Goal: Transaction & Acquisition: Purchase product/service

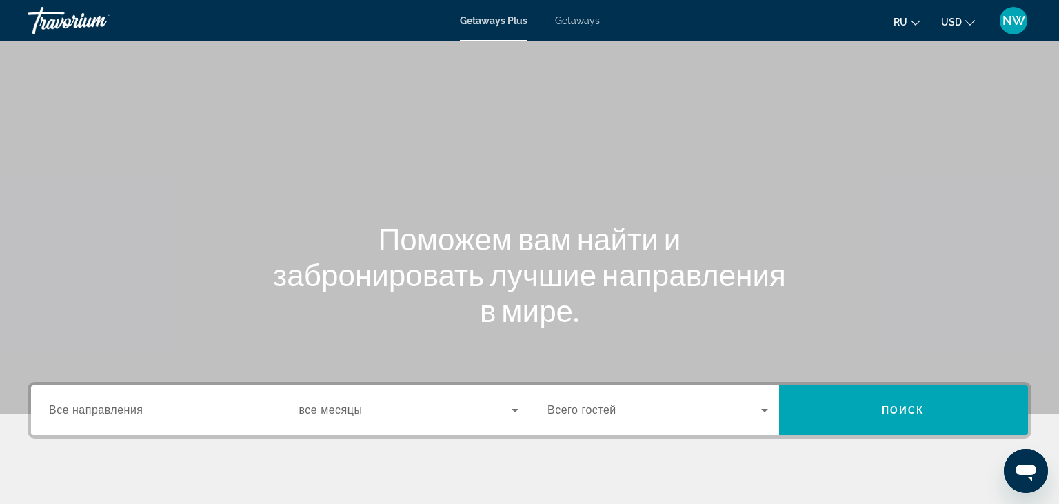
click at [145, 403] on div "Search widget" at bounding box center [159, 410] width 221 height 39
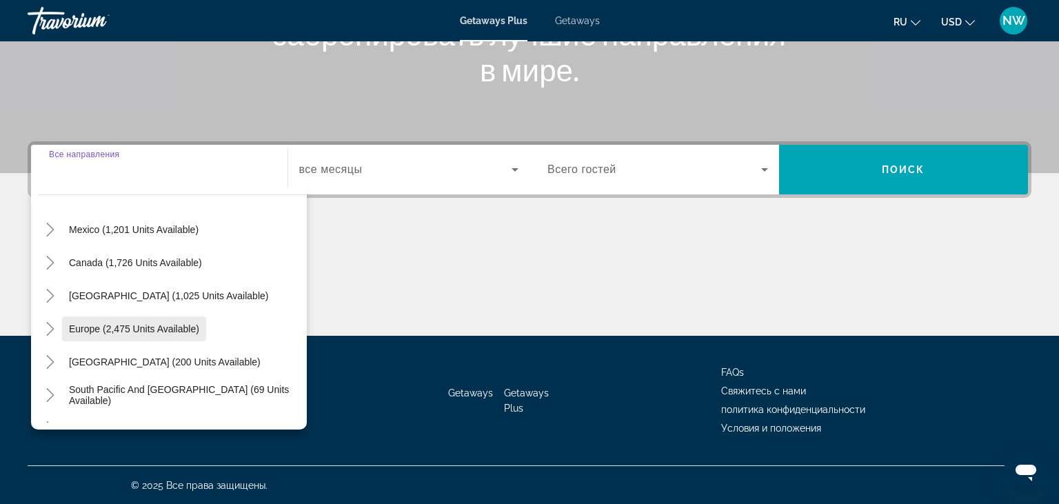
scroll to position [64, 0]
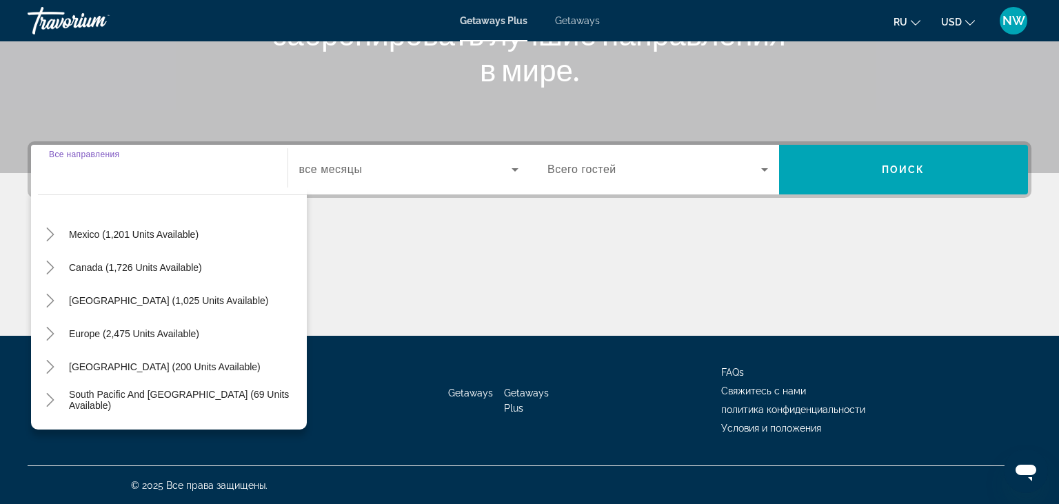
click at [150, 170] on input "Destination Все направления" at bounding box center [159, 170] width 221 height 17
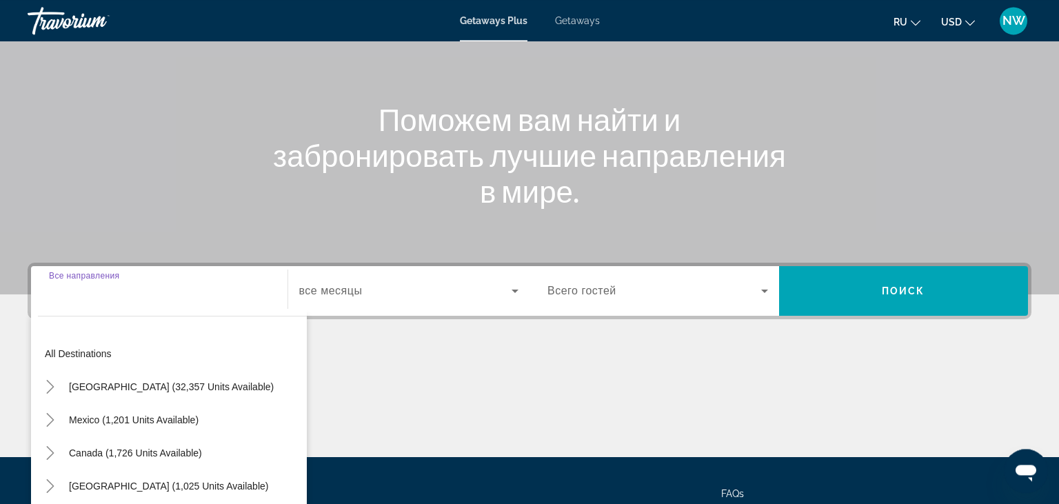
scroll to position [95, 0]
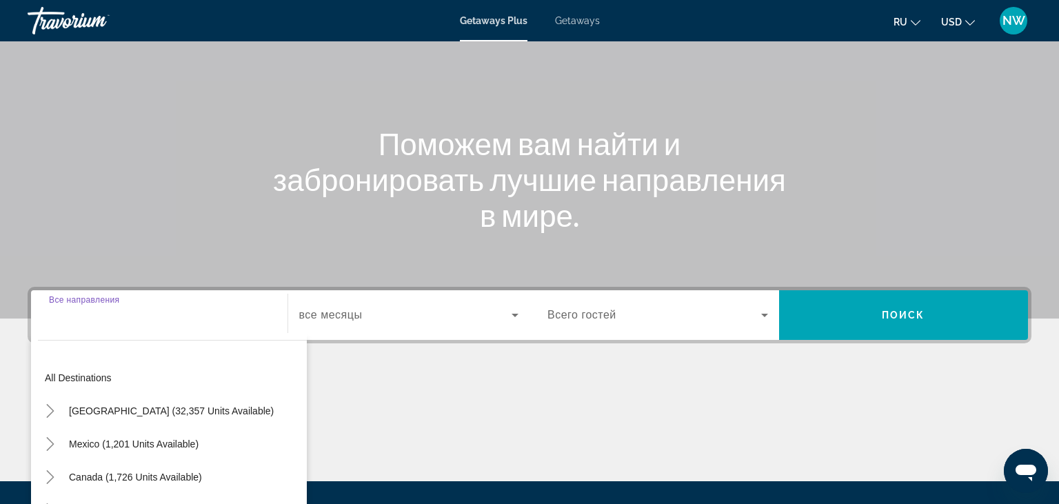
click at [131, 326] on div "Search widget" at bounding box center [159, 315] width 221 height 39
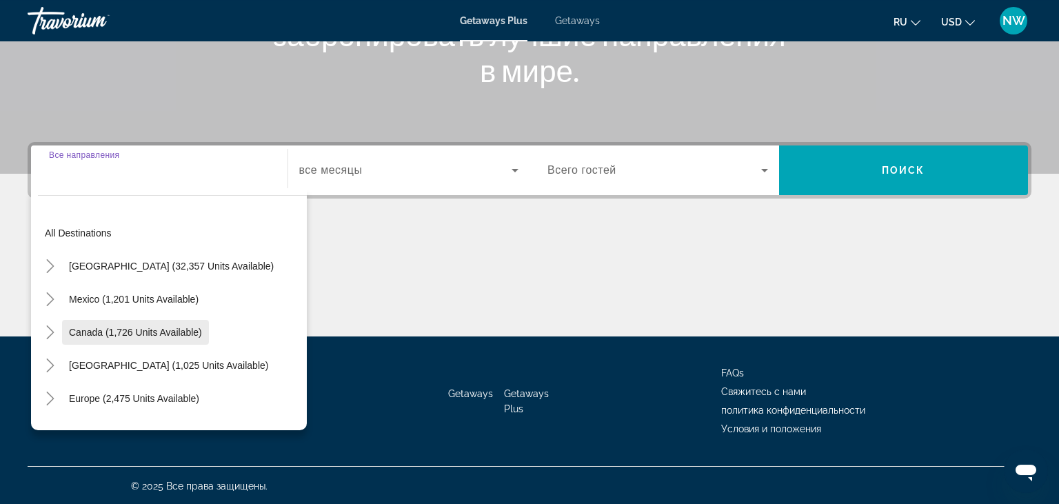
scroll to position [241, 0]
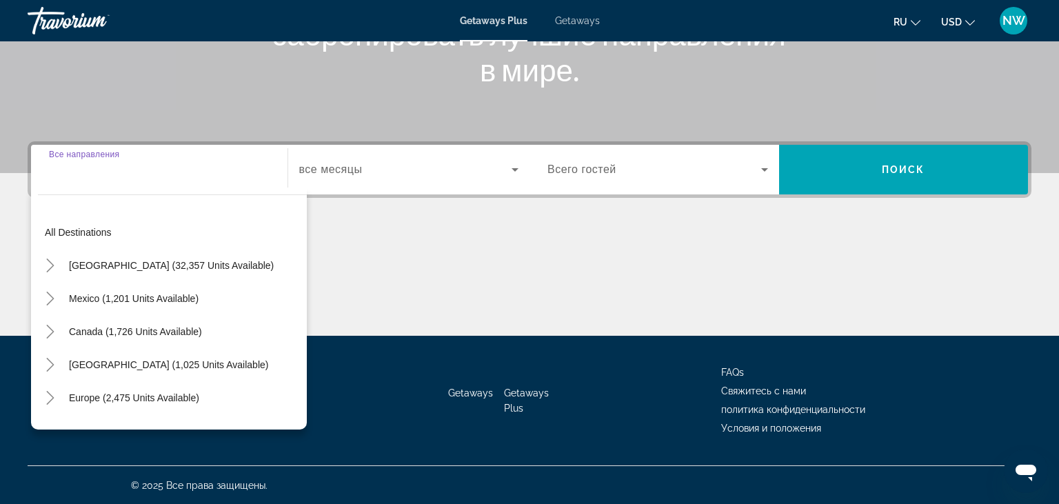
click at [97, 399] on span "Europe (2,475 units available)" at bounding box center [134, 397] width 130 height 11
type input "**********"
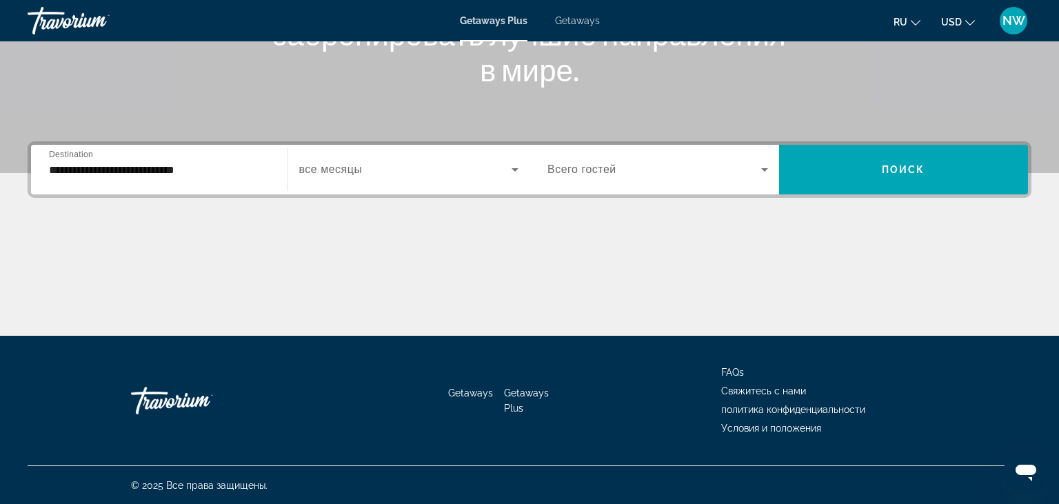
click at [341, 170] on span "все месяцы" at bounding box center [330, 169] width 63 height 12
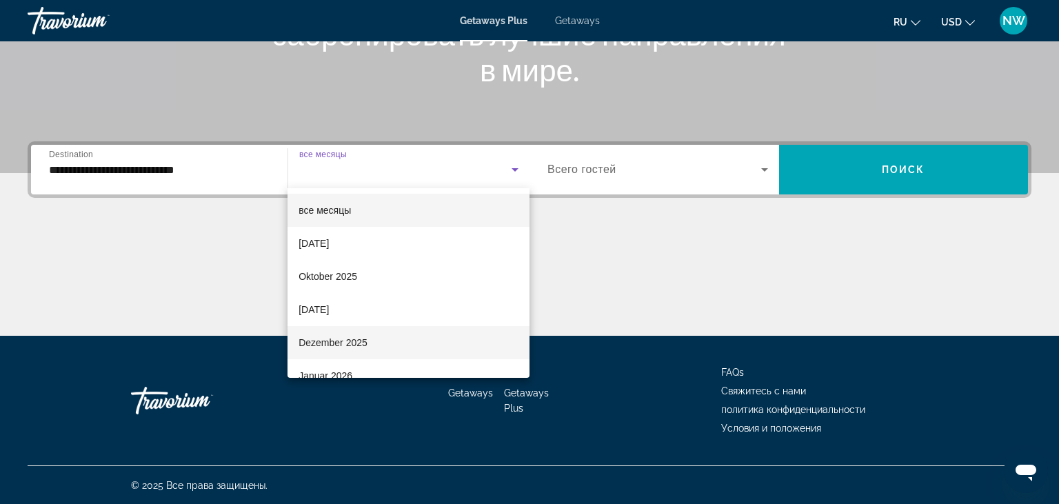
click at [353, 339] on span "Dezember 2025" at bounding box center [333, 342] width 69 height 17
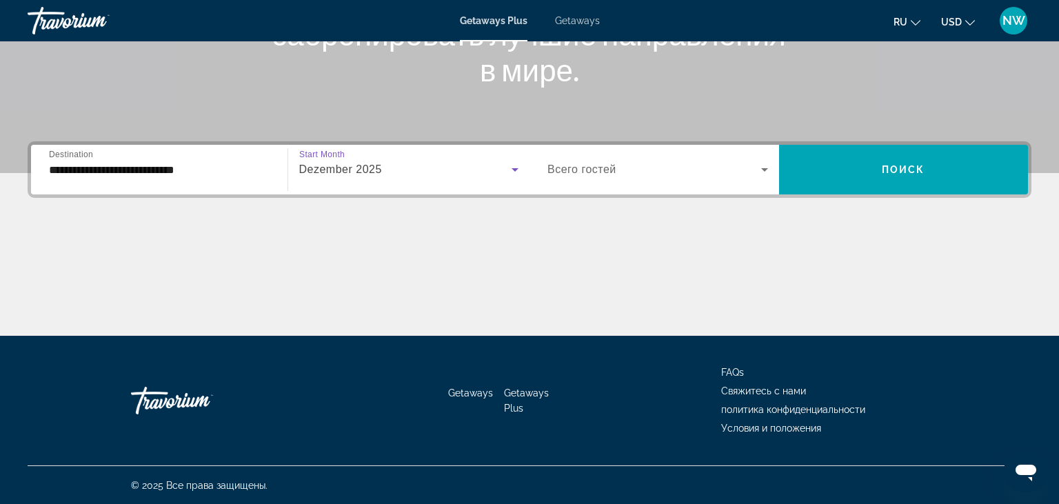
click at [765, 165] on icon "Search widget" at bounding box center [765, 169] width 17 height 17
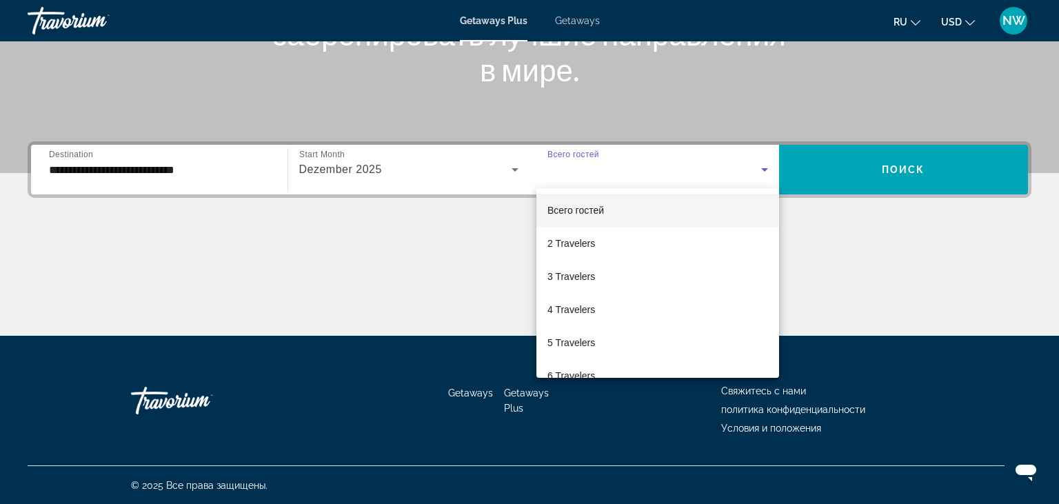
click at [763, 168] on div at bounding box center [529, 252] width 1059 height 504
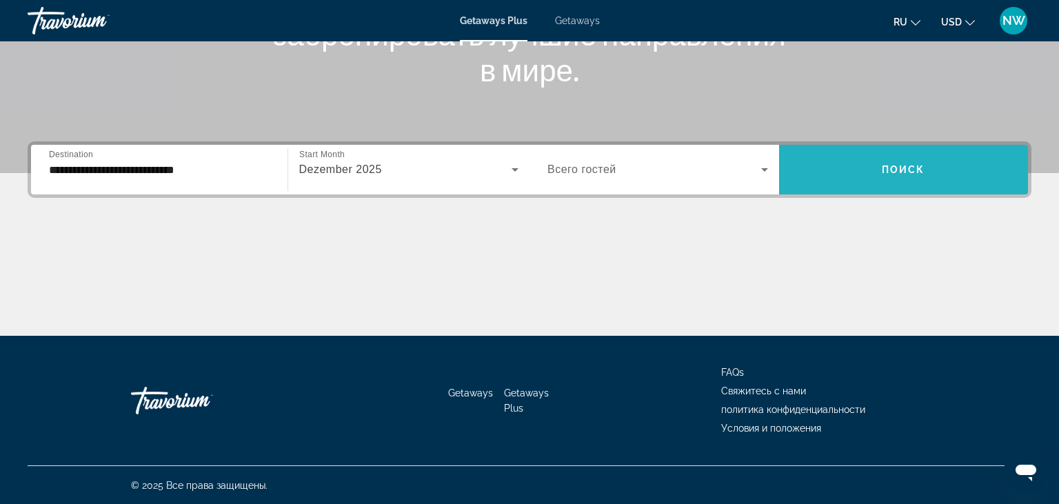
click at [854, 165] on span "Search widget" at bounding box center [904, 169] width 250 height 33
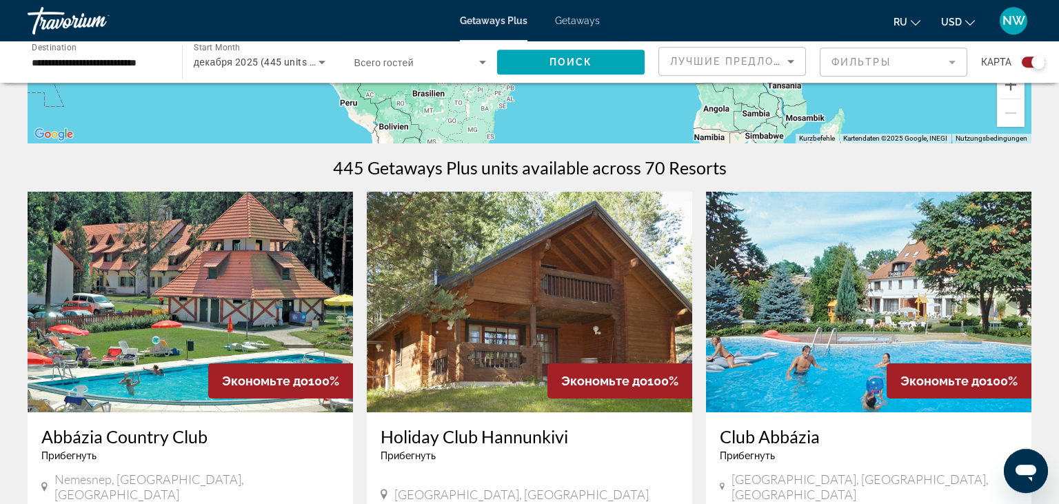
scroll to position [364, 0]
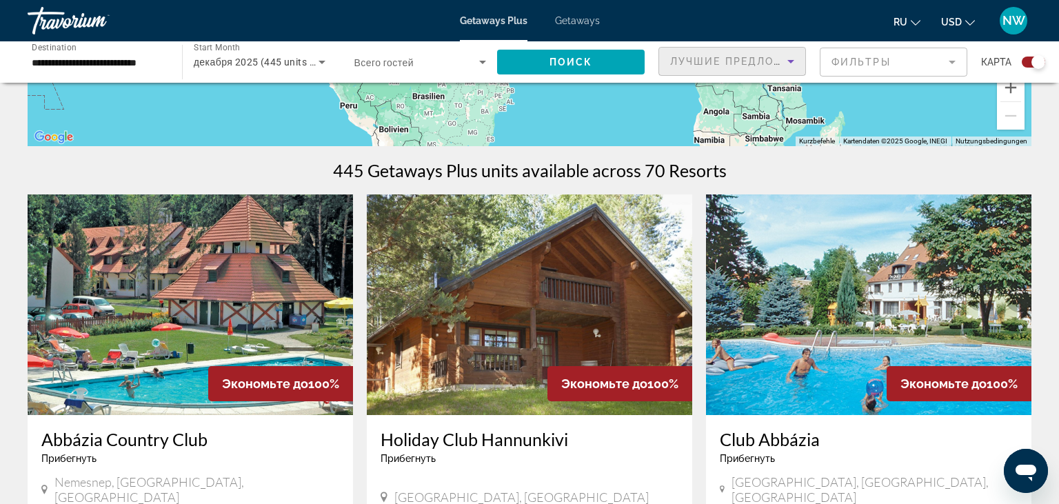
click at [790, 59] on icon "Sort by" at bounding box center [791, 61] width 17 height 17
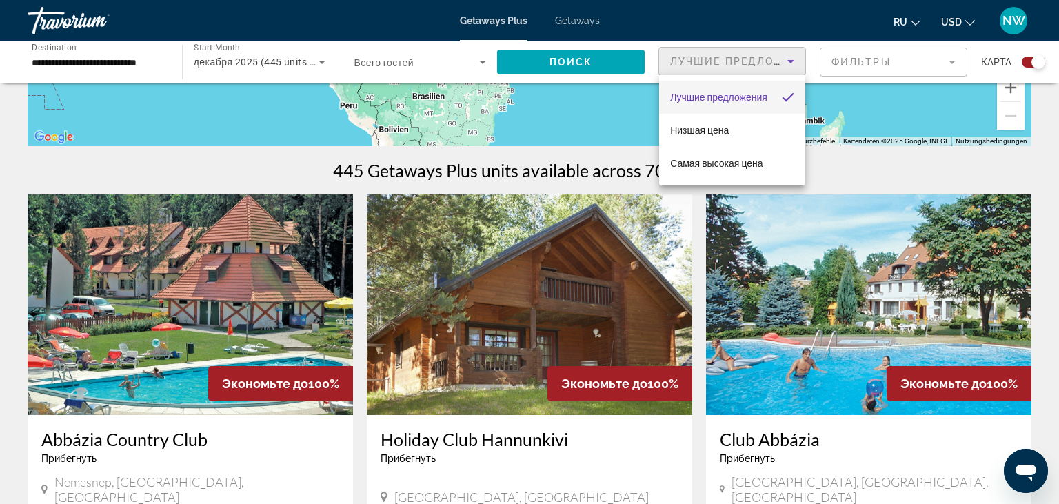
click at [952, 61] on div at bounding box center [529, 252] width 1059 height 504
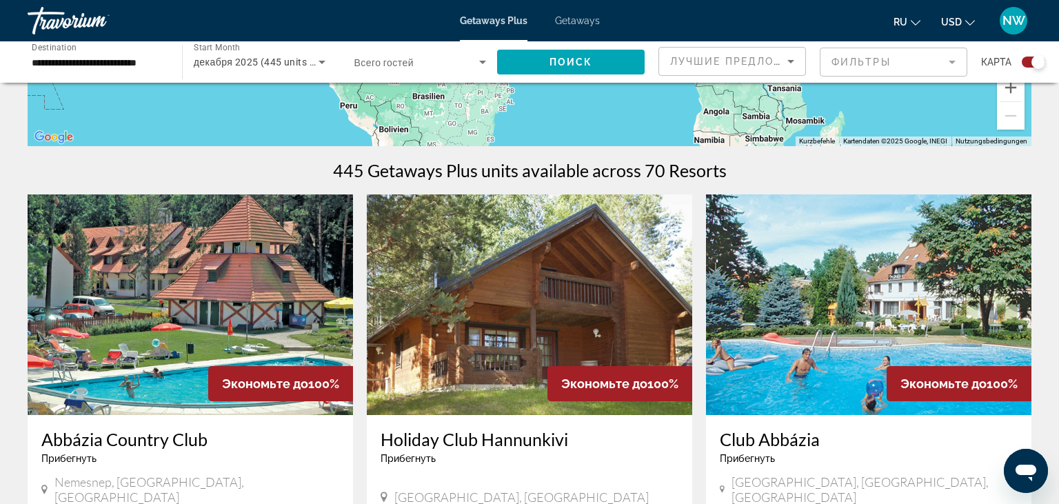
click at [950, 62] on mat-form-field "Фильтры" at bounding box center [894, 62] width 148 height 29
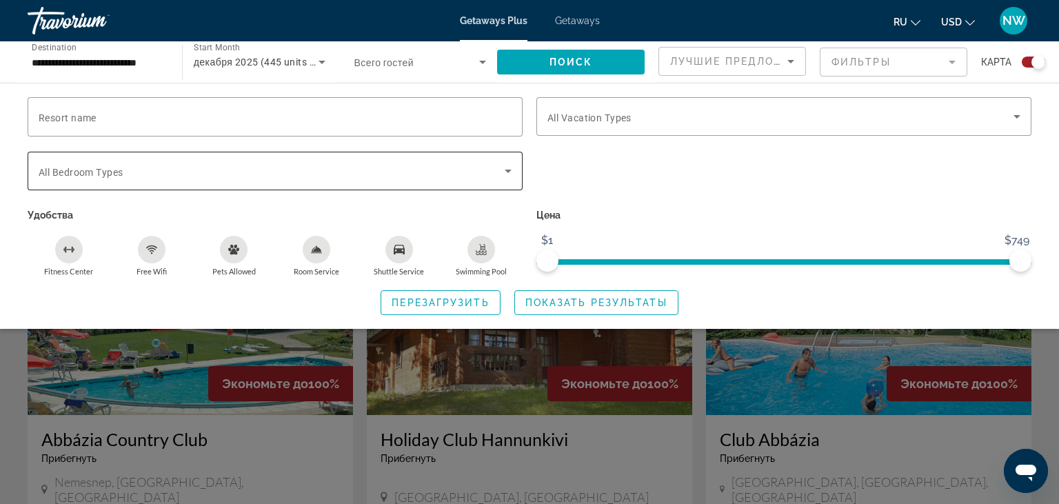
click at [508, 172] on icon "Search widget" at bounding box center [508, 171] width 17 height 17
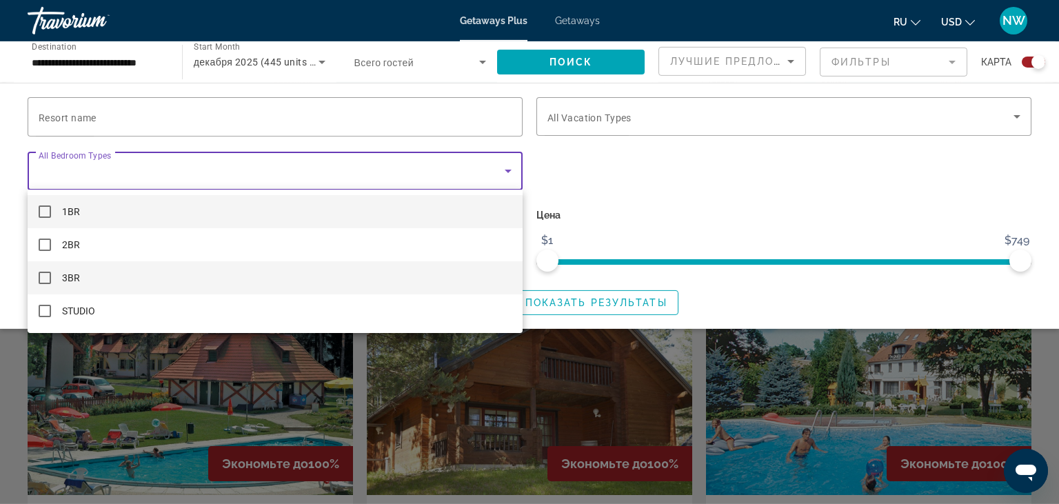
scroll to position [218, 0]
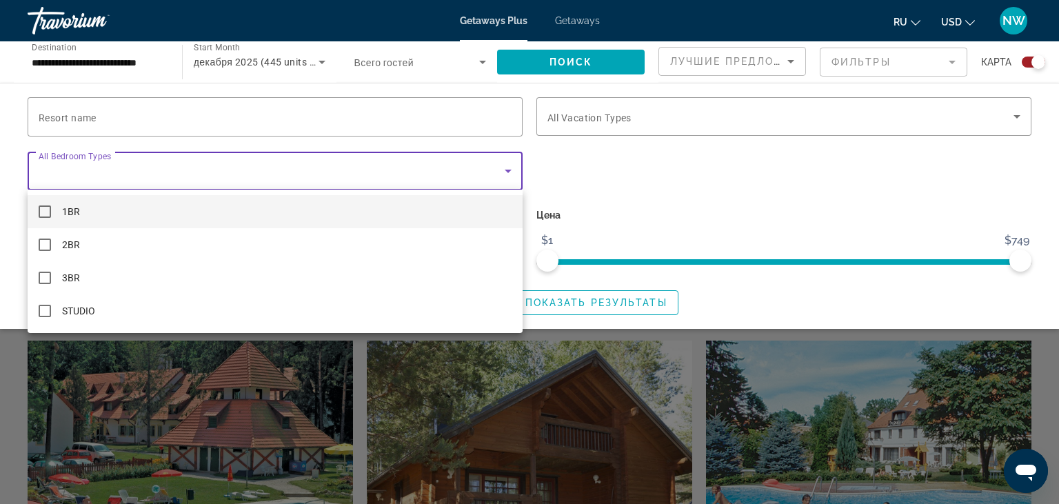
click at [648, 197] on div at bounding box center [529, 252] width 1059 height 504
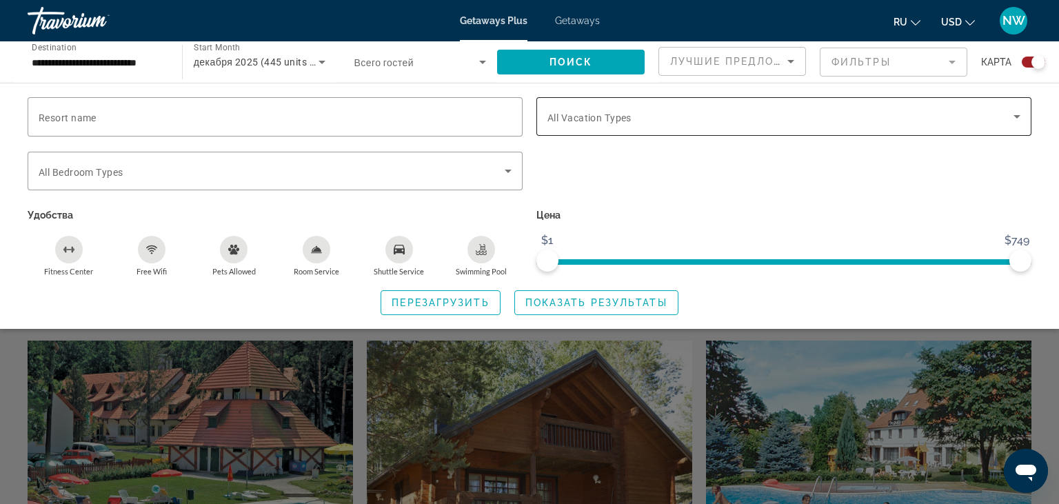
click at [1017, 114] on icon "Search widget" at bounding box center [1017, 116] width 17 height 17
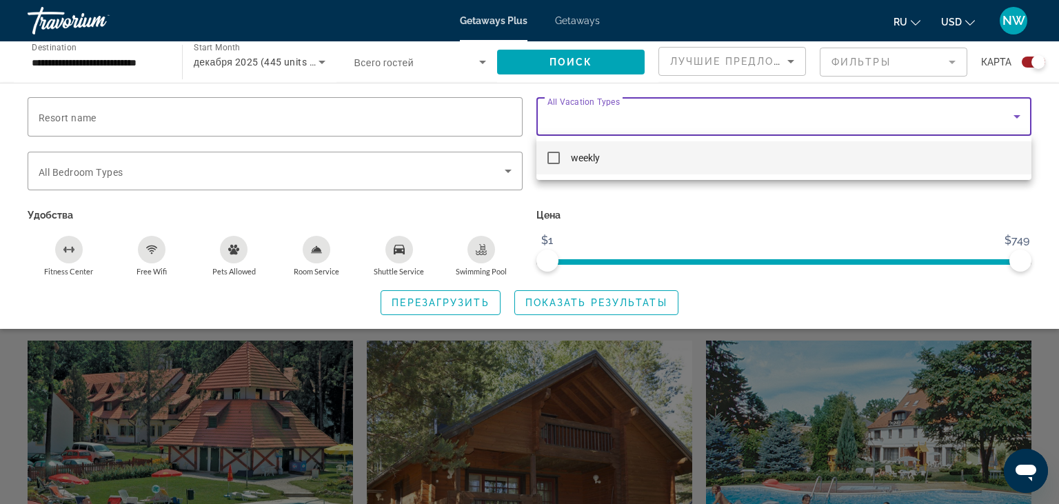
click at [1017, 114] on div at bounding box center [529, 252] width 1059 height 504
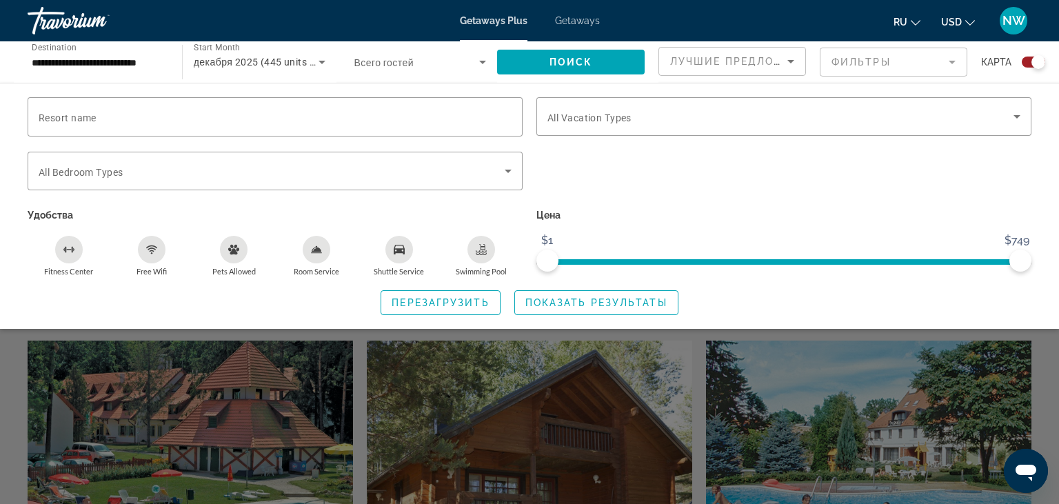
click at [972, 18] on mat-icon "Change currency" at bounding box center [970, 21] width 10 height 10
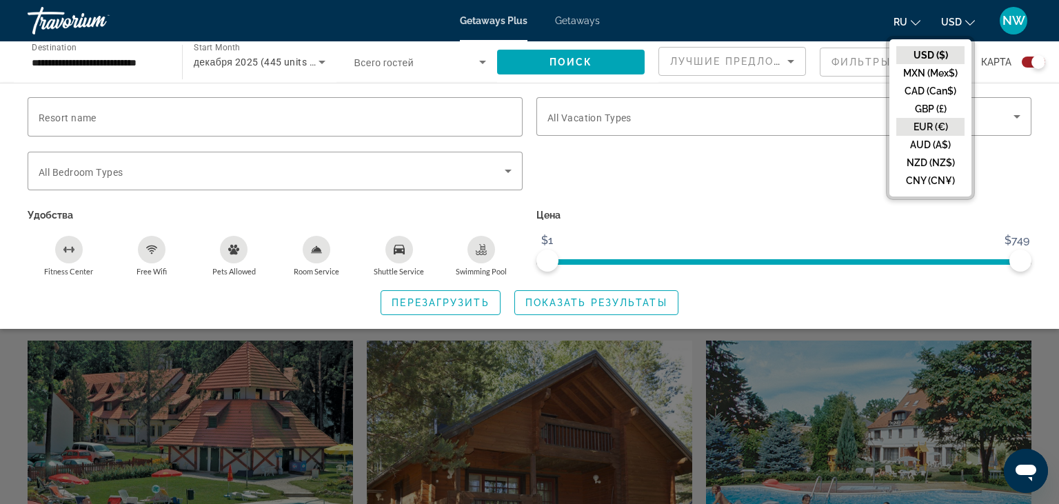
click at [939, 126] on button "EUR (€)" at bounding box center [931, 127] width 68 height 18
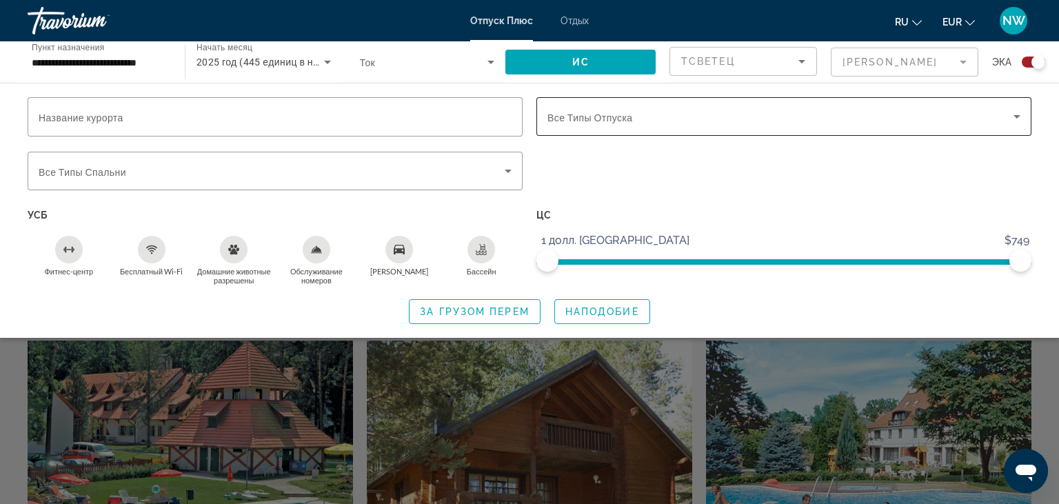
click at [1020, 117] on icon "Поиск виджет" at bounding box center [1017, 116] width 17 height 17
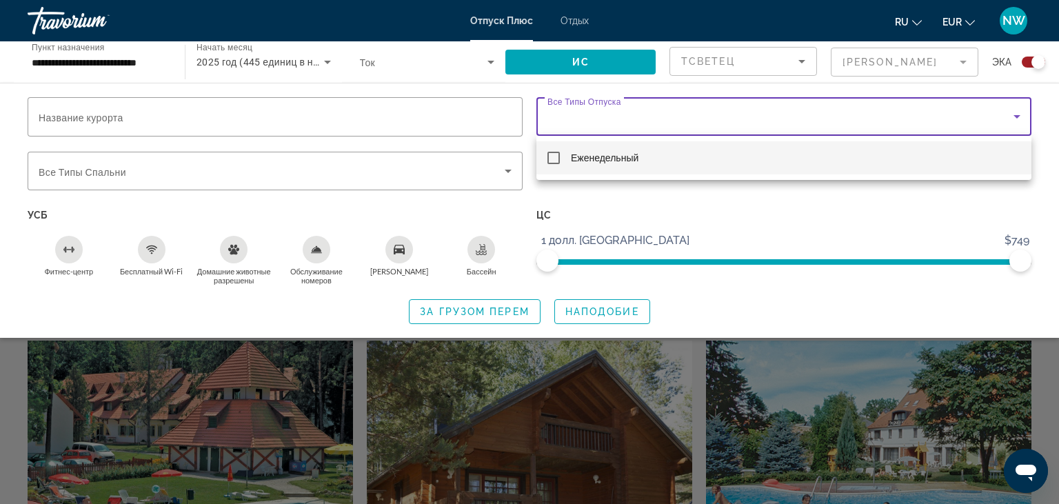
click at [912, 183] on div at bounding box center [529, 252] width 1059 height 504
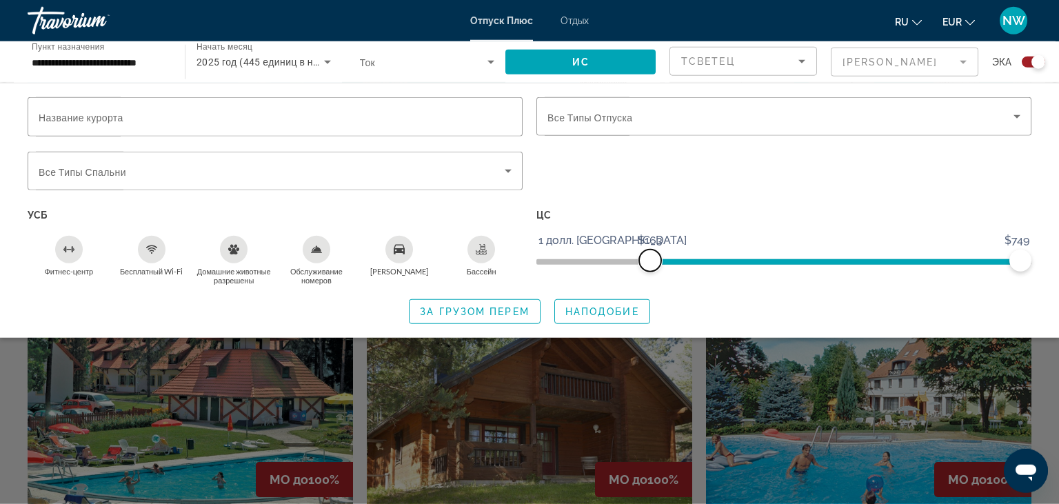
scroll to position [291, 0]
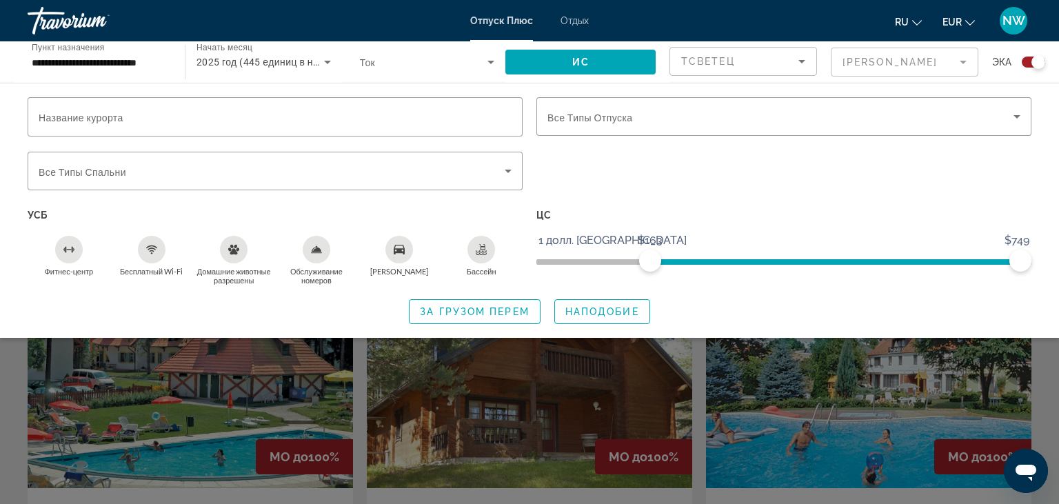
click at [343, 308] on div "За Грузом Перем Наподобие" at bounding box center [530, 311] width 1004 height 25
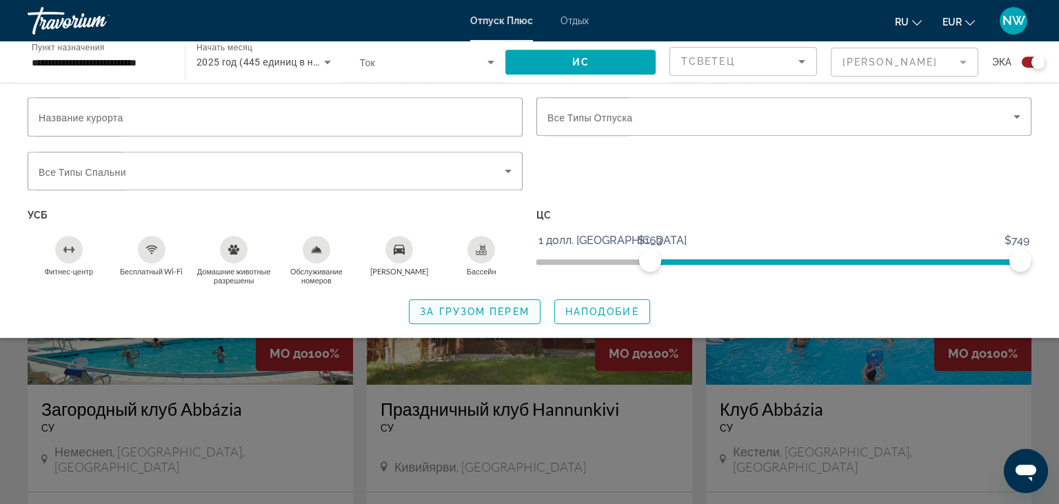
scroll to position [510, 0]
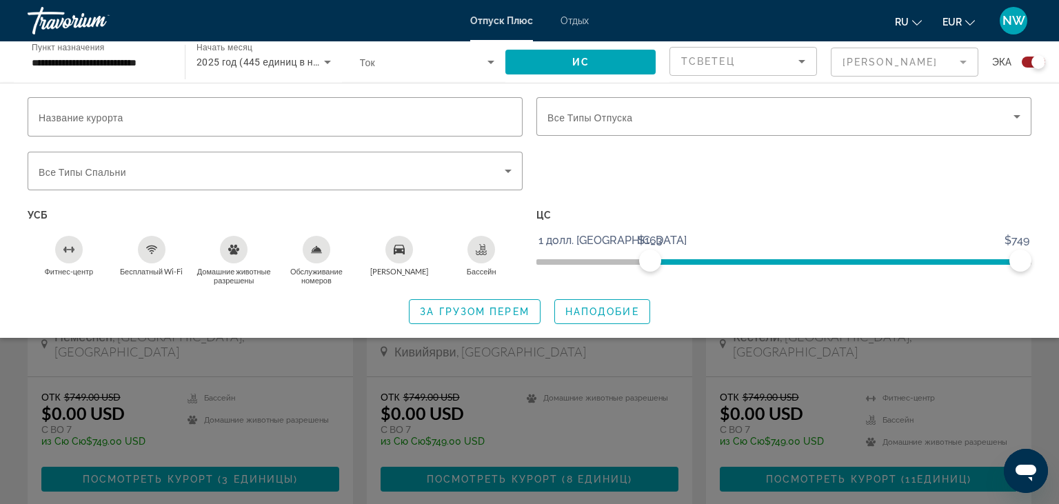
click at [1018, 382] on div "Поиск виджет" at bounding box center [529, 355] width 1059 height 297
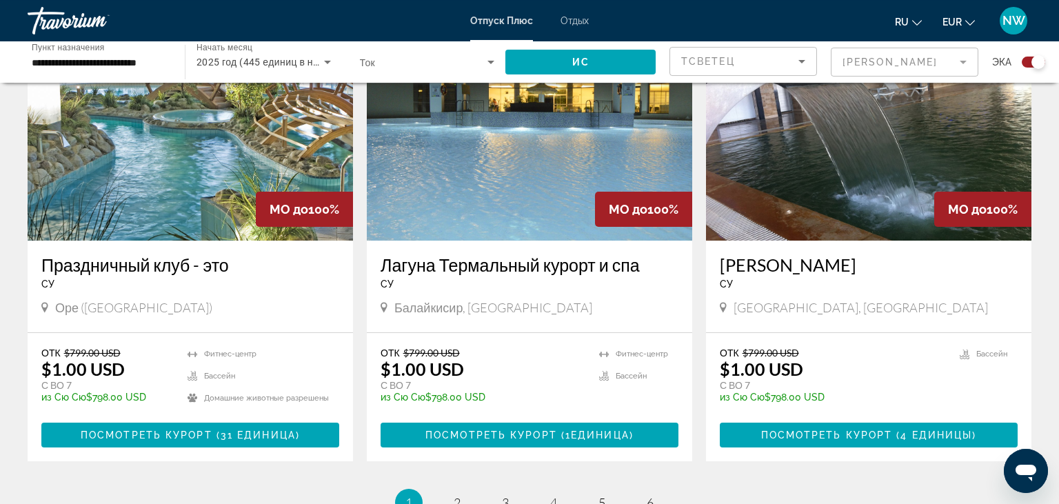
scroll to position [2112, 0]
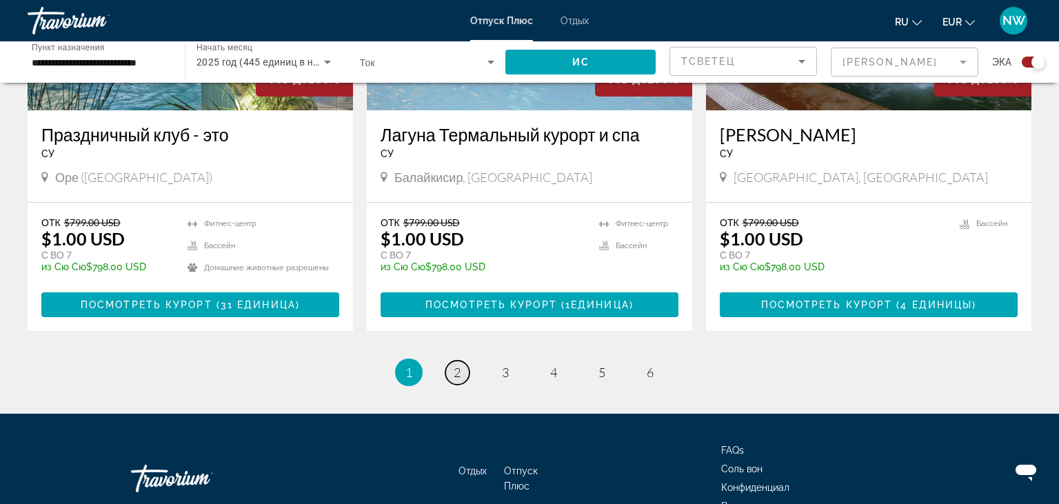
click at [459, 365] on span "2" at bounding box center [457, 372] width 7 height 15
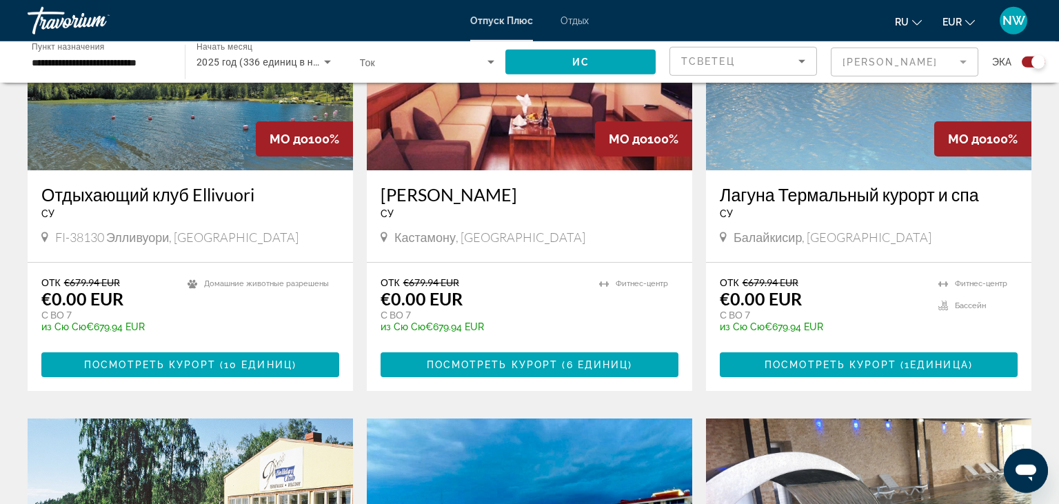
scroll to position [1100, 0]
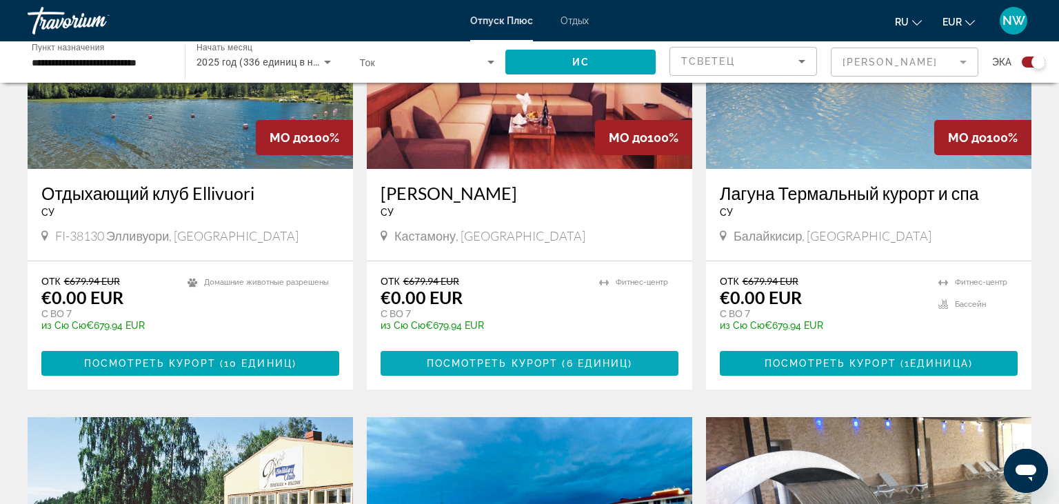
click at [536, 358] on span "Посмотреть Курорт" at bounding box center [493, 363] width 132 height 11
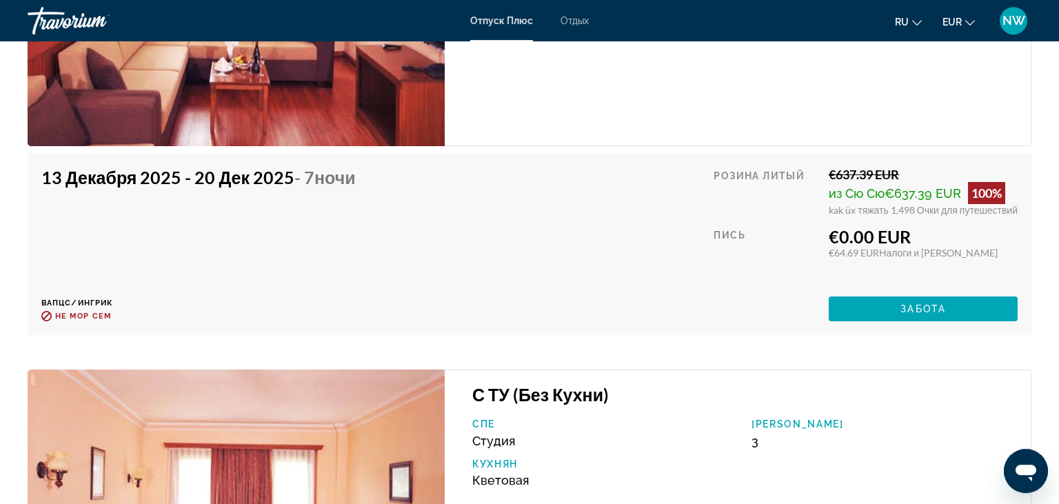
scroll to position [3350, 0]
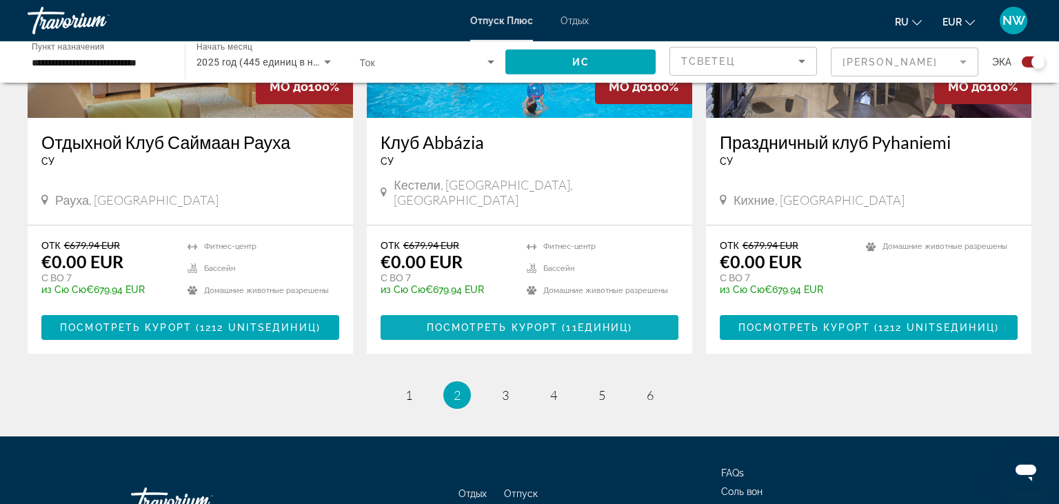
scroll to position [2174, 0]
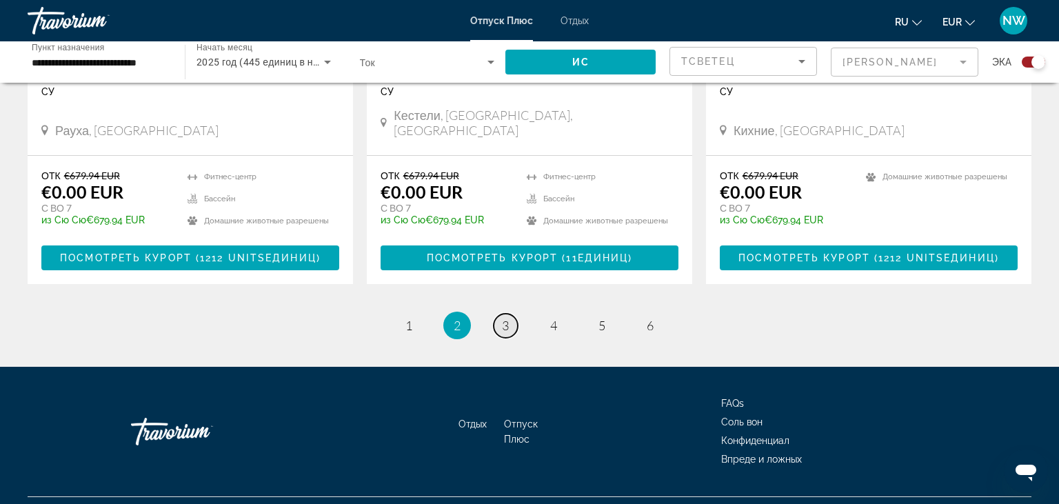
click at [506, 318] on span "3" at bounding box center [505, 325] width 7 height 15
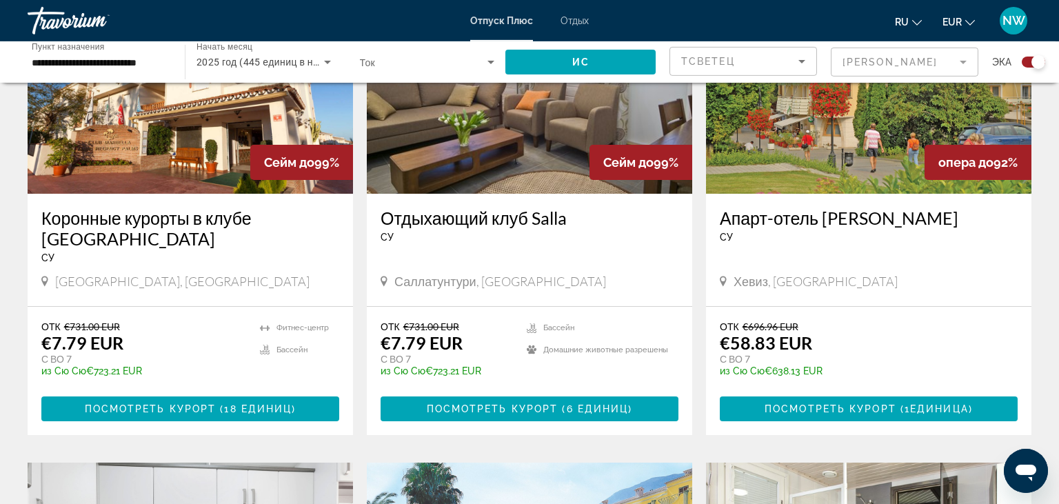
scroll to position [1019, 0]
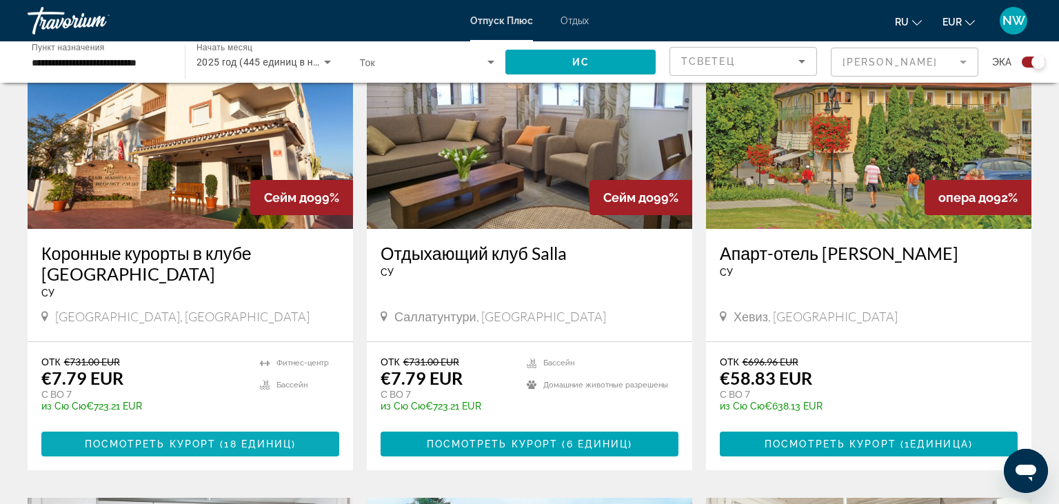
click at [190, 439] on span "Посмотреть Курорт" at bounding box center [151, 444] width 132 height 11
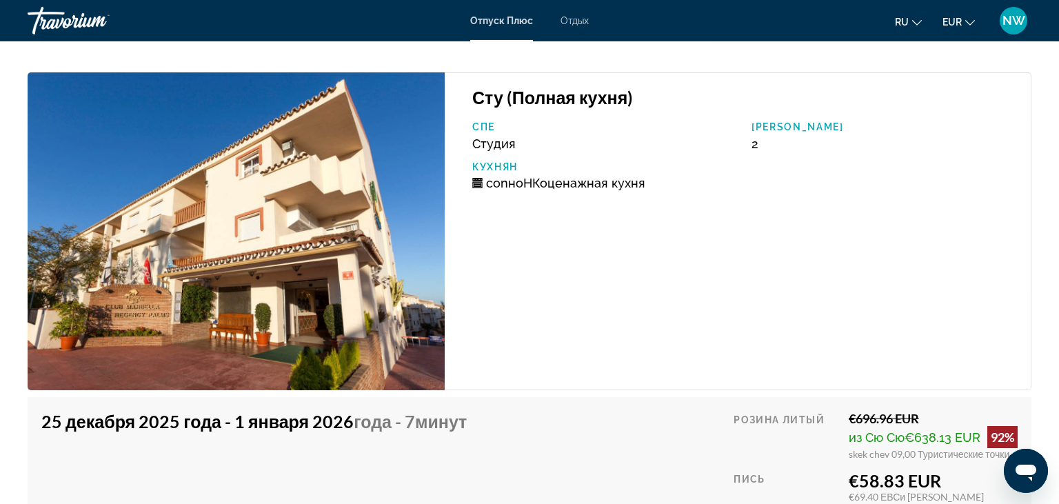
scroll to position [5680, 0]
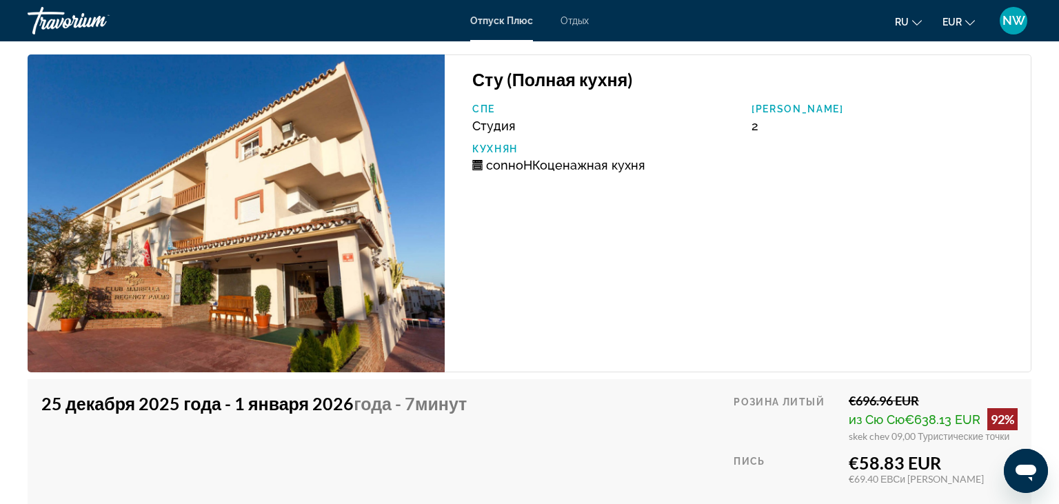
click at [265, 232] on img "Основной контент" at bounding box center [236, 213] width 417 height 318
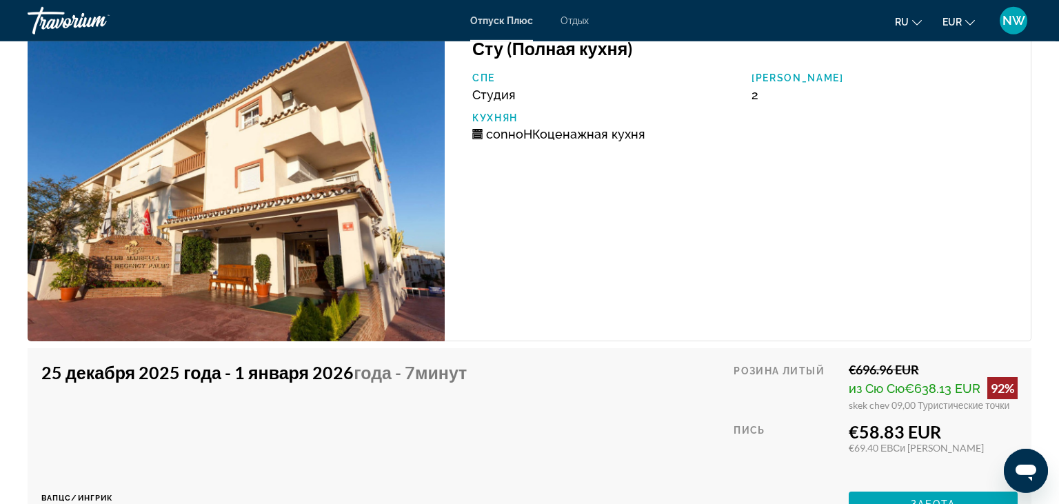
scroll to position [5607, 0]
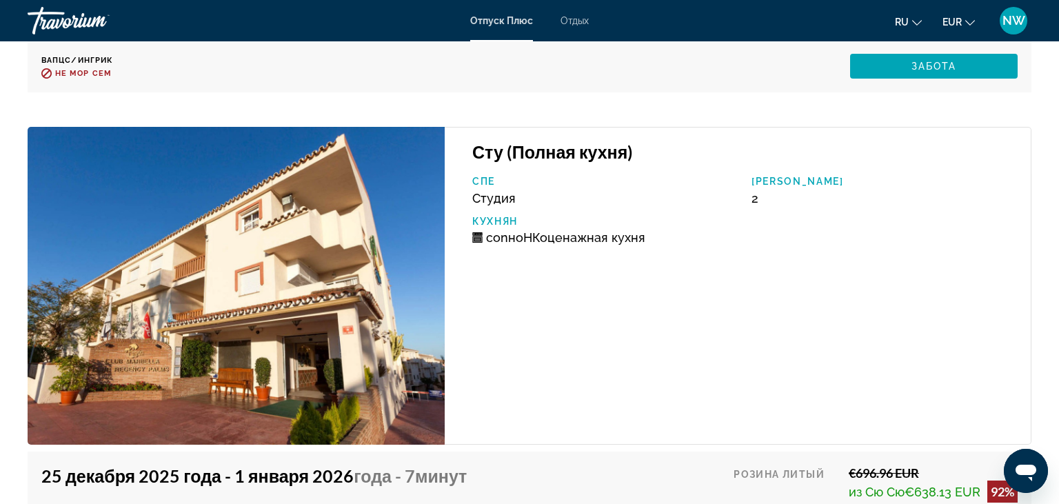
click at [333, 185] on img "Основной контент" at bounding box center [236, 286] width 417 height 318
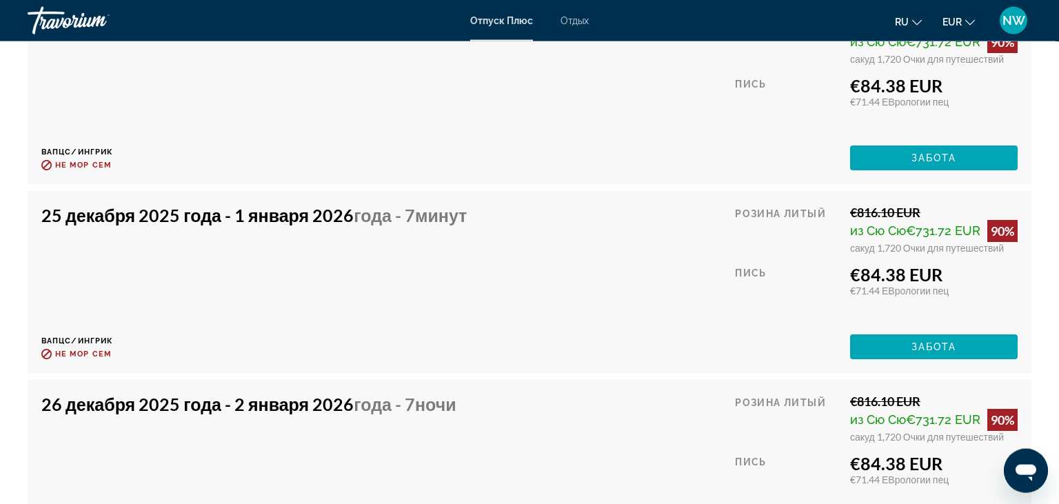
scroll to position [4005, 0]
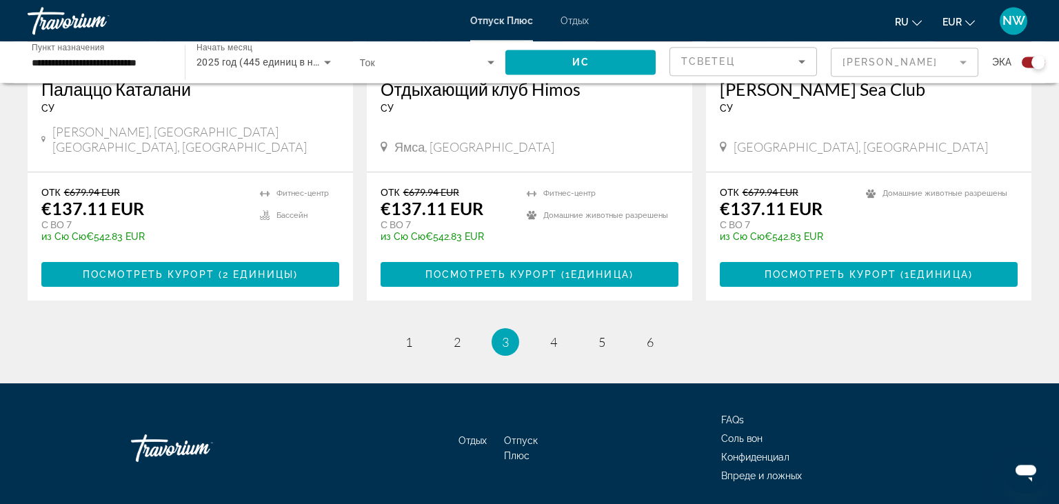
scroll to position [2147, 0]
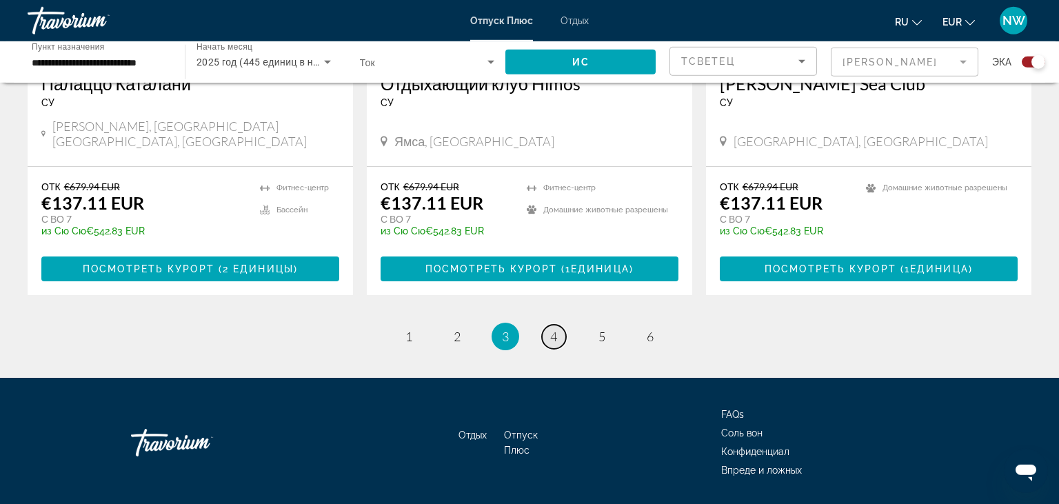
click at [553, 329] on span "4" at bounding box center [553, 336] width 7 height 15
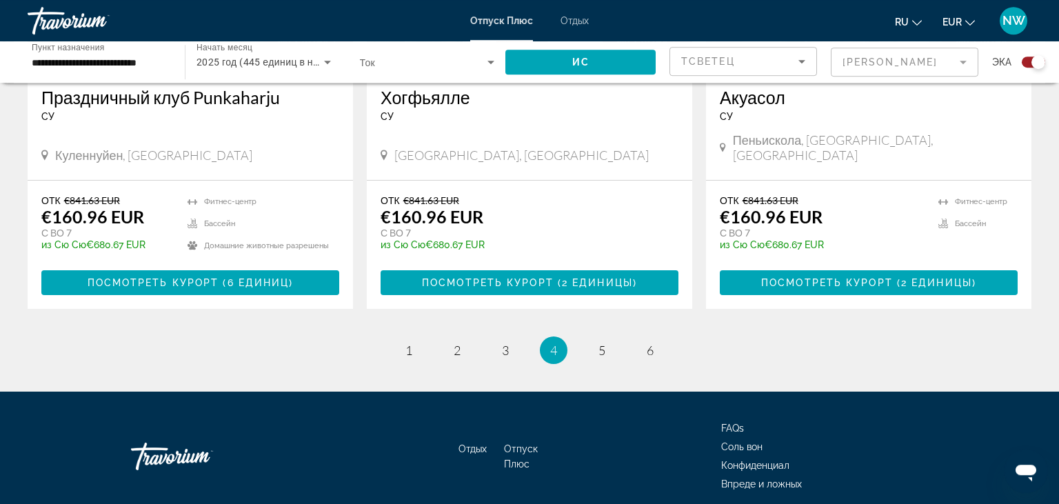
scroll to position [2154, 0]
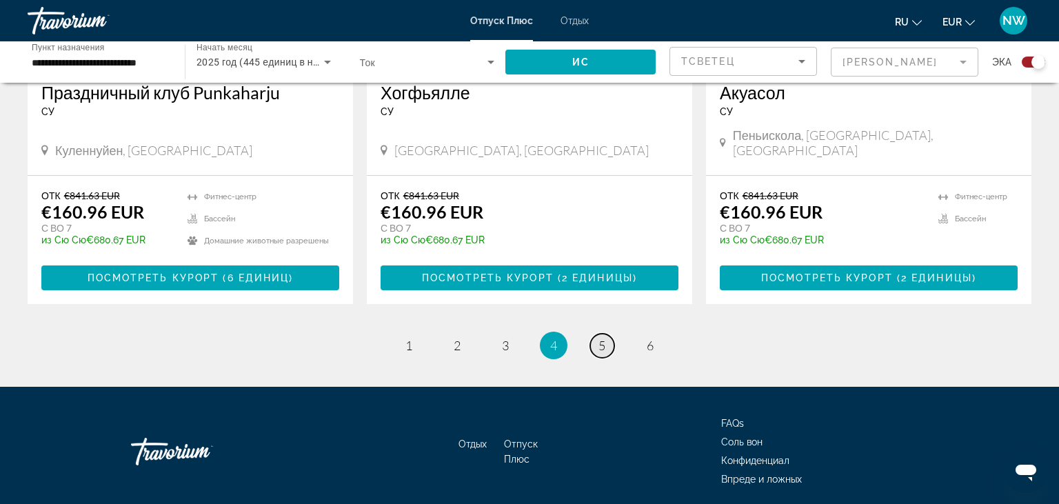
click at [605, 338] on span "5" at bounding box center [602, 345] width 7 height 15
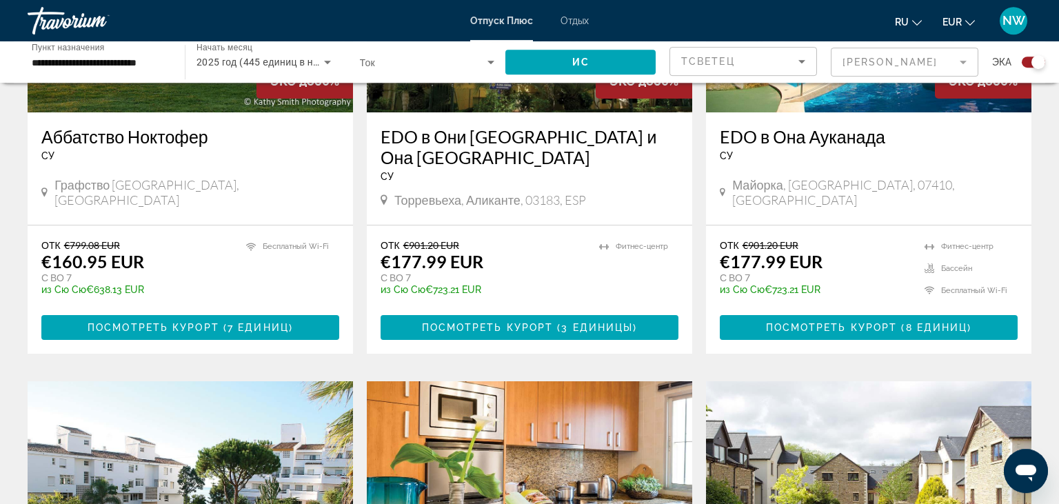
scroll to position [1748, 0]
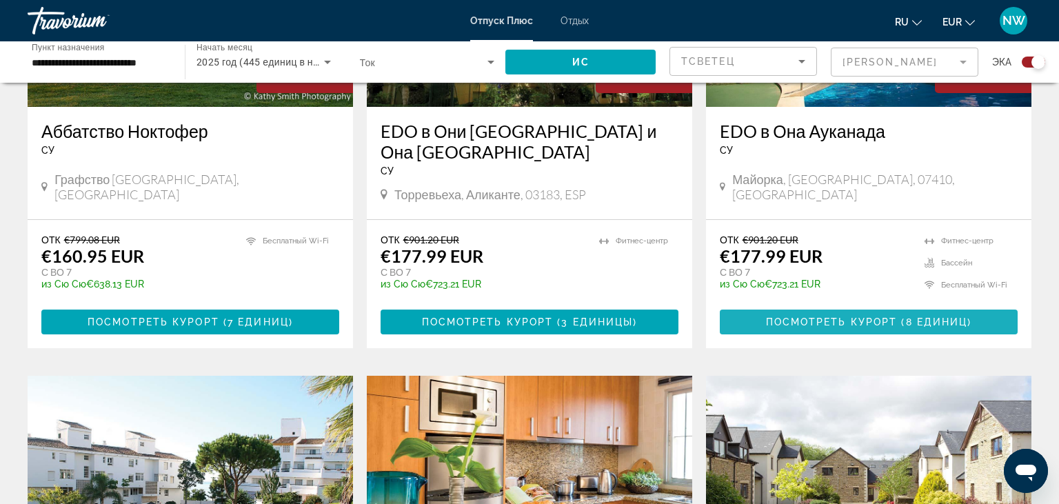
click at [875, 317] on span "Посмотреть Курорт" at bounding box center [832, 322] width 132 height 11
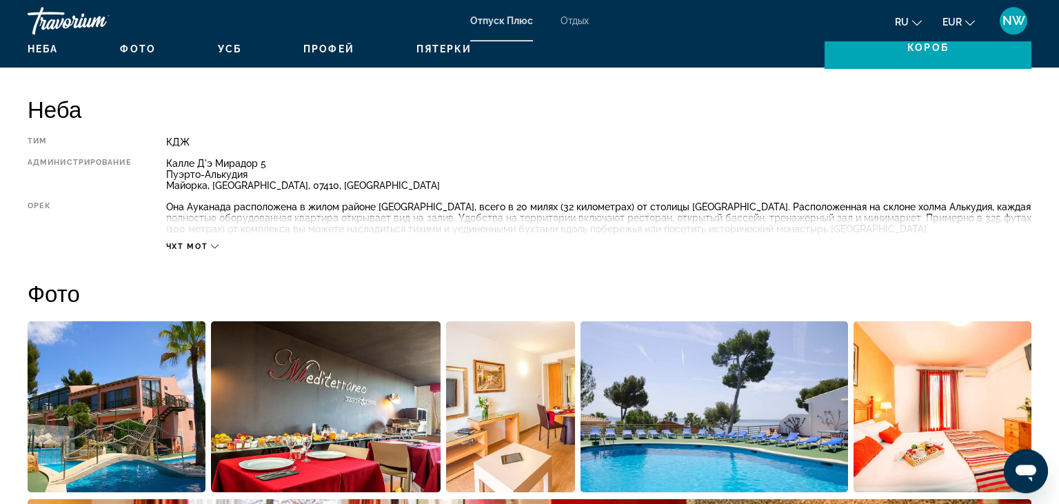
scroll to position [437, 0]
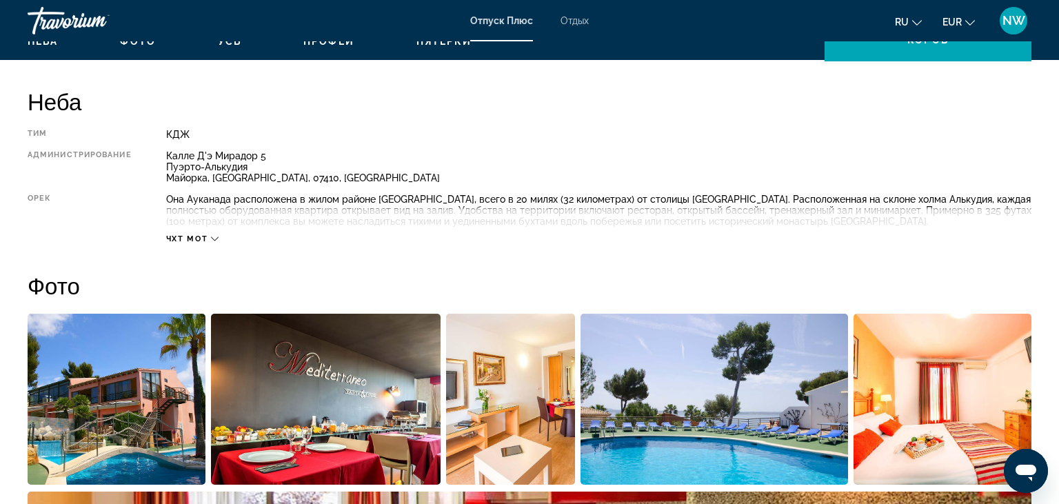
click at [212, 237] on icon "Основной контент" at bounding box center [215, 239] width 8 height 8
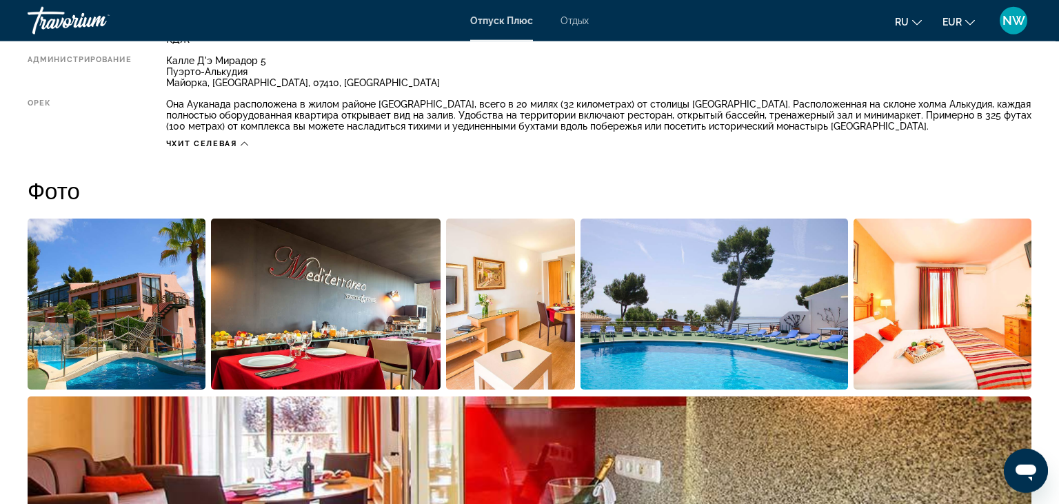
scroll to position [510, 0]
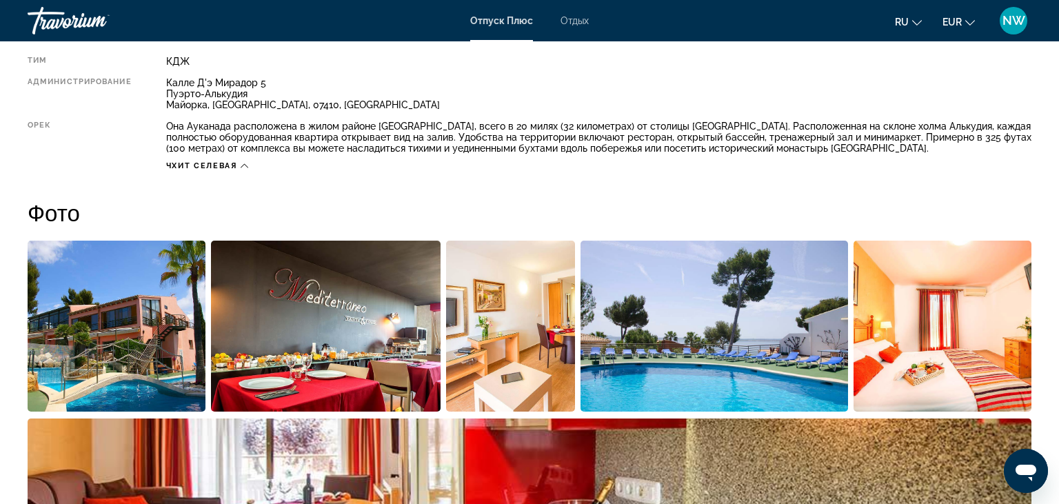
click at [532, 362] on img "Открыть полноэкранный слайдер изображений" at bounding box center [511, 326] width 130 height 171
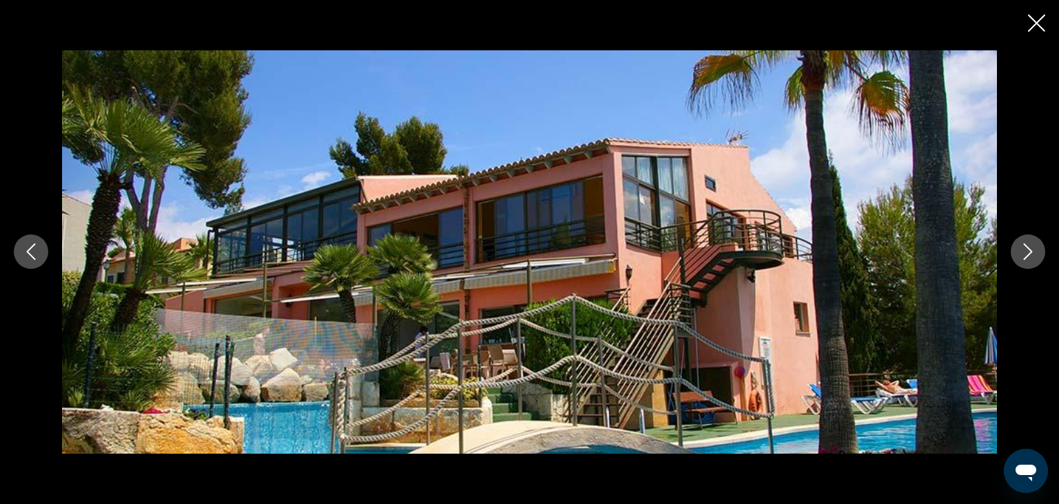
click at [1030, 252] on icon "Следующее изображение" at bounding box center [1028, 251] width 17 height 17
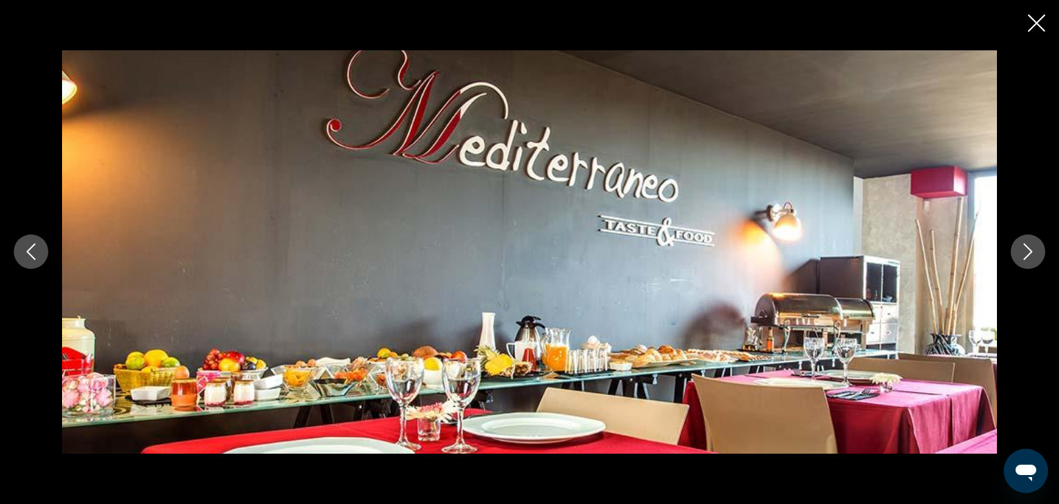
click at [1029, 253] on icon "Следующее изображение" at bounding box center [1028, 251] width 17 height 17
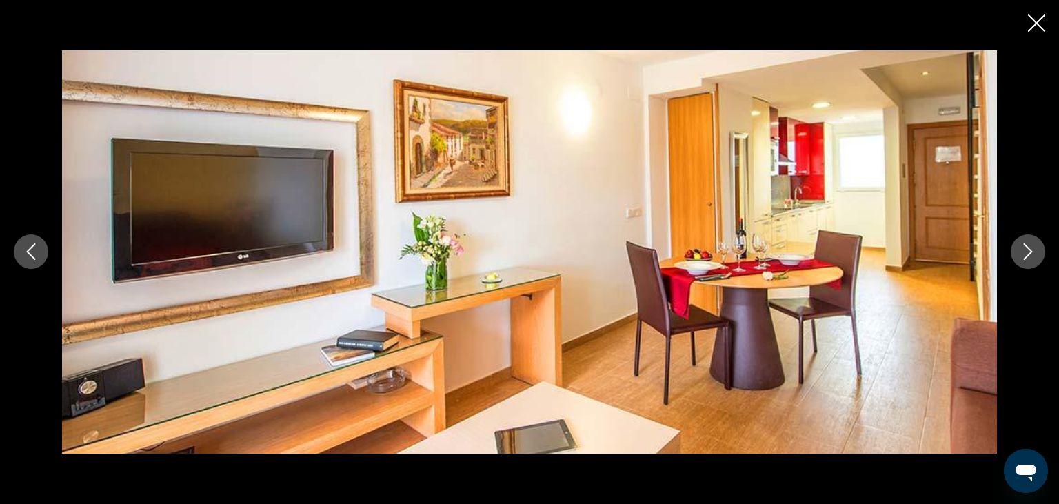
click at [1028, 255] on icon "Следующее изображение" at bounding box center [1028, 251] width 17 height 17
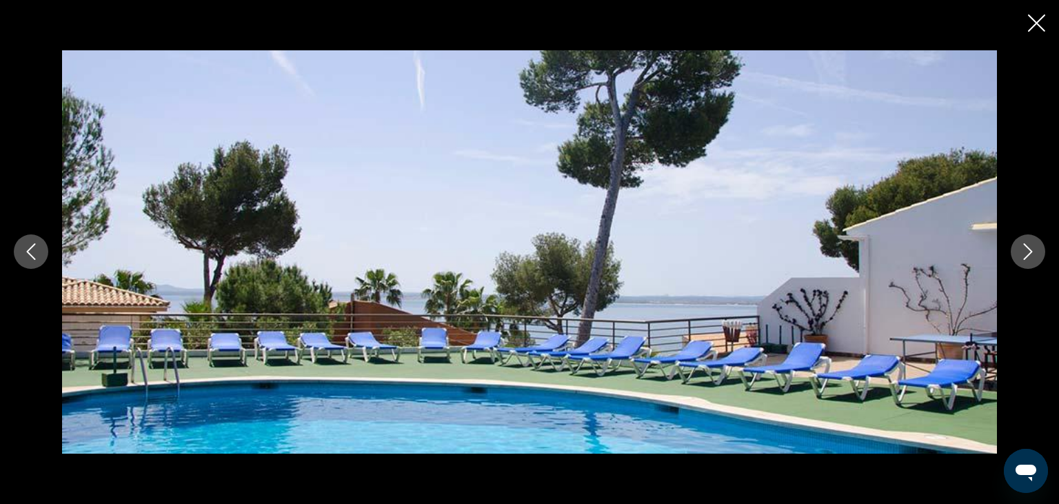
click at [1028, 255] on icon "Следующее изображение" at bounding box center [1028, 251] width 17 height 17
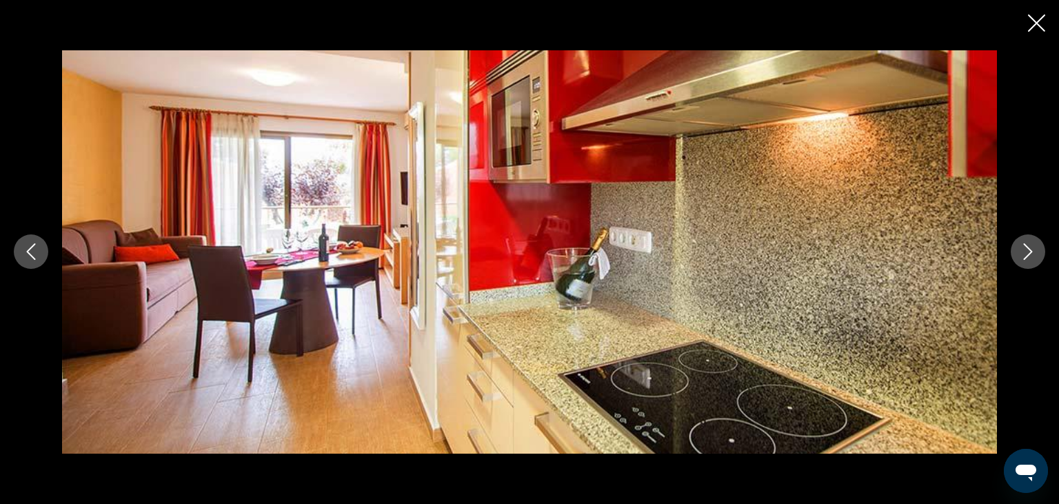
click at [1025, 255] on icon "Следующее изображение" at bounding box center [1028, 251] width 17 height 17
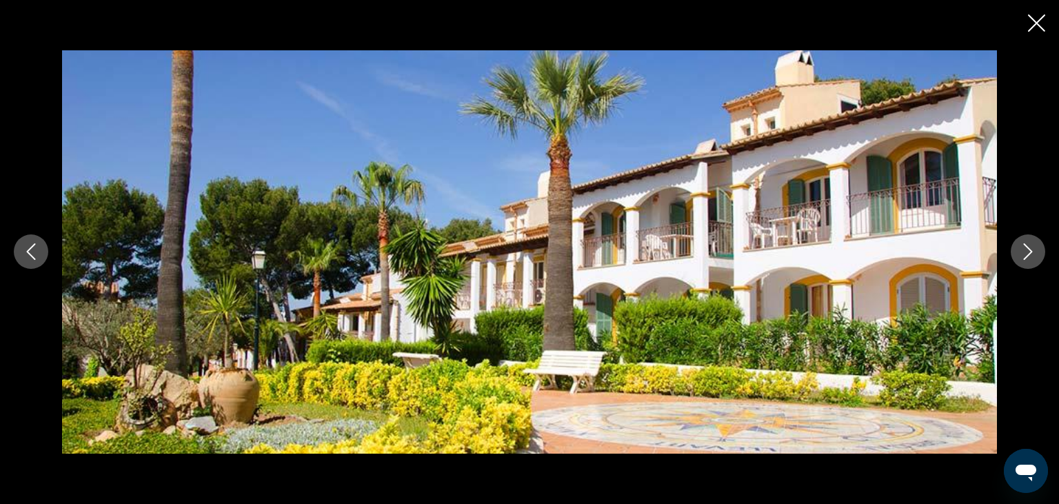
click at [1025, 255] on icon "Следующее изображение" at bounding box center [1028, 251] width 17 height 17
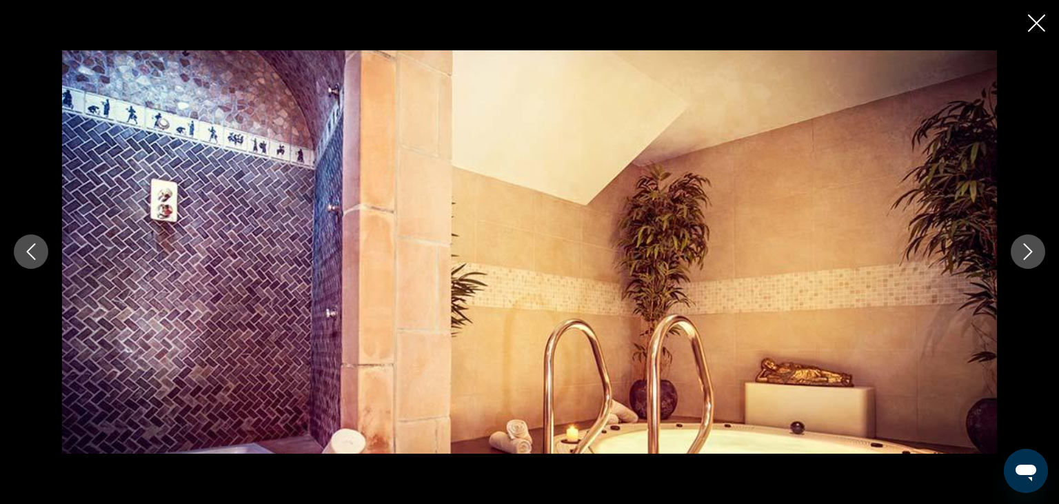
click at [1025, 255] on icon "Следующее изображение" at bounding box center [1028, 251] width 17 height 17
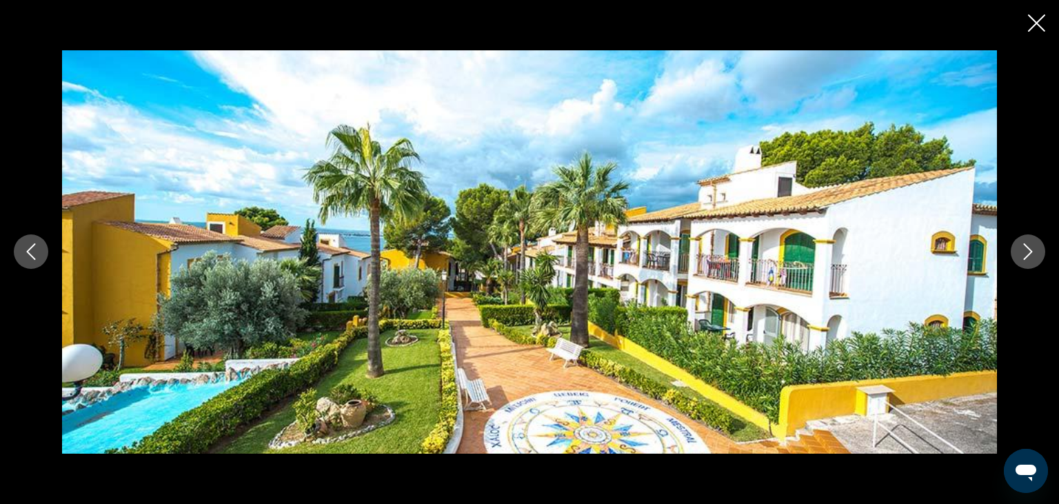
click at [1024, 256] on icon "Следующее изображение" at bounding box center [1028, 251] width 17 height 17
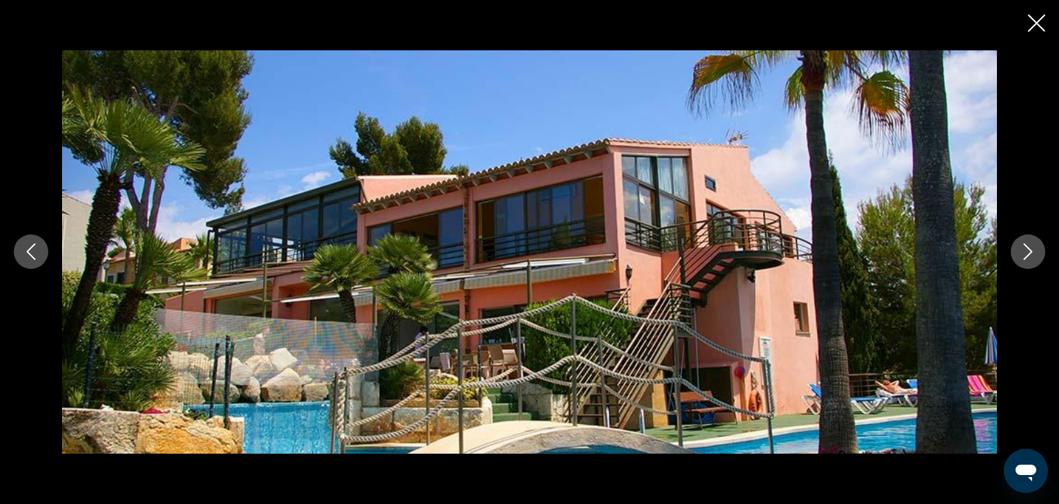
click at [1024, 256] on icon "Следующее изображение" at bounding box center [1028, 251] width 17 height 17
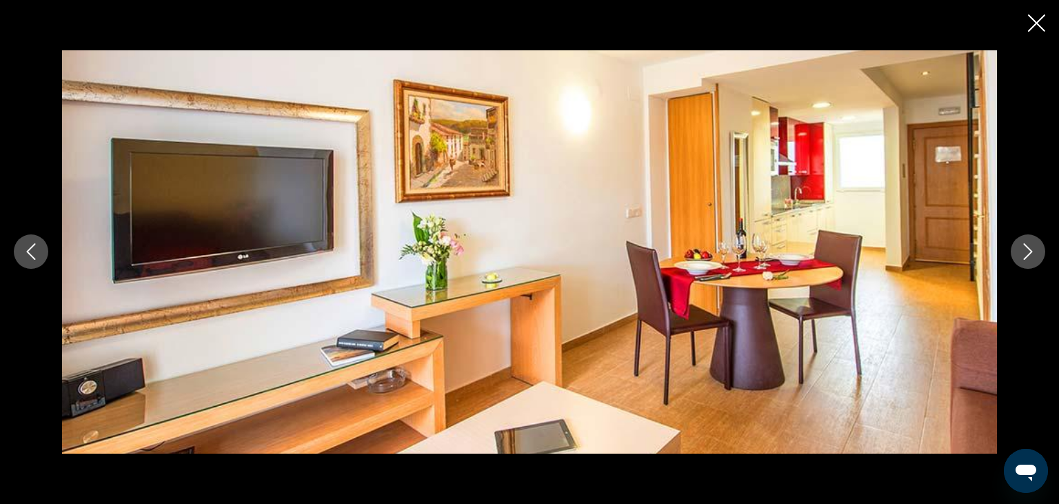
click at [1024, 256] on icon "Следующее изображение" at bounding box center [1028, 251] width 17 height 17
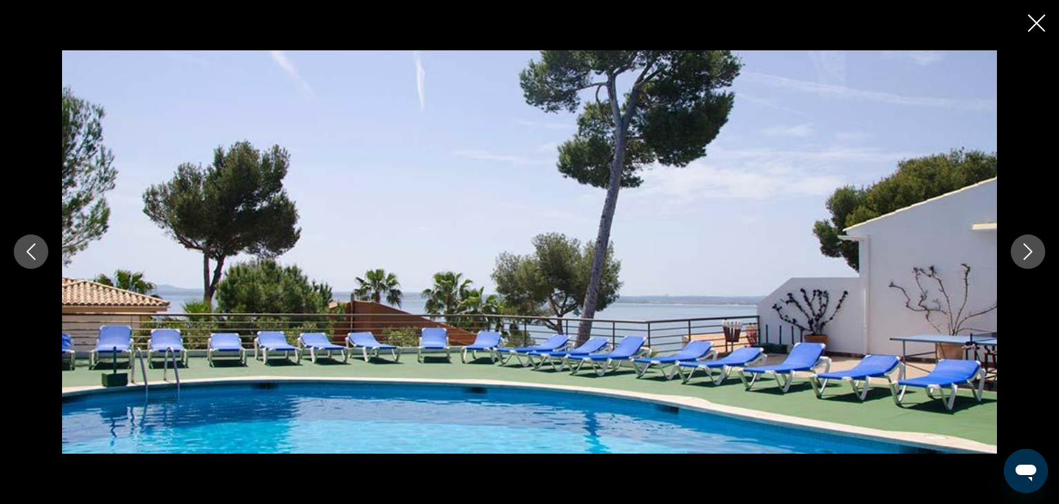
click at [1024, 256] on icon "Следующее изображение" at bounding box center [1028, 251] width 17 height 17
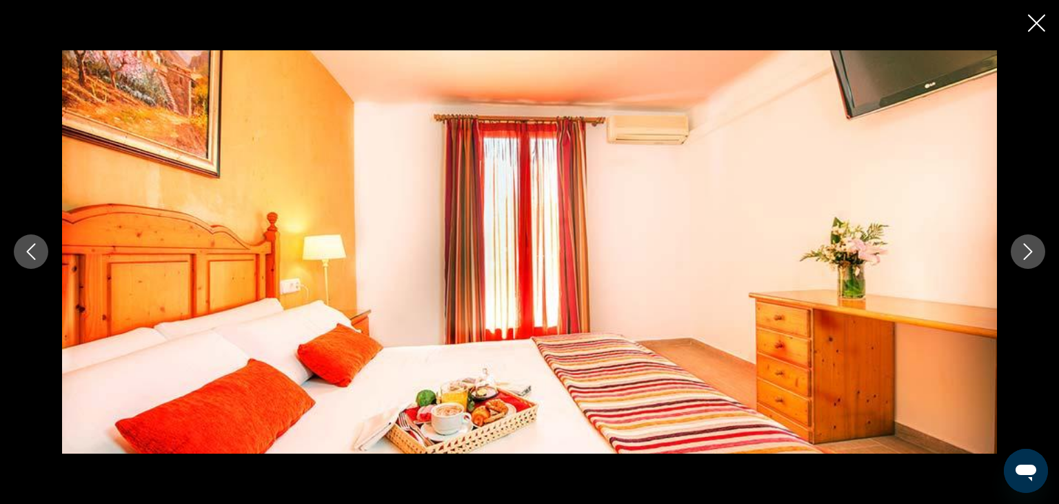
click at [1024, 256] on icon "Следующее изображение" at bounding box center [1028, 251] width 17 height 17
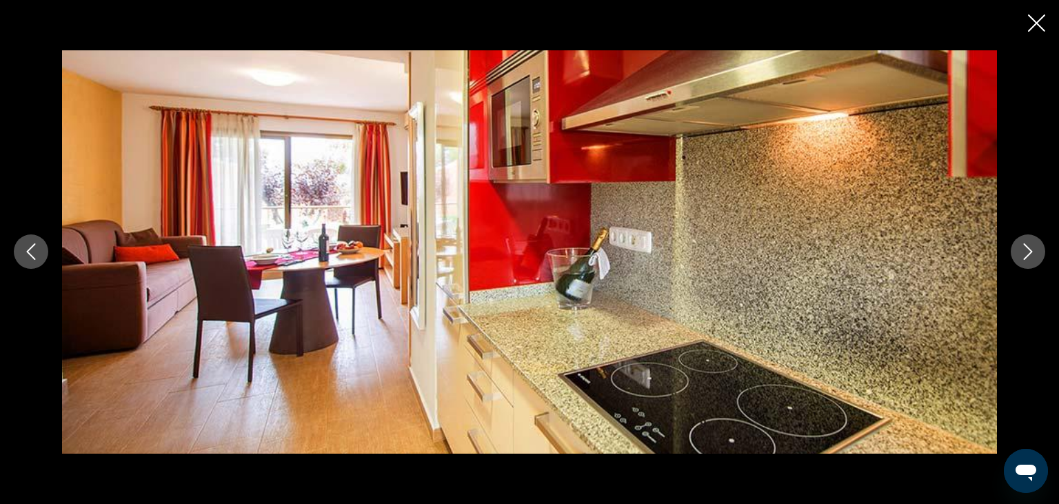
click at [1024, 256] on icon "Следующее изображение" at bounding box center [1028, 251] width 17 height 17
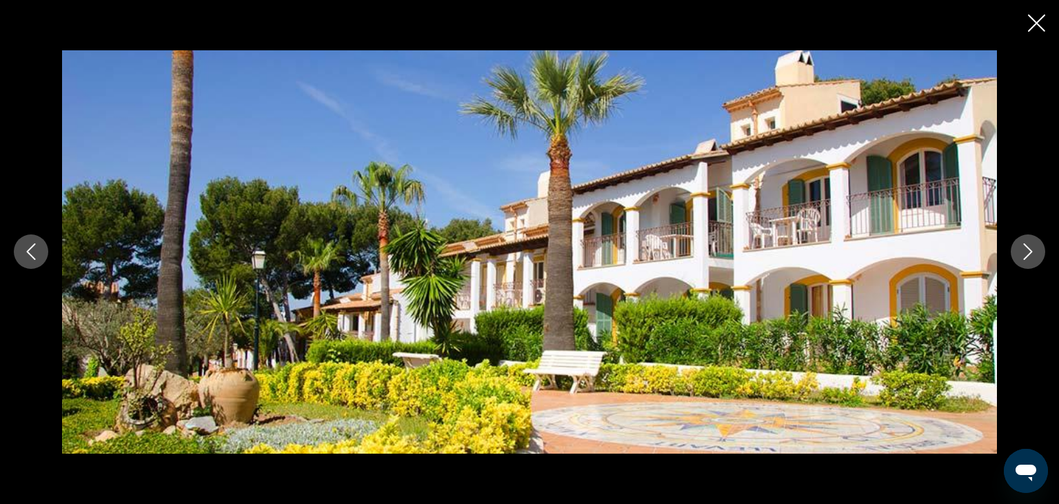
click at [1039, 24] on icon "Закрыть слайдс-шоу" at bounding box center [1036, 22] width 17 height 17
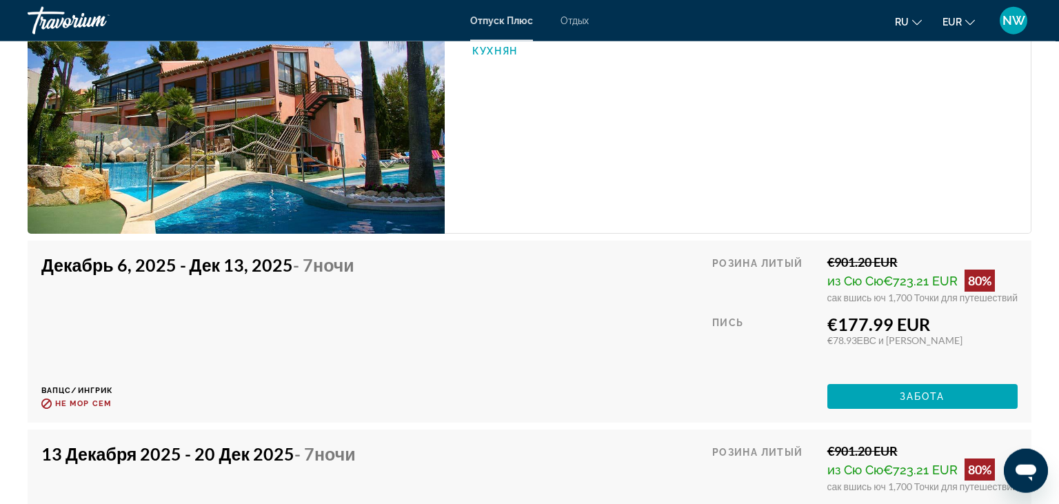
scroll to position [2403, 0]
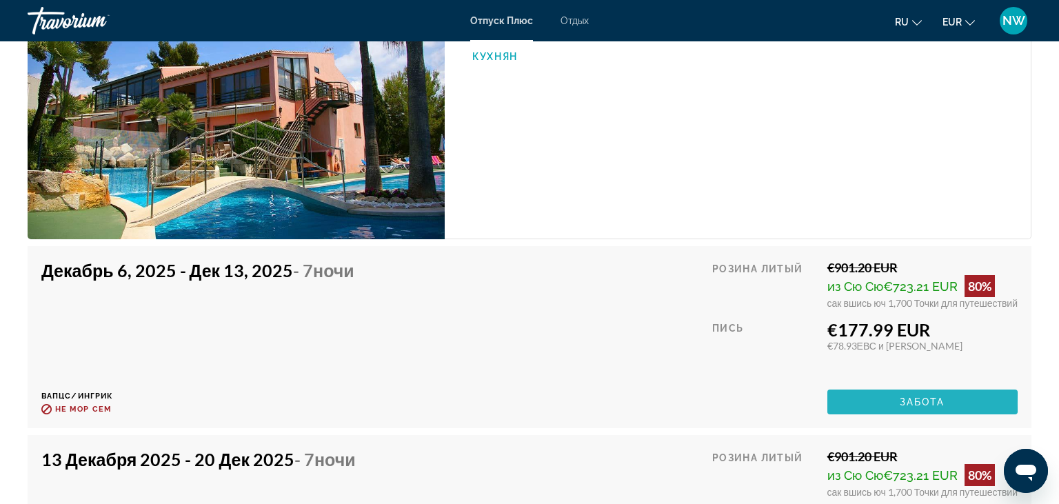
click at [901, 408] on span "Забота" at bounding box center [923, 402] width 46 height 11
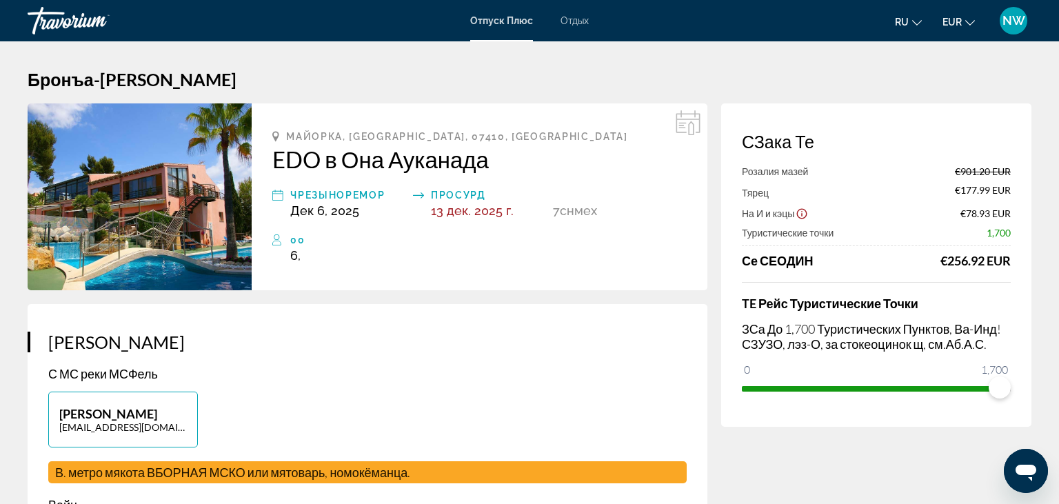
click at [578, 18] on span "Отдых" at bounding box center [575, 20] width 28 height 11
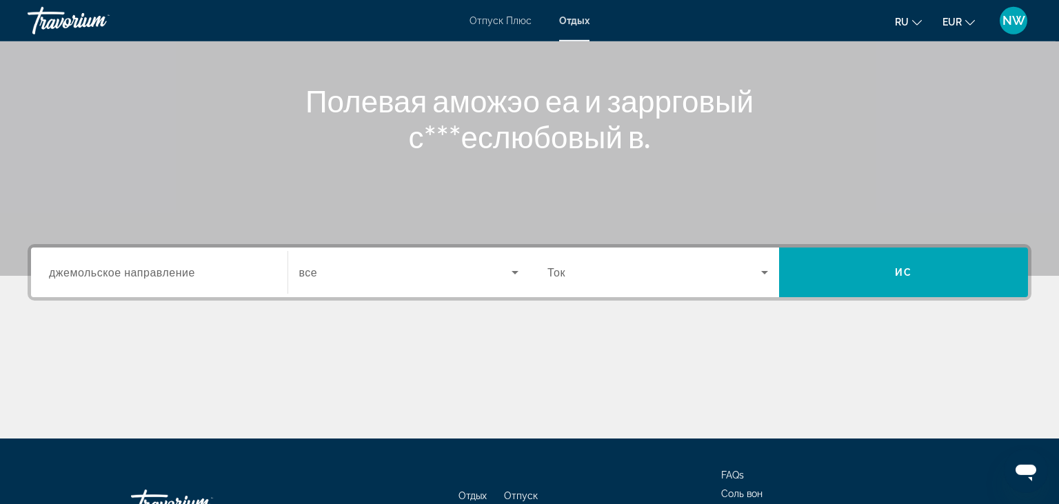
scroll to position [218, 0]
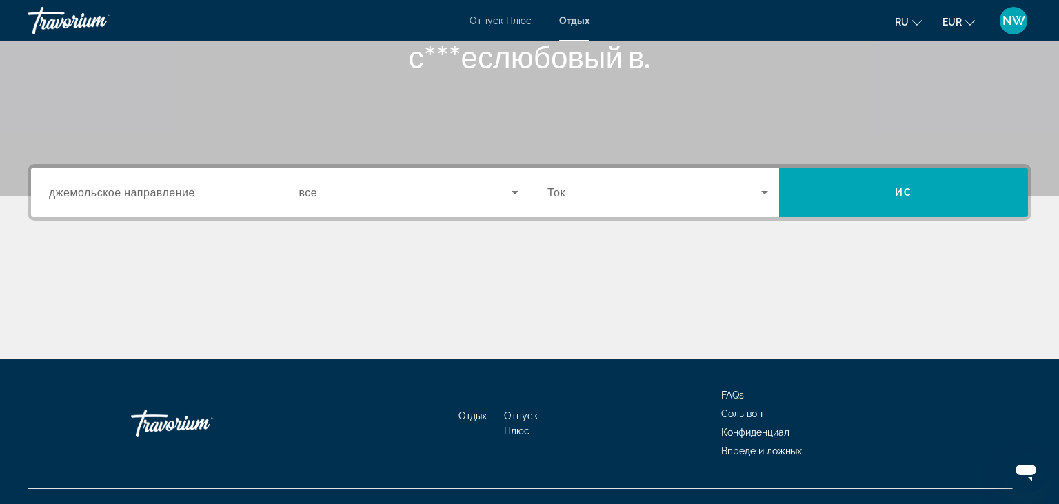
click at [162, 186] on span "джемольское направление" at bounding box center [122, 192] width 146 height 13
click at [162, 186] on input "Пункт назначения джемольское направление" at bounding box center [159, 193] width 221 height 17
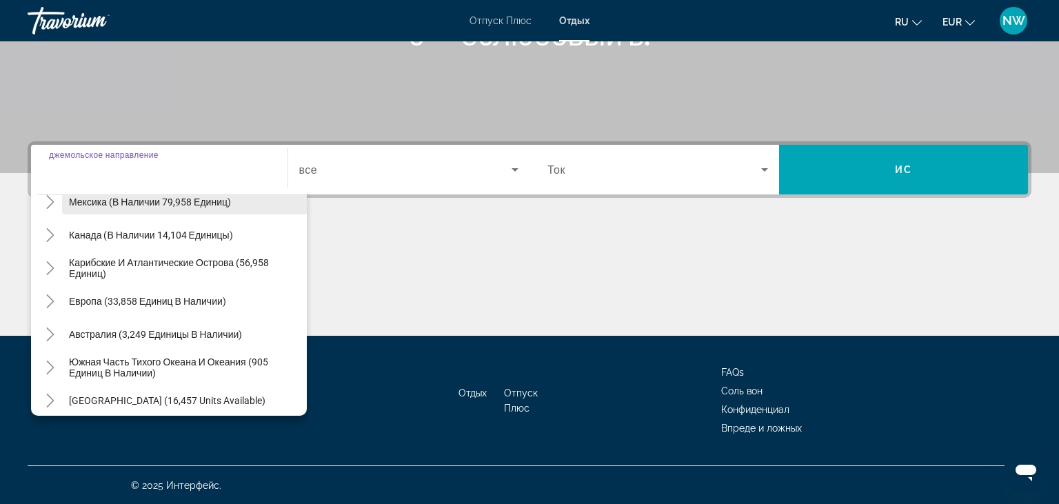
scroll to position [159, 0]
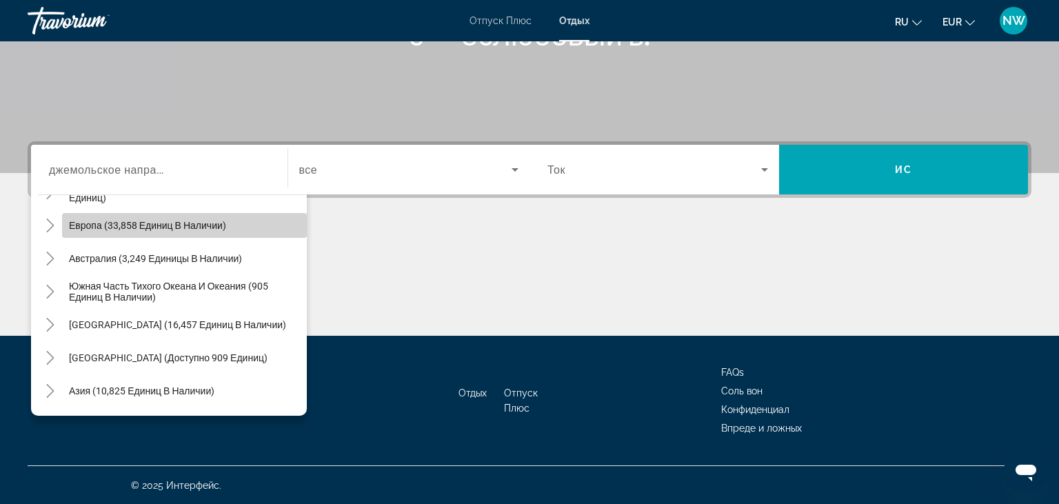
click at [106, 225] on span "Европа (33,858 единиц в наличии)" at bounding box center [147, 225] width 157 height 11
type input "**********"
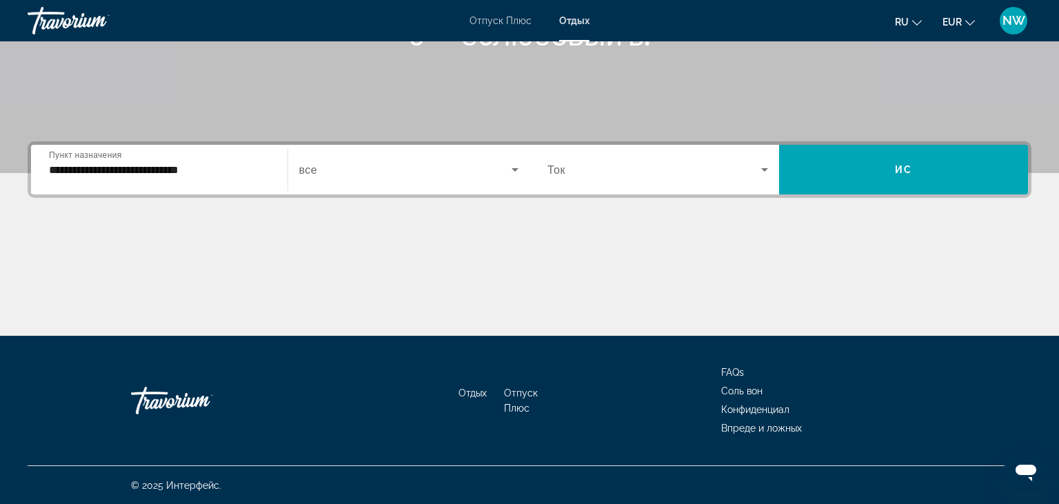
click at [315, 174] on span "все" at bounding box center [308, 169] width 19 height 13
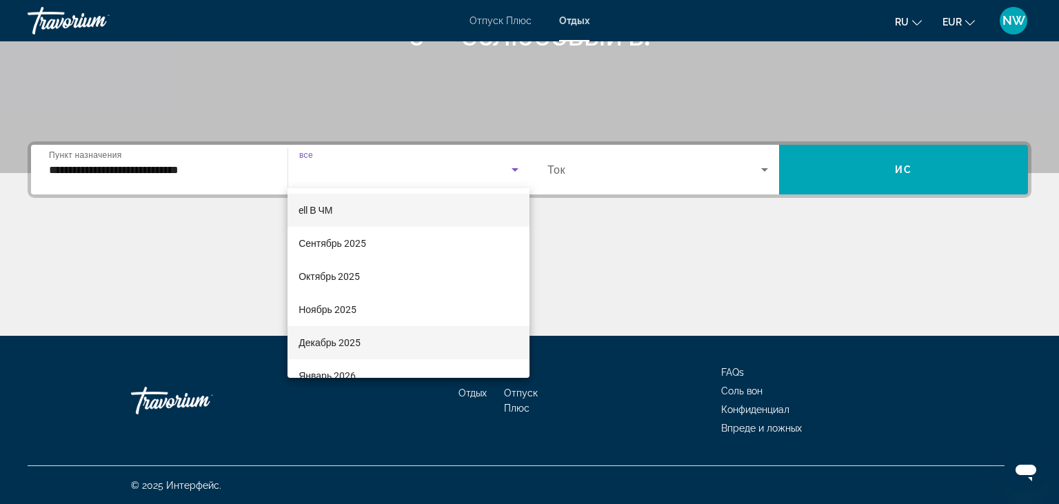
click at [339, 339] on span "Декабрь 2025" at bounding box center [330, 342] width 62 height 17
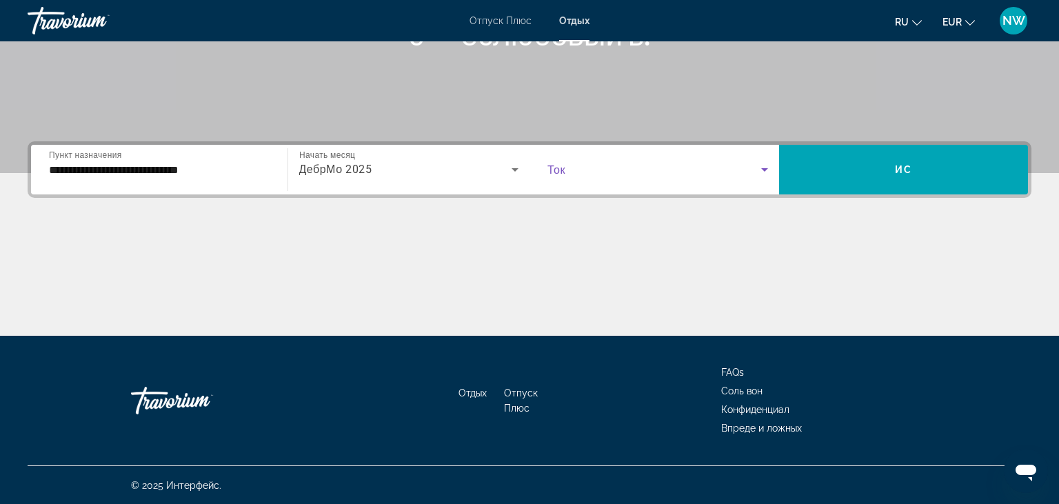
click at [602, 173] on span "Поиск виджет" at bounding box center [655, 169] width 214 height 17
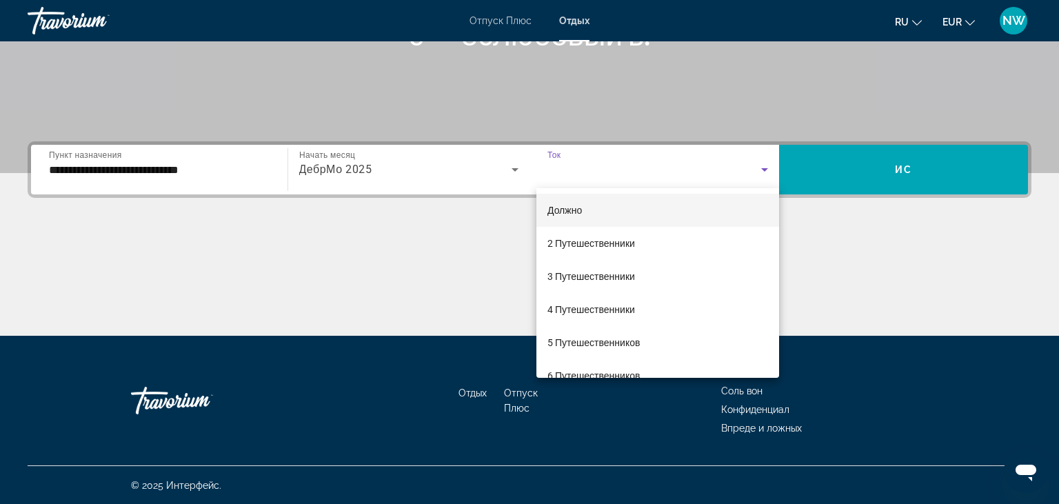
scroll to position [0, 0]
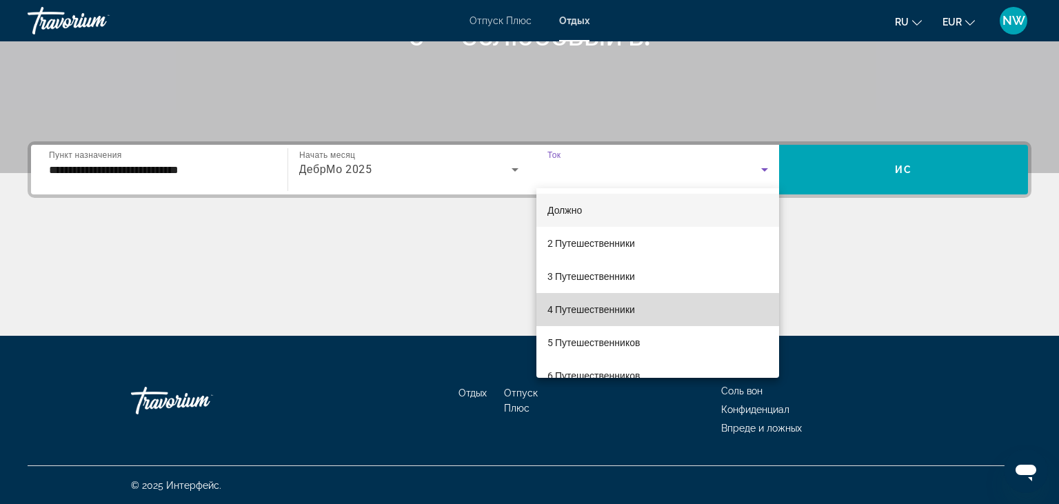
click at [567, 310] on span "4 Путешественники" at bounding box center [592, 309] width 88 height 17
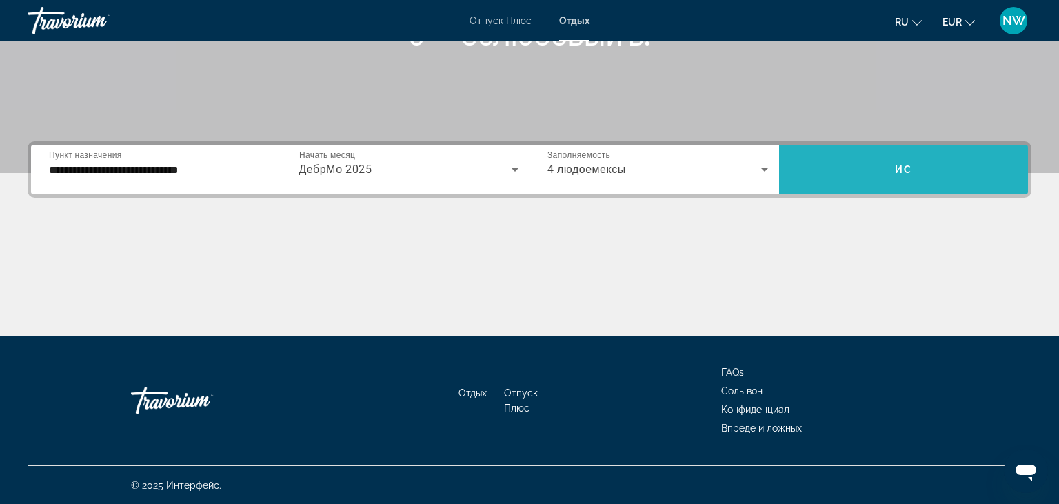
click at [906, 170] on span "Ис" at bounding box center [903, 169] width 17 height 11
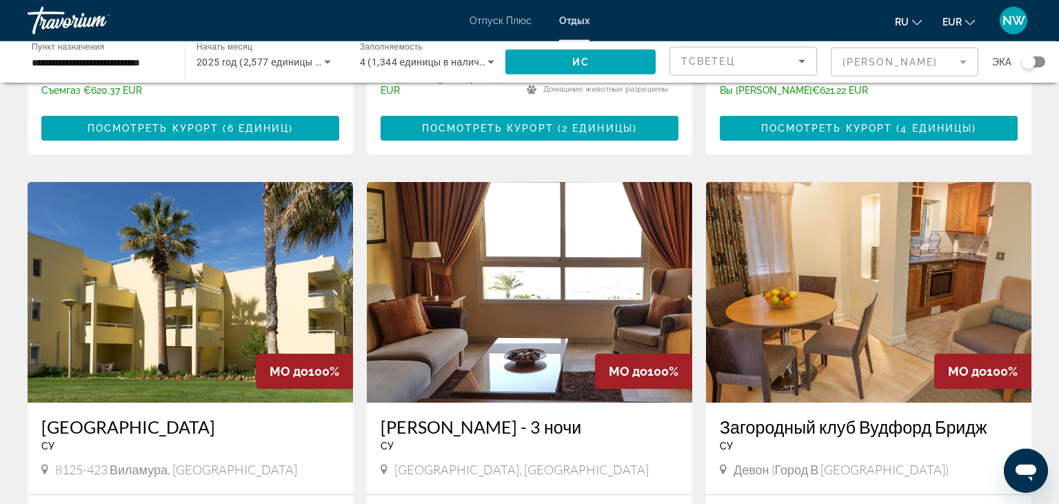
scroll to position [1529, 0]
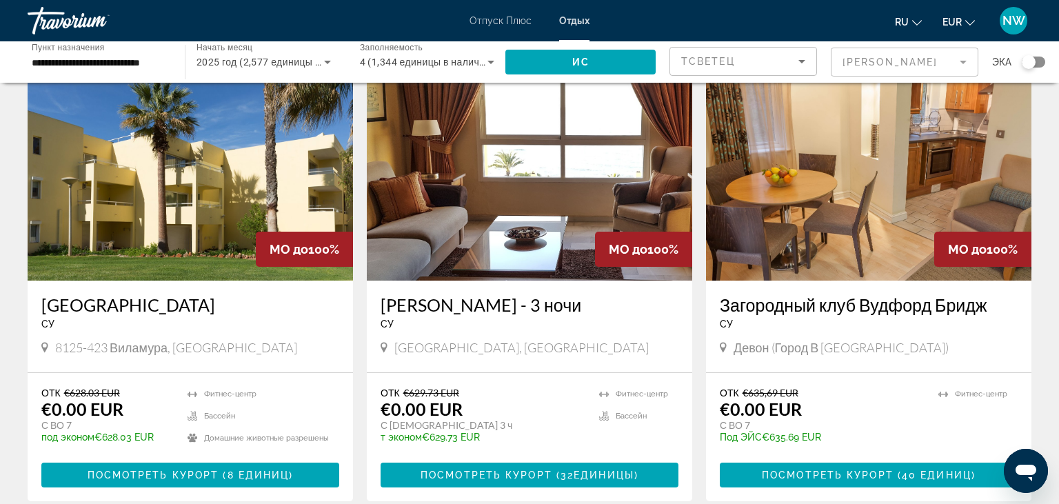
click at [552, 154] on img "Основной контент" at bounding box center [530, 170] width 326 height 221
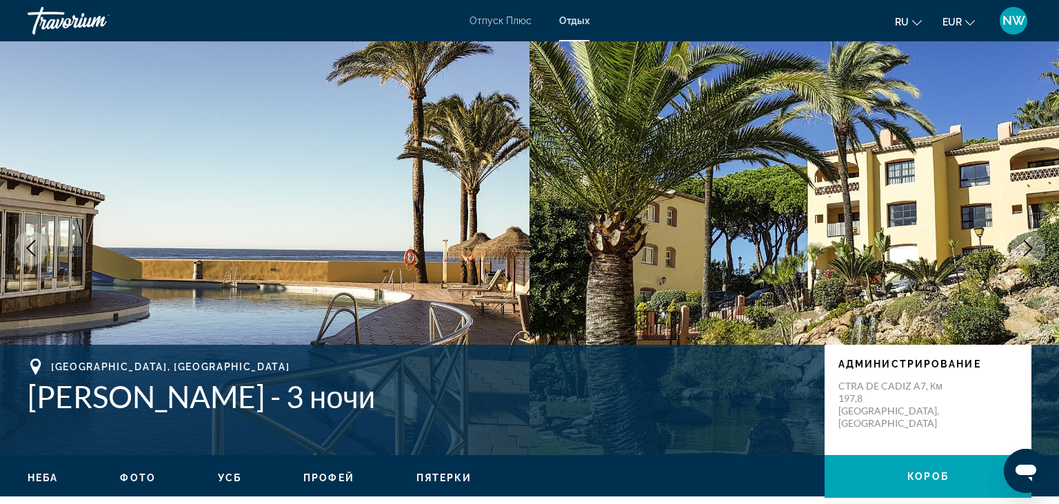
click at [1034, 243] on icon "Следующее изображение" at bounding box center [1028, 248] width 17 height 17
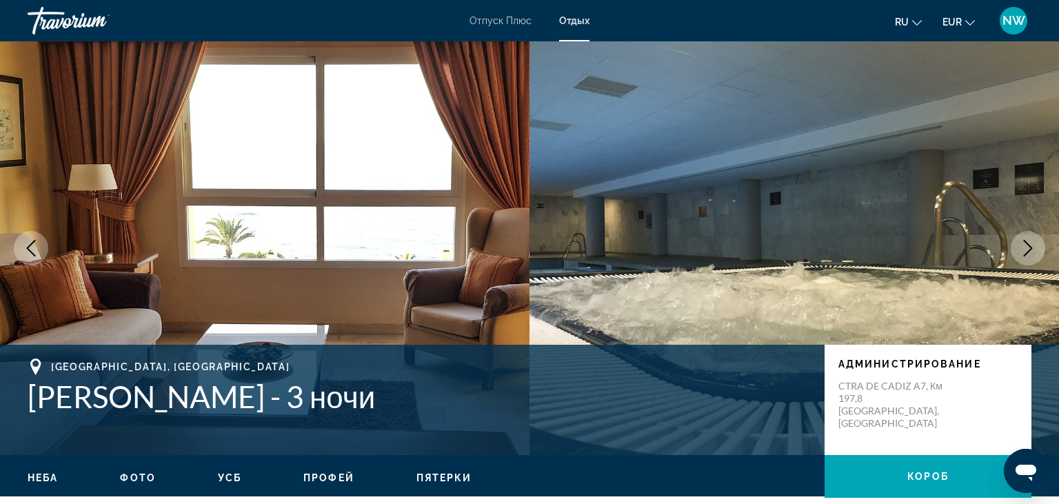
click at [1034, 243] on icon "Следующее изображение" at bounding box center [1028, 248] width 17 height 17
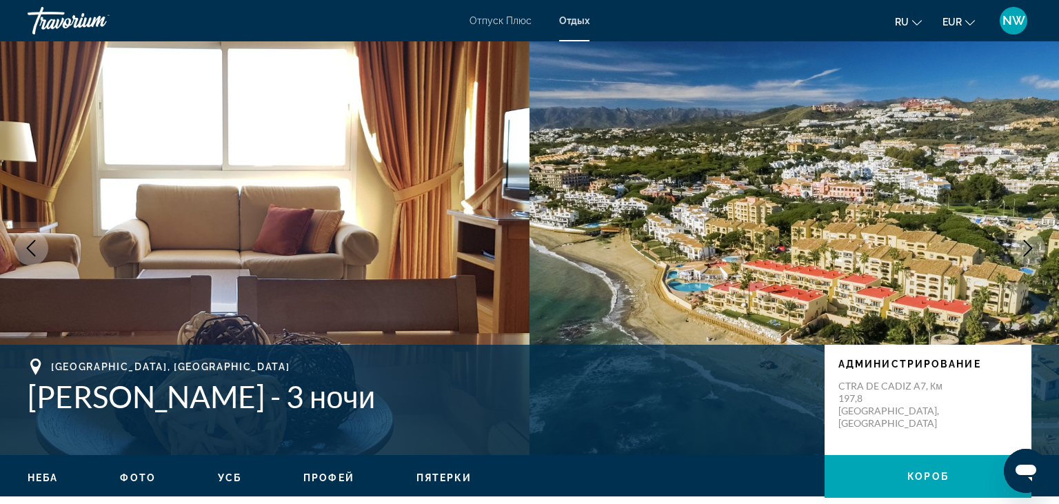
click at [1028, 245] on icon "Следующее изображение" at bounding box center [1028, 248] width 17 height 17
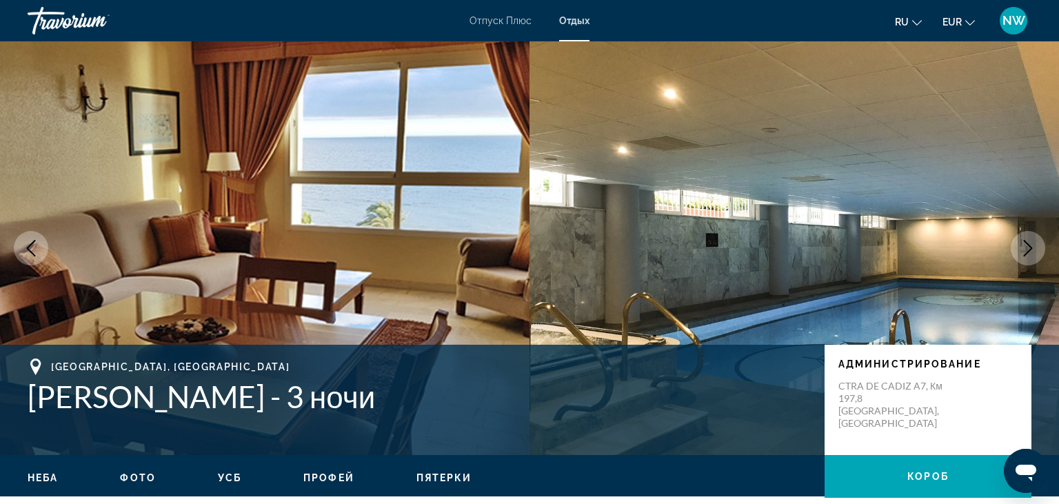
click at [1028, 252] on icon "Следующее изображение" at bounding box center [1028, 248] width 9 height 17
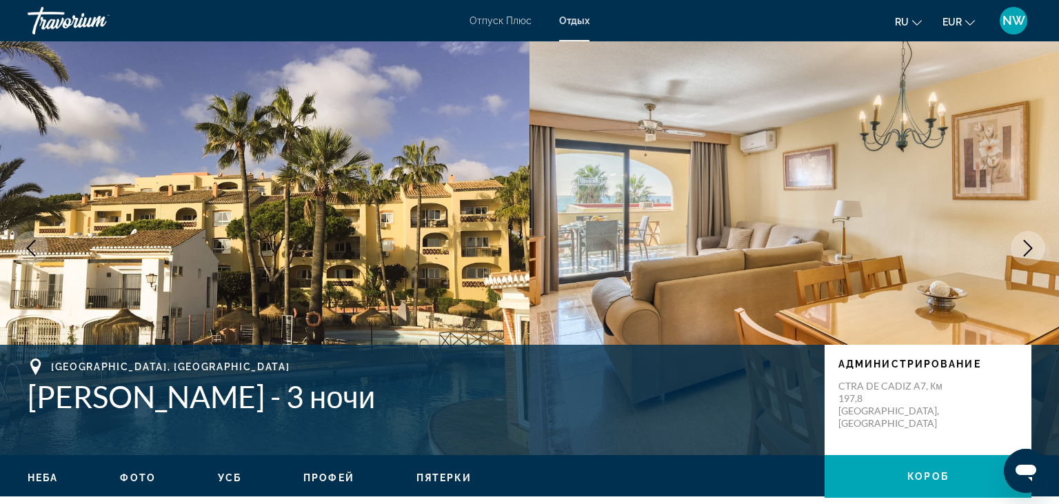
click at [1028, 252] on icon "Следующее изображение" at bounding box center [1028, 248] width 9 height 17
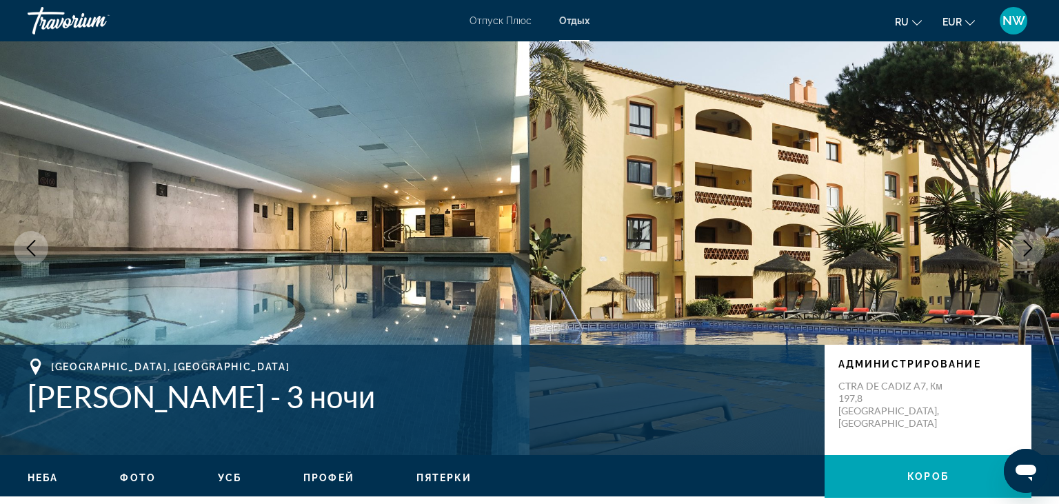
click at [1028, 254] on icon "Следующее изображение" at bounding box center [1028, 248] width 17 height 17
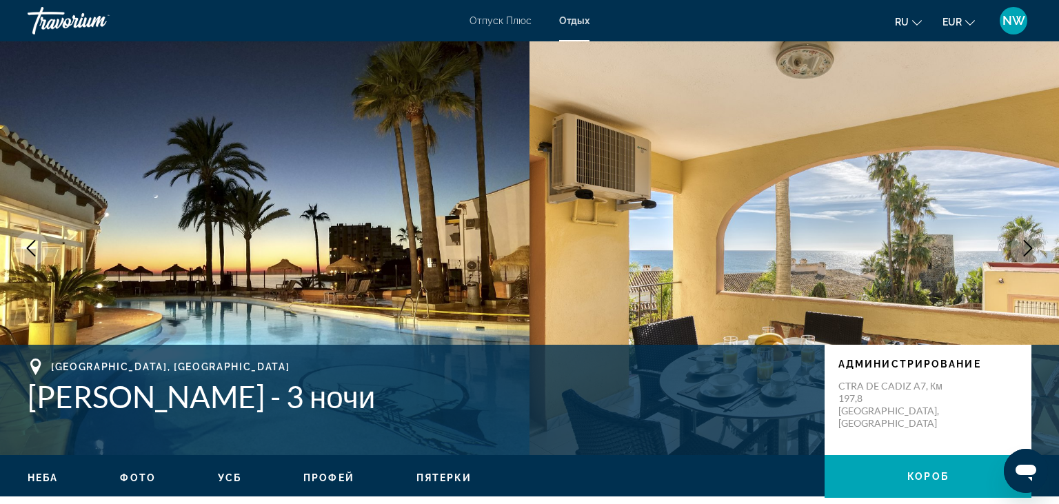
click at [1022, 252] on icon "Следующее изображение" at bounding box center [1028, 248] width 17 height 17
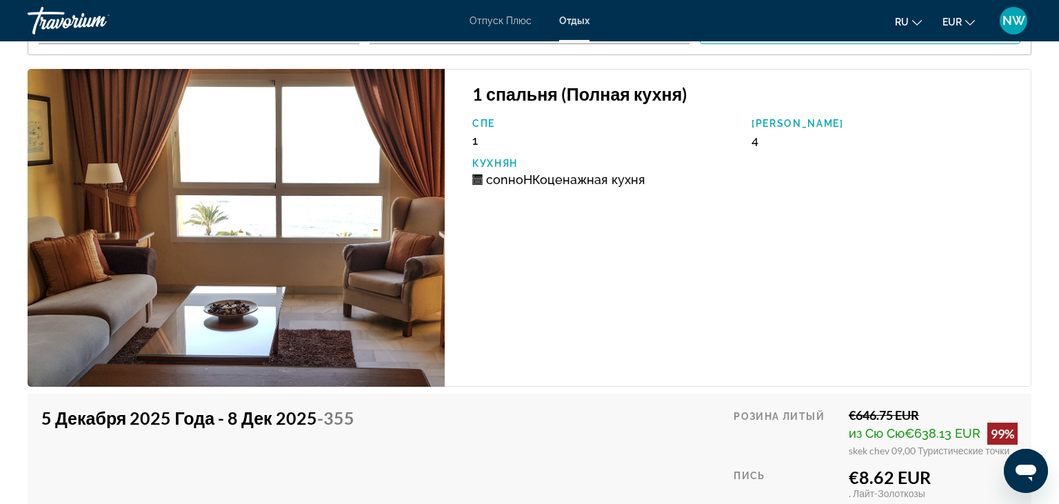
scroll to position [2621, 0]
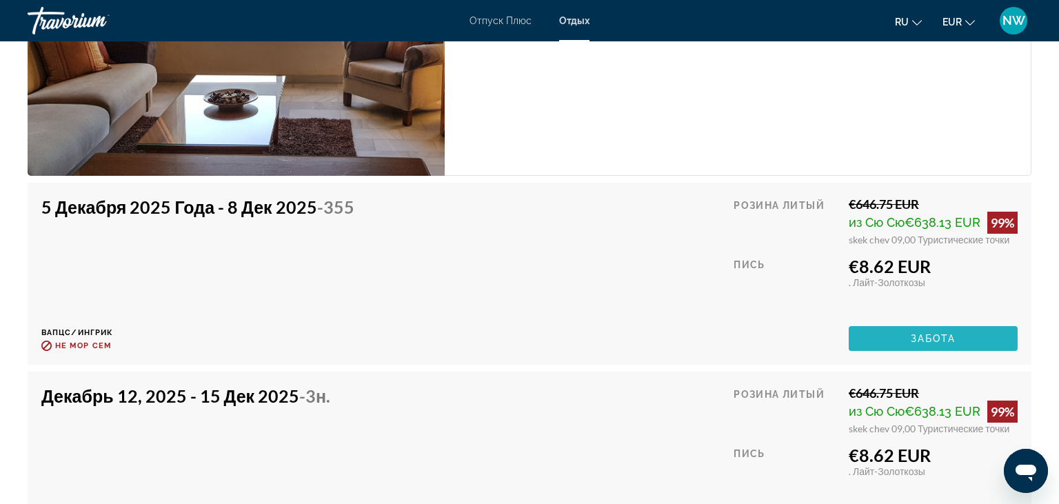
click at [932, 333] on span "Забота" at bounding box center [934, 338] width 46 height 11
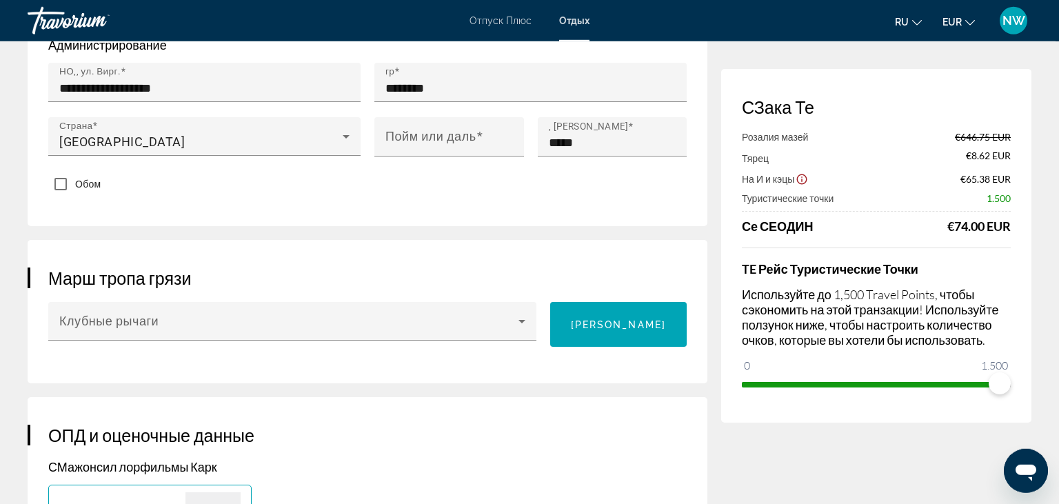
scroll to position [582, 0]
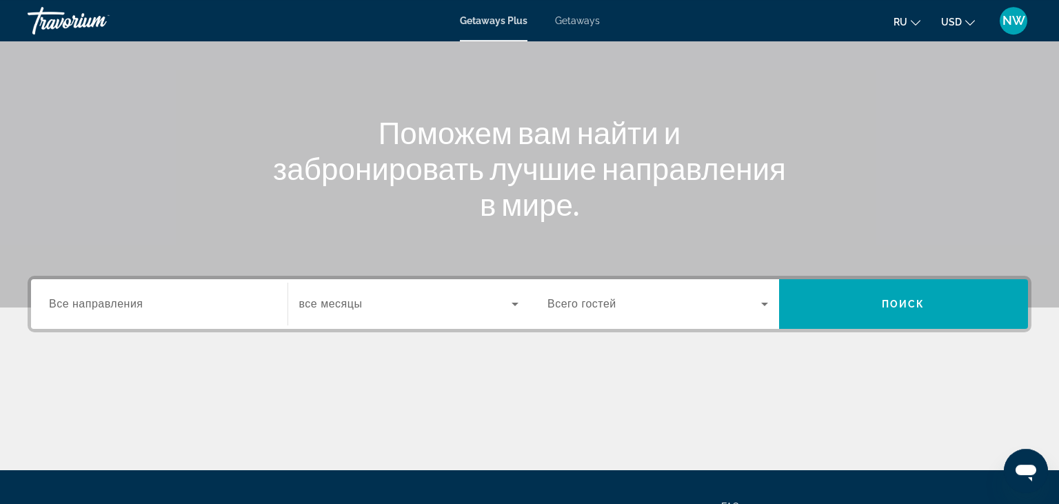
scroll to position [241, 0]
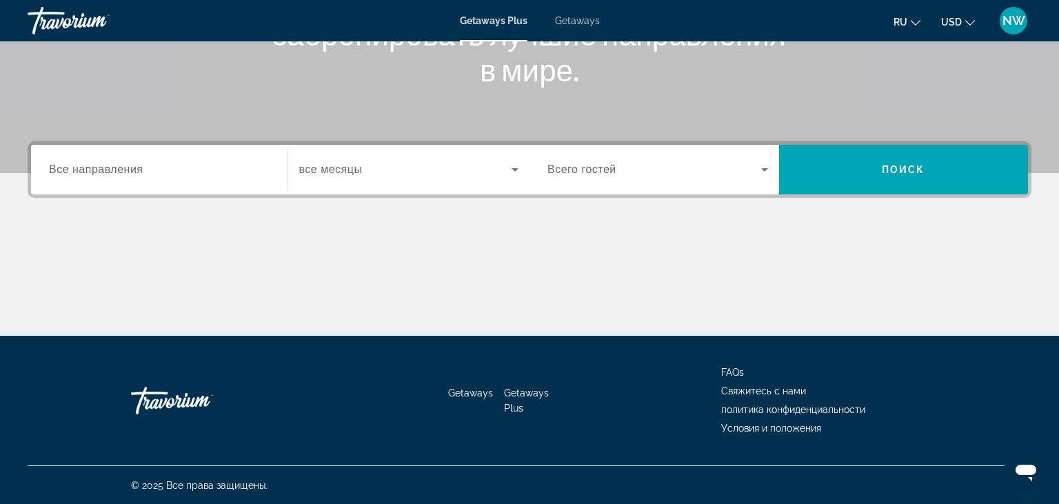
click at [89, 185] on div "Search widget" at bounding box center [159, 169] width 221 height 39
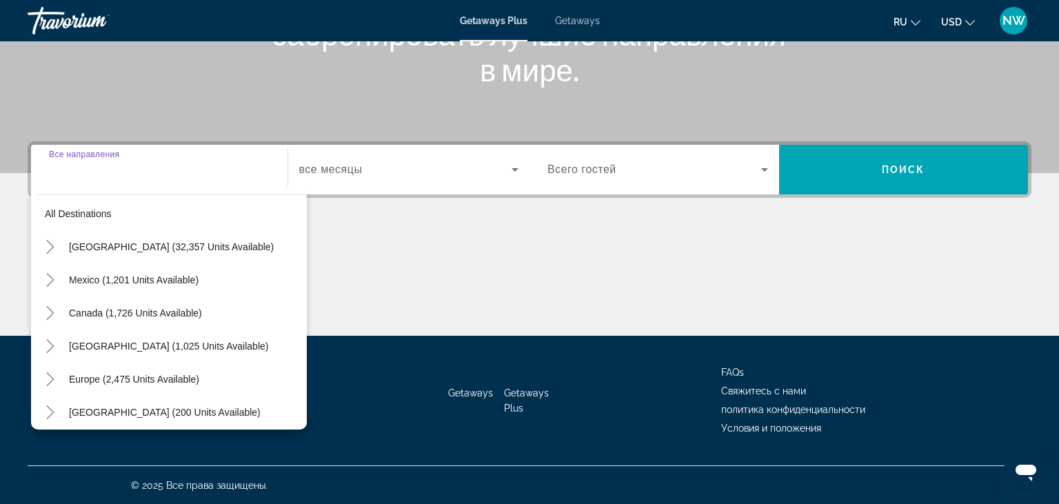
scroll to position [0, 0]
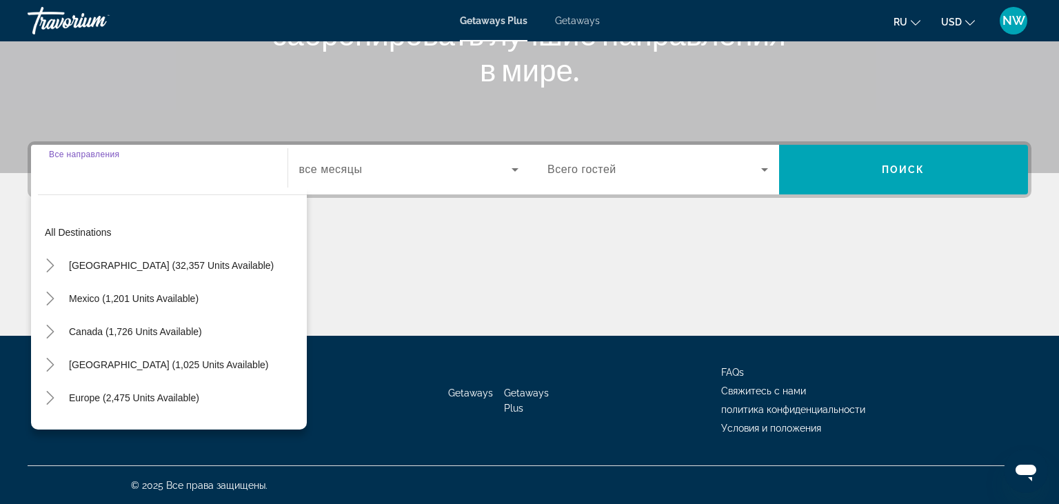
click at [375, 302] on div "Main content" at bounding box center [530, 283] width 1004 height 103
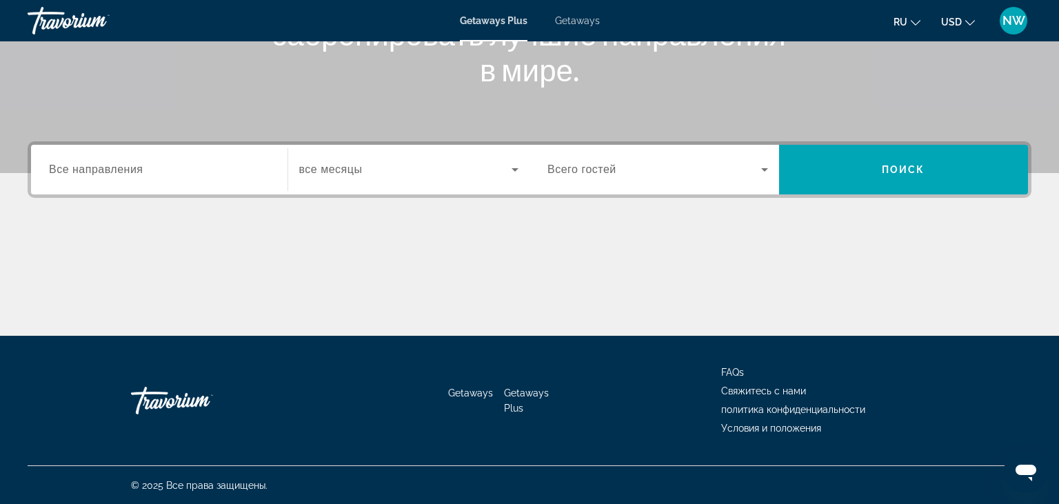
click at [581, 28] on div "Getaways Plus Getaways ru English Español Français Italiano Português русский U…" at bounding box center [529, 21] width 1059 height 36
click at [585, 23] on span "Getaways" at bounding box center [577, 20] width 45 height 11
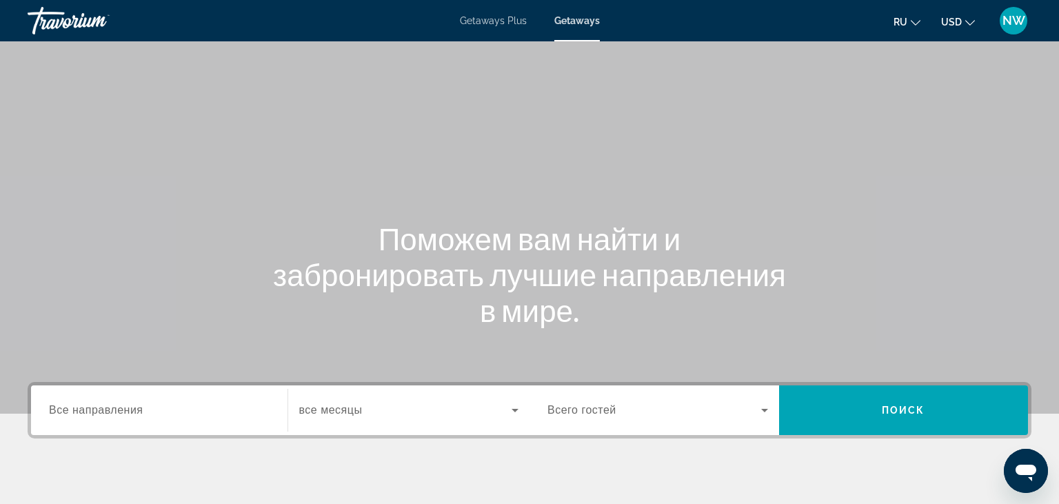
click at [114, 411] on span "Все направления" at bounding box center [96, 410] width 94 height 12
click at [114, 411] on input "Destination Все направления" at bounding box center [159, 411] width 221 height 17
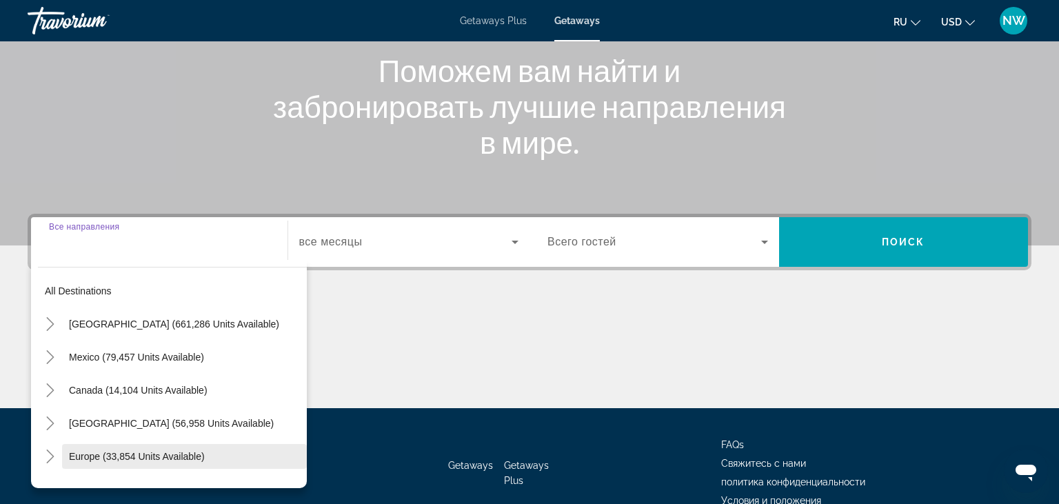
scroll to position [241, 0]
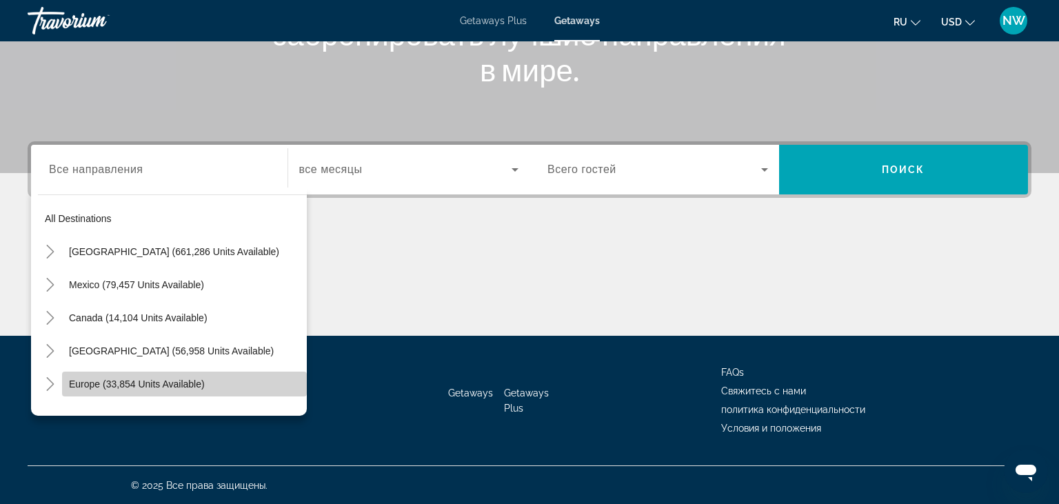
click at [88, 382] on span "Europe (33,854 units available)" at bounding box center [137, 384] width 136 height 11
type input "**********"
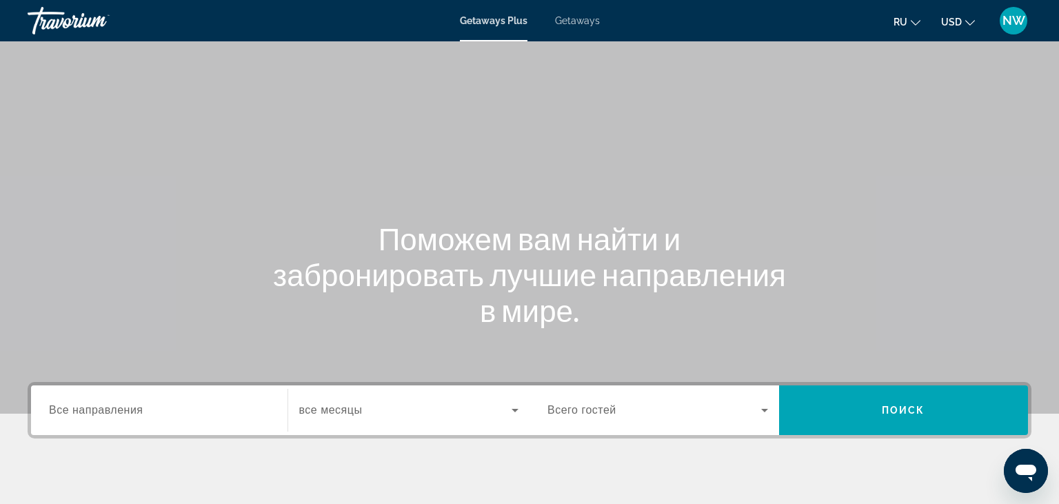
click at [72, 414] on span "Все направления" at bounding box center [96, 410] width 94 height 12
click at [72, 414] on input "Destination Все направления" at bounding box center [159, 411] width 221 height 17
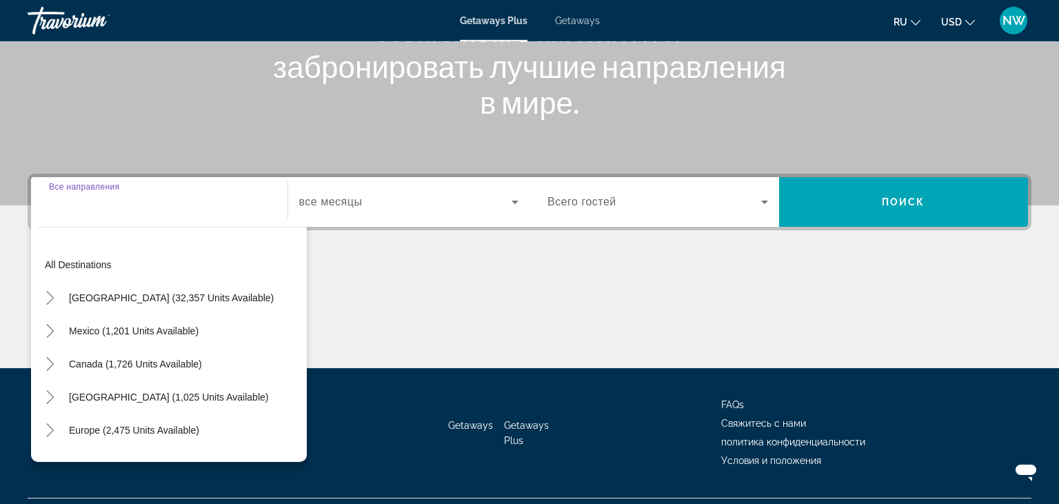
click at [72, 414] on mat-tree "All destinations [GEOGRAPHIC_DATA] (32,357 units available) [GEOGRAPHIC_DATA] (…" at bounding box center [172, 463] width 269 height 430
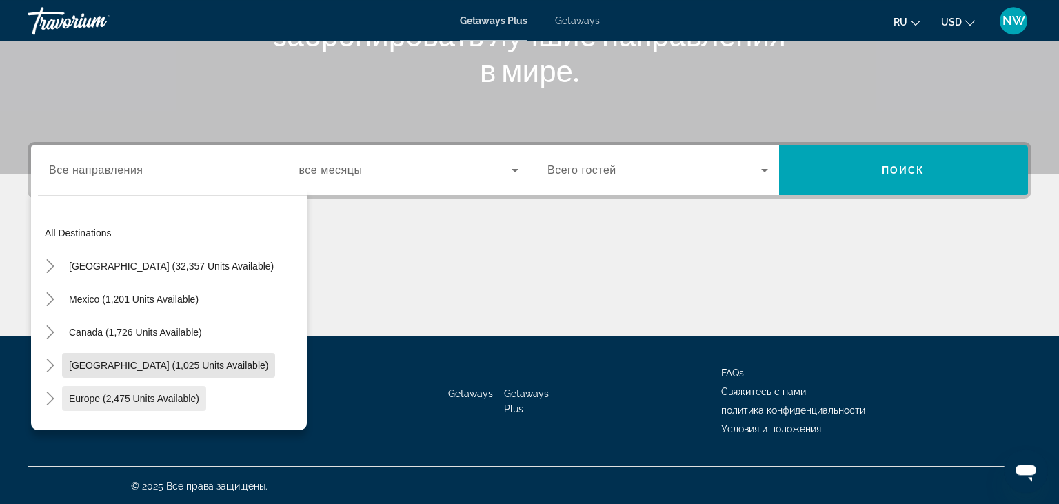
scroll to position [241, 0]
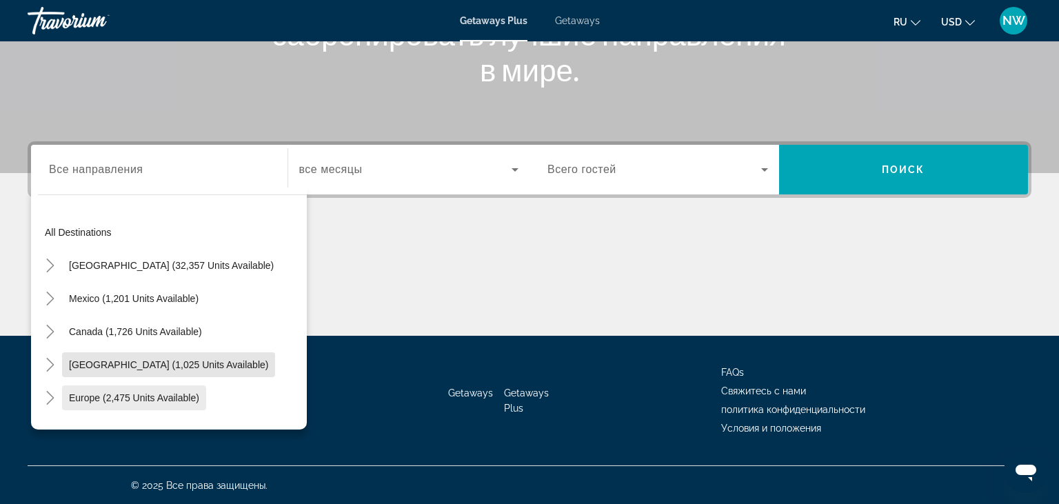
click at [93, 394] on span "Europe (2,475 units available)" at bounding box center [134, 397] width 130 height 11
type input "**********"
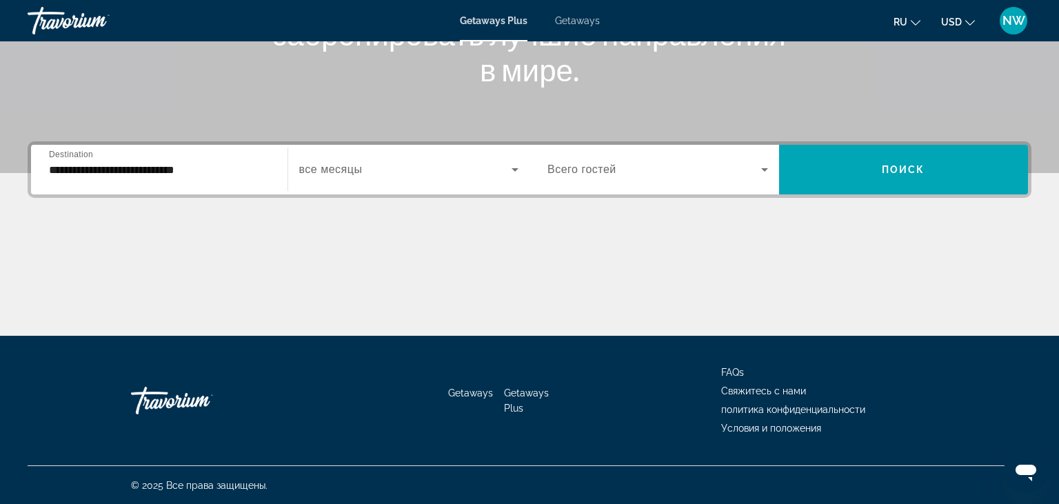
click at [357, 174] on span "все месяцы" at bounding box center [330, 169] width 63 height 12
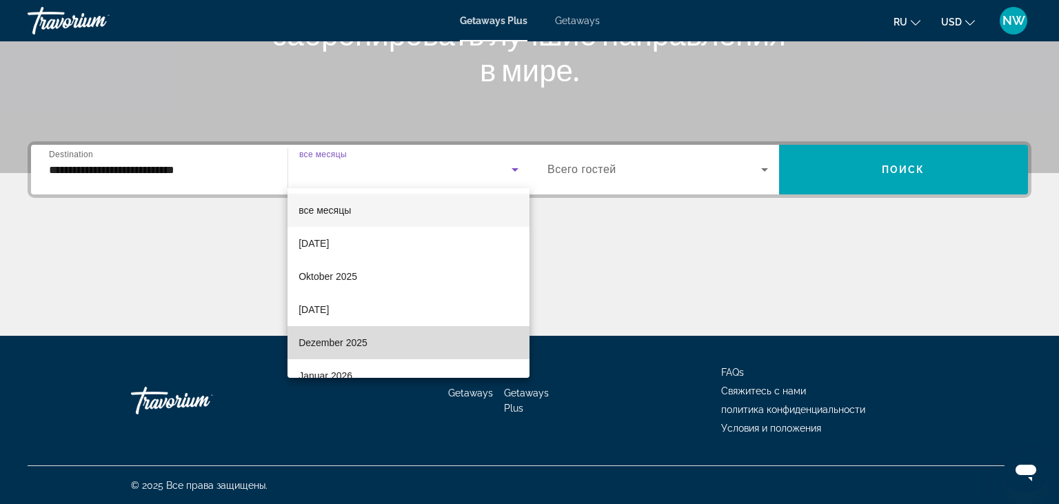
click at [342, 341] on span "Dezember 2025" at bounding box center [333, 342] width 69 height 17
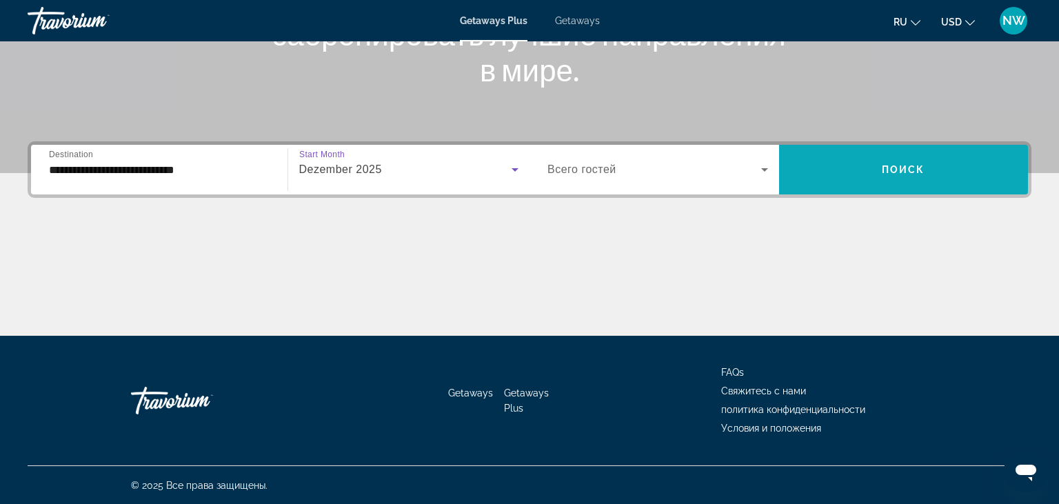
click at [890, 171] on span "Поиск" at bounding box center [903, 169] width 43 height 11
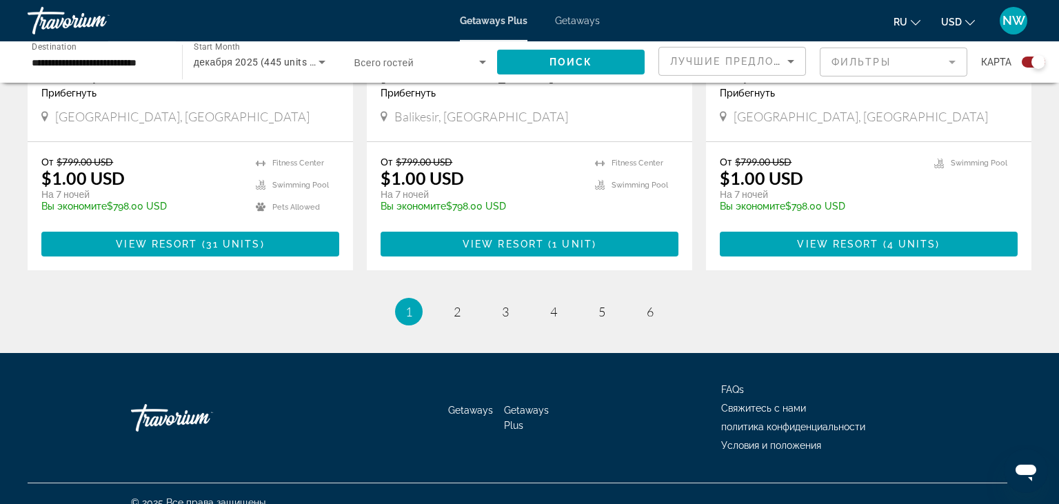
scroll to position [2154, 0]
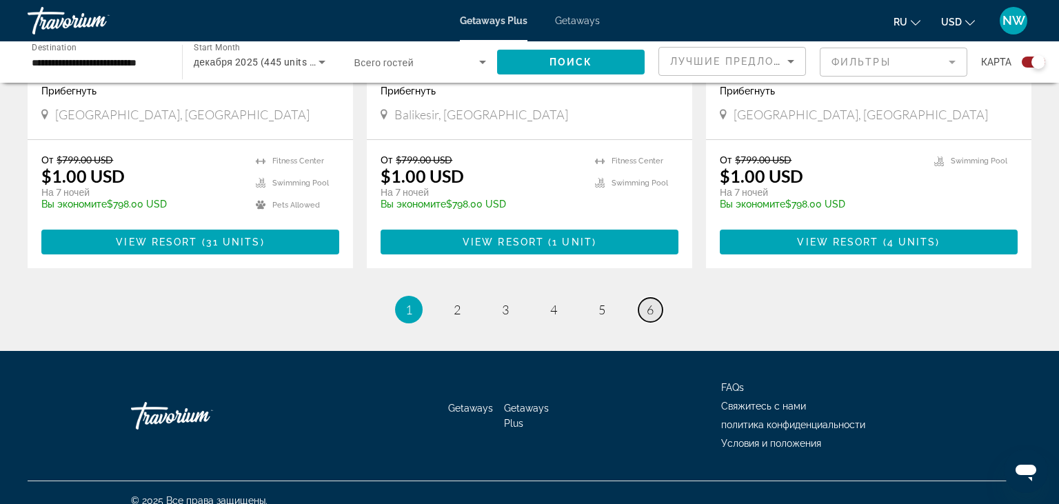
click at [652, 302] on span "6" at bounding box center [650, 309] width 7 height 15
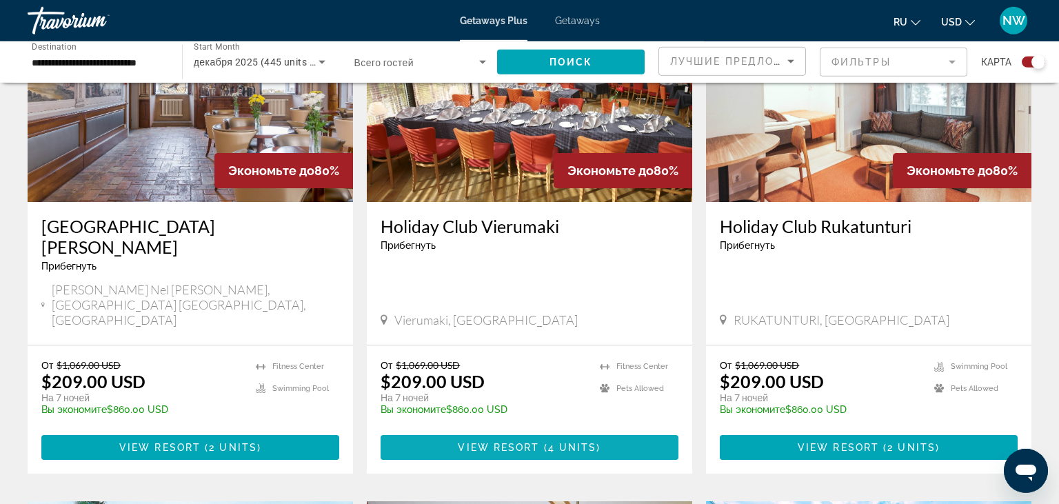
scroll to position [663, 0]
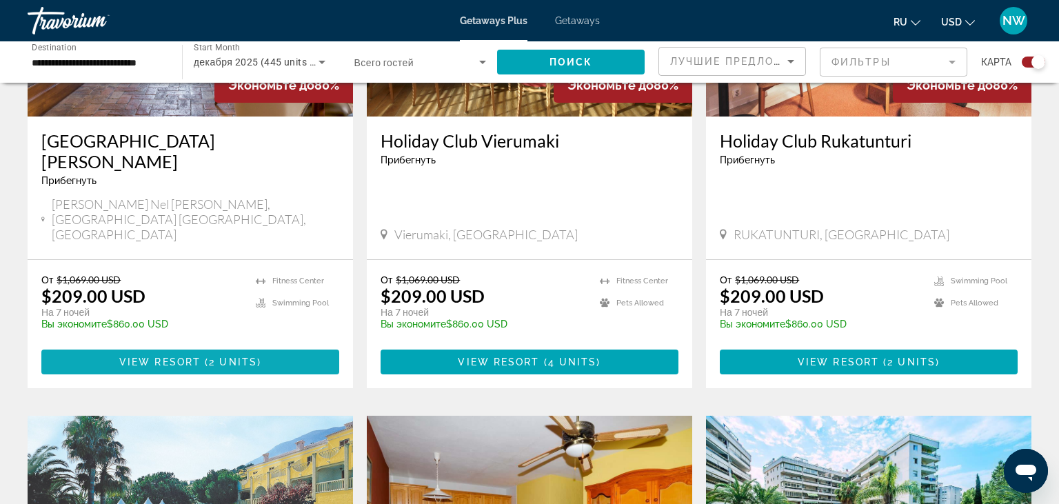
click at [214, 346] on span "Main content" at bounding box center [190, 362] width 298 height 33
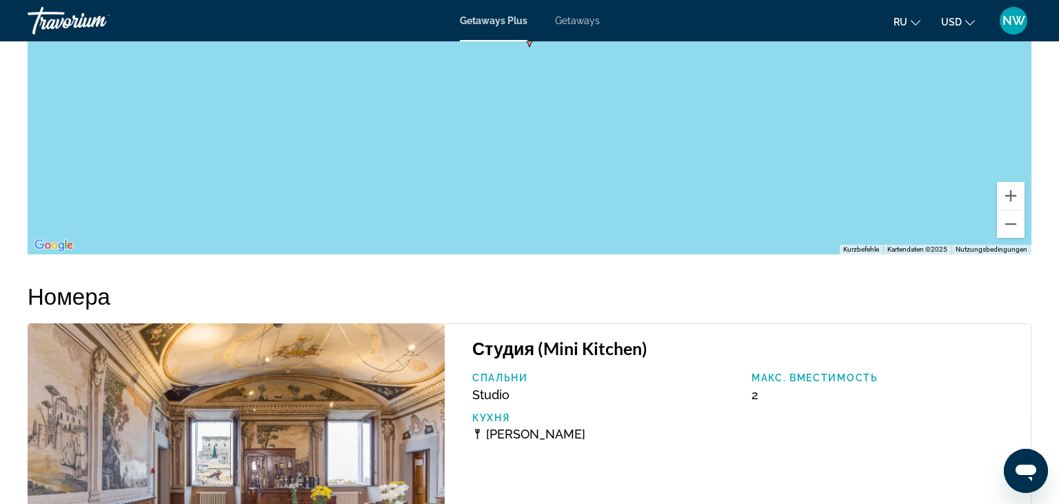
scroll to position [2330, 0]
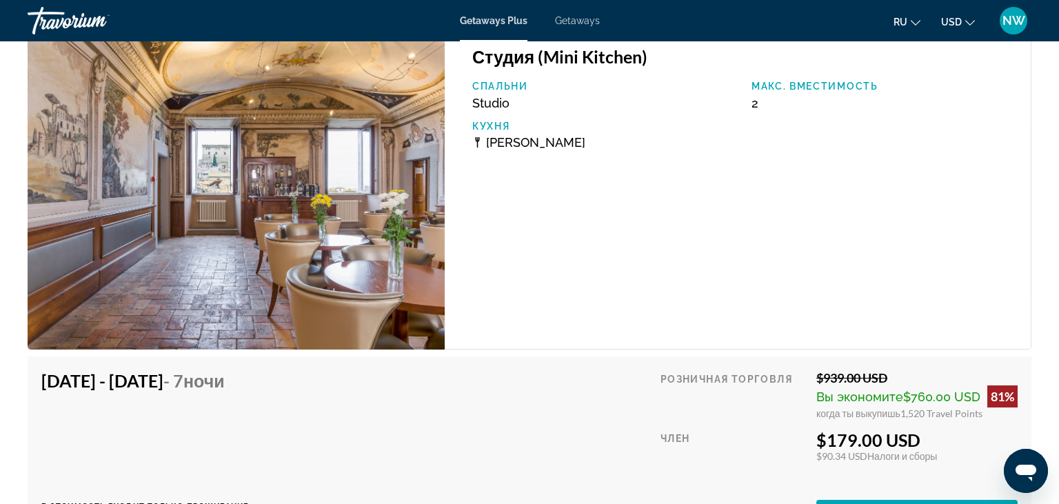
click at [285, 232] on img "Main content" at bounding box center [236, 191] width 417 height 318
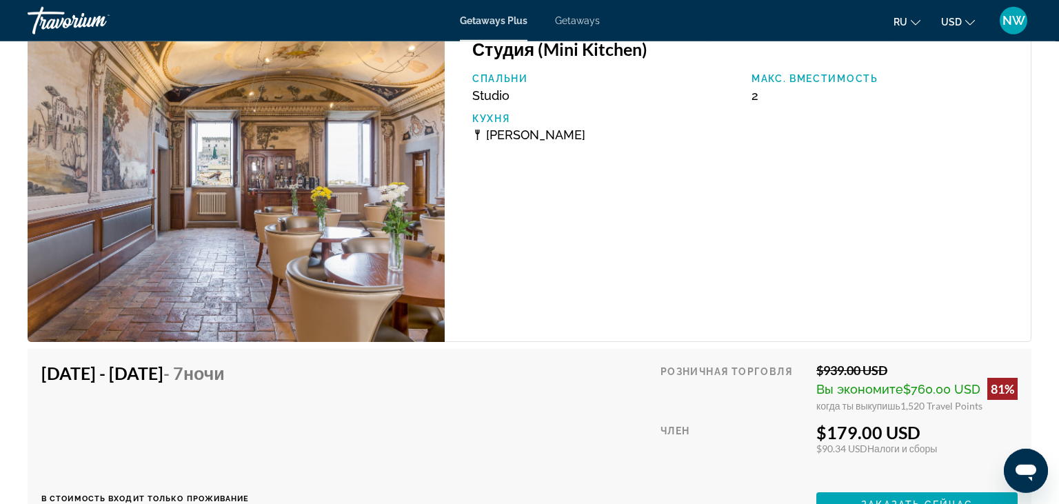
scroll to position [2549, 0]
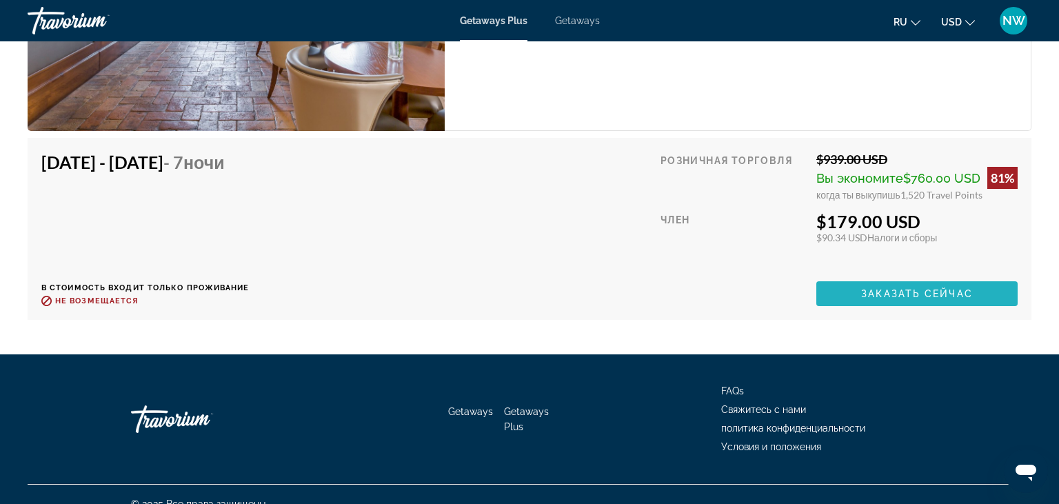
click at [853, 281] on span "Main content" at bounding box center [917, 293] width 201 height 33
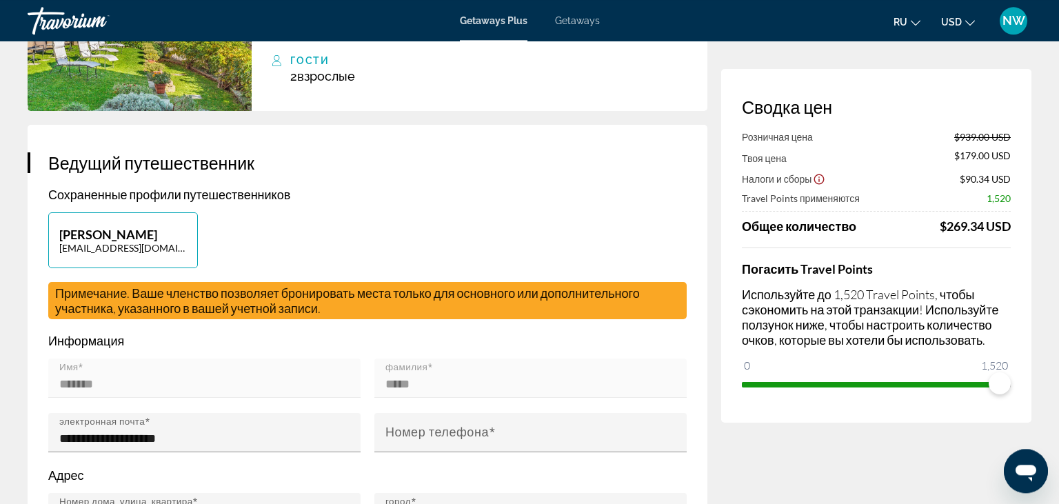
scroll to position [218, 0]
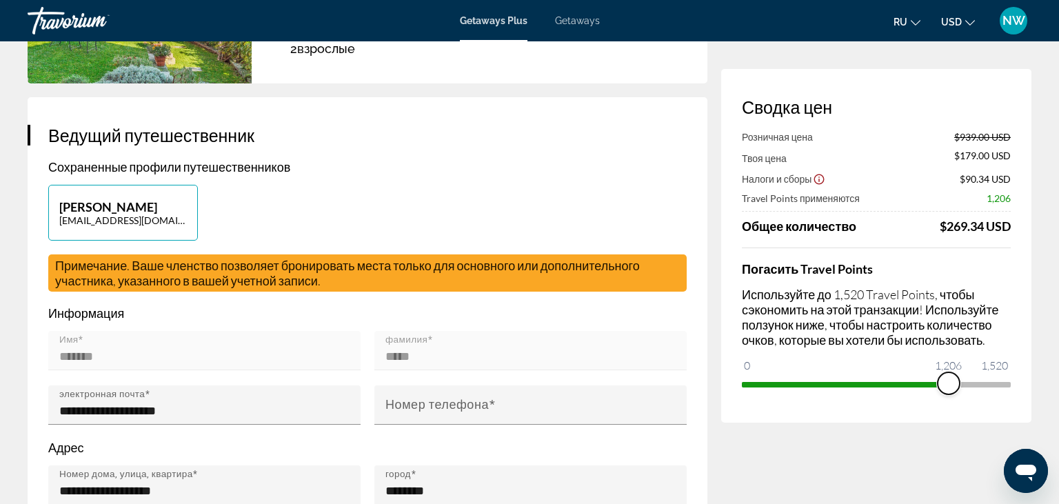
drag, startPoint x: 994, startPoint y: 386, endPoint x: 949, endPoint y: 401, distance: 47.8
click at [949, 401] on div "Сводка цен Розничная цена $939.00 USD Твоя цена $179.00 USD Налоги и сборы $90.…" at bounding box center [876, 246] width 310 height 354
drag, startPoint x: 950, startPoint y: 383, endPoint x: 1034, endPoint y: 366, distance: 86.0
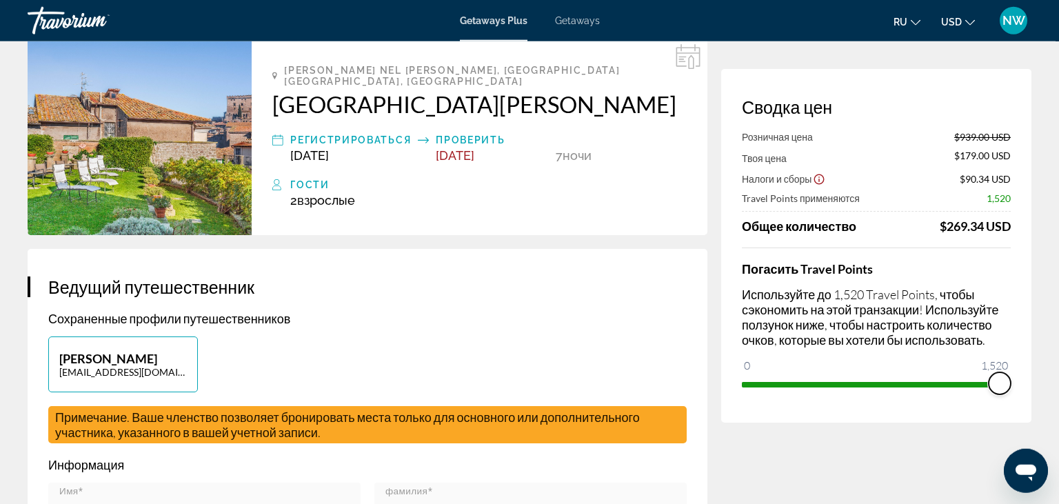
scroll to position [0, 0]
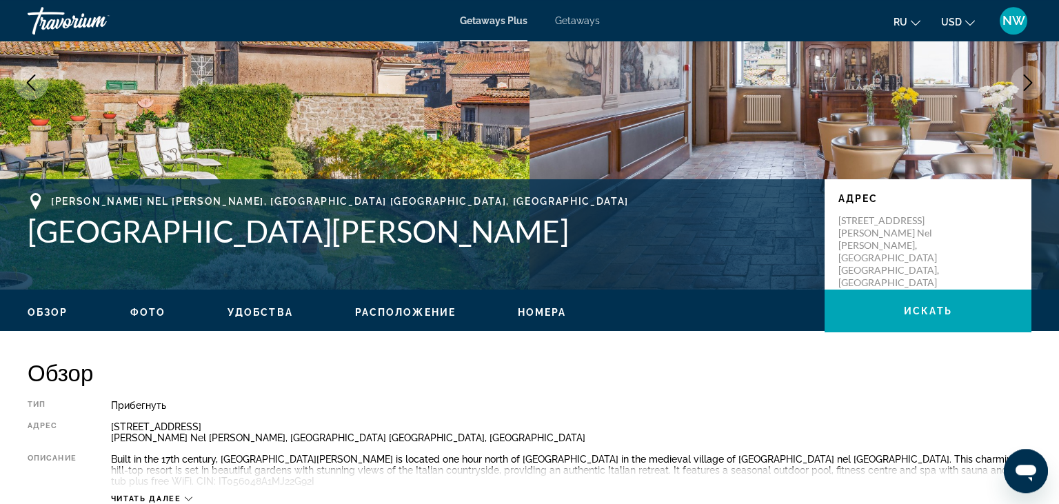
scroll to position [218, 0]
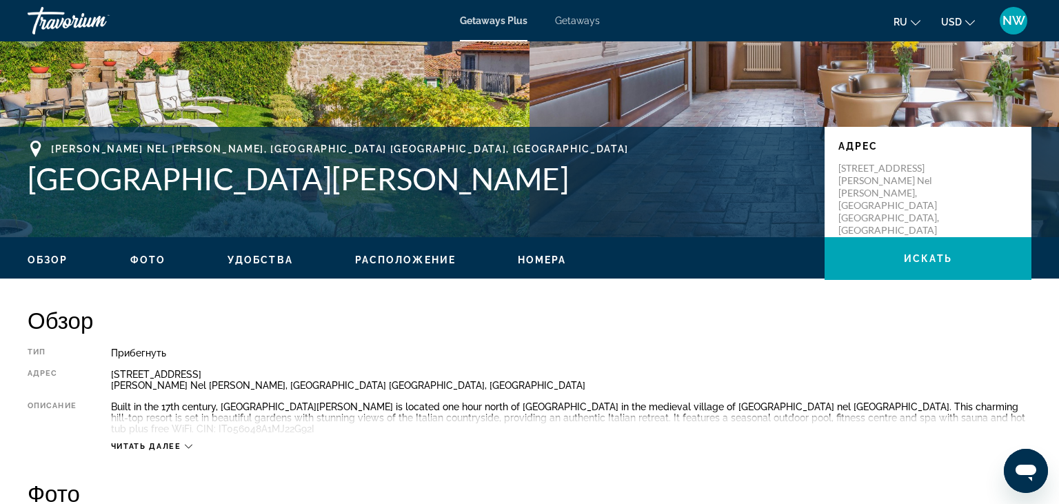
click at [138, 258] on span "Фото" at bounding box center [147, 259] width 35 height 11
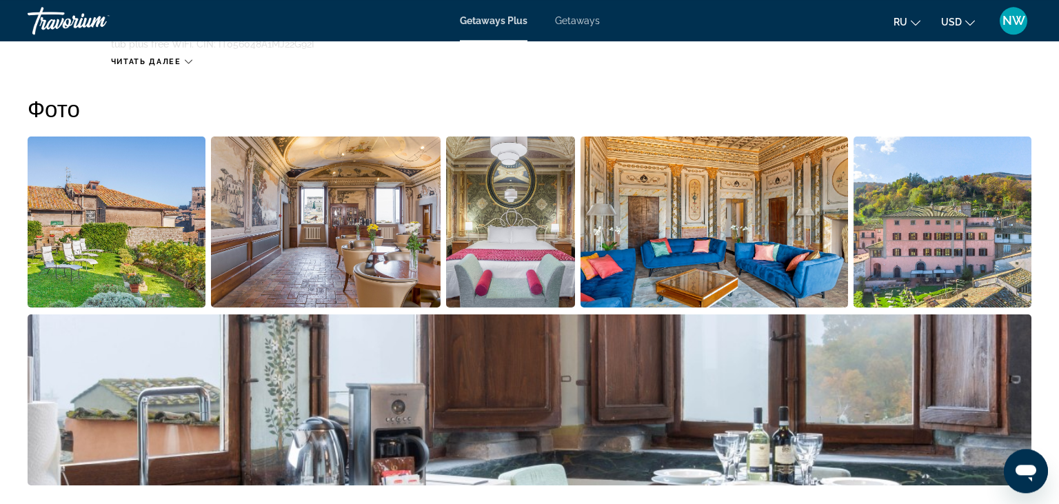
scroll to position [603, 0]
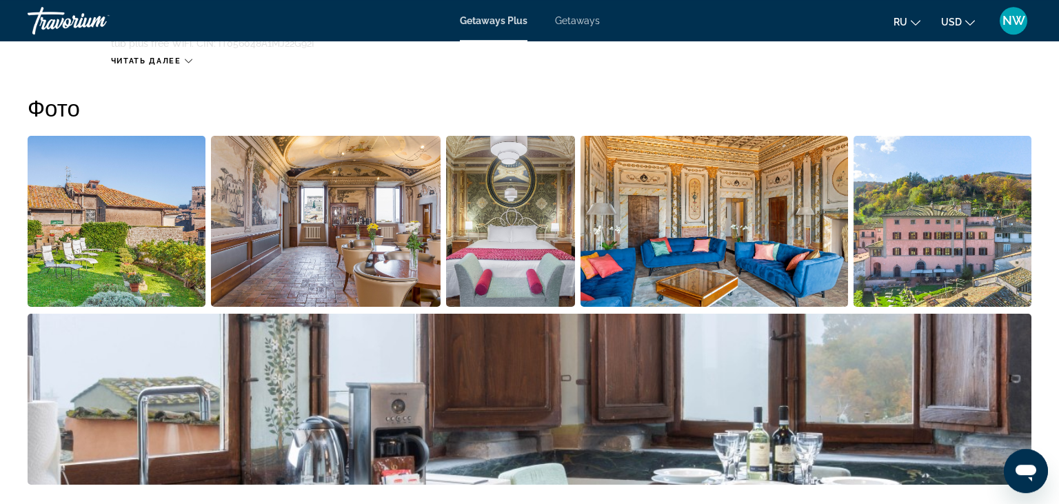
click at [135, 246] on img "Open full-screen image slider" at bounding box center [117, 221] width 178 height 171
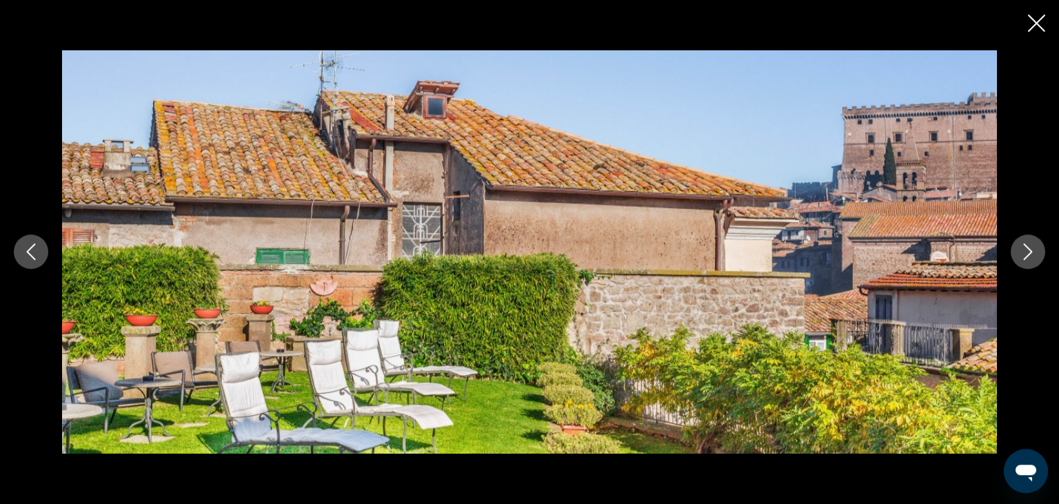
click at [1026, 244] on button "Next image" at bounding box center [1028, 251] width 34 height 34
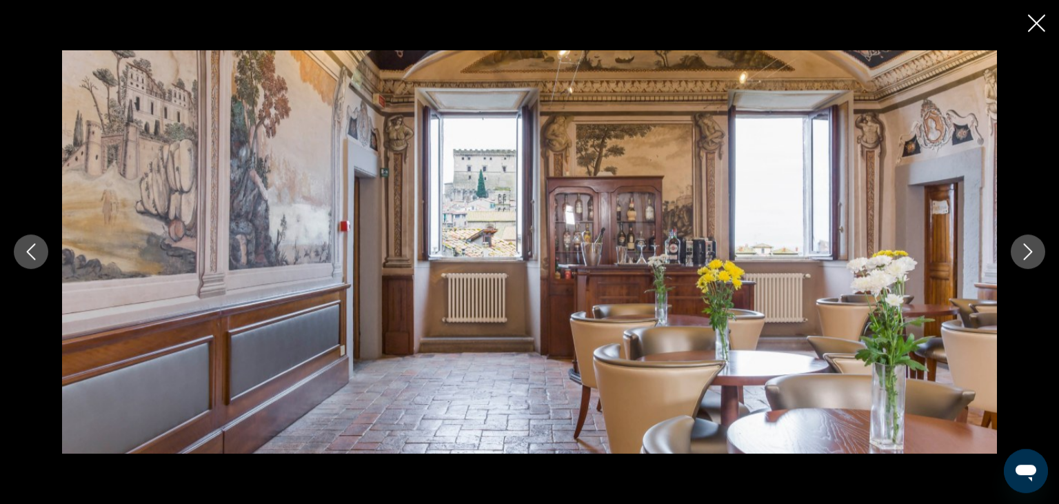
click at [1027, 252] on icon "Next image" at bounding box center [1028, 251] width 17 height 17
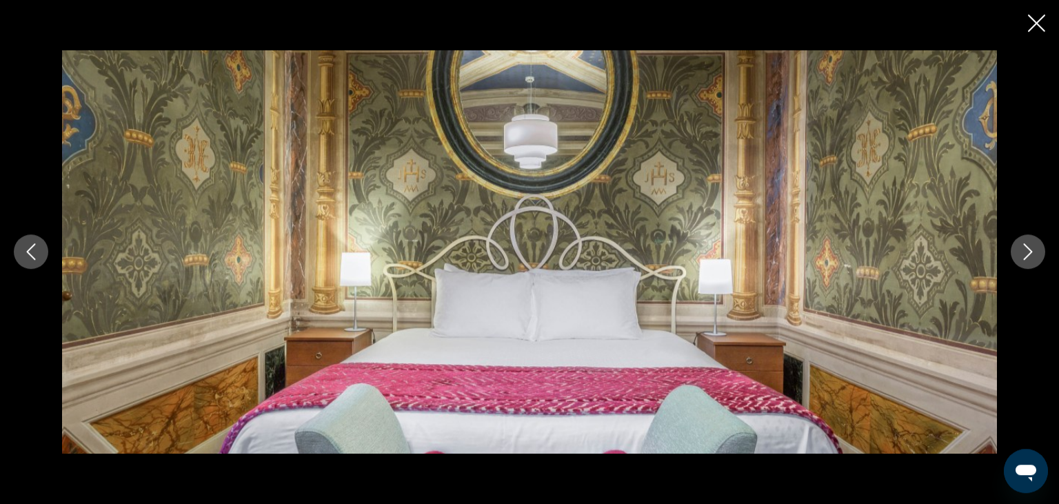
click at [1025, 254] on icon "Next image" at bounding box center [1028, 251] width 17 height 17
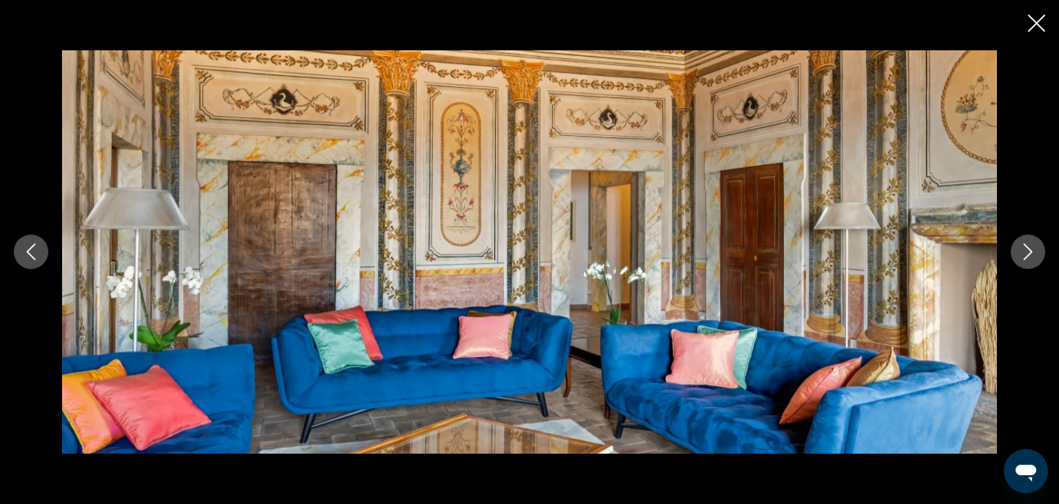
click at [1023, 255] on icon "Next image" at bounding box center [1028, 251] width 17 height 17
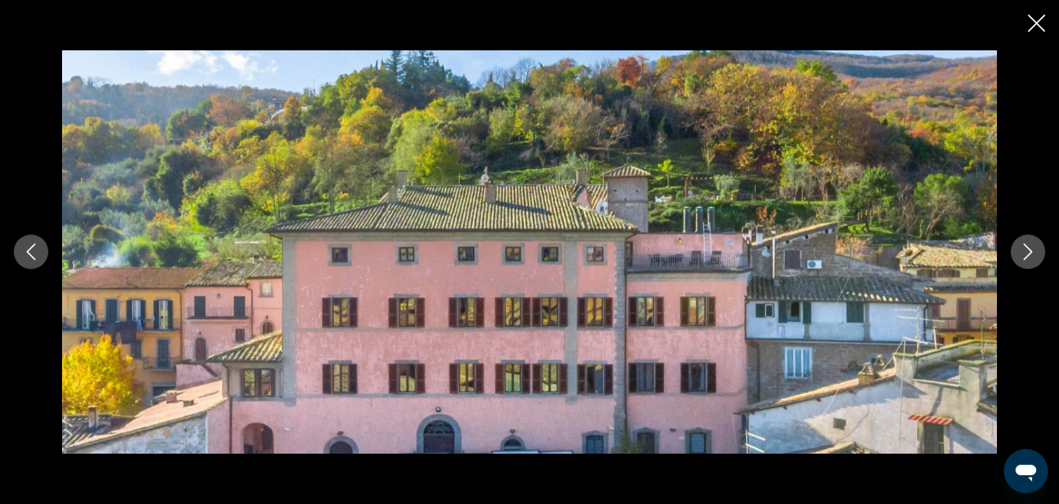
click at [1023, 255] on icon "Next image" at bounding box center [1028, 251] width 17 height 17
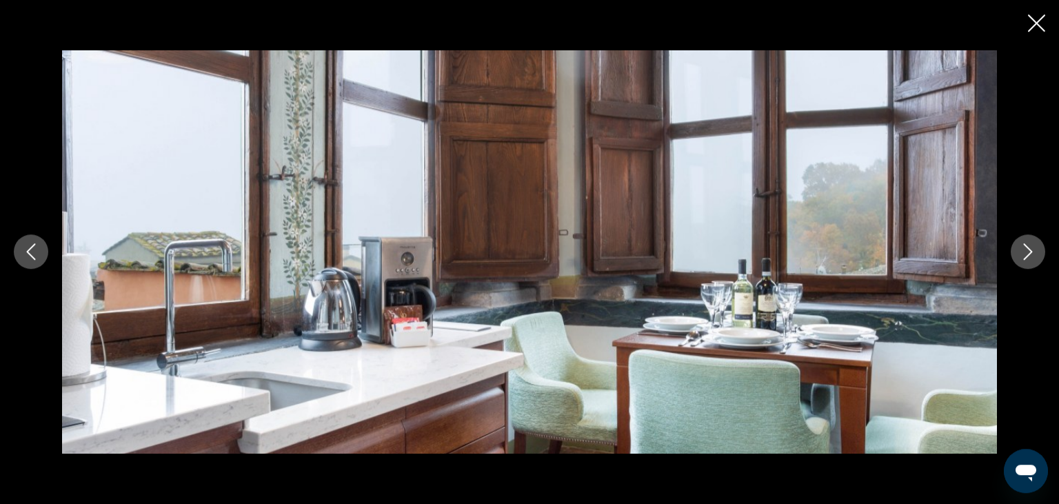
click at [1023, 255] on icon "Next image" at bounding box center [1028, 251] width 17 height 17
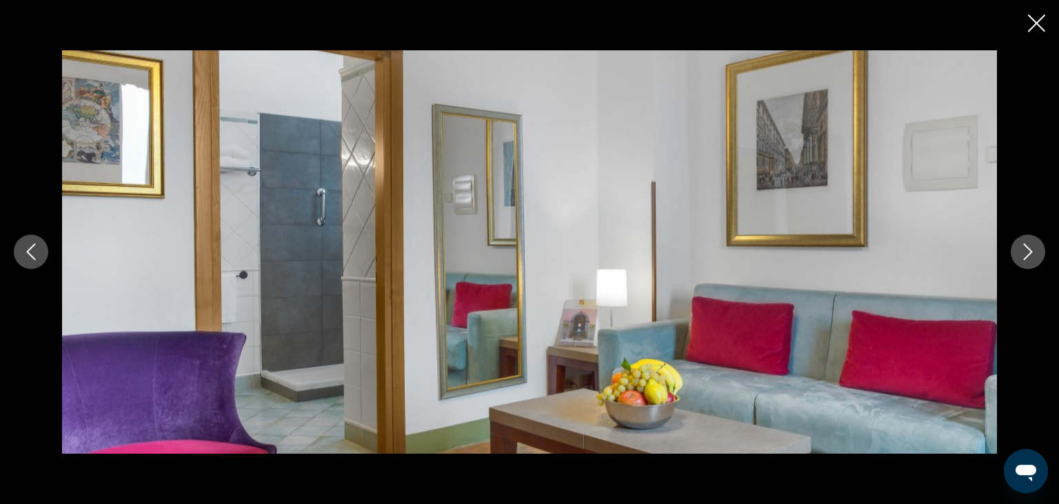
click at [1023, 255] on icon "Next image" at bounding box center [1028, 251] width 17 height 17
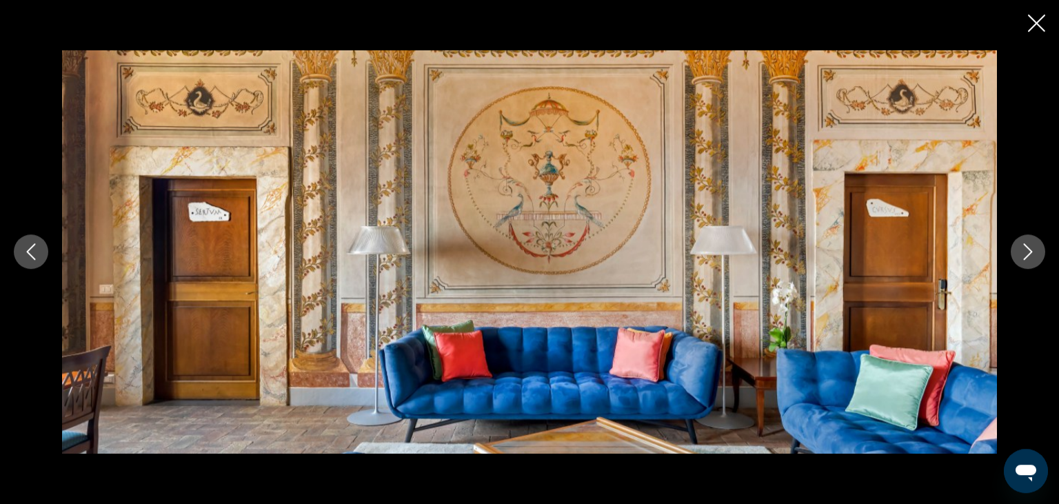
click at [1023, 255] on icon "Next image" at bounding box center [1028, 251] width 17 height 17
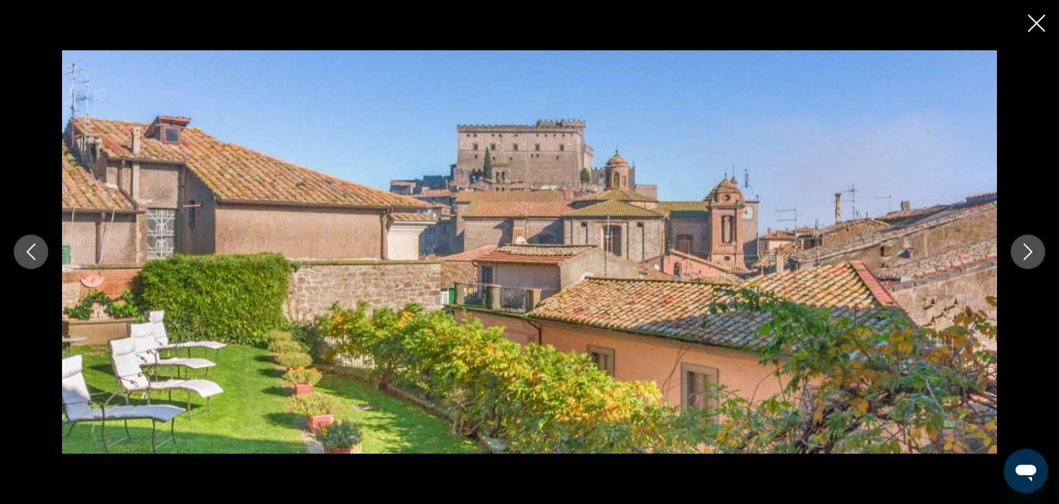
click at [1023, 255] on icon "Next image" at bounding box center [1028, 251] width 17 height 17
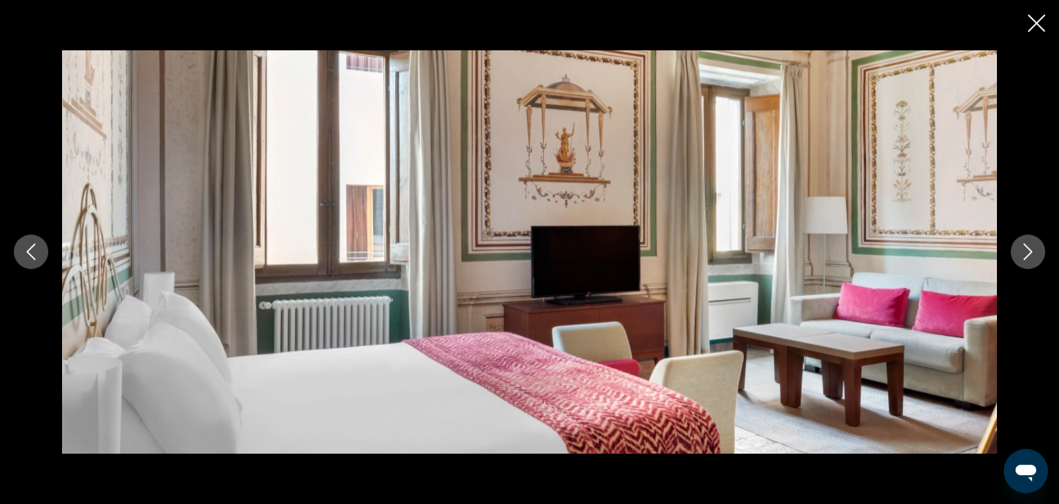
click at [1023, 255] on icon "Next image" at bounding box center [1028, 251] width 17 height 17
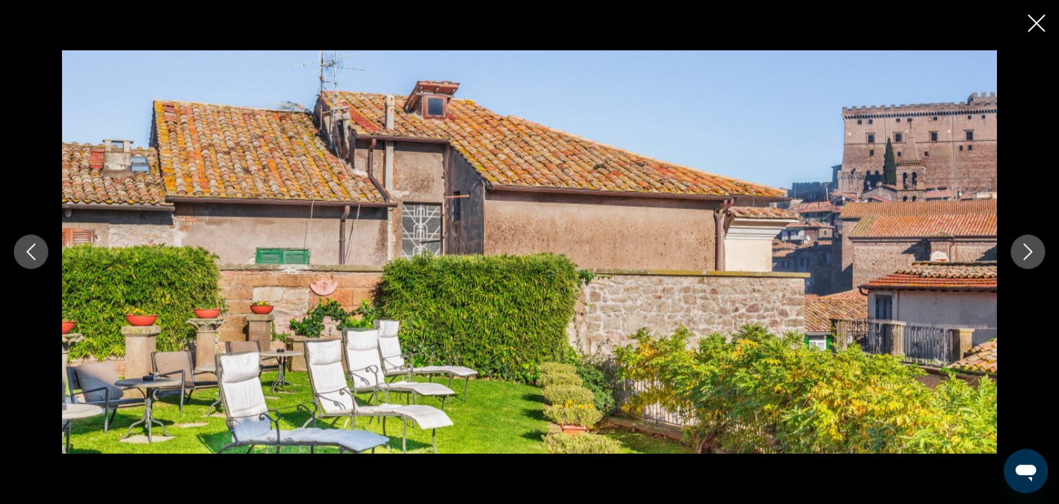
click at [1023, 255] on icon "Next image" at bounding box center [1028, 251] width 17 height 17
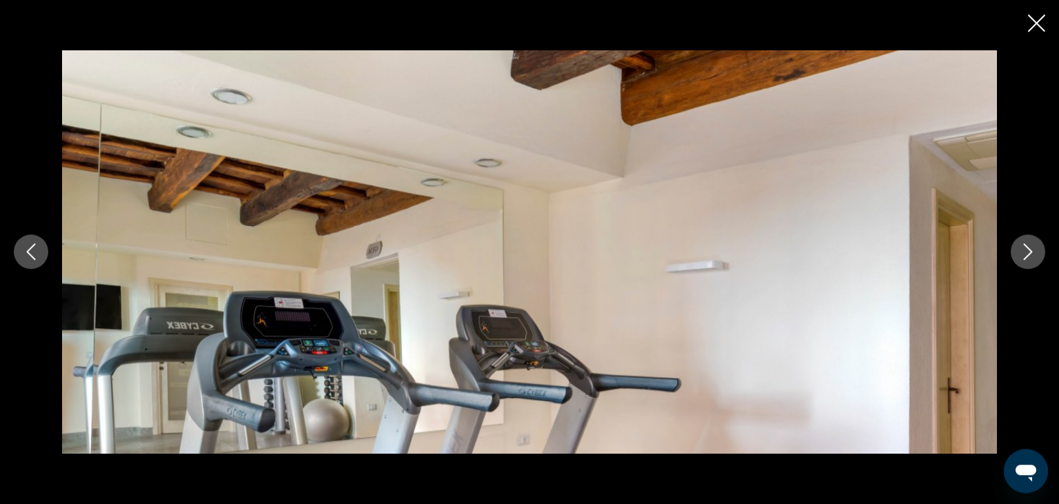
click at [1023, 255] on icon "Next image" at bounding box center [1028, 251] width 17 height 17
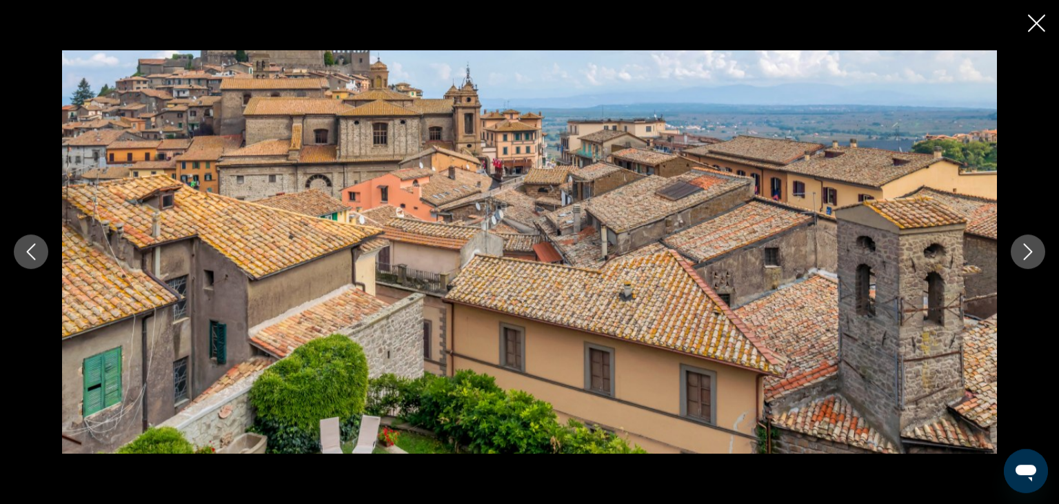
click at [1023, 255] on icon "Next image" at bounding box center [1028, 251] width 17 height 17
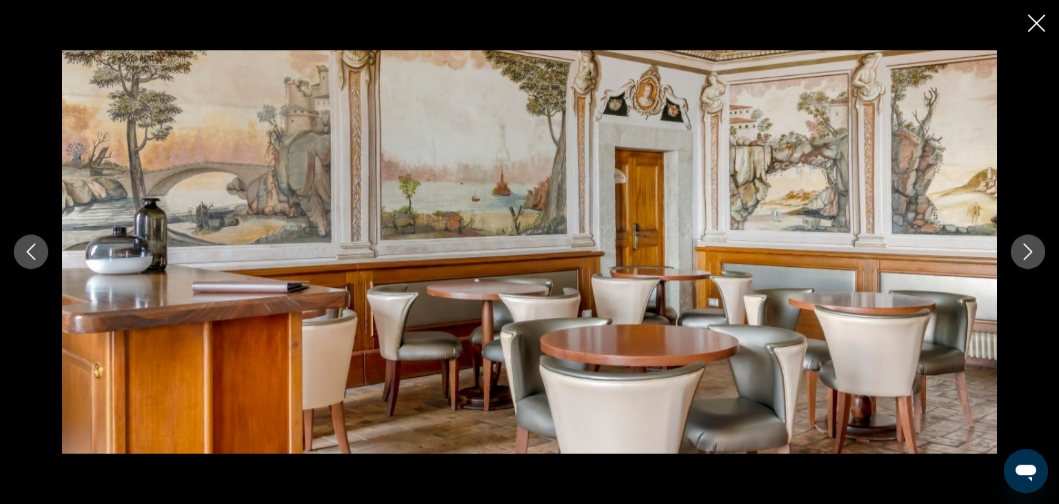
click at [1023, 255] on icon "Next image" at bounding box center [1028, 251] width 17 height 17
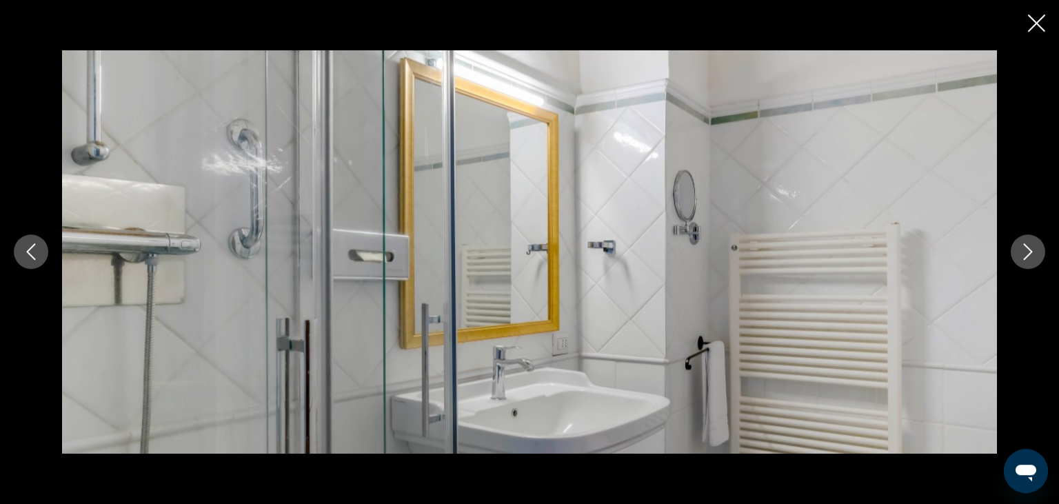
click at [1023, 255] on icon "Next image" at bounding box center [1028, 251] width 17 height 17
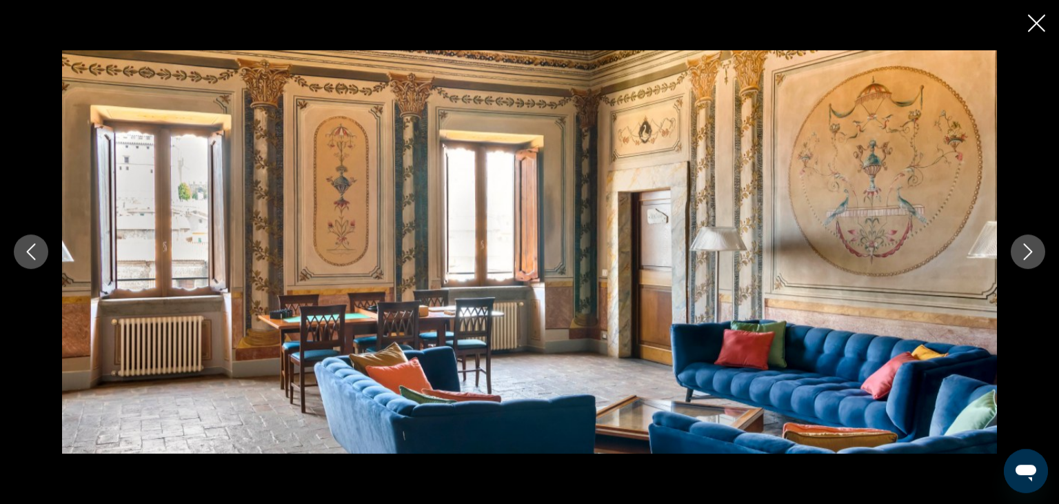
click at [1023, 255] on icon "Next image" at bounding box center [1028, 251] width 17 height 17
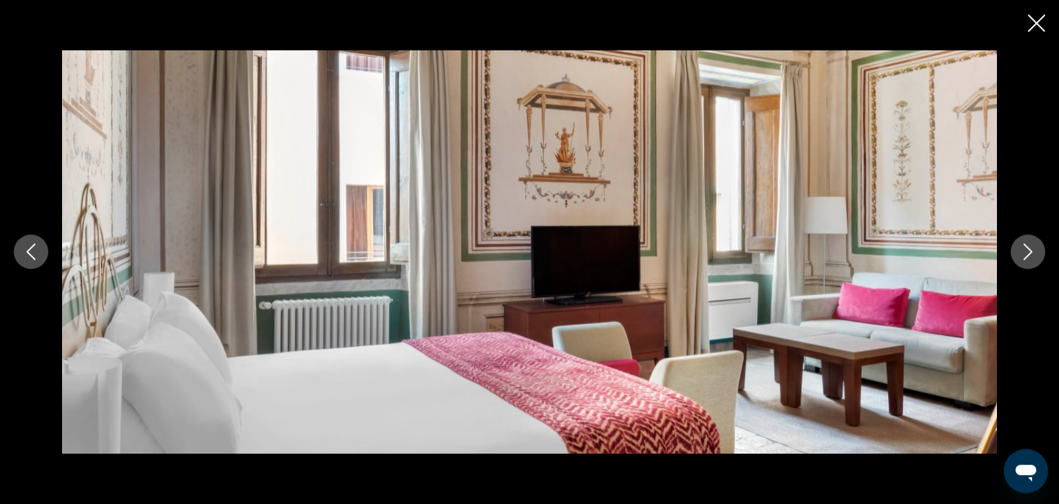
click at [1023, 255] on icon "Next image" at bounding box center [1028, 251] width 17 height 17
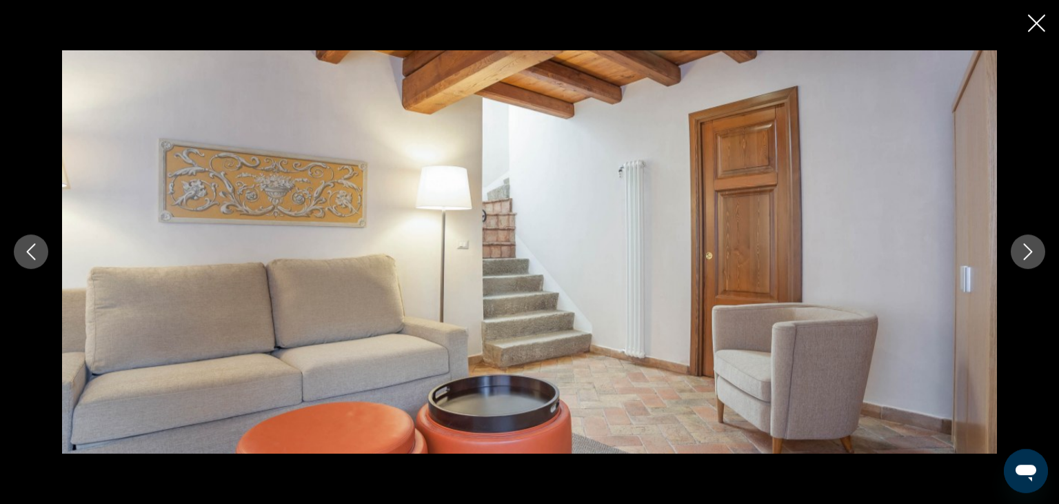
click at [1023, 256] on icon "Next image" at bounding box center [1028, 251] width 17 height 17
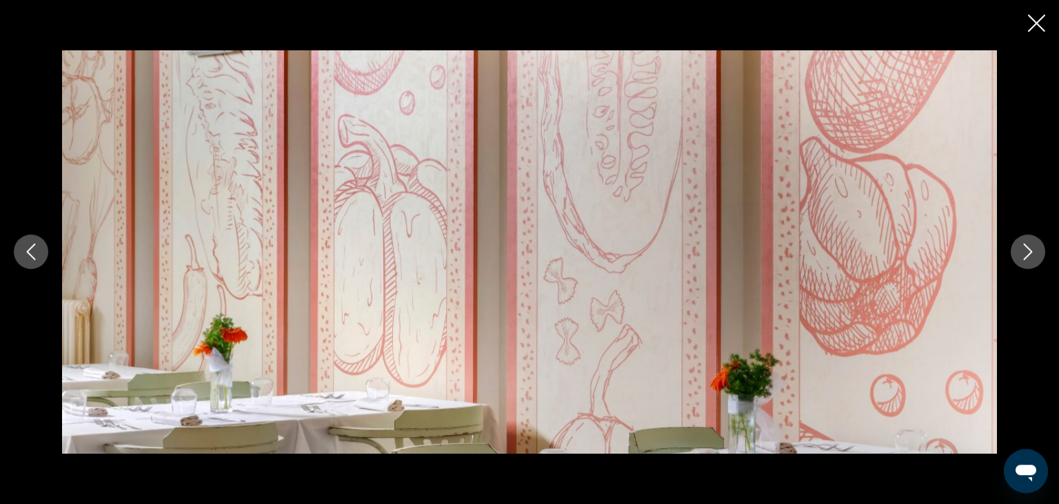
click at [1023, 256] on icon "Next image" at bounding box center [1028, 251] width 17 height 17
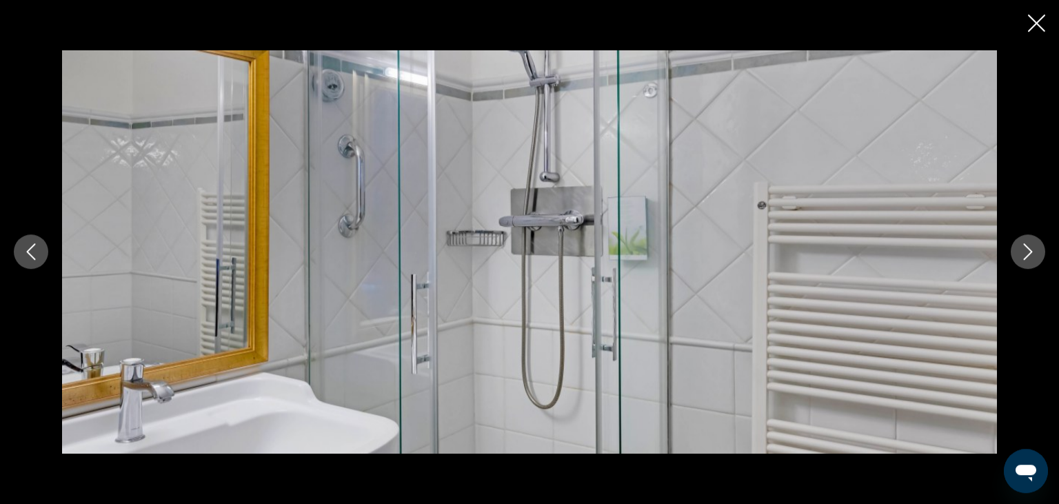
click at [1023, 256] on icon "Next image" at bounding box center [1028, 251] width 17 height 17
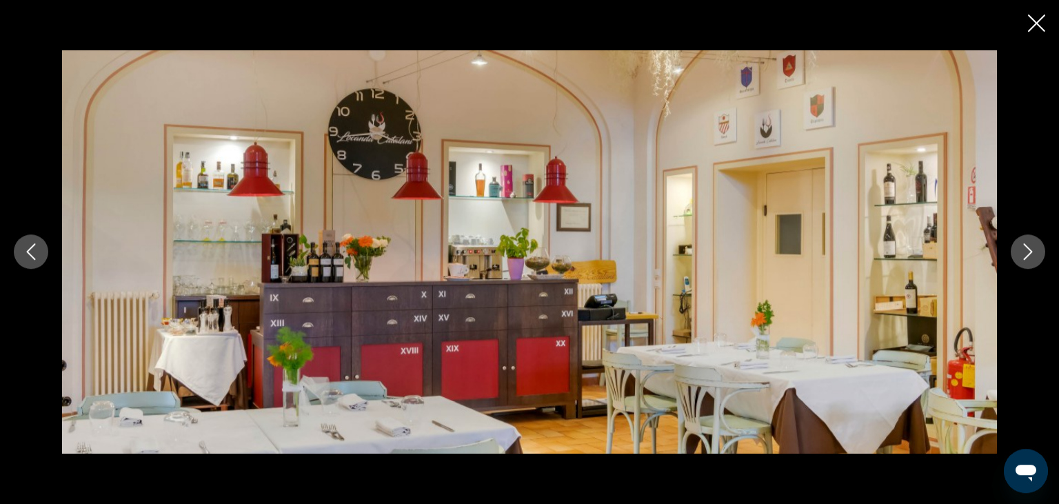
click at [1023, 256] on icon "Next image" at bounding box center [1028, 251] width 17 height 17
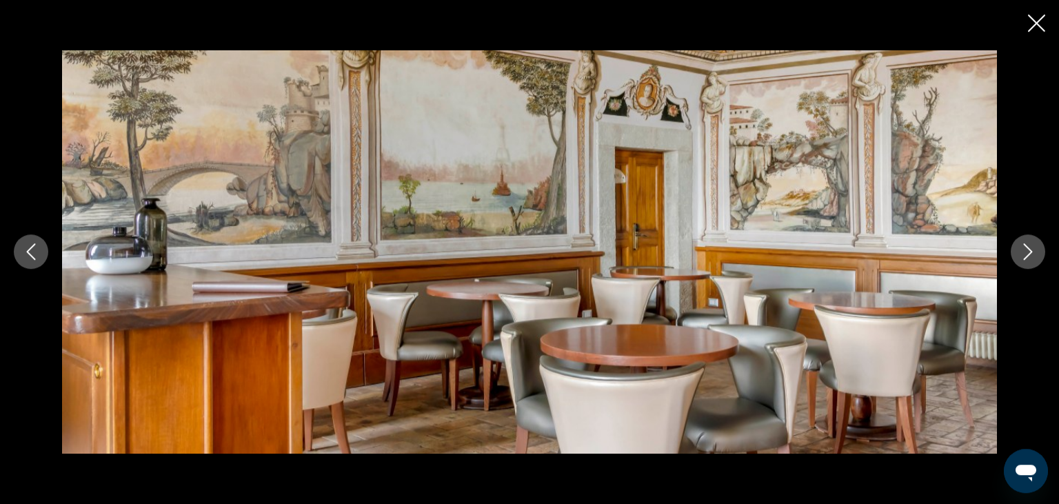
click at [1023, 256] on icon "Next image" at bounding box center [1028, 251] width 17 height 17
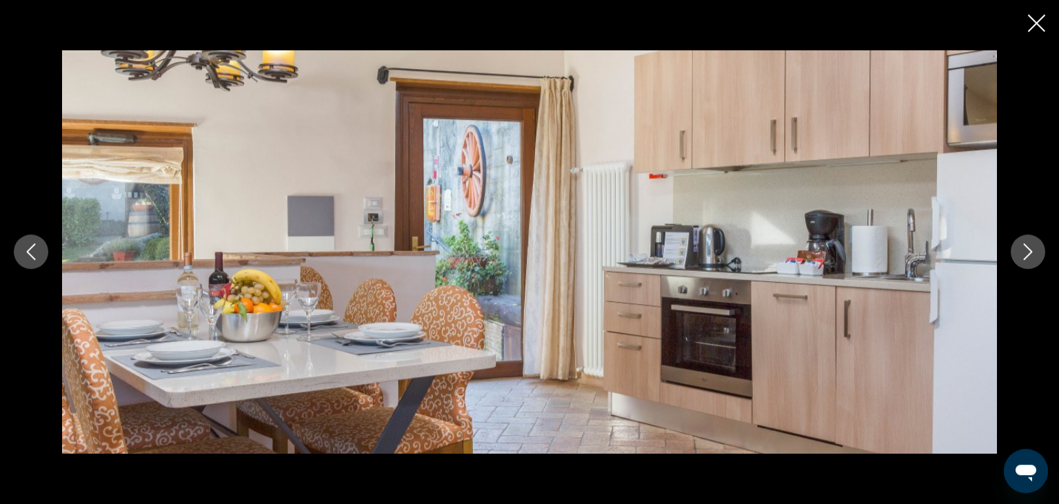
click at [1034, 23] on icon "Close slideshow" at bounding box center [1036, 22] width 17 height 17
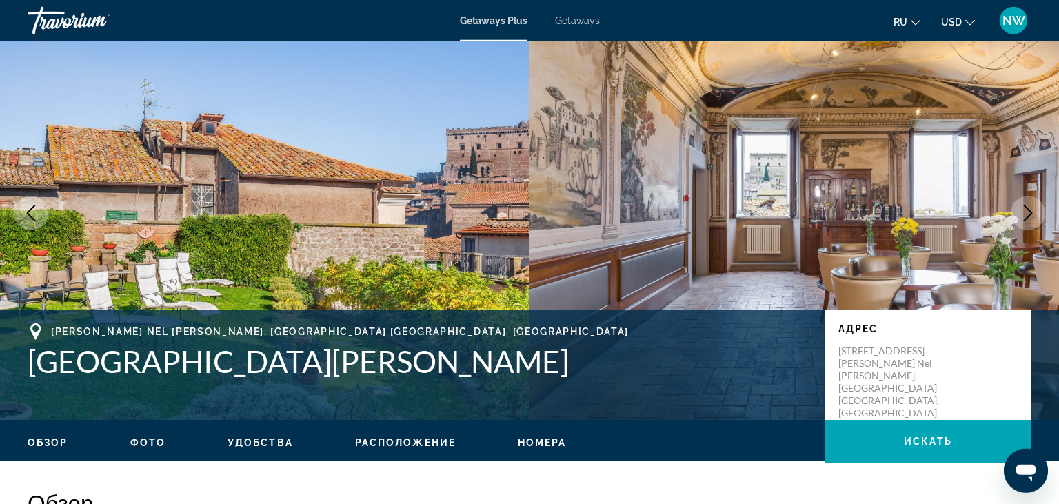
scroll to position [8, 0]
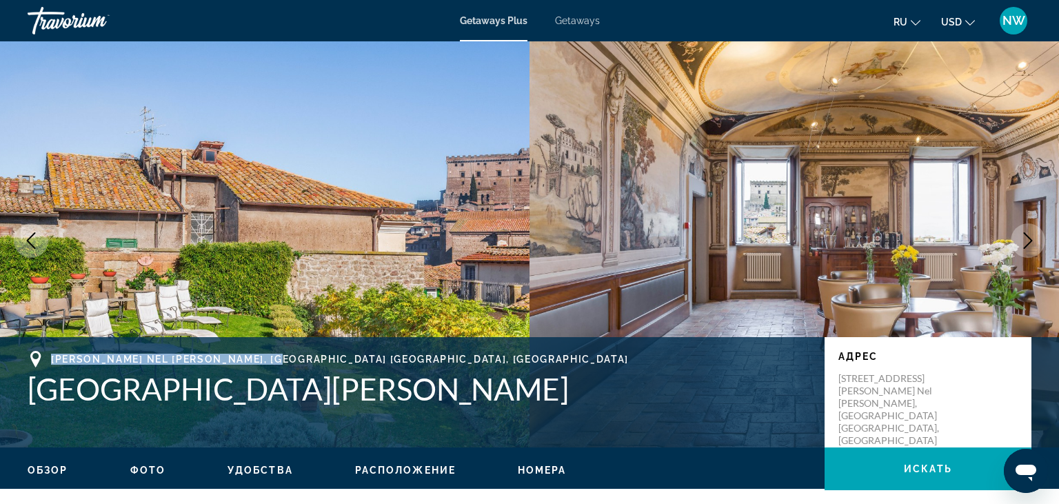
drag, startPoint x: 54, startPoint y: 354, endPoint x: 271, endPoint y: 362, distance: 217.4
click at [272, 362] on div "Soriano Nel Cimino, Lazio VT, Italy" at bounding box center [419, 359] width 783 height 17
copy span "Soriano Nel Cimino, Lazio VT, Italy"
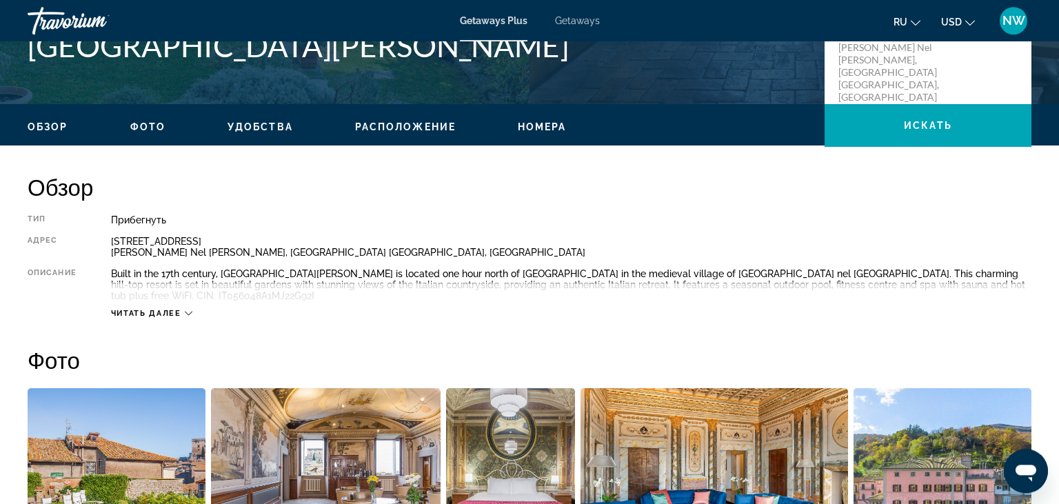
scroll to position [364, 0]
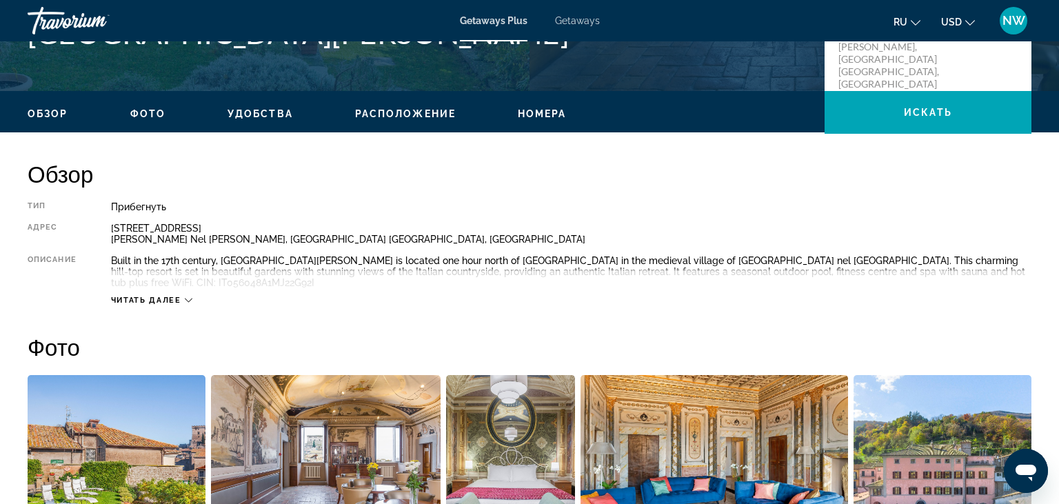
click at [542, 106] on div "Обзор Фото Удобства Расположение Номера искать" at bounding box center [529, 112] width 1059 height 43
click at [543, 114] on span "Номера" at bounding box center [542, 113] width 49 height 11
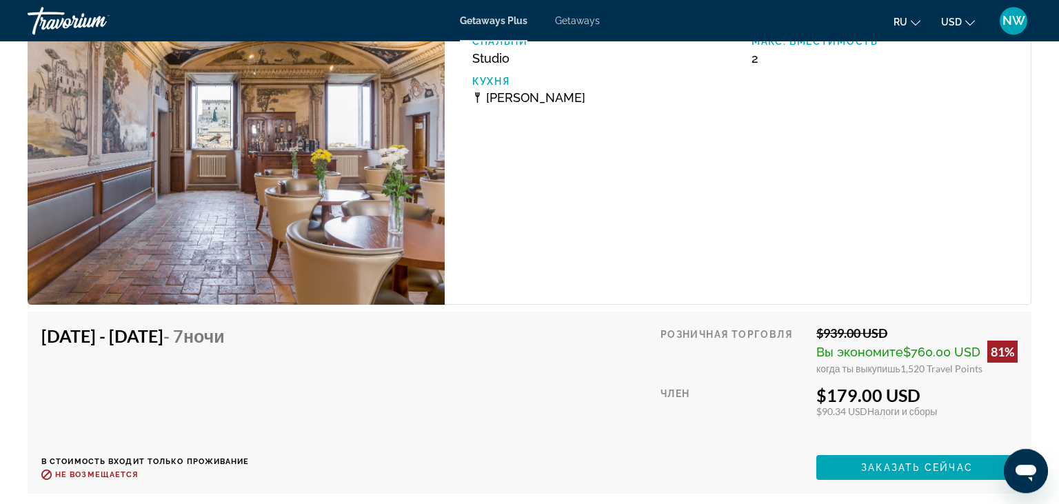
scroll to position [2518, 0]
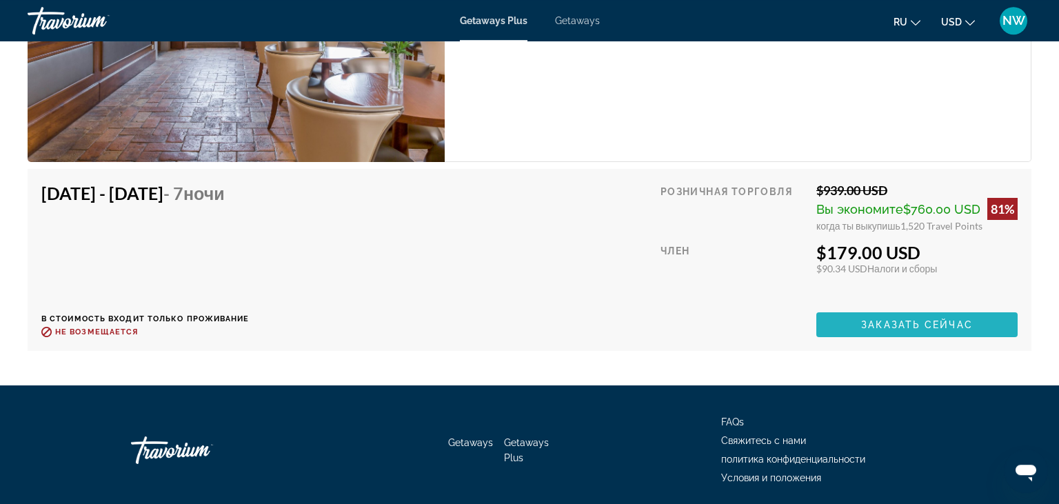
click at [906, 319] on span "Заказать сейчас" at bounding box center [917, 324] width 112 height 11
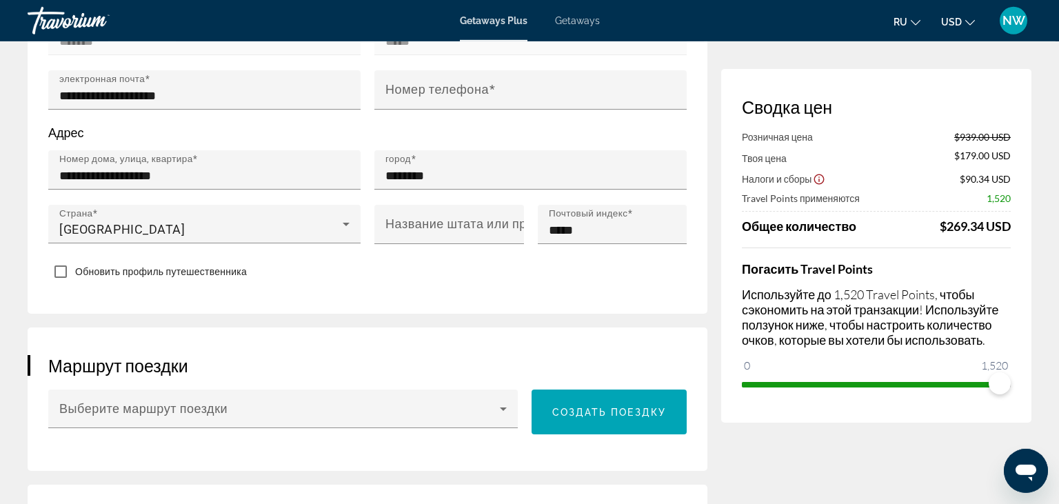
scroll to position [728, 0]
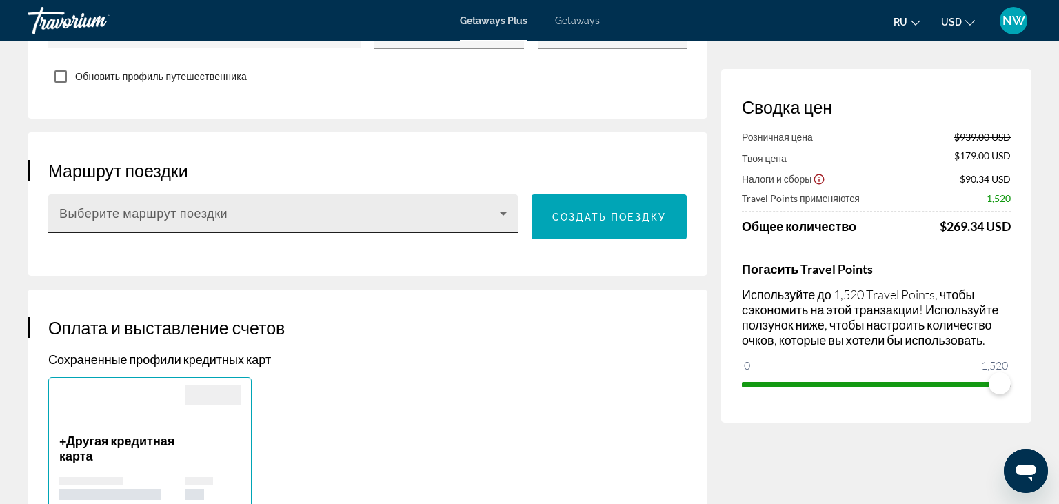
click at [503, 206] on icon "Main content" at bounding box center [503, 214] width 17 height 17
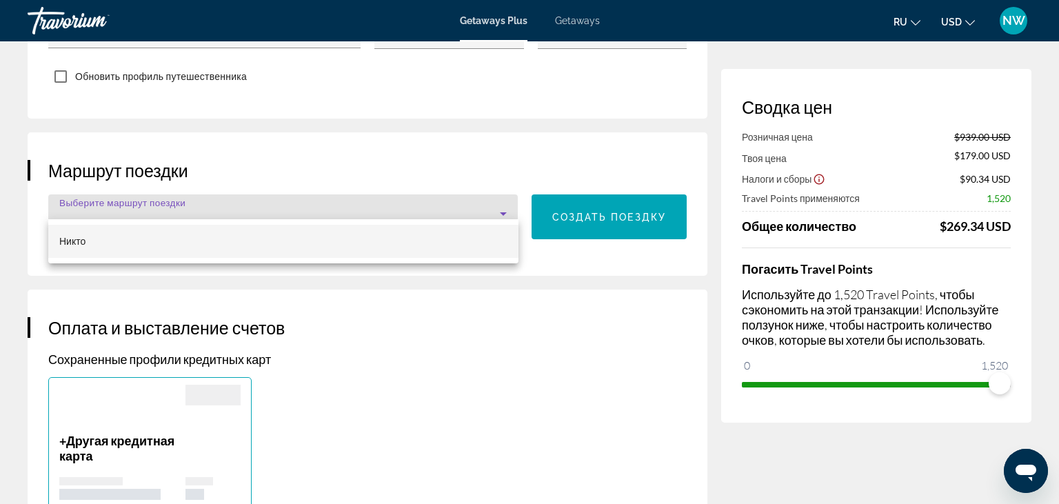
click at [503, 194] on div at bounding box center [529, 252] width 1059 height 504
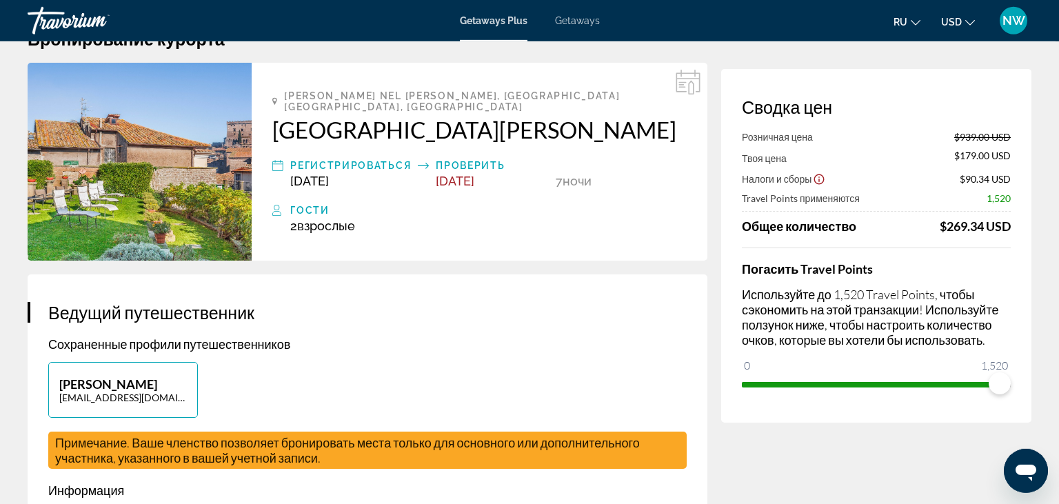
scroll to position [0, 0]
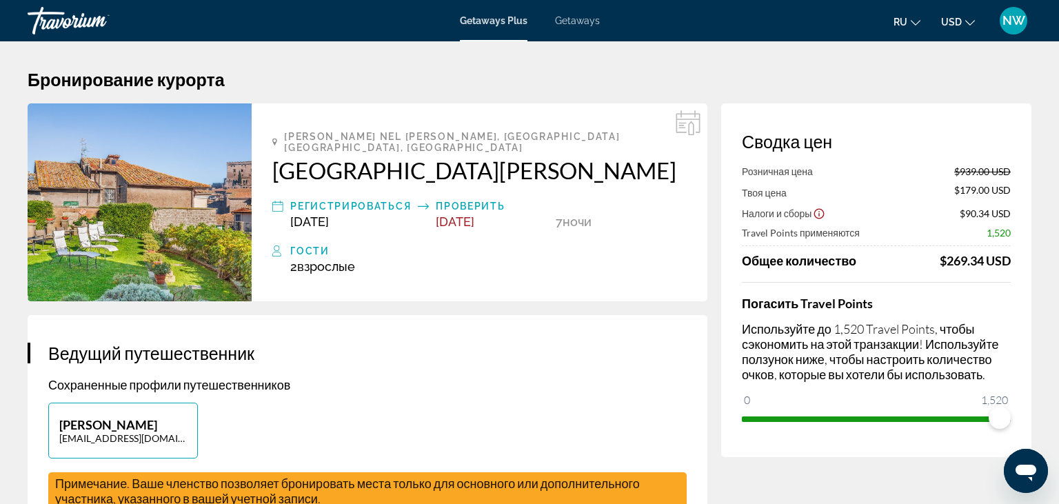
click at [687, 123] on icon "Main content" at bounding box center [688, 122] width 25 height 25
click at [159, 417] on p "Natalia Weber" at bounding box center [123, 424] width 128 height 15
type input "*******"
type input "*****"
type input "**********"
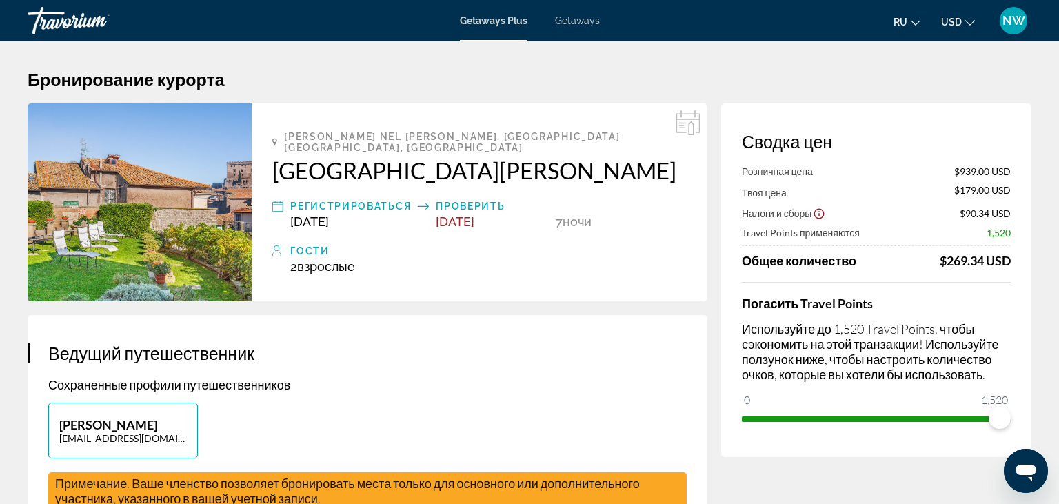
type input "**********"
type input "********"
type input "*****"
click at [159, 417] on p "Natalia Weber" at bounding box center [123, 424] width 128 height 15
type input "*******"
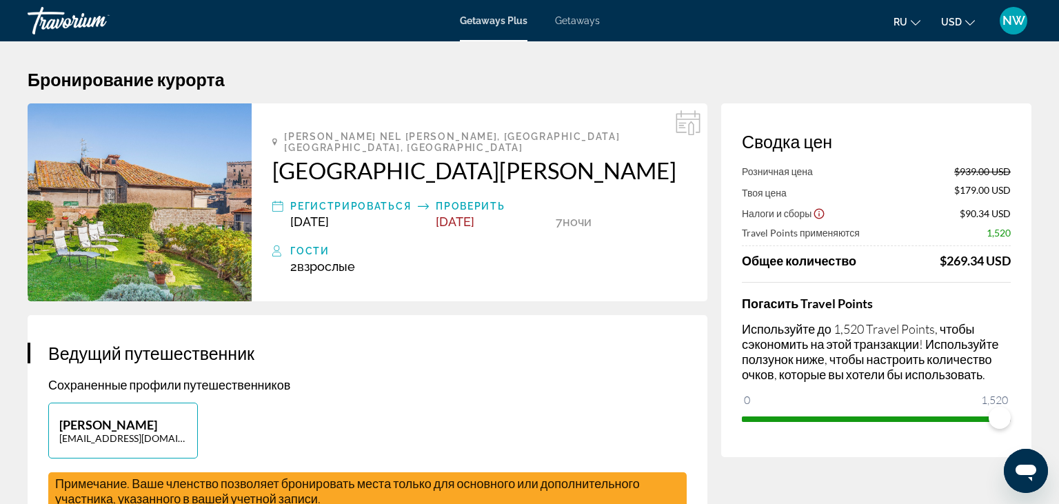
type input "*****"
type input "**********"
type input "********"
type input "*****"
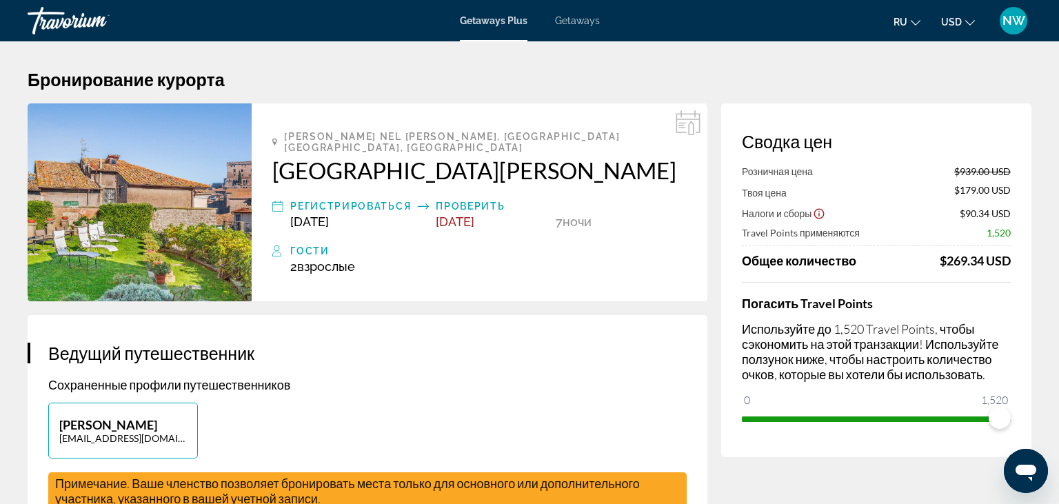
click at [159, 417] on p "Natalia Weber" at bounding box center [123, 424] width 128 height 15
type input "*******"
type input "*****"
type input "**********"
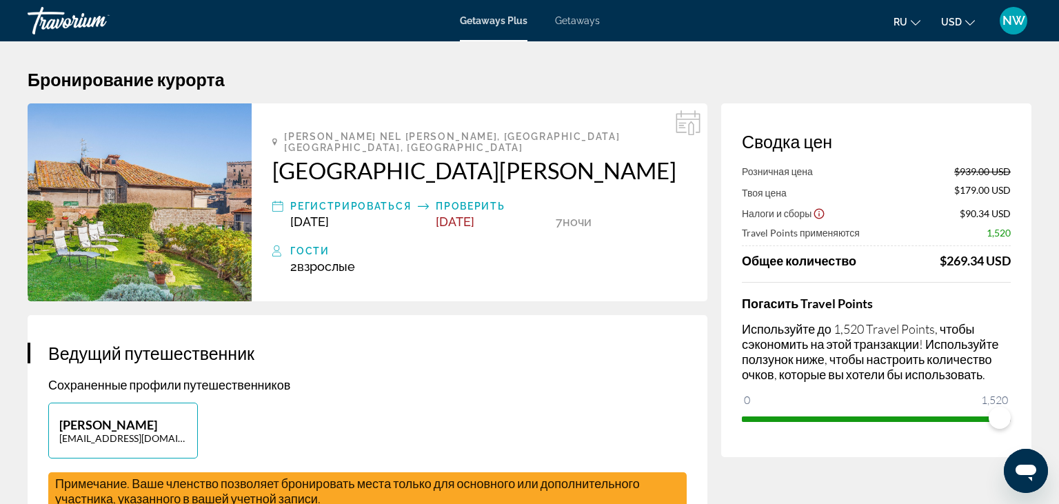
type input "********"
type input "*****"
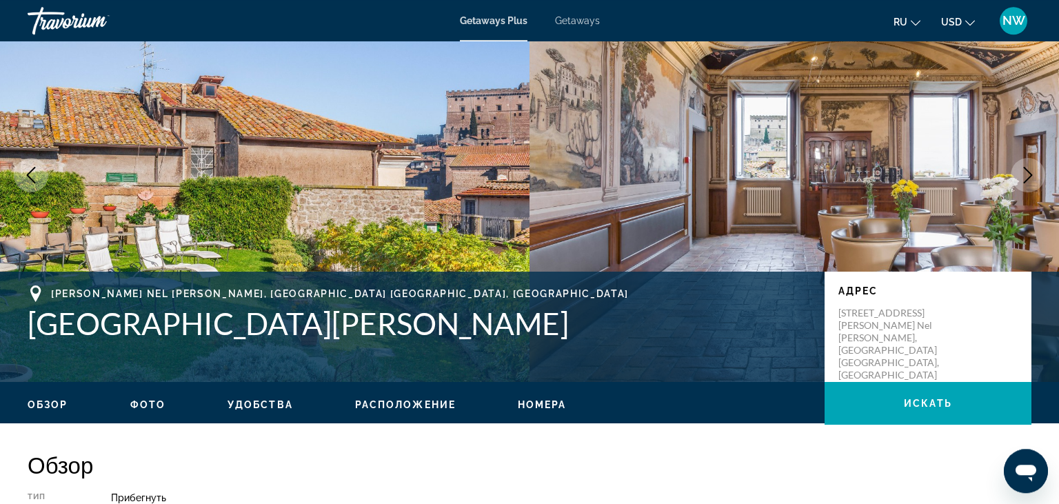
scroll to position [72, 0]
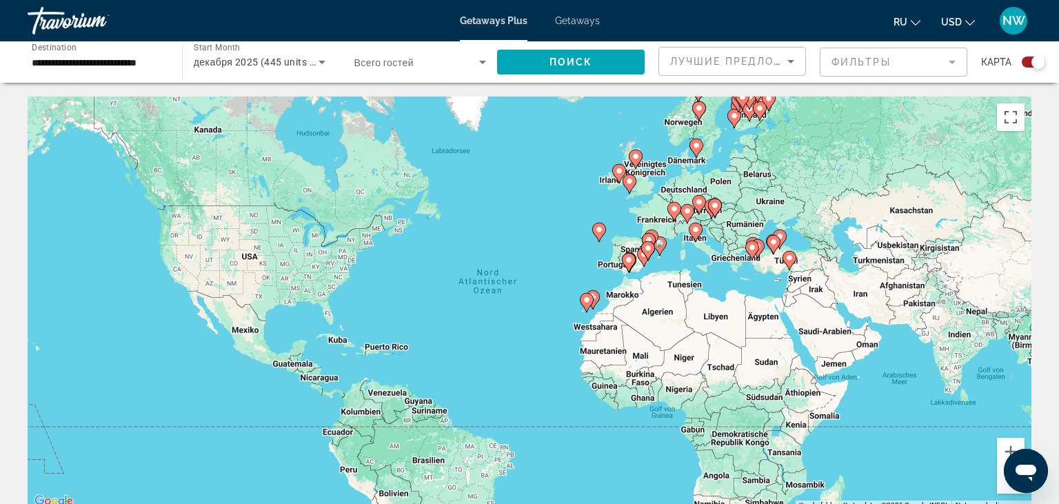
click at [393, 62] on span "Всего гостей" at bounding box center [383, 62] width 59 height 11
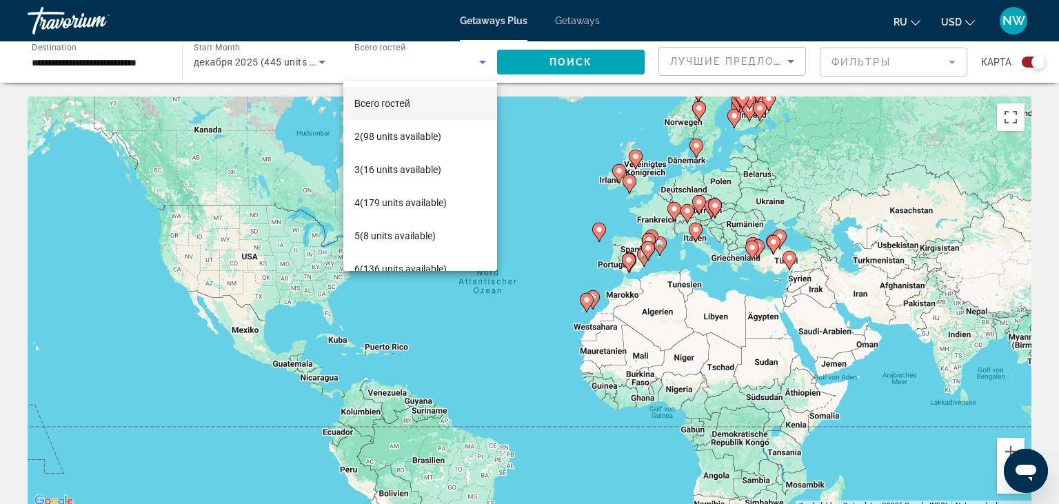
click at [302, 23] on div at bounding box center [529, 252] width 1059 height 504
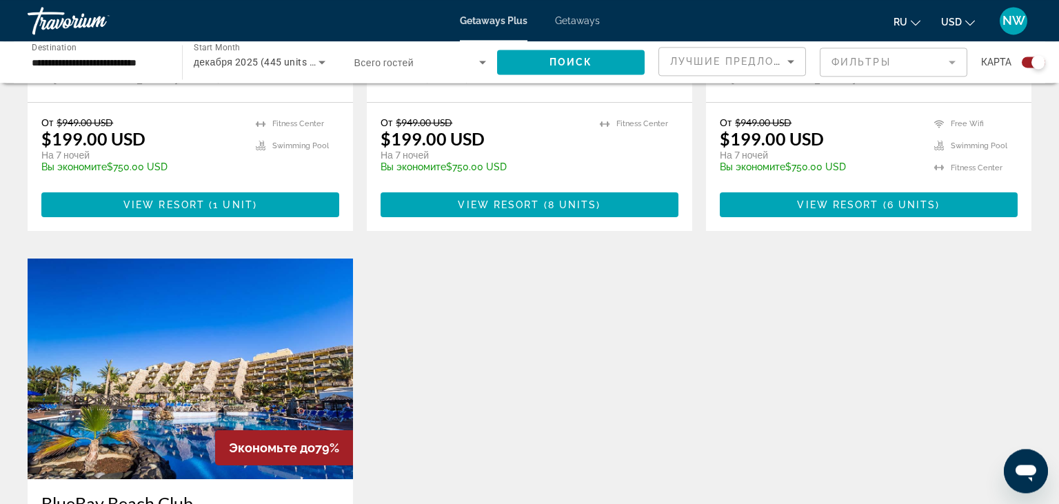
scroll to position [1716, 0]
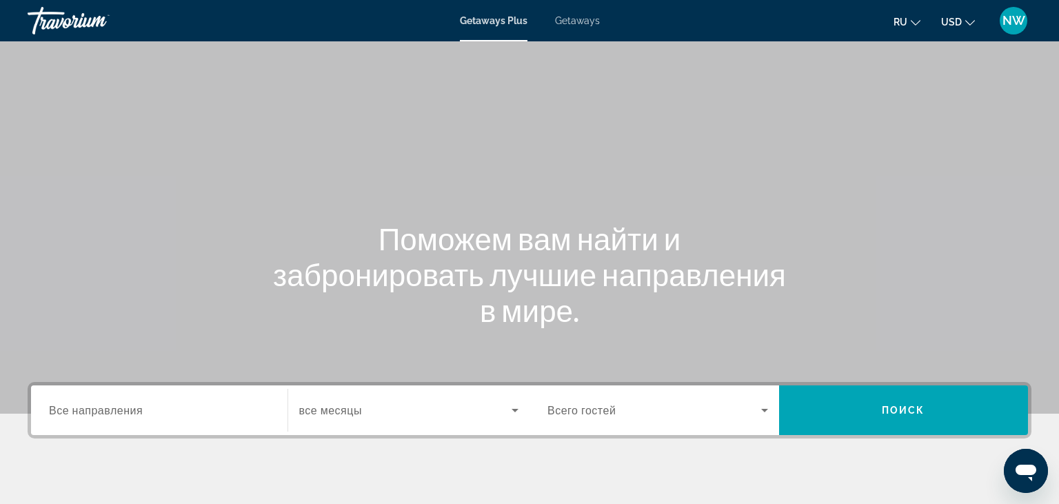
click at [120, 410] on span "Все направления" at bounding box center [96, 409] width 94 height 13
click at [120, 410] on input "Destination Все направления" at bounding box center [159, 411] width 221 height 17
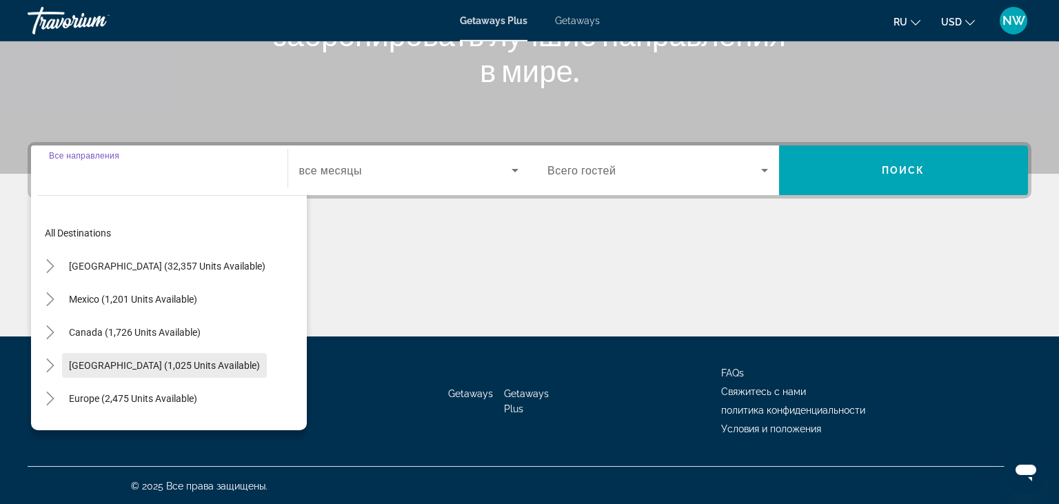
scroll to position [241, 0]
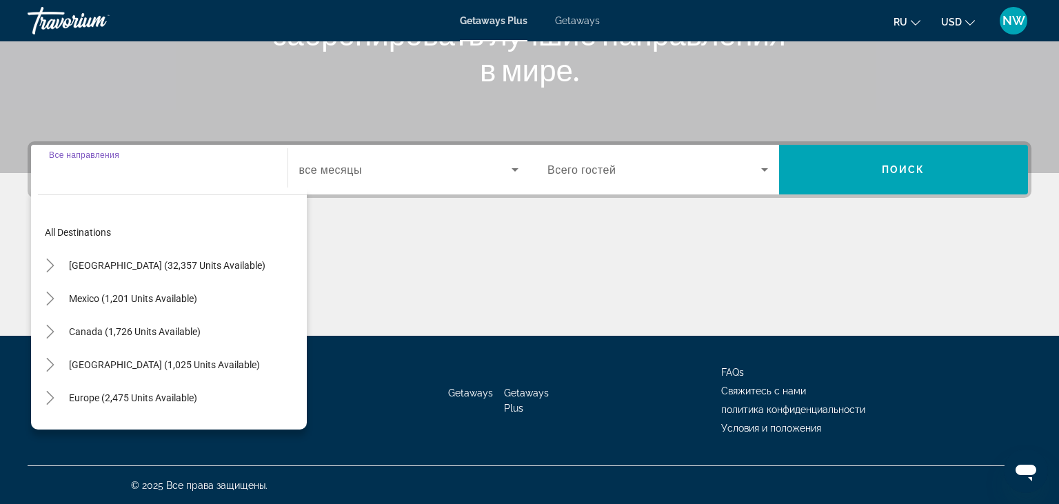
click at [148, 162] on input "Destination Все направления" at bounding box center [159, 170] width 221 height 17
click at [90, 183] on div "Search widget" at bounding box center [159, 169] width 221 height 39
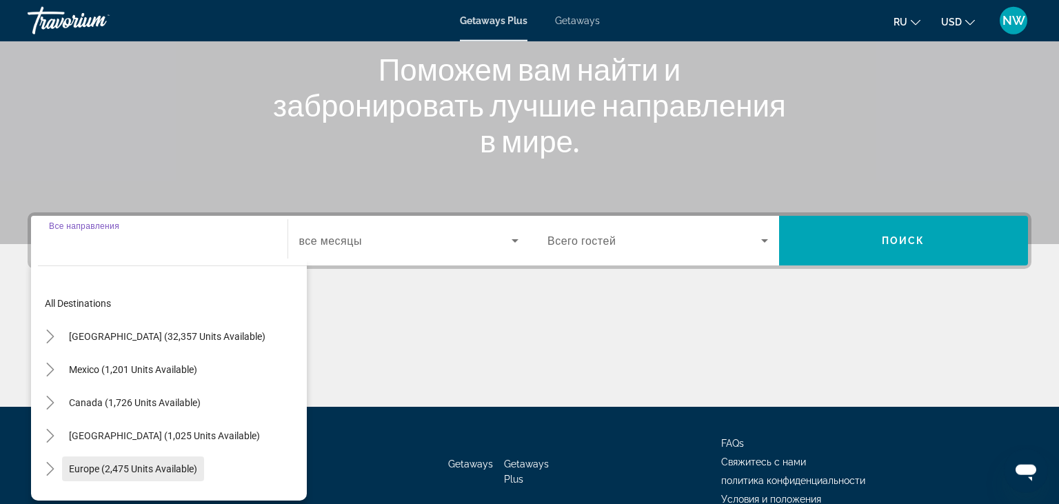
scroll to position [168, 0]
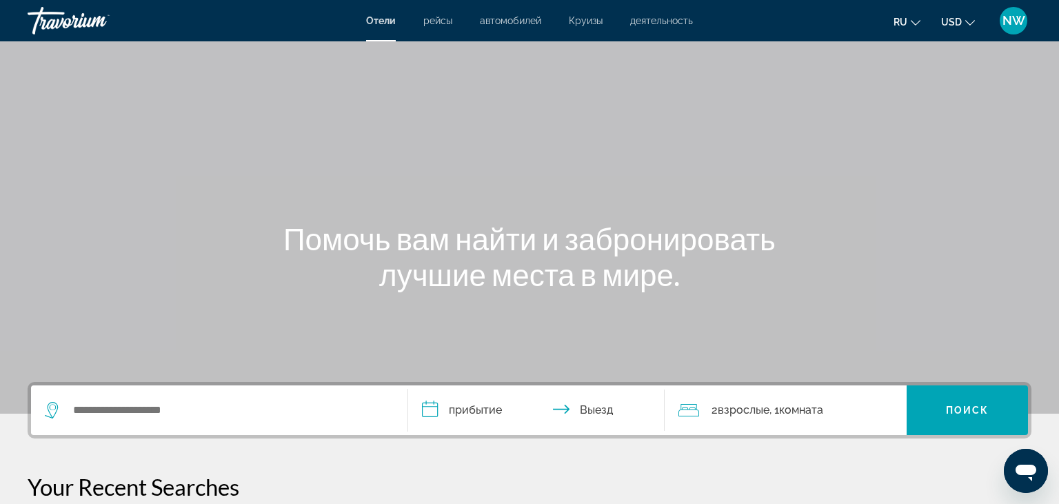
scroll to position [218, 0]
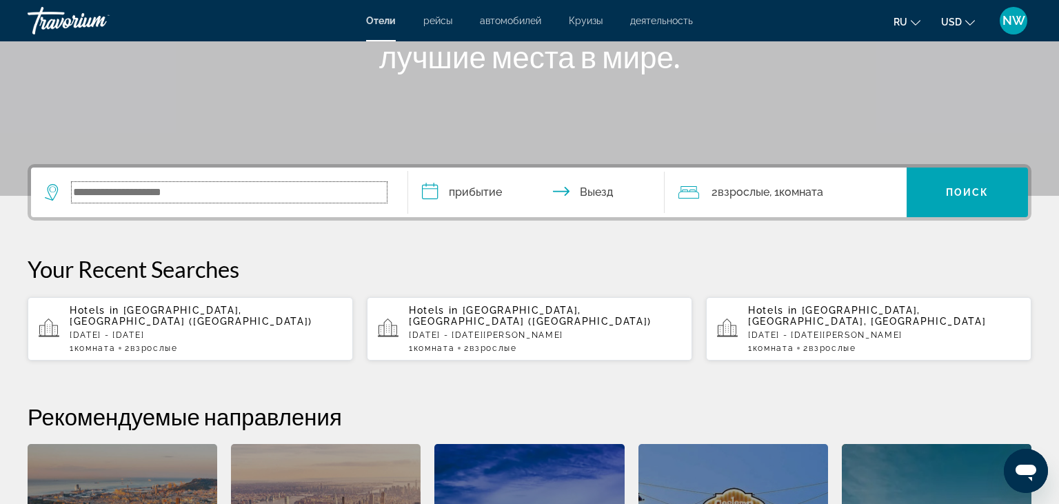
click at [240, 195] on input "Search widget" at bounding box center [229, 192] width 315 height 21
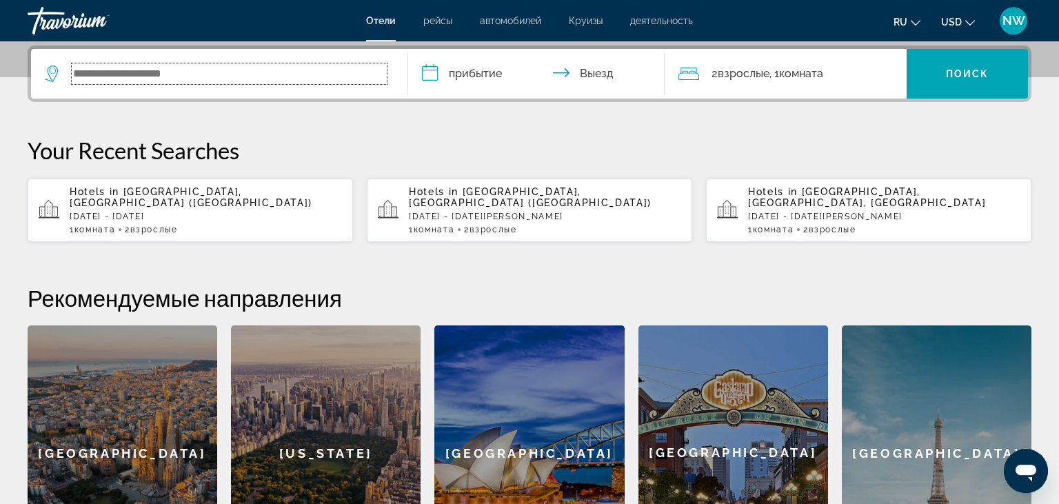
scroll to position [337, 0]
type input "*"
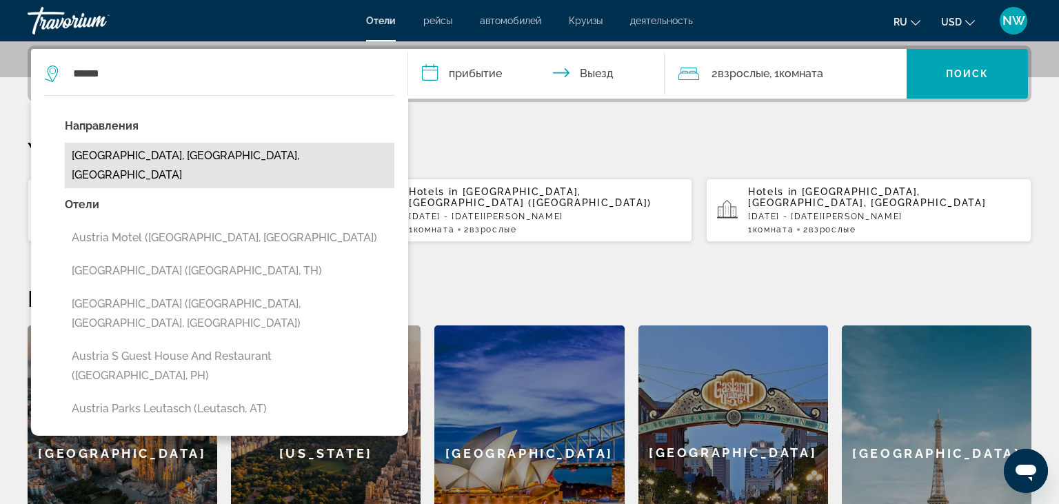
click at [216, 157] on button "Austria Wine Region, Lower Austria, Austria" at bounding box center [230, 166] width 330 height 46
type input "**********"
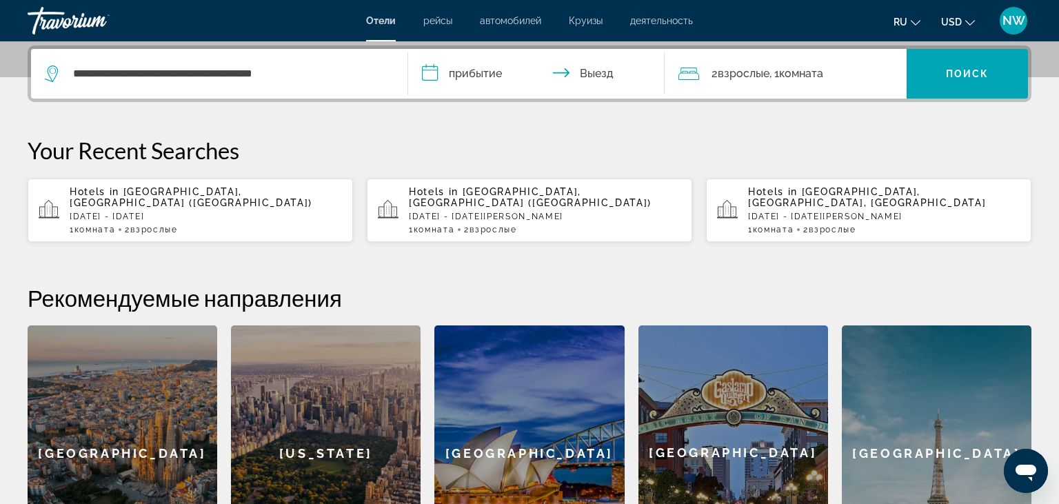
click at [495, 77] on input "**********" at bounding box center [539, 76] width 262 height 54
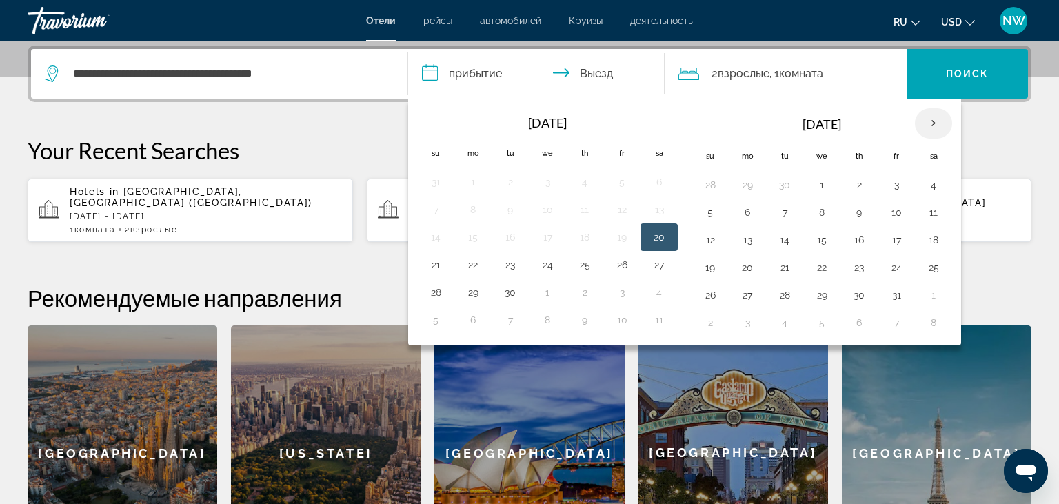
click at [932, 124] on th "Next month" at bounding box center [933, 123] width 37 height 30
click at [777, 291] on button "30" at bounding box center [785, 295] width 22 height 19
click at [892, 294] on button "2" at bounding box center [896, 295] width 22 height 19
type input "**********"
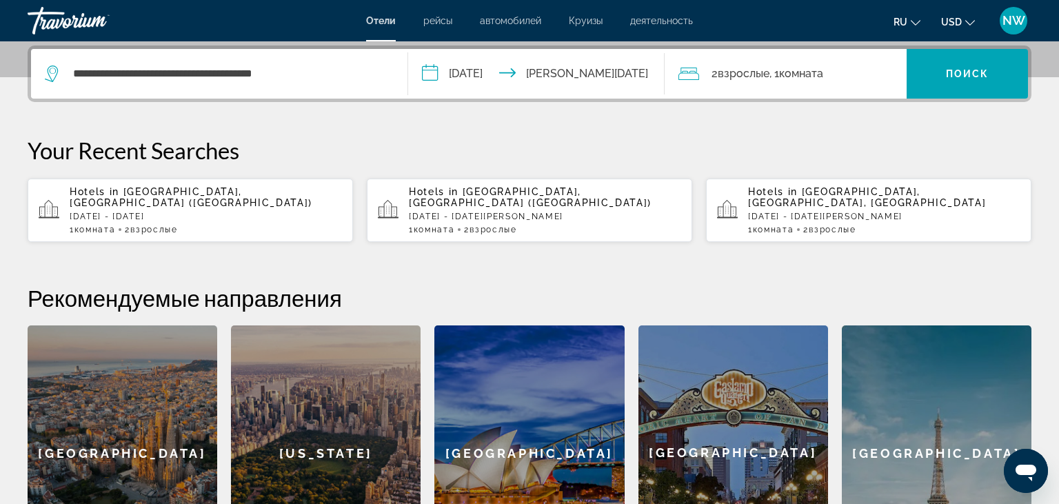
click at [730, 76] on span "Взрослые" at bounding box center [744, 73] width 52 height 13
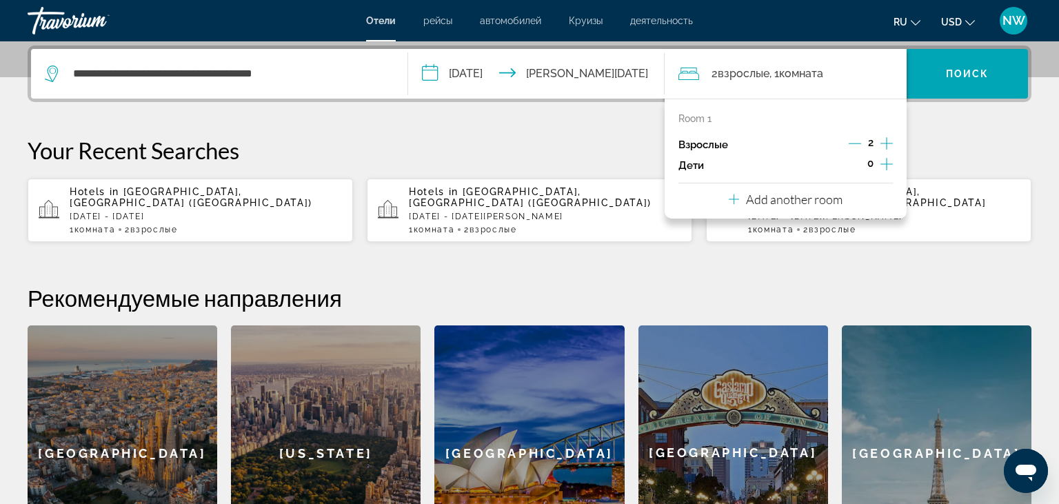
click at [892, 144] on icon "Increment adults" at bounding box center [887, 143] width 12 height 17
click at [781, 196] on p "Add another room" at bounding box center [794, 199] width 97 height 15
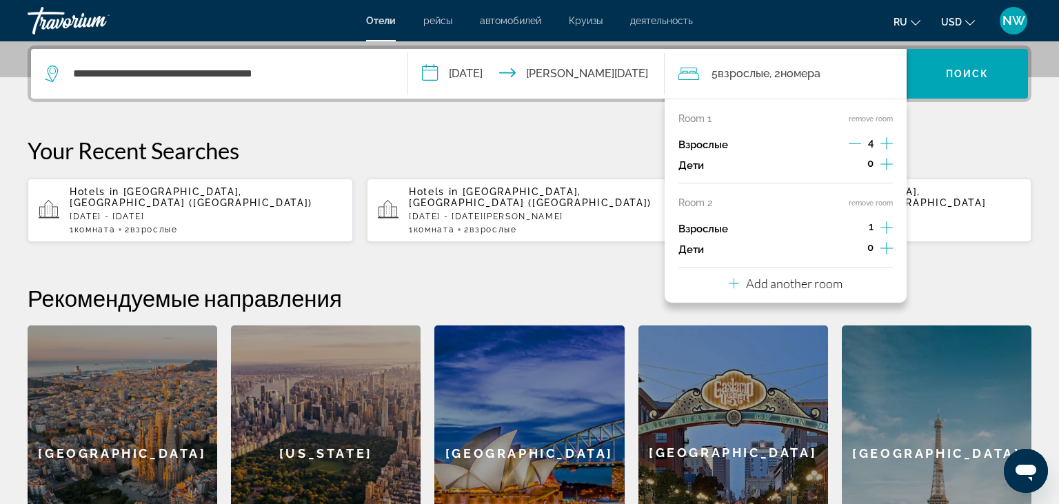
click at [888, 225] on icon "Increment adults" at bounding box center [887, 227] width 12 height 17
click at [857, 223] on icon "Decrement adults" at bounding box center [855, 227] width 12 height 12
click at [859, 148] on icon "Decrement adults" at bounding box center [855, 143] width 12 height 12
click at [857, 145] on icon "Decrement adults" at bounding box center [855, 143] width 12 height 12
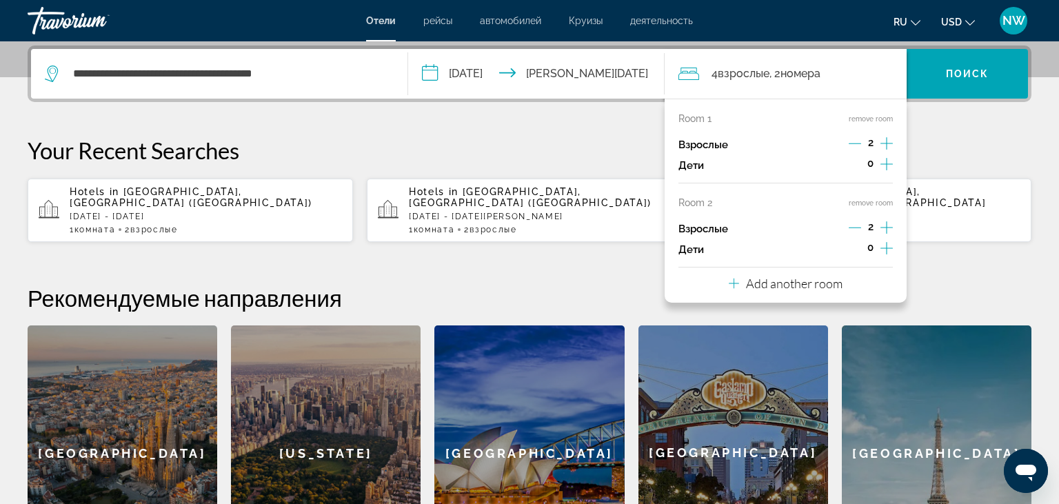
click at [948, 134] on div "**********" at bounding box center [529, 313] width 1059 height 535
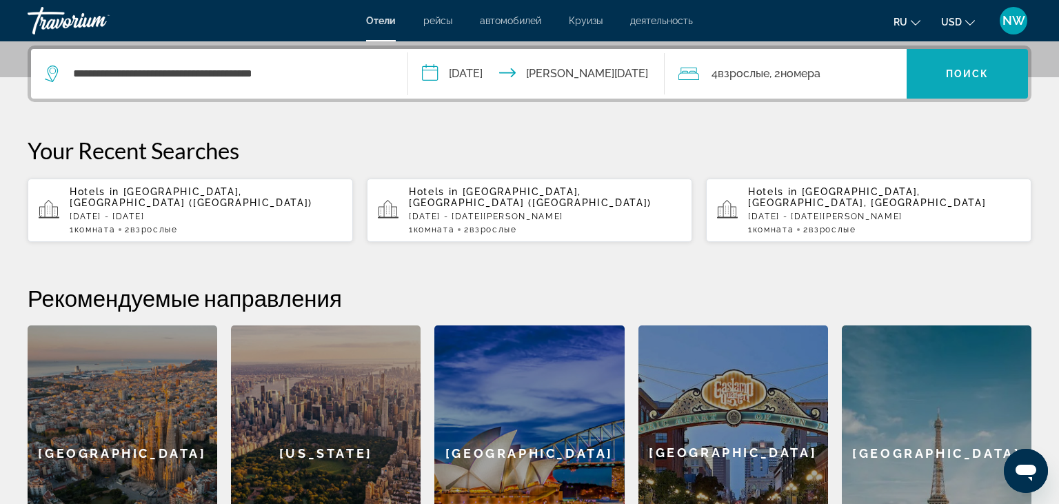
click at [961, 75] on span "Поиск" at bounding box center [967, 73] width 43 height 11
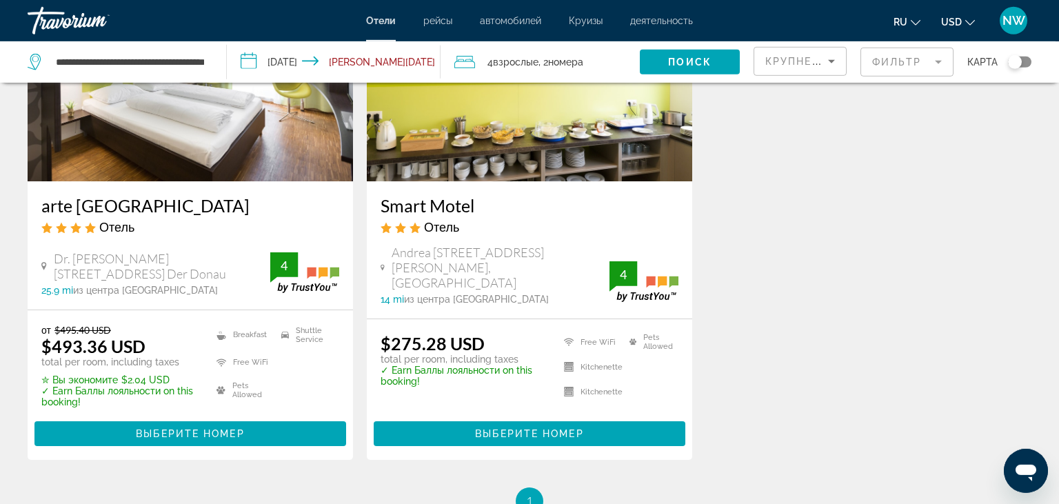
scroll to position [728, 0]
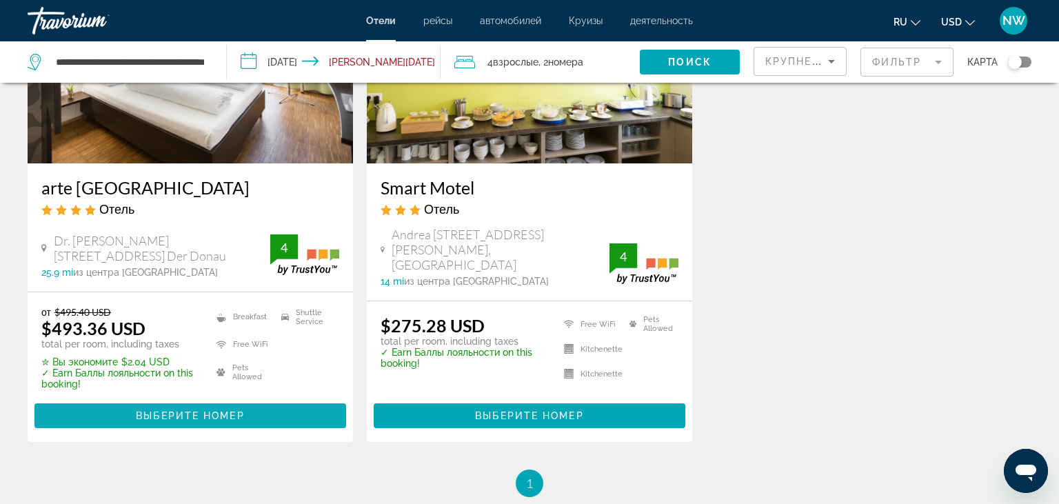
click at [197, 410] on span "Выберите номер" at bounding box center [190, 415] width 108 height 11
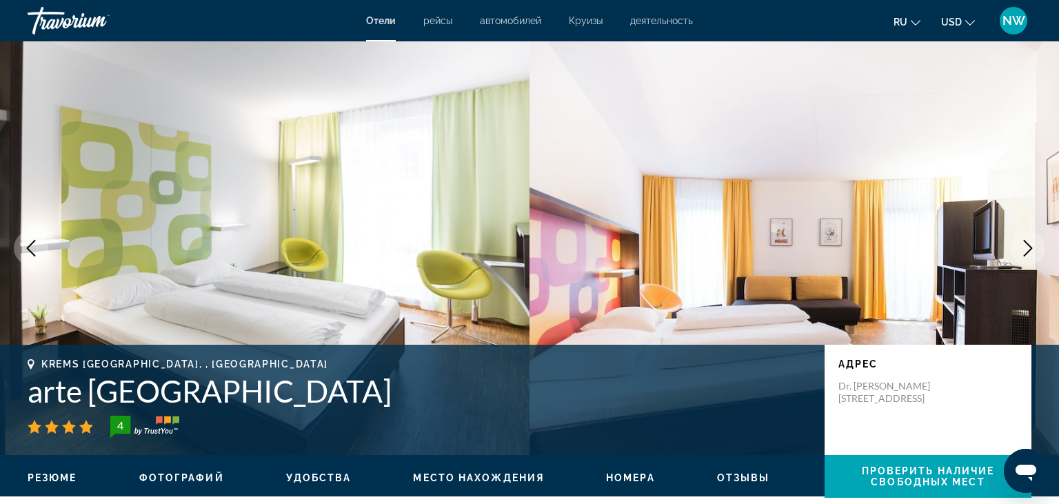
click at [1025, 246] on icon "Next image" at bounding box center [1028, 248] width 17 height 17
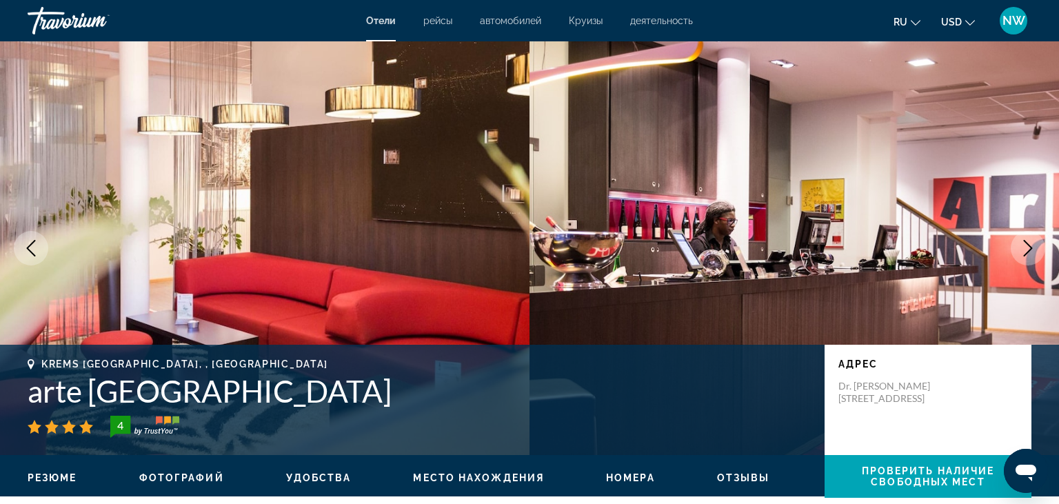
click at [1025, 245] on icon "Next image" at bounding box center [1028, 248] width 17 height 17
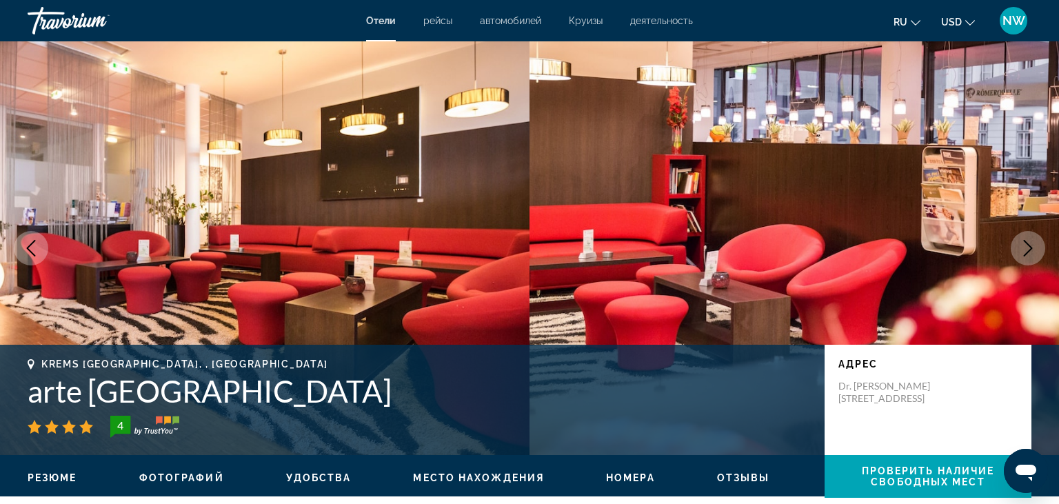
click at [1025, 245] on icon "Next image" at bounding box center [1028, 248] width 17 height 17
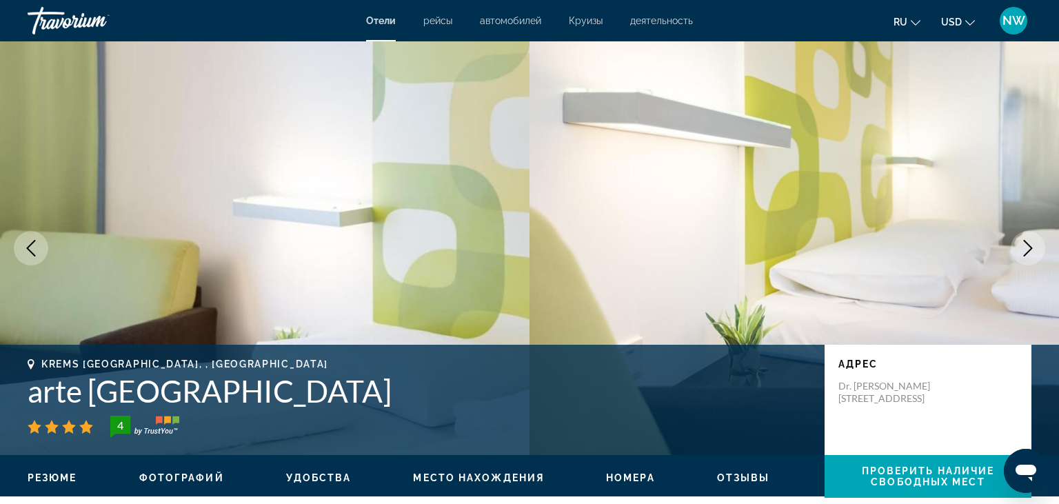
click at [1025, 243] on icon "Next image" at bounding box center [1028, 248] width 17 height 17
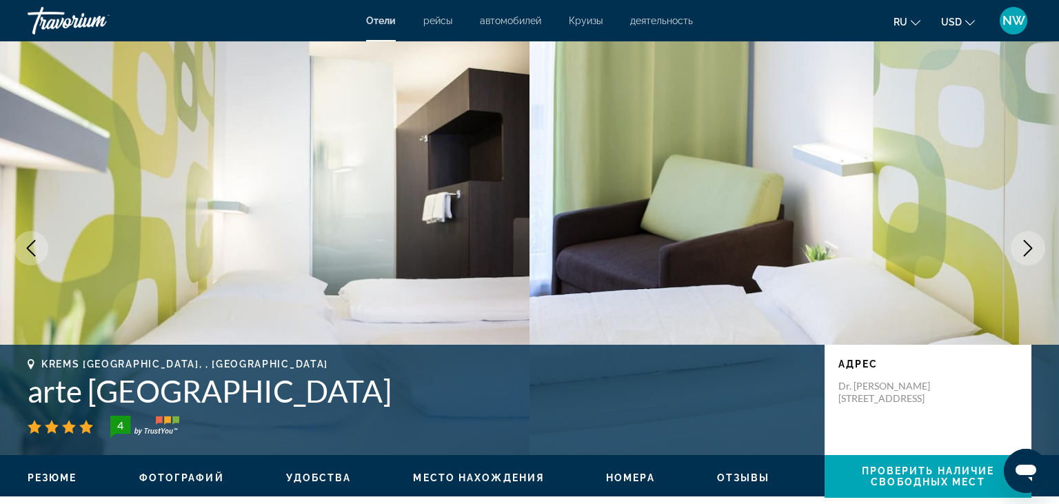
click at [1025, 243] on icon "Next image" at bounding box center [1028, 248] width 17 height 17
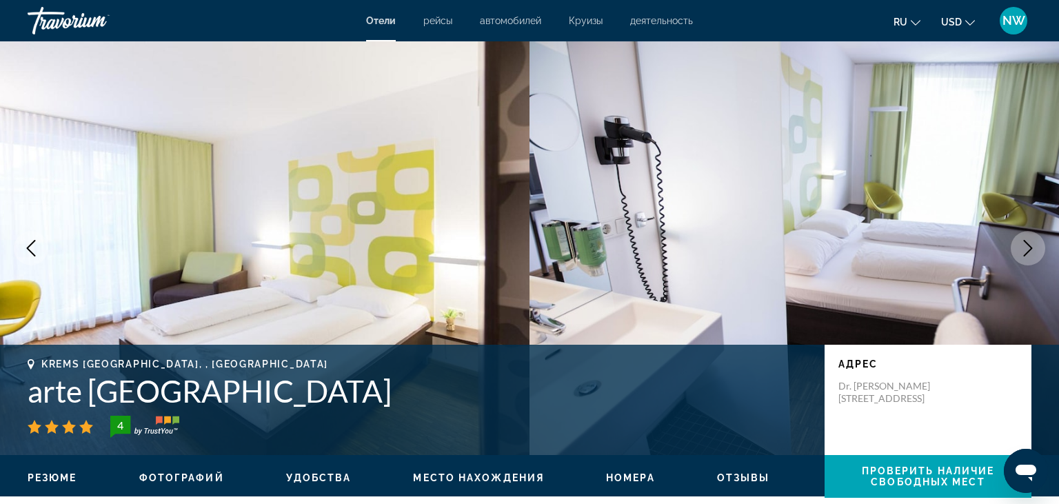
click at [1025, 241] on icon "Next image" at bounding box center [1028, 248] width 17 height 17
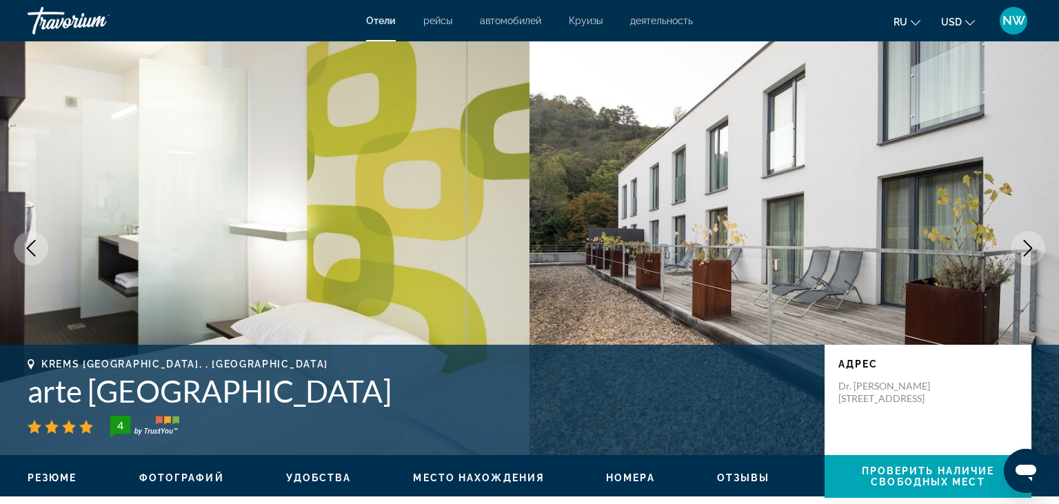
click at [1025, 241] on icon "Next image" at bounding box center [1028, 248] width 17 height 17
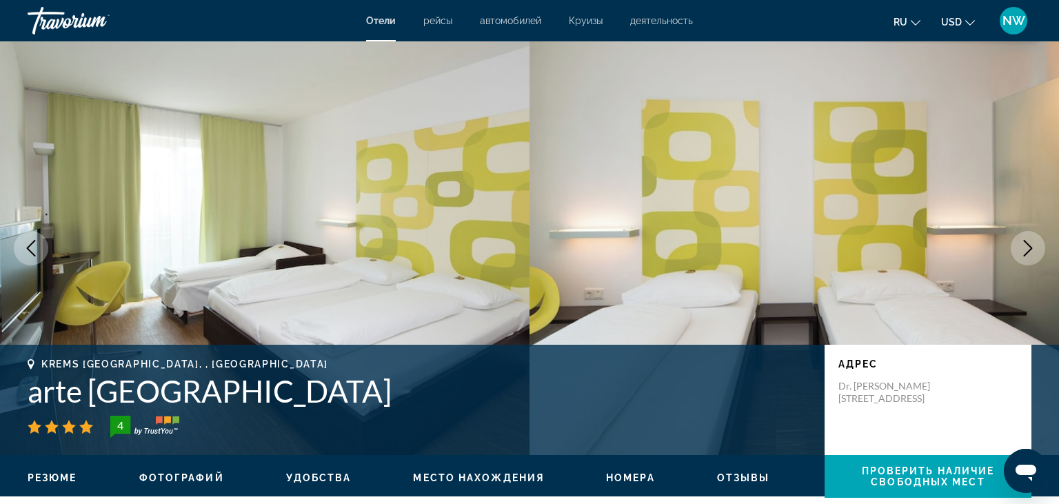
click at [1024, 241] on icon "Next image" at bounding box center [1028, 248] width 17 height 17
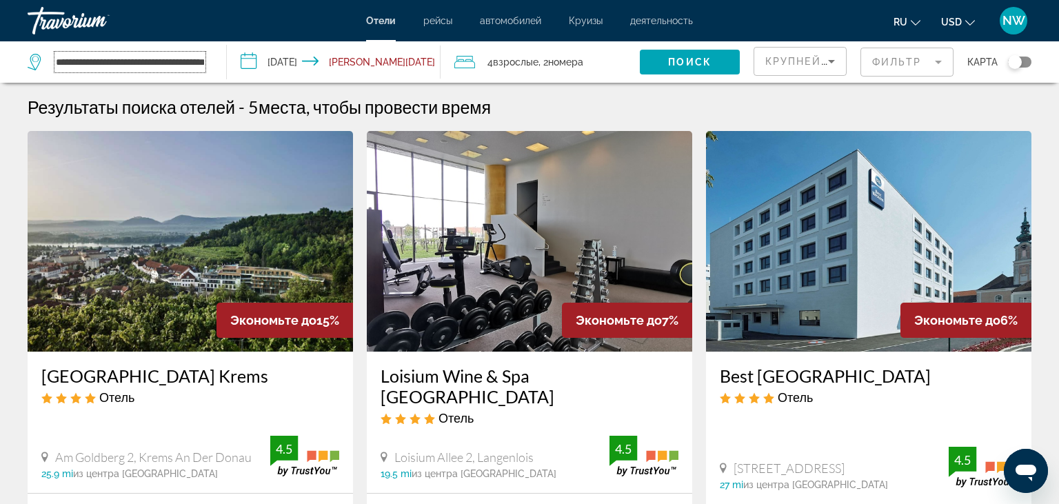
click at [128, 64] on input "**********" at bounding box center [129, 62] width 151 height 21
click at [128, 61] on input "**********" at bounding box center [129, 62] width 151 height 21
drag, startPoint x: 200, startPoint y: 62, endPoint x: 0, endPoint y: 48, distance: 200.5
click at [54, 52] on input "**********" at bounding box center [129, 62] width 151 height 21
type input "**********"
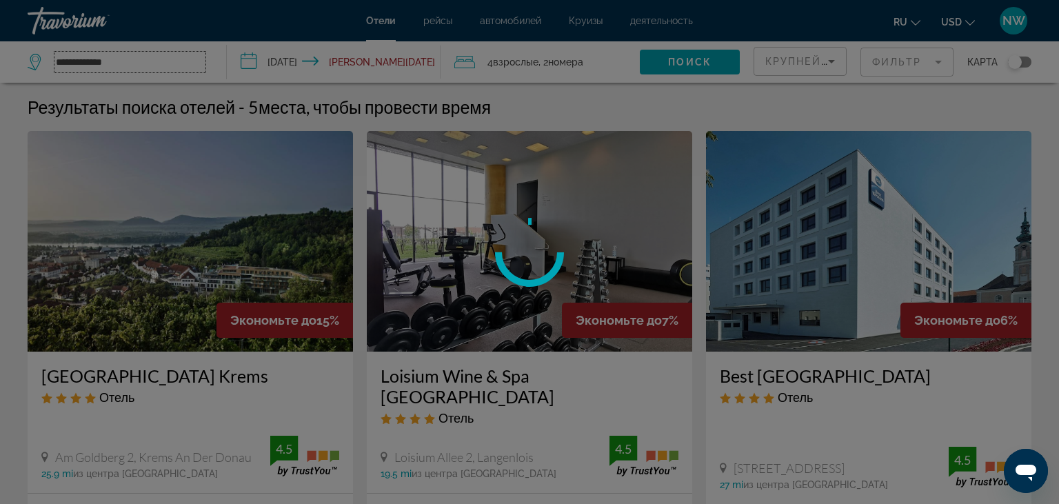
drag, startPoint x: 133, startPoint y: 61, endPoint x: 48, endPoint y: 58, distance: 85.6
click at [54, 56] on input "**********" at bounding box center [129, 62] width 151 height 21
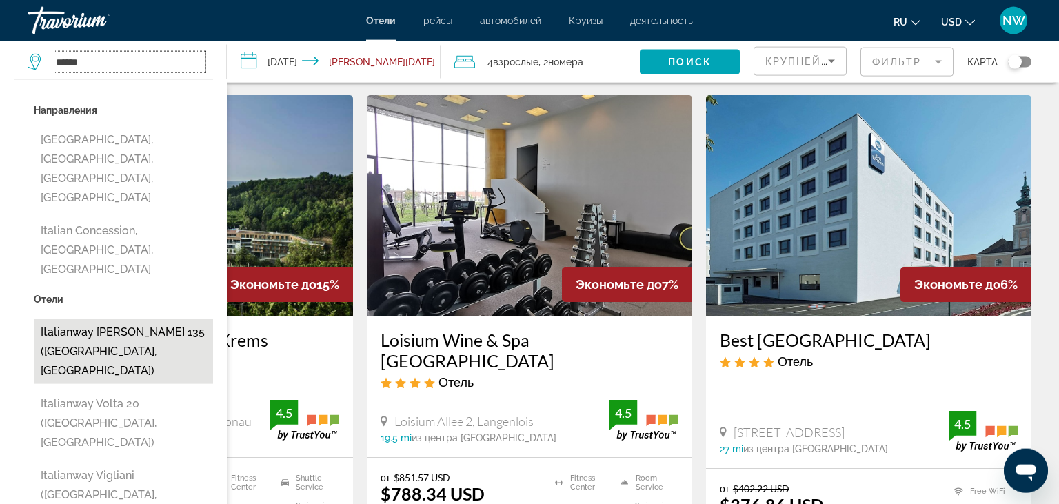
scroll to position [72, 0]
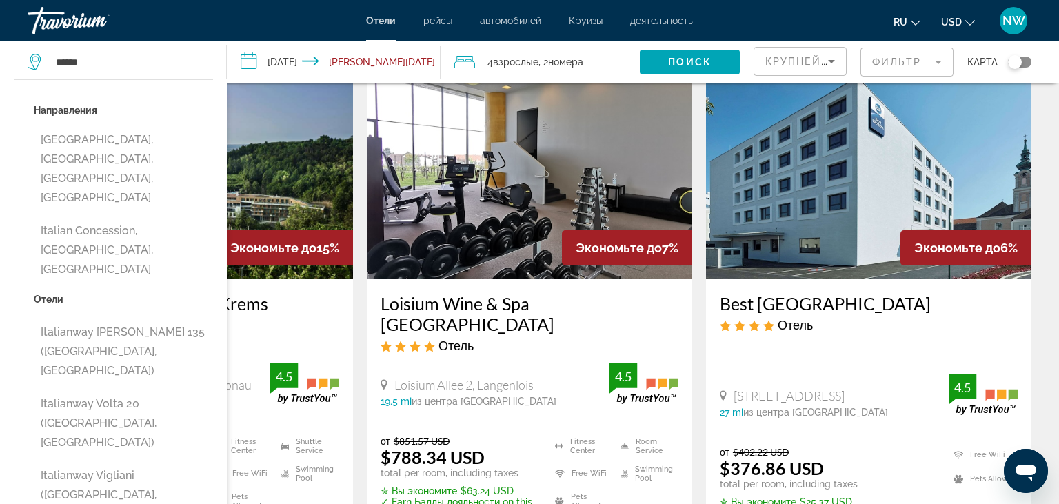
type input "**********"
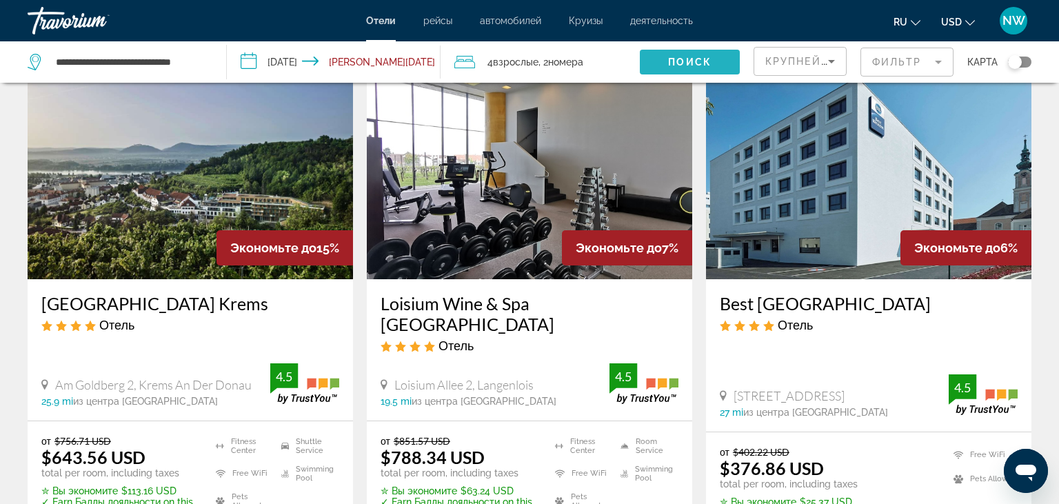
click at [689, 60] on span "Поиск" at bounding box center [689, 62] width 43 height 11
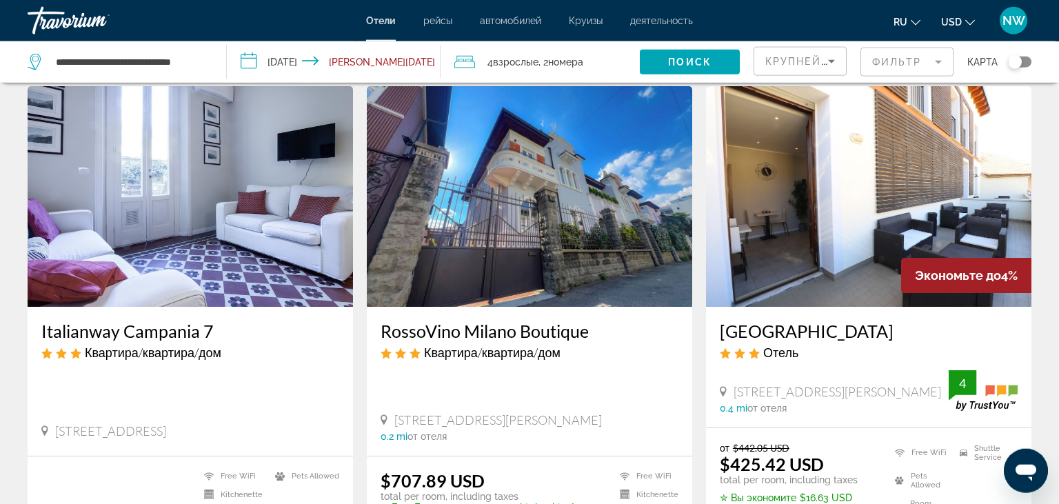
scroll to position [72, 0]
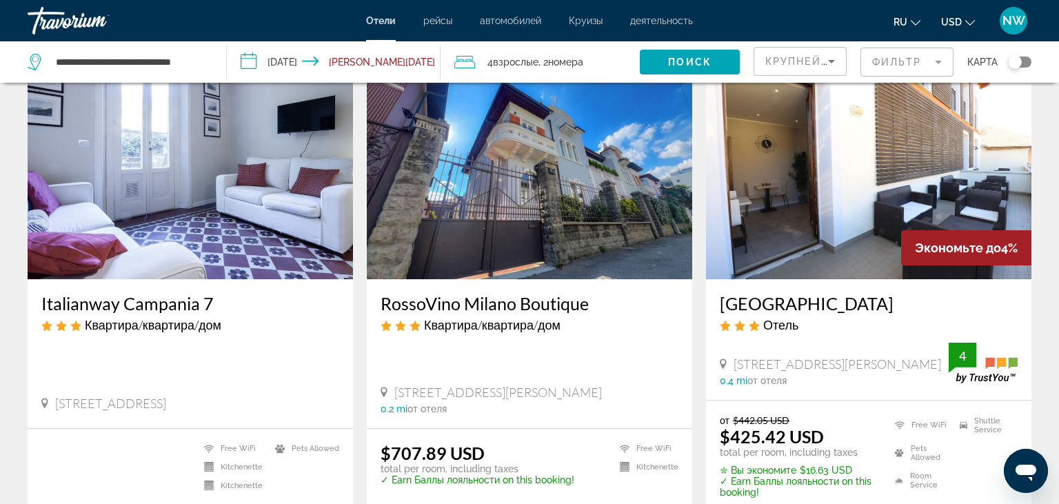
click at [543, 239] on img "Main content" at bounding box center [530, 169] width 326 height 221
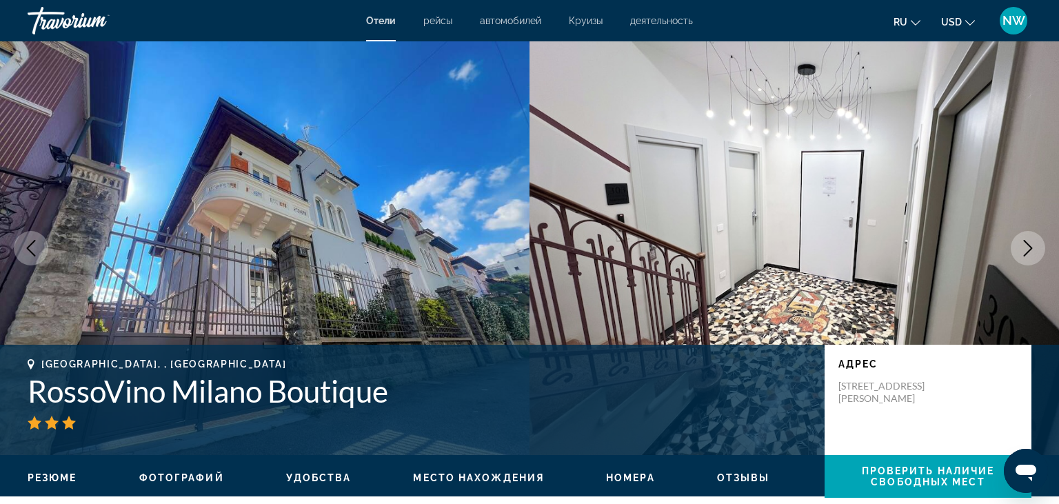
click at [1031, 244] on icon "Next image" at bounding box center [1028, 248] width 17 height 17
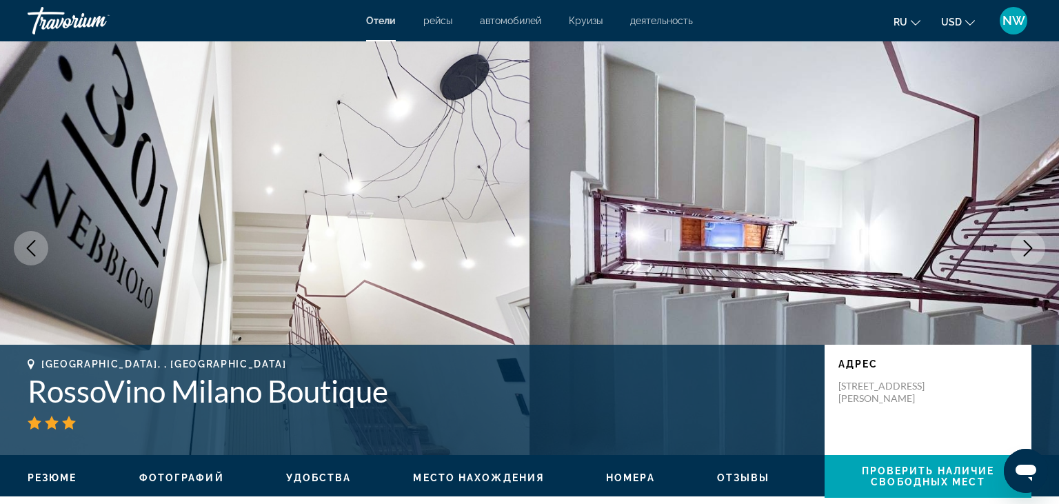
click at [1031, 245] on icon "Next image" at bounding box center [1028, 248] width 17 height 17
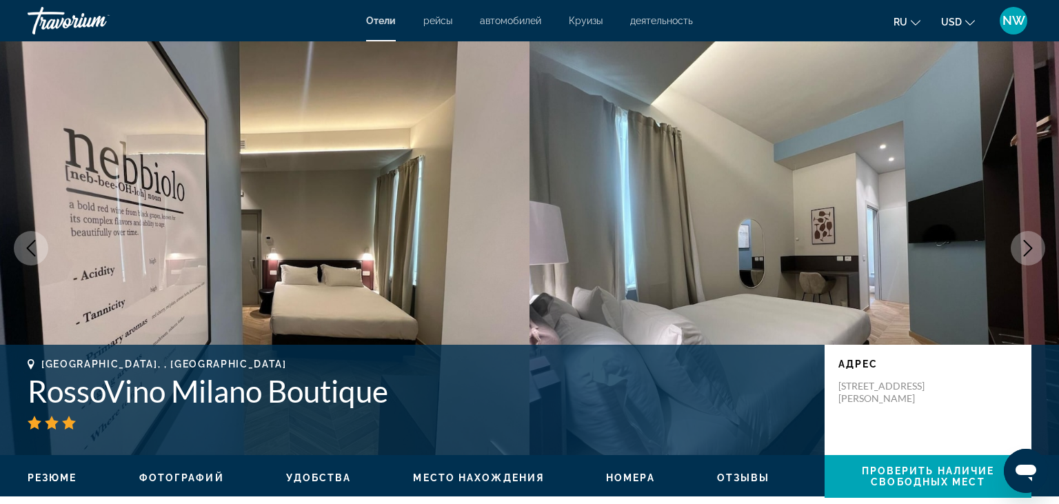
click at [1023, 250] on icon "Next image" at bounding box center [1028, 248] width 17 height 17
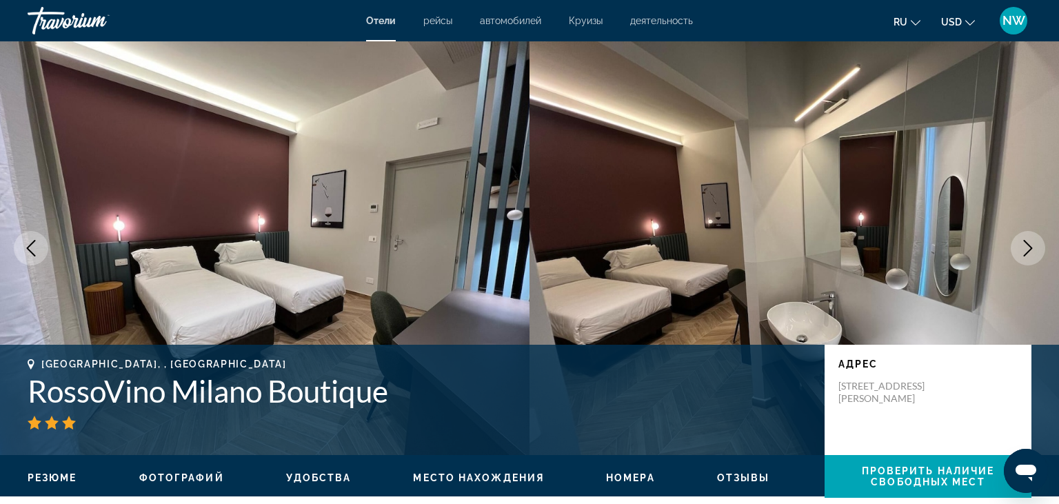
click at [1023, 248] on icon "Next image" at bounding box center [1028, 248] width 17 height 17
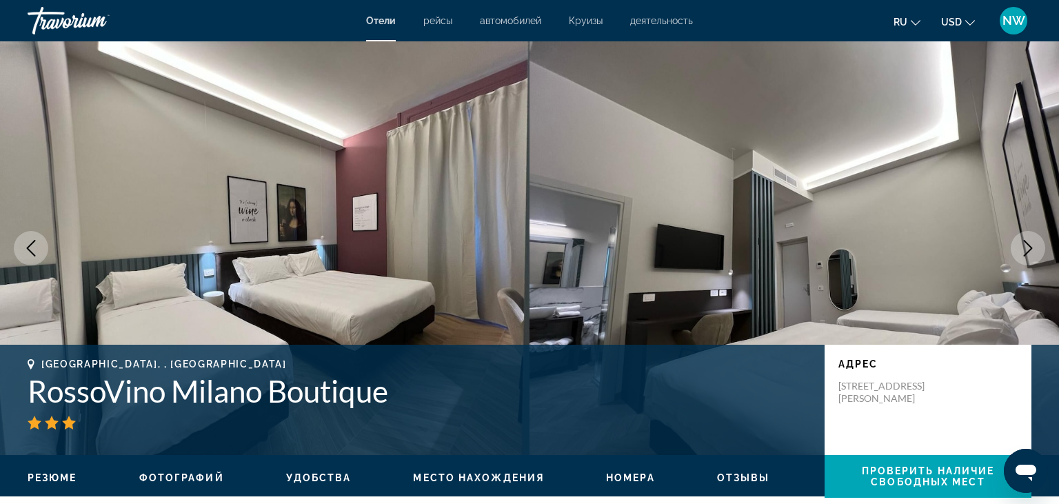
click at [1023, 248] on icon "Next image" at bounding box center [1028, 248] width 17 height 17
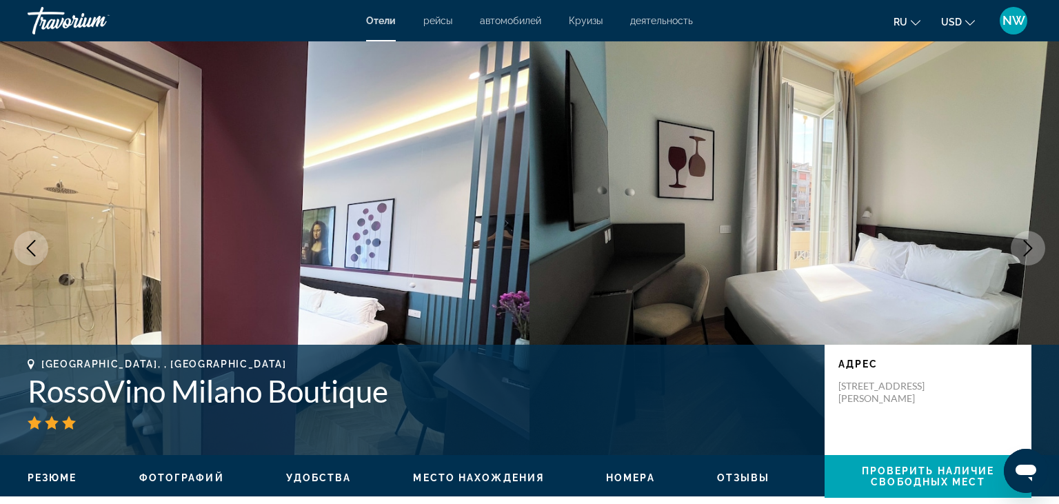
click at [1022, 248] on icon "Next image" at bounding box center [1028, 248] width 17 height 17
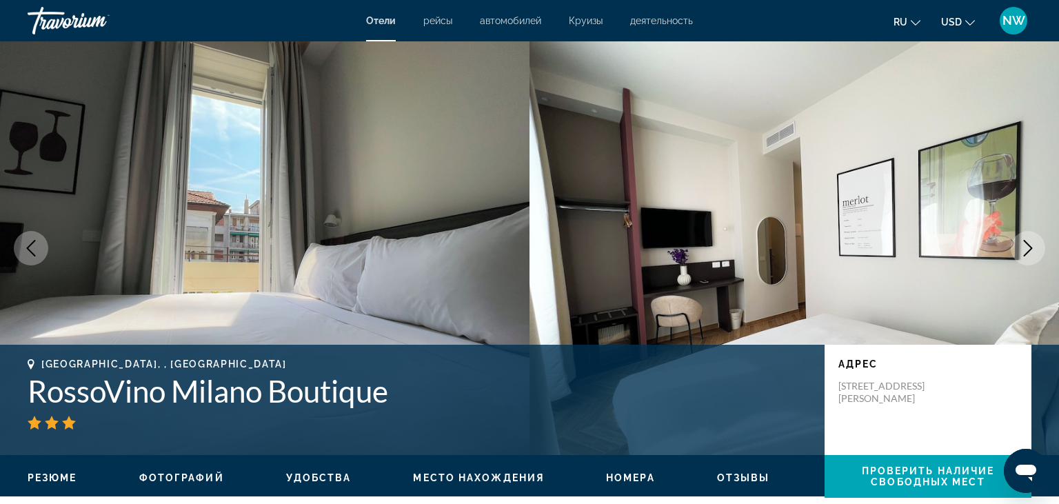
click at [1022, 248] on icon "Next image" at bounding box center [1028, 248] width 17 height 17
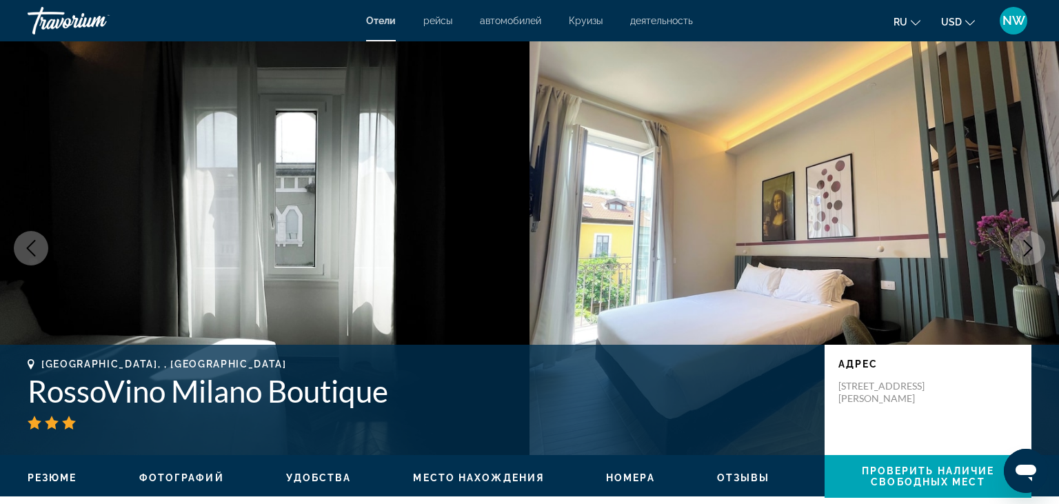
click at [1022, 248] on icon "Next image" at bounding box center [1028, 248] width 17 height 17
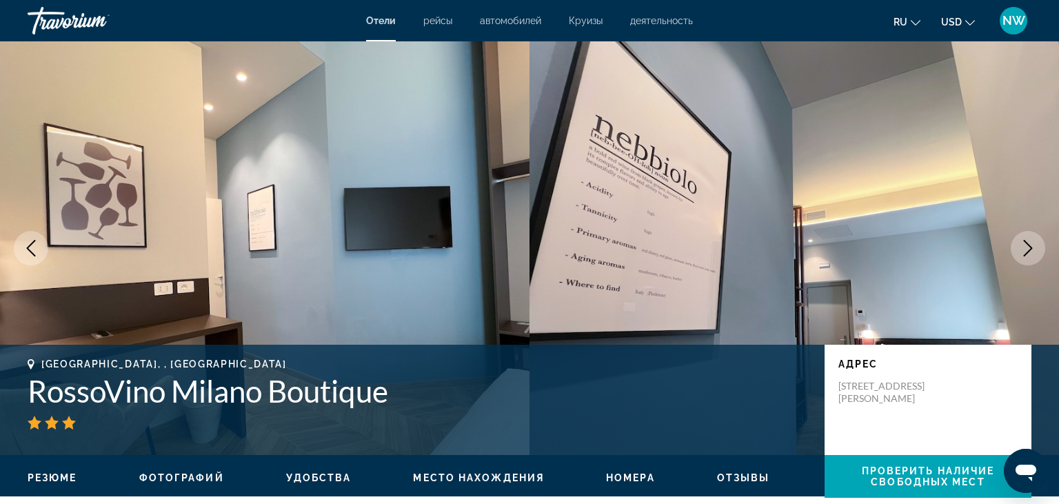
click at [1022, 248] on icon "Next image" at bounding box center [1028, 248] width 17 height 17
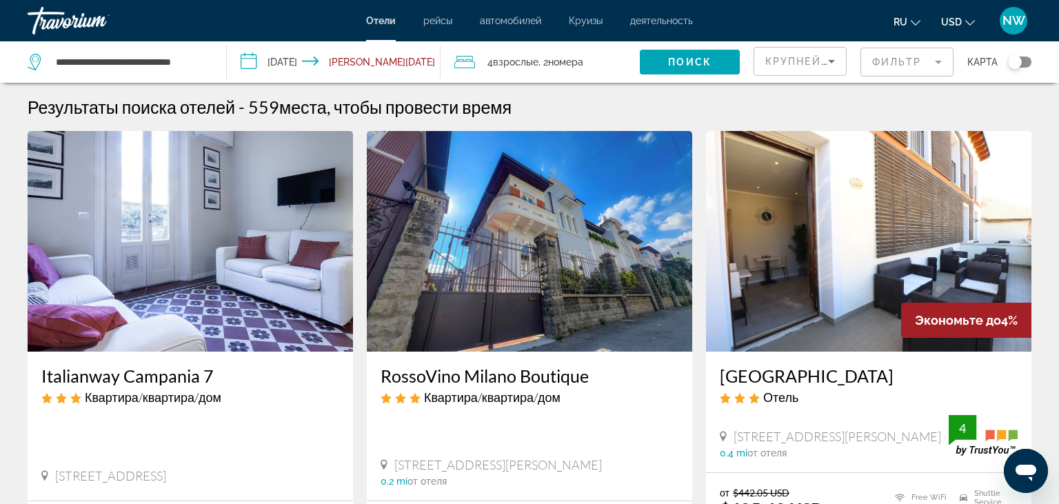
click at [906, 264] on img "Main content" at bounding box center [869, 241] width 326 height 221
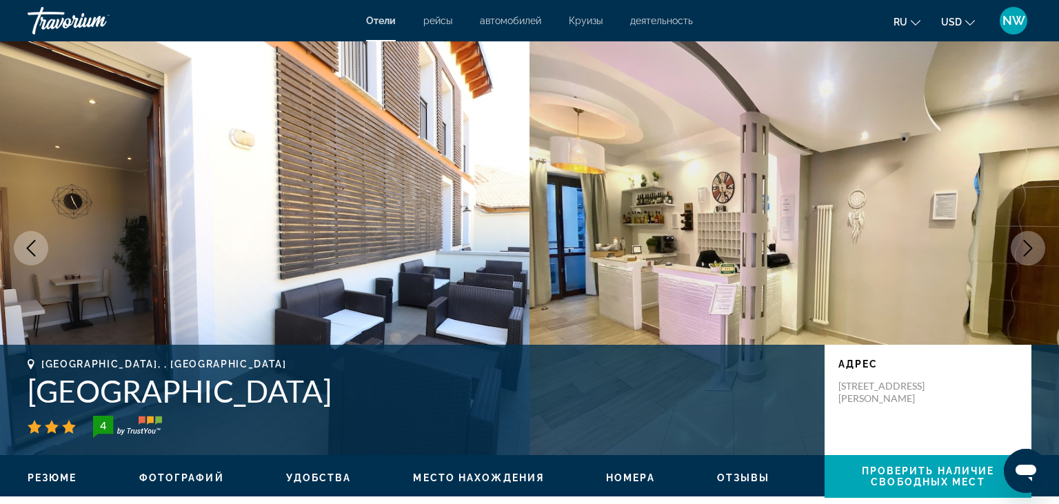
click at [1029, 245] on icon "Next image" at bounding box center [1028, 248] width 9 height 17
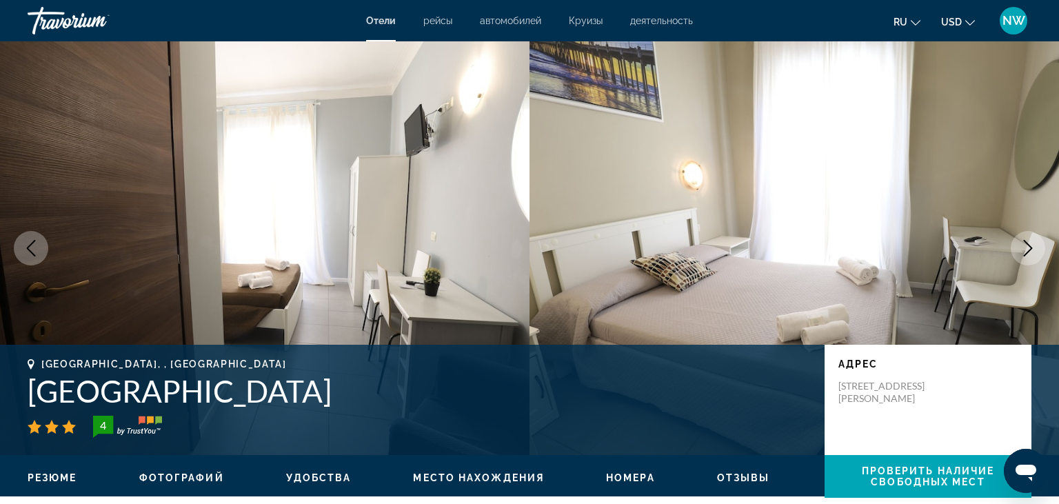
click at [1029, 245] on icon "Next image" at bounding box center [1028, 248] width 9 height 17
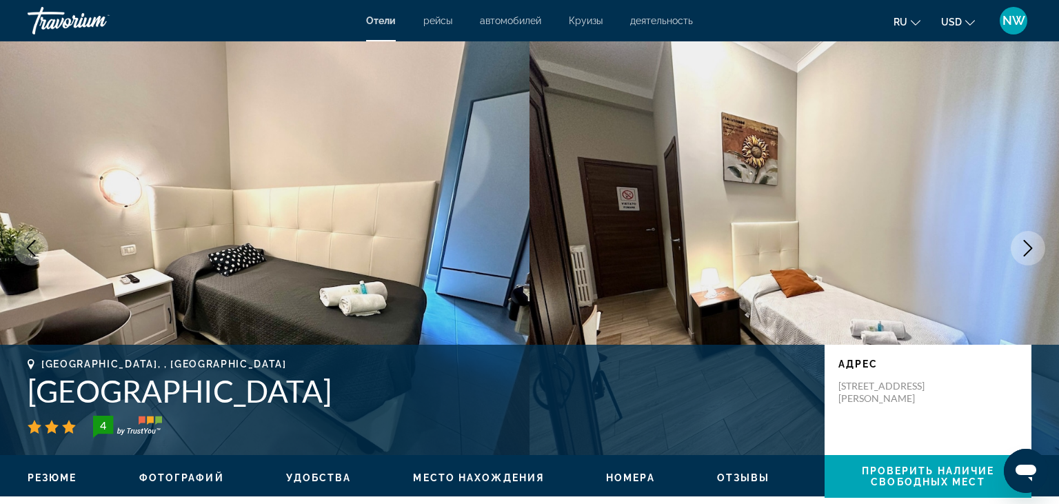
click at [1029, 245] on icon "Next image" at bounding box center [1028, 248] width 9 height 17
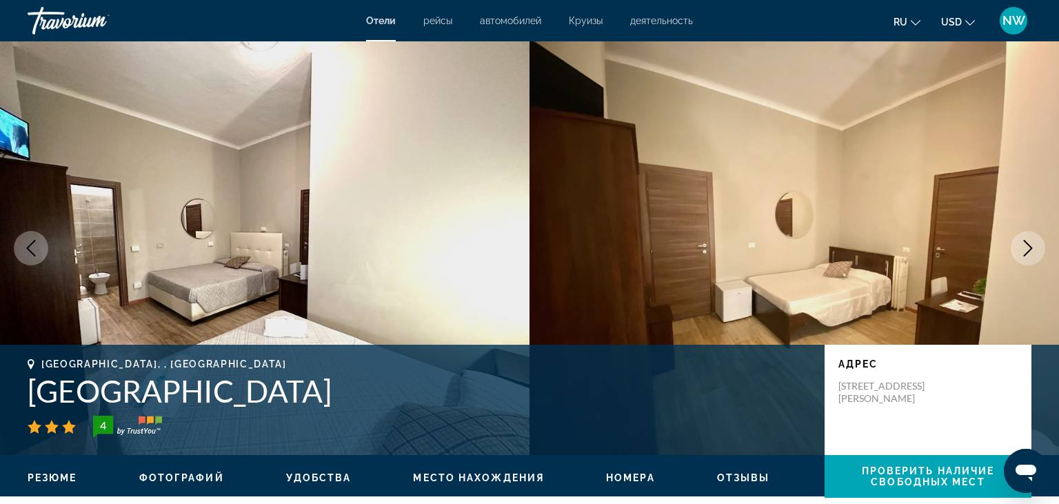
click at [1029, 245] on icon "Next image" at bounding box center [1028, 248] width 9 height 17
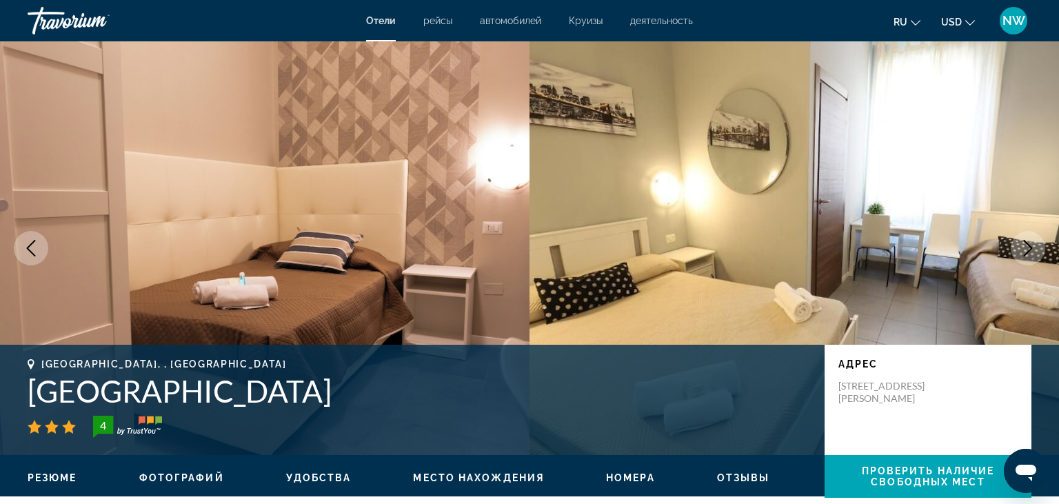
click at [1029, 245] on icon "Next image" at bounding box center [1028, 248] width 9 height 17
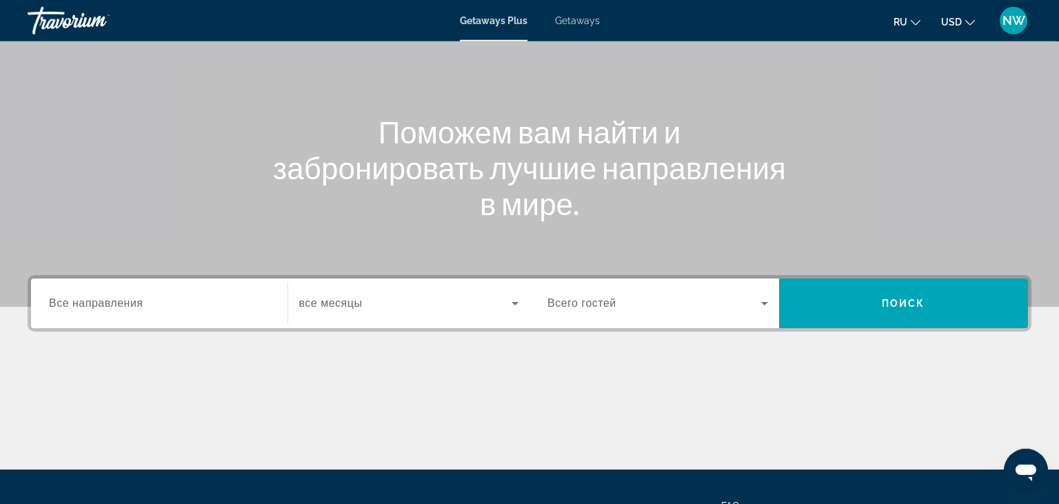
scroll to position [218, 0]
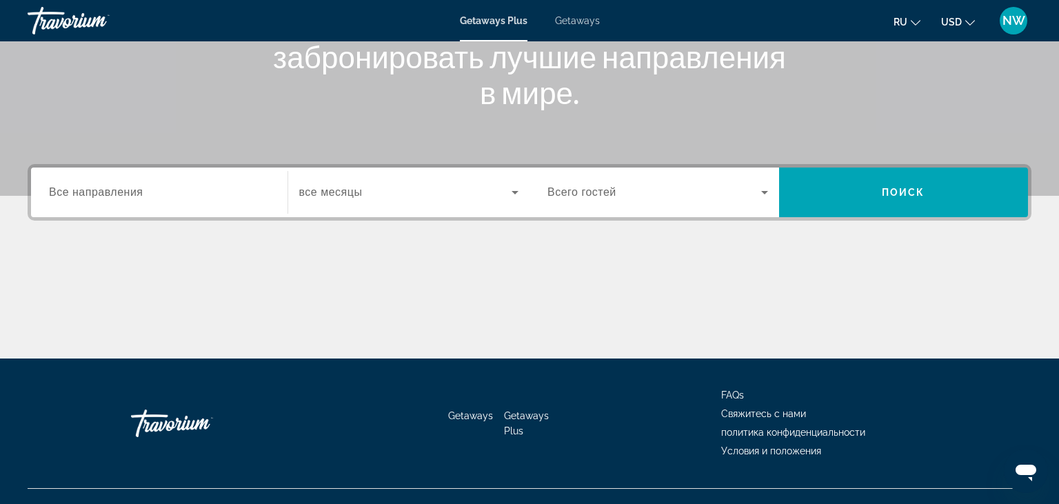
click at [97, 196] on span "Все направления" at bounding box center [96, 192] width 94 height 12
click at [97, 196] on input "Destination Все направления" at bounding box center [159, 193] width 221 height 17
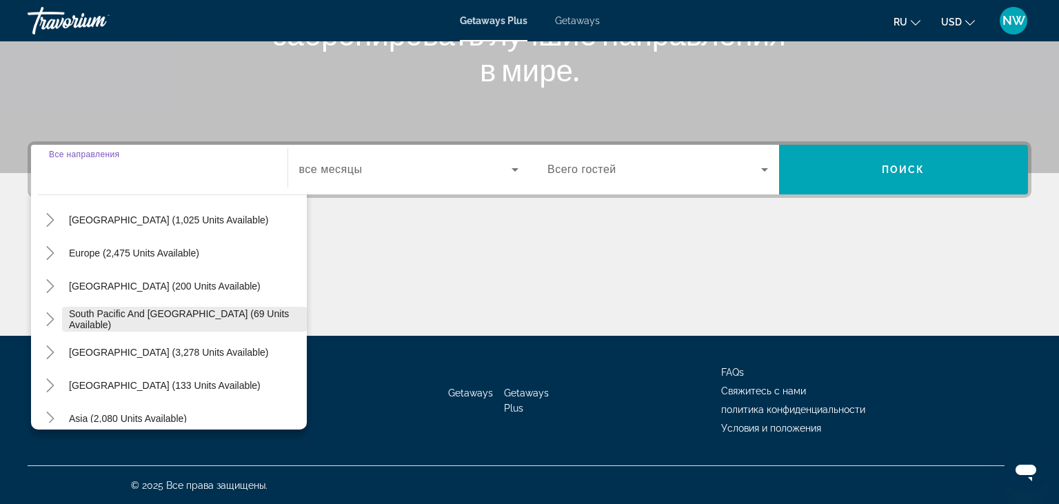
scroll to position [143, 0]
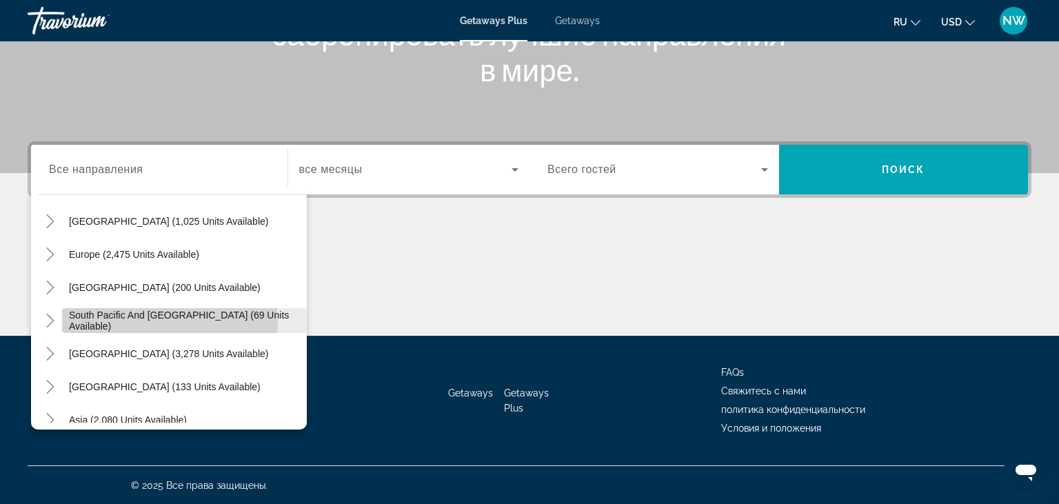
click at [161, 321] on span "South Pacific and [GEOGRAPHIC_DATA] (69 units available)" at bounding box center [184, 321] width 231 height 22
type input "**********"
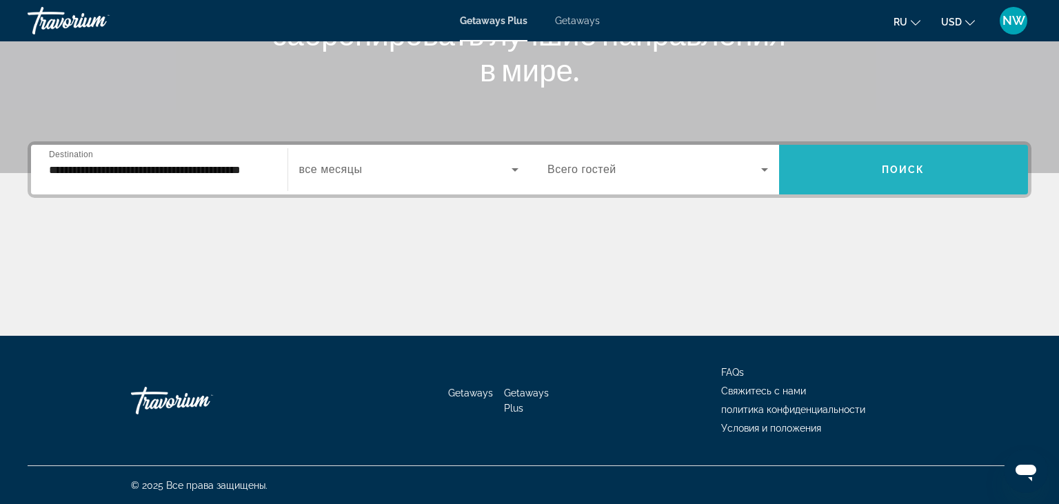
click at [905, 170] on span "Поиск" at bounding box center [903, 169] width 43 height 11
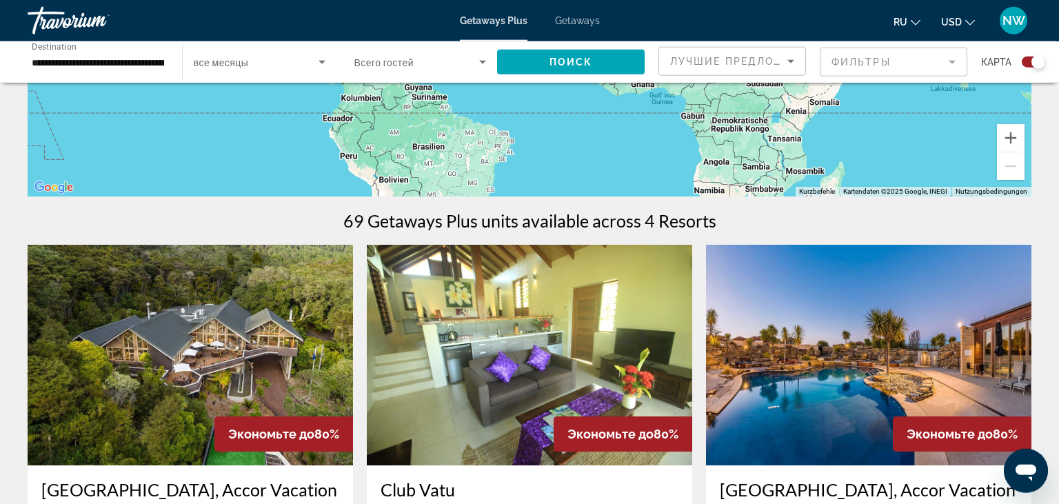
scroll to position [291, 0]
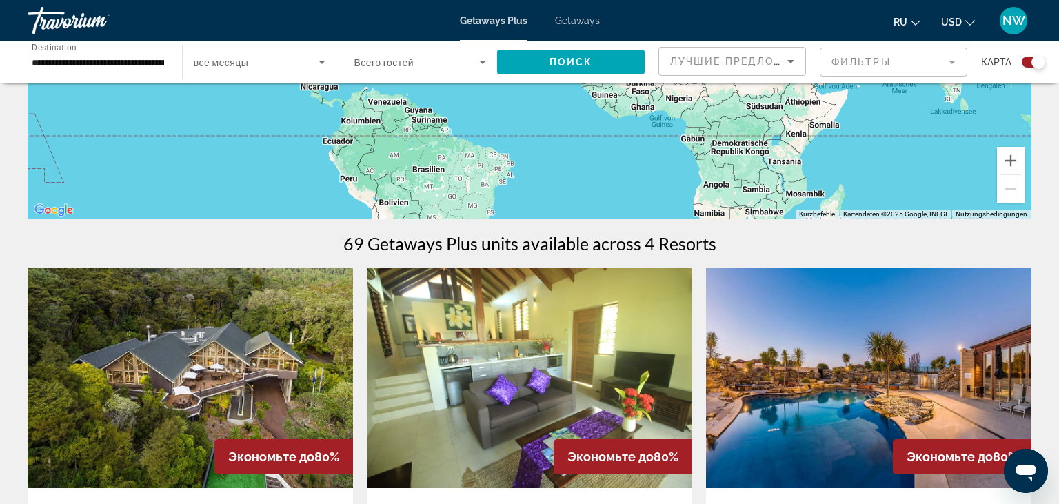
click at [103, 66] on input "**********" at bounding box center [98, 62] width 132 height 17
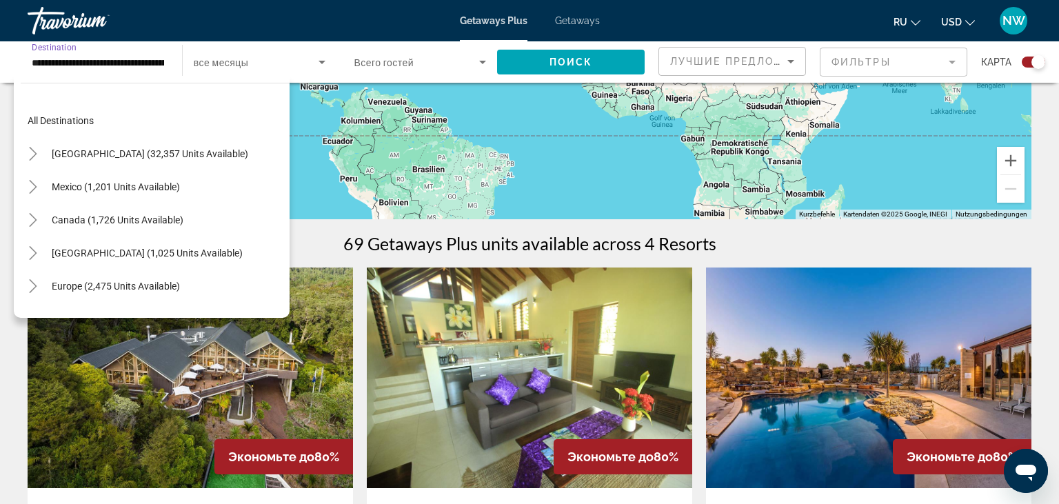
scroll to position [148, 0]
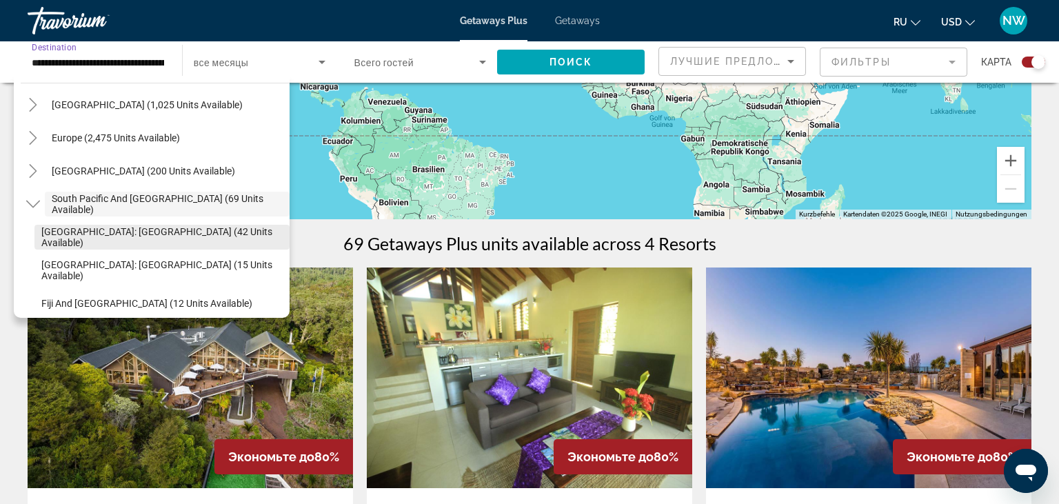
click at [128, 239] on span "New Zealand: North Island (42 units available)" at bounding box center [161, 237] width 241 height 22
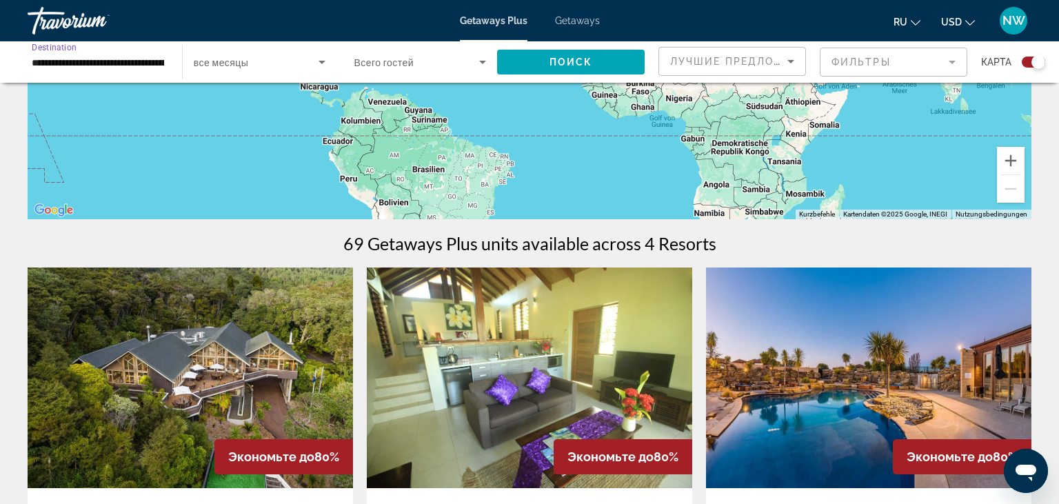
scroll to position [0, 79]
click at [561, 70] on span "Search widget" at bounding box center [571, 62] width 148 height 33
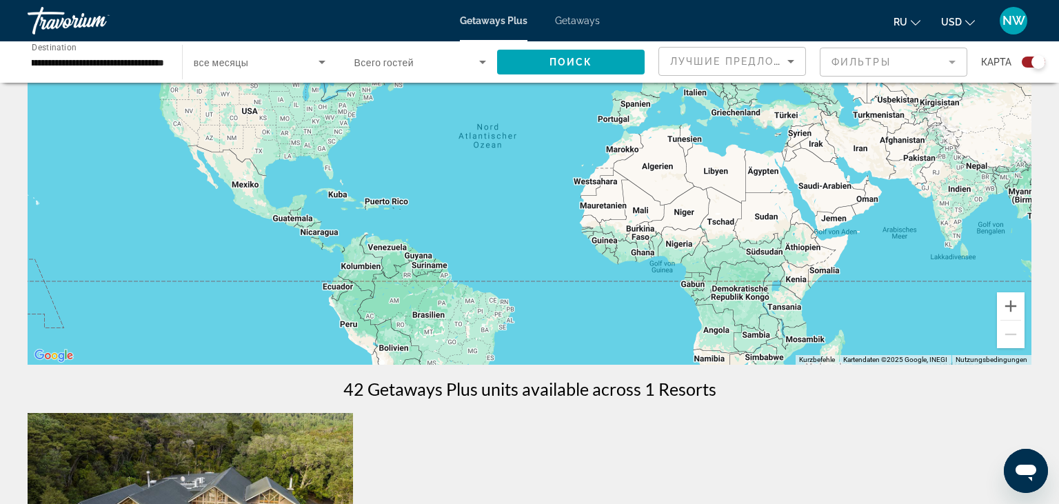
scroll to position [437, 0]
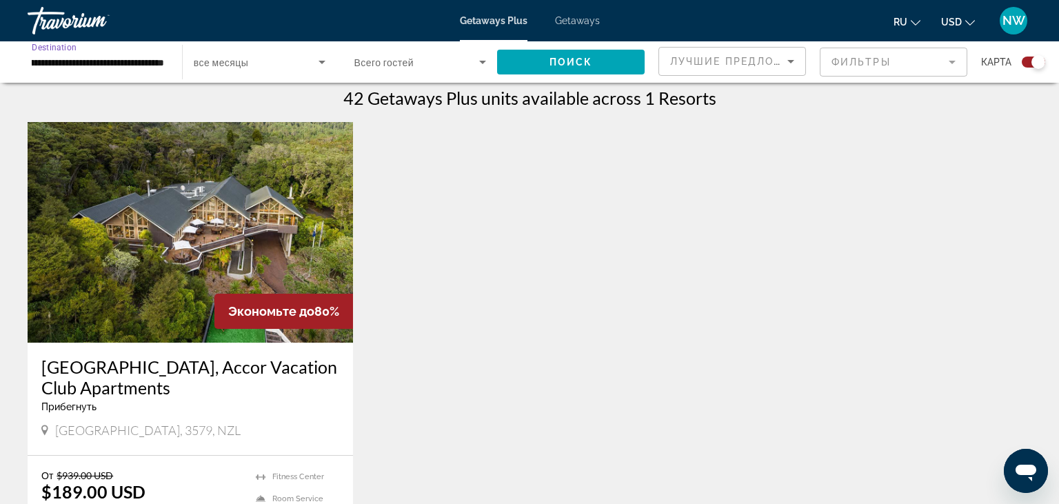
click at [84, 69] on input "**********" at bounding box center [98, 62] width 132 height 17
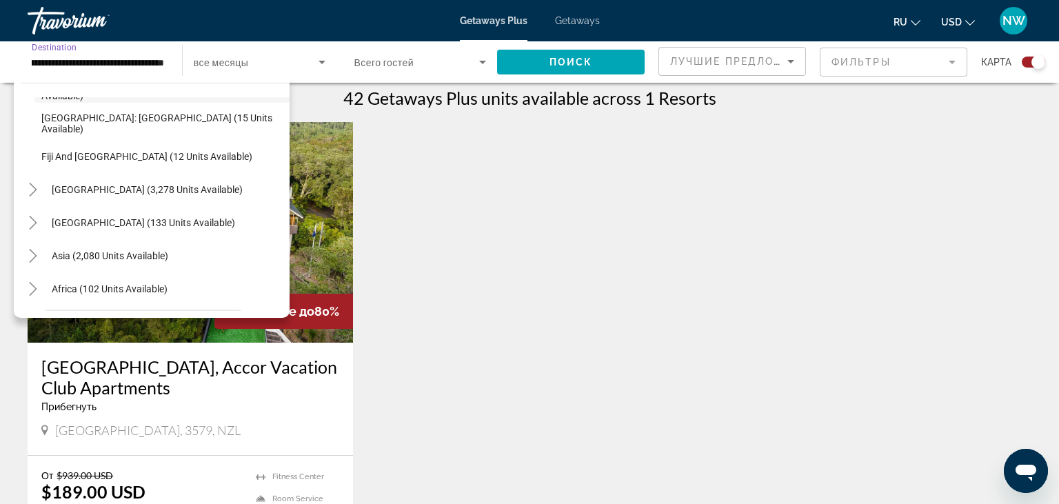
scroll to position [314, 0]
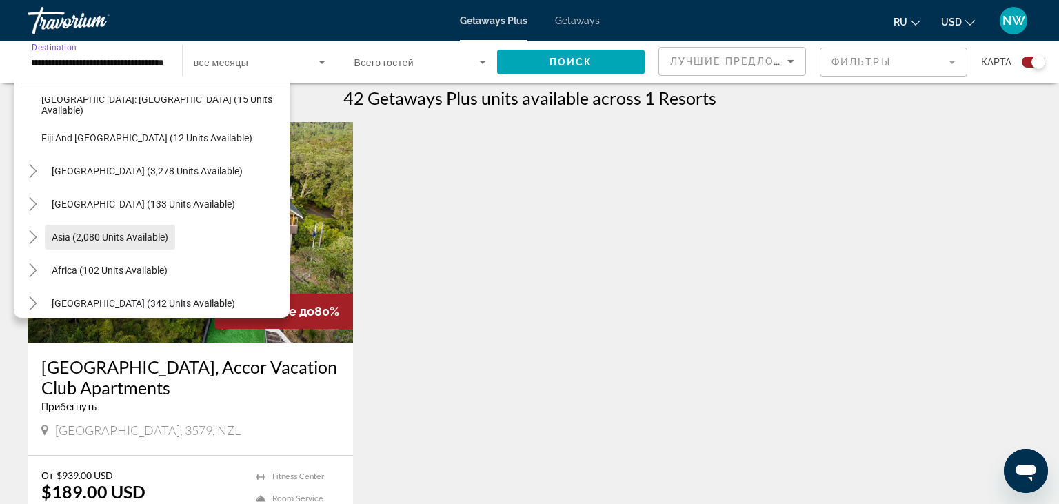
click at [142, 237] on span "Asia (2,080 units available)" at bounding box center [110, 237] width 117 height 11
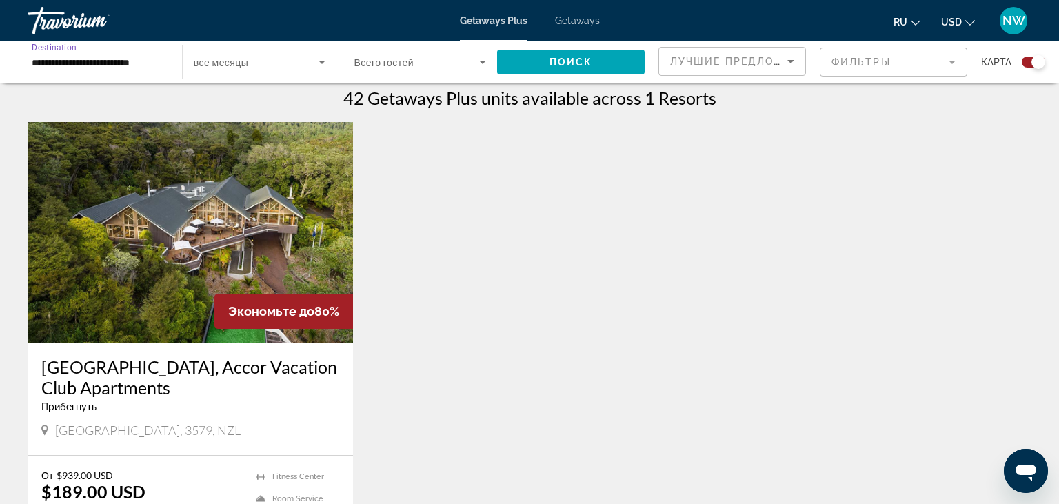
scroll to position [0, 0]
click at [550, 48] on span "Search widget" at bounding box center [571, 62] width 148 height 33
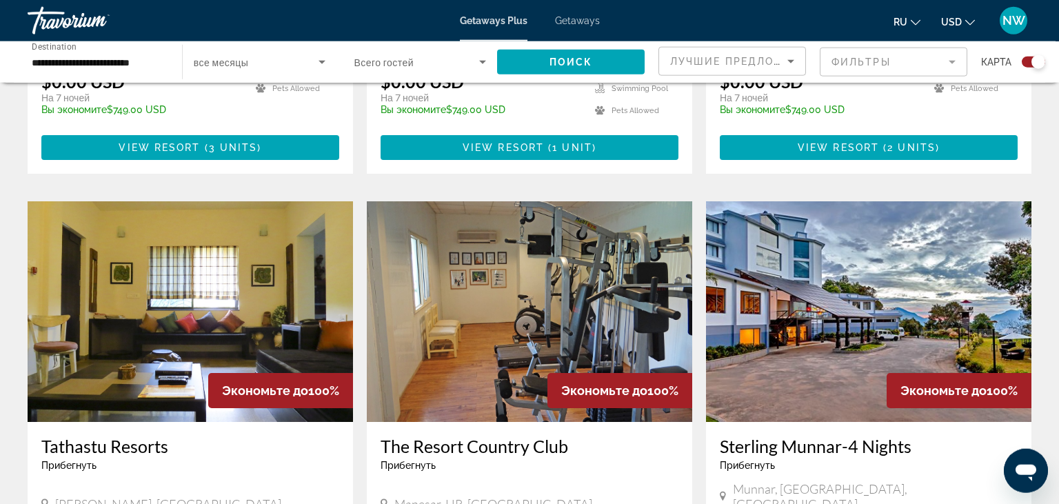
scroll to position [1790, 0]
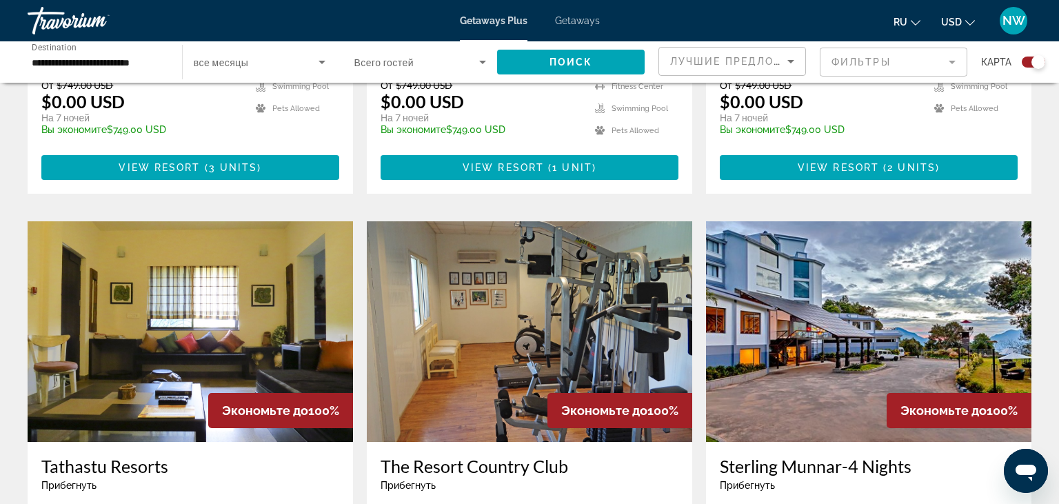
click at [91, 57] on input "**********" at bounding box center [98, 62] width 132 height 17
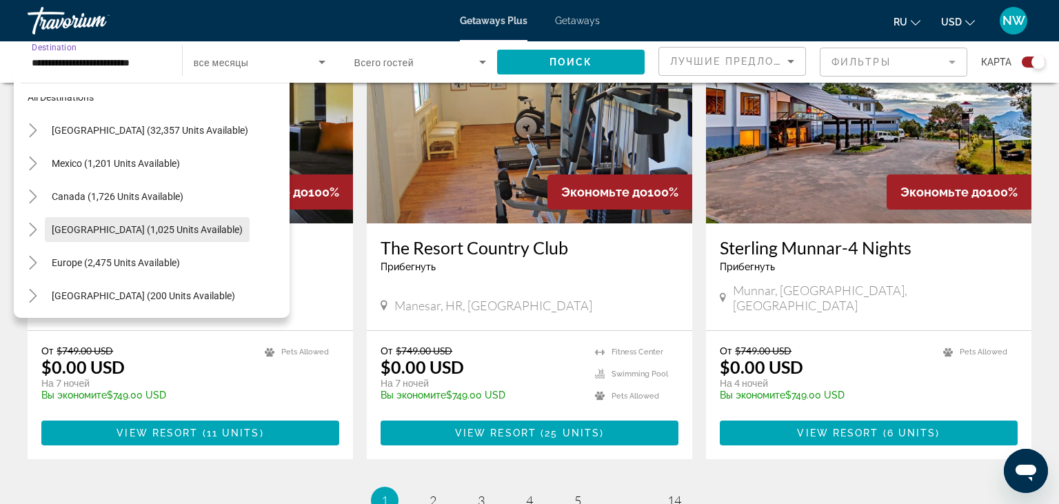
scroll to position [0, 0]
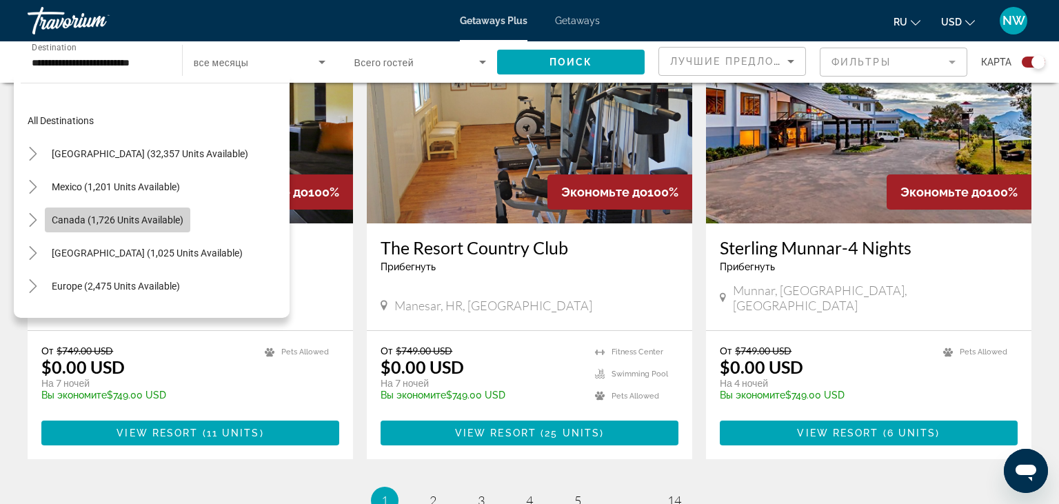
click at [148, 217] on span "Canada (1,726 units available)" at bounding box center [118, 219] width 132 height 11
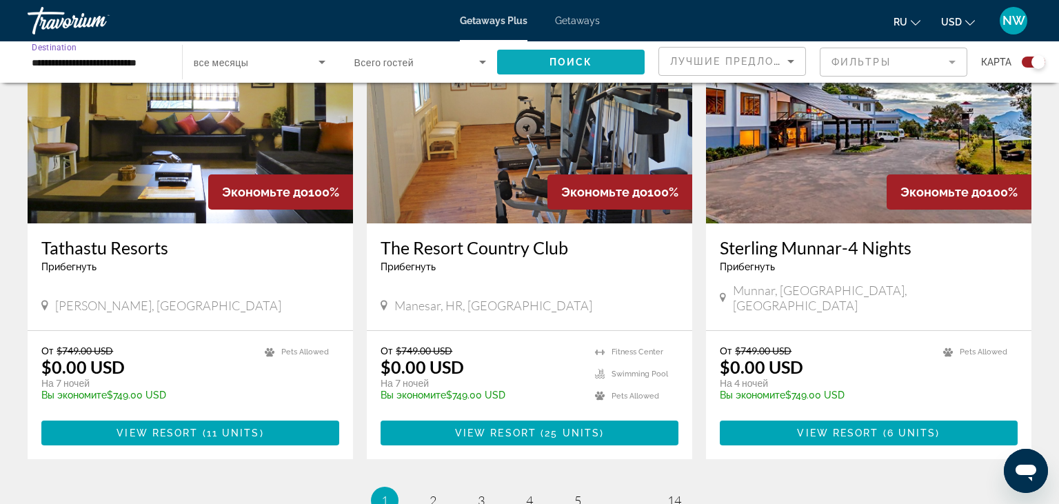
click at [553, 61] on span "Поиск" at bounding box center [571, 62] width 43 height 11
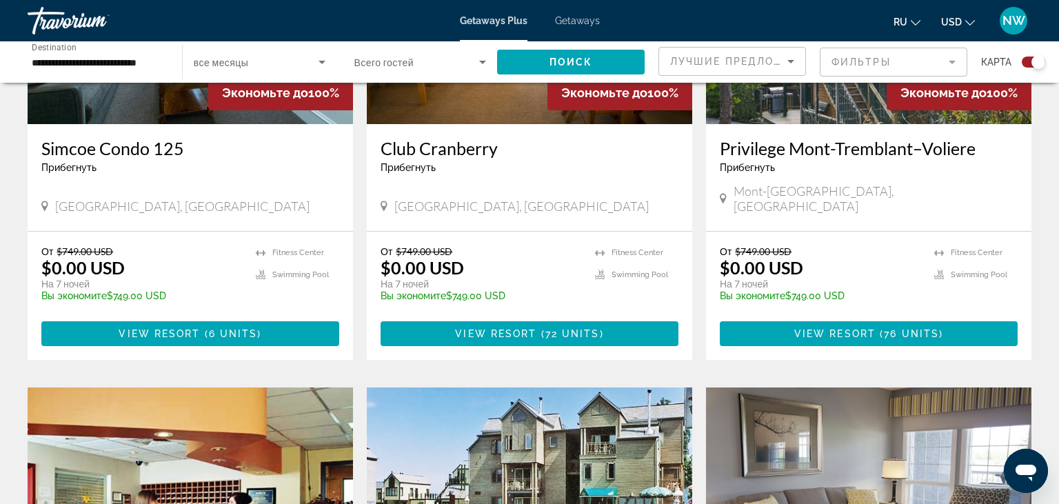
scroll to position [437, 0]
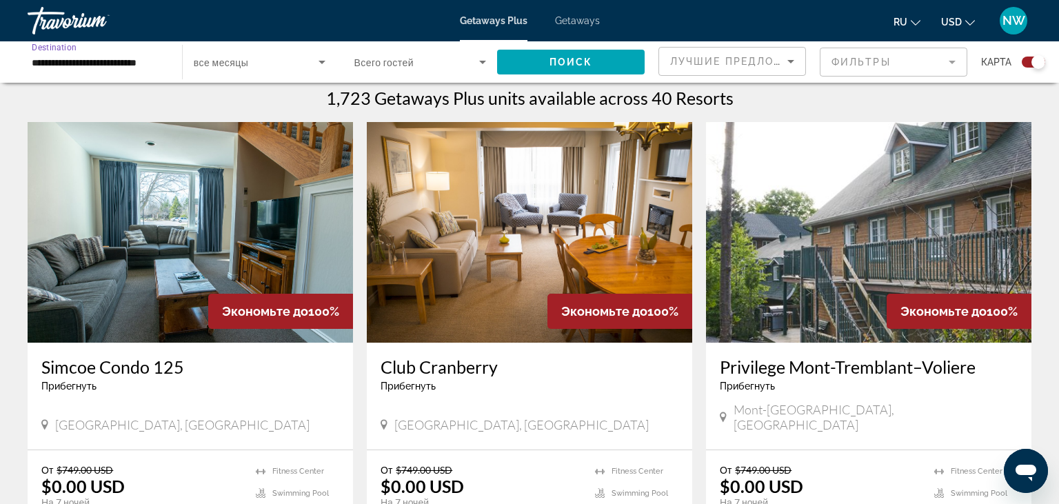
click at [117, 62] on input "**********" at bounding box center [98, 62] width 132 height 17
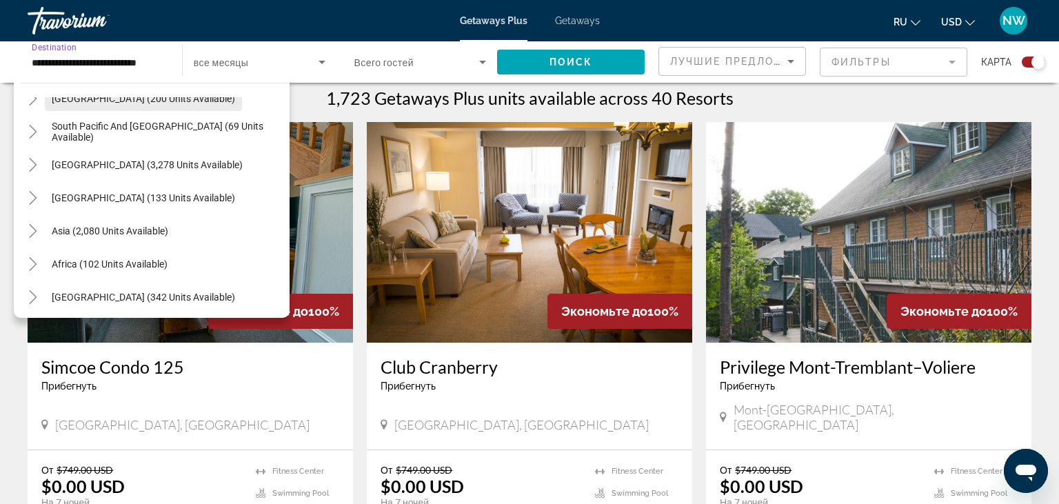
scroll to position [290, 0]
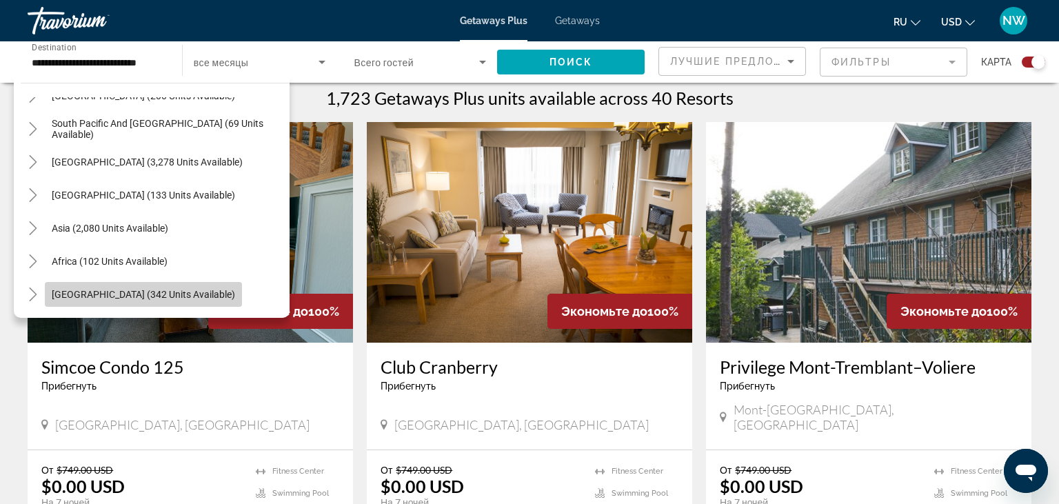
click at [146, 294] on span "Middle East (342 units available)" at bounding box center [143, 294] width 183 height 11
type input "**********"
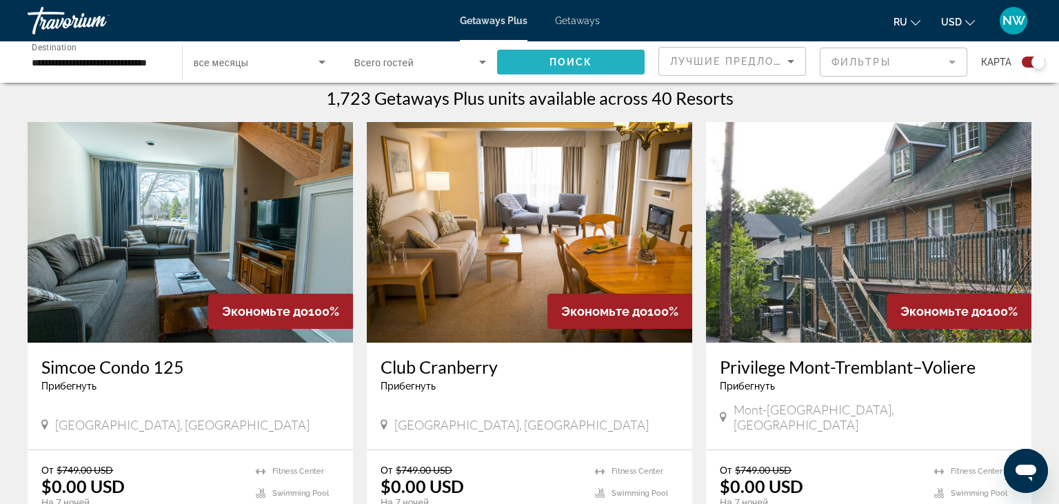
click at [519, 61] on span "Search widget" at bounding box center [571, 62] width 148 height 33
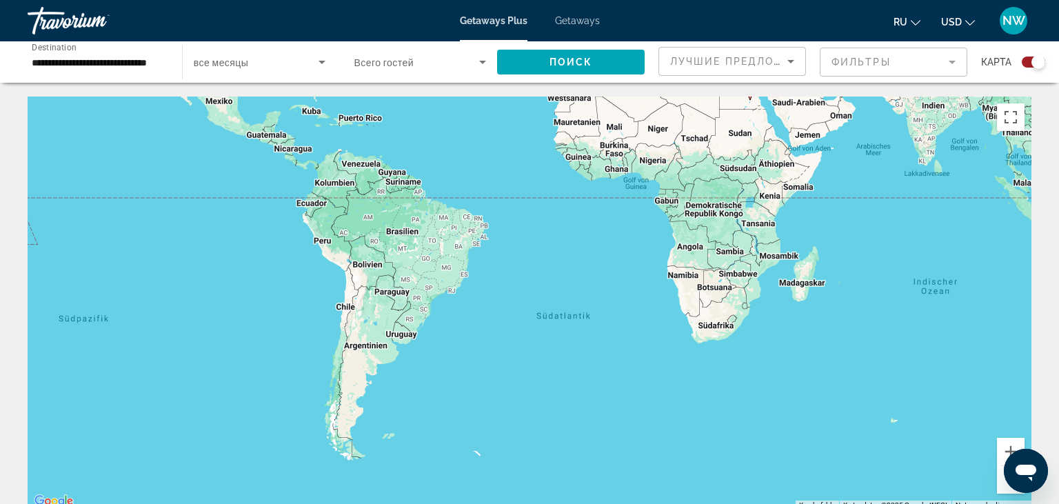
drag, startPoint x: 780, startPoint y: 289, endPoint x: 721, endPoint y: 65, distance: 231.7
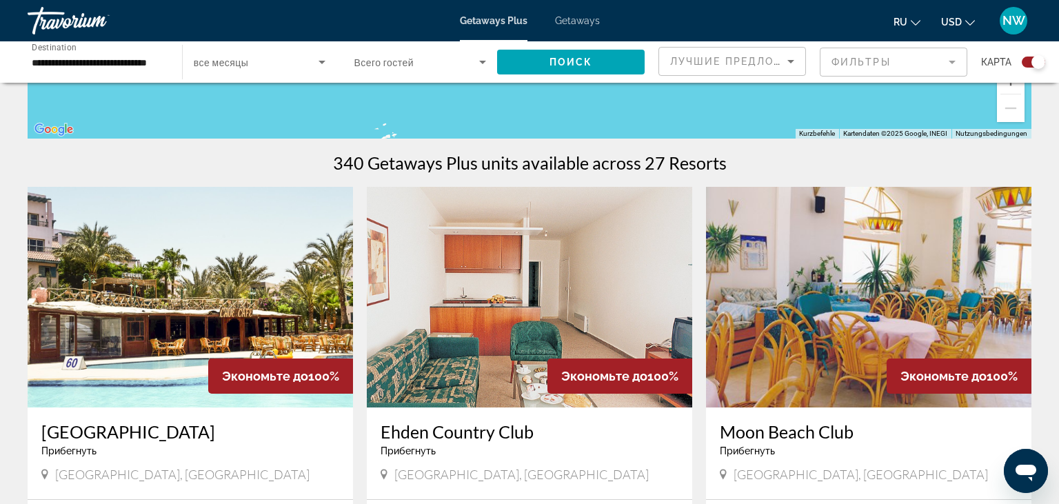
scroll to position [364, 0]
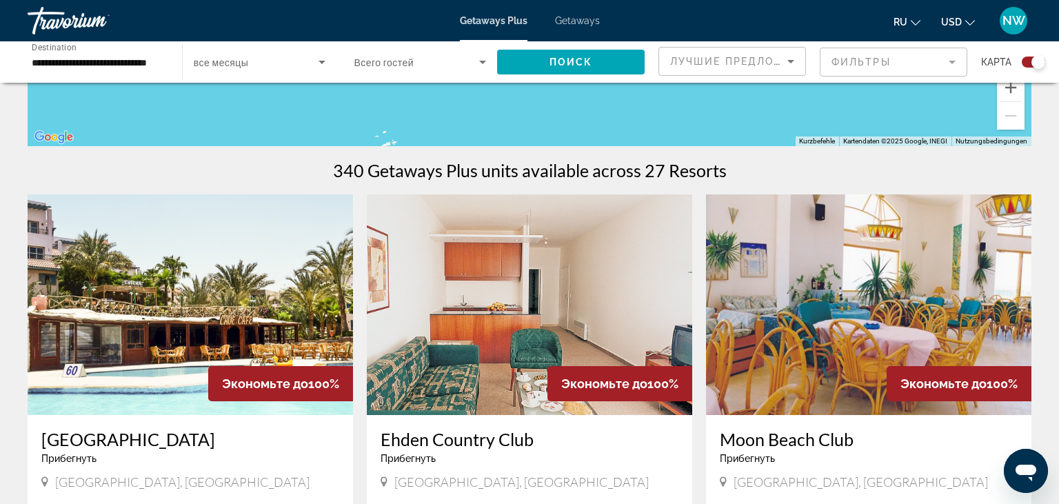
click at [174, 339] on img "Main content" at bounding box center [191, 304] width 326 height 221
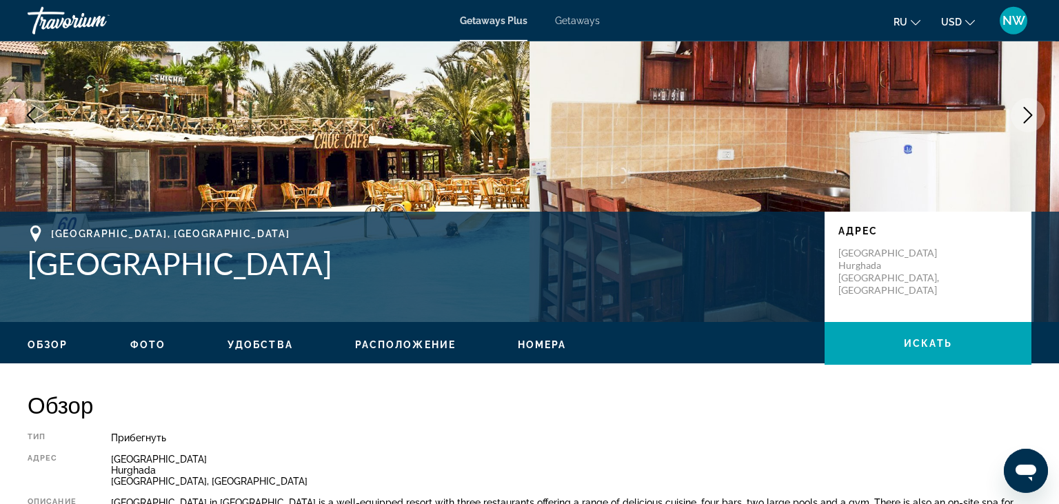
scroll to position [146, 0]
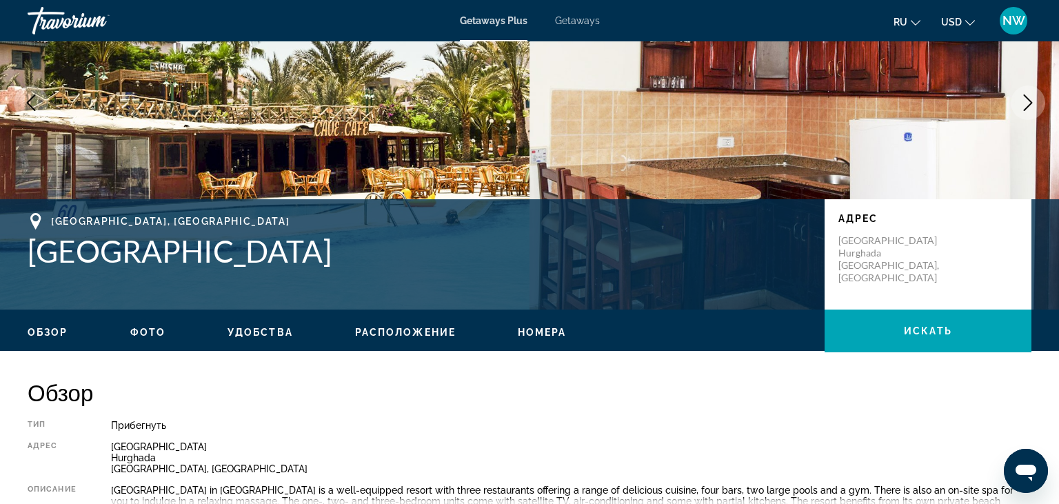
click at [1024, 103] on icon "Next image" at bounding box center [1028, 102] width 17 height 17
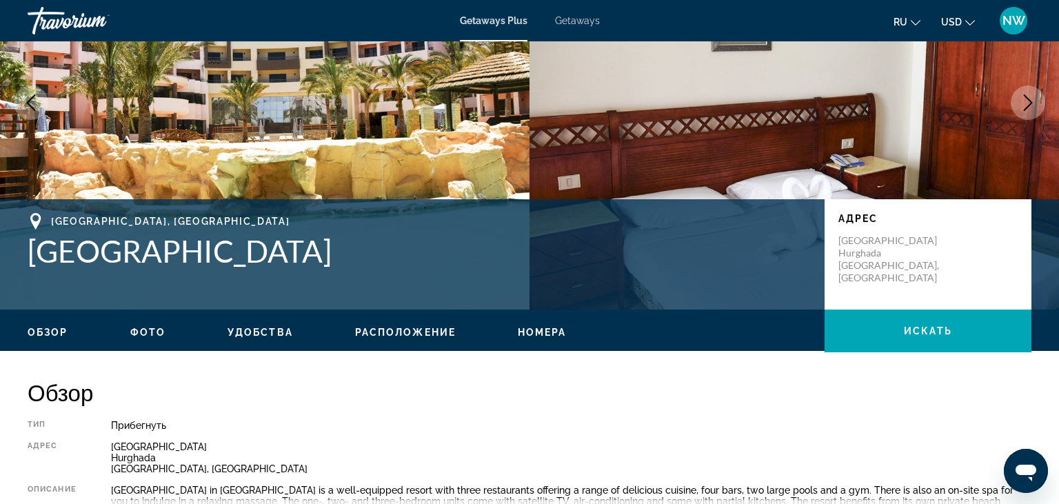
click at [683, 153] on img "Main content" at bounding box center [795, 103] width 530 height 414
click at [1025, 103] on icon "Next image" at bounding box center [1028, 102] width 17 height 17
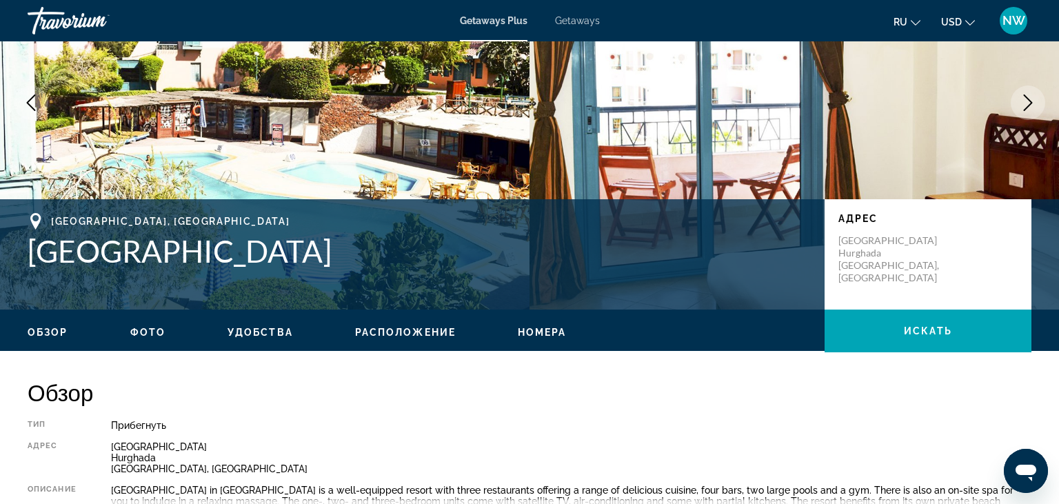
click at [148, 332] on span "Фото" at bounding box center [147, 332] width 35 height 11
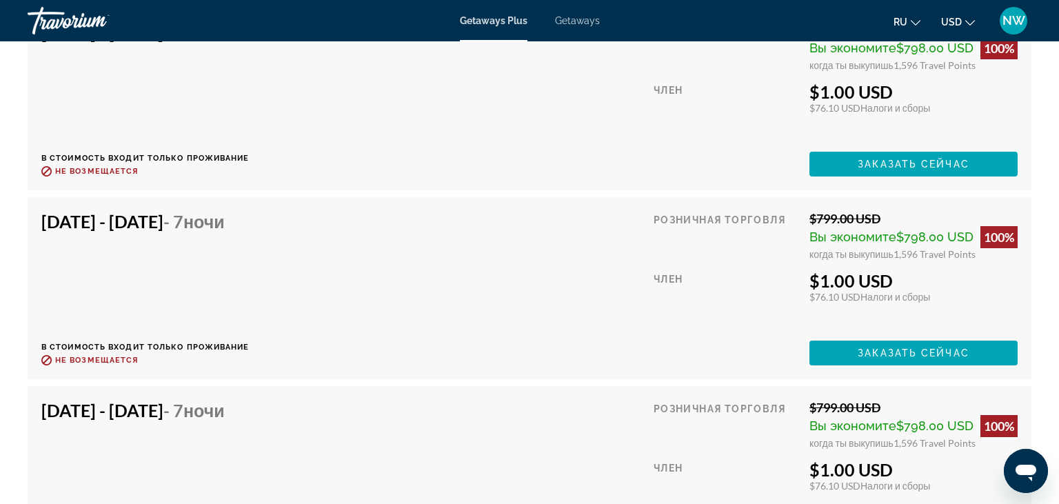
scroll to position [3829, 0]
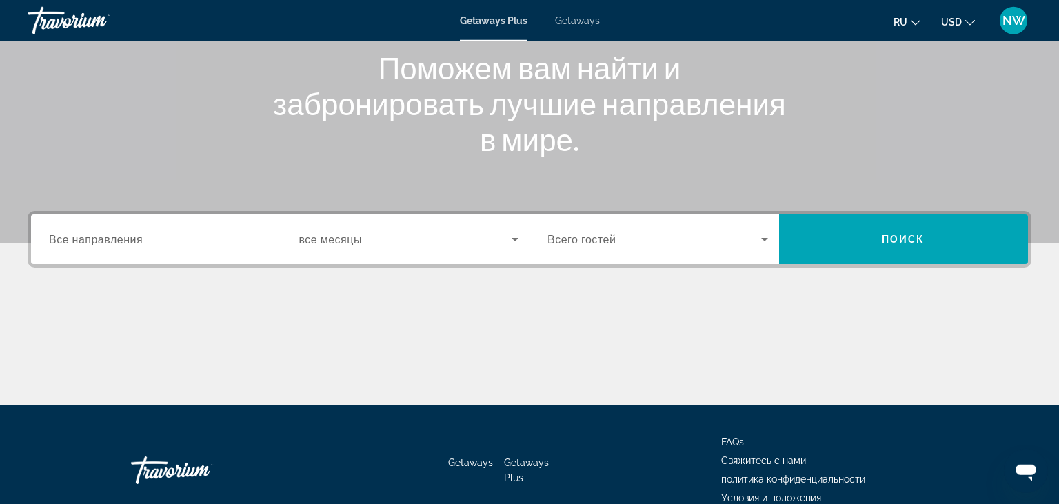
scroll to position [218, 0]
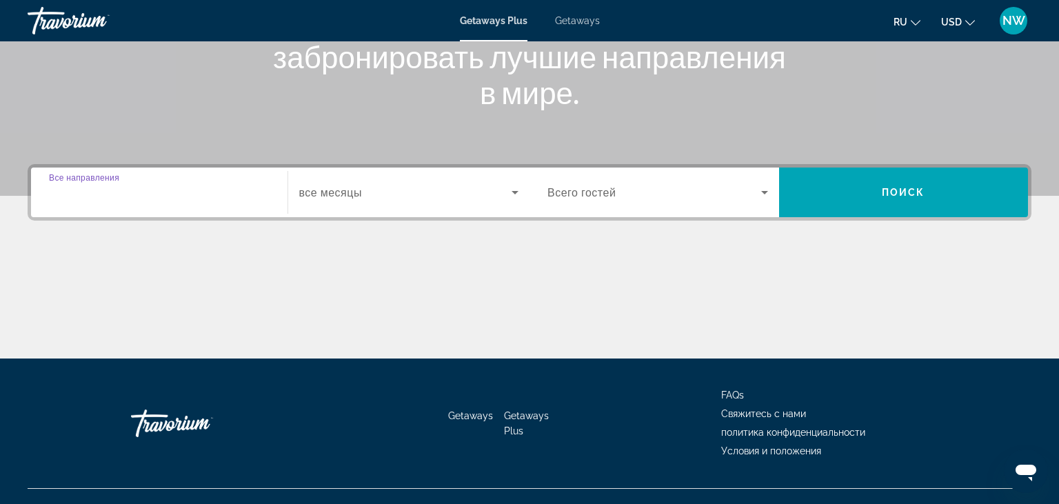
click at [143, 189] on input "Destination Все направления" at bounding box center [159, 193] width 221 height 17
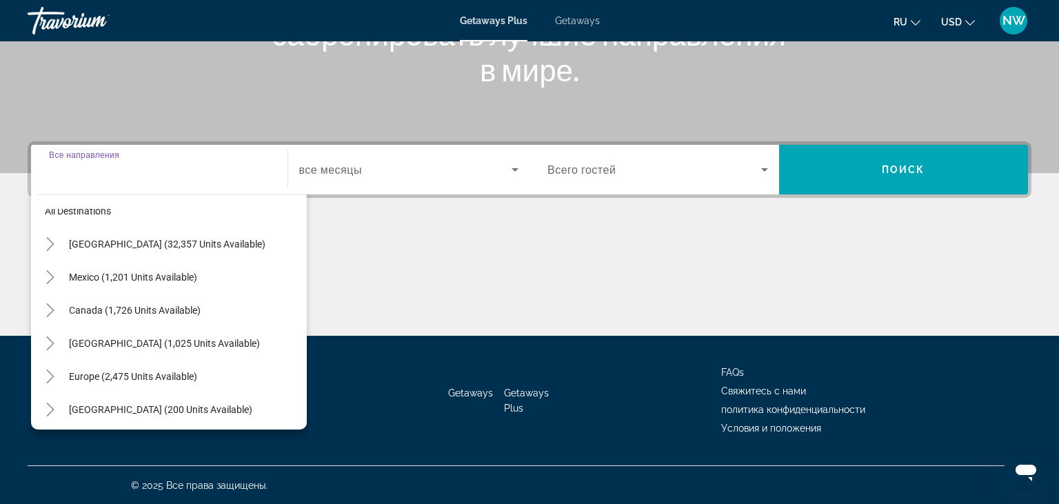
scroll to position [0, 0]
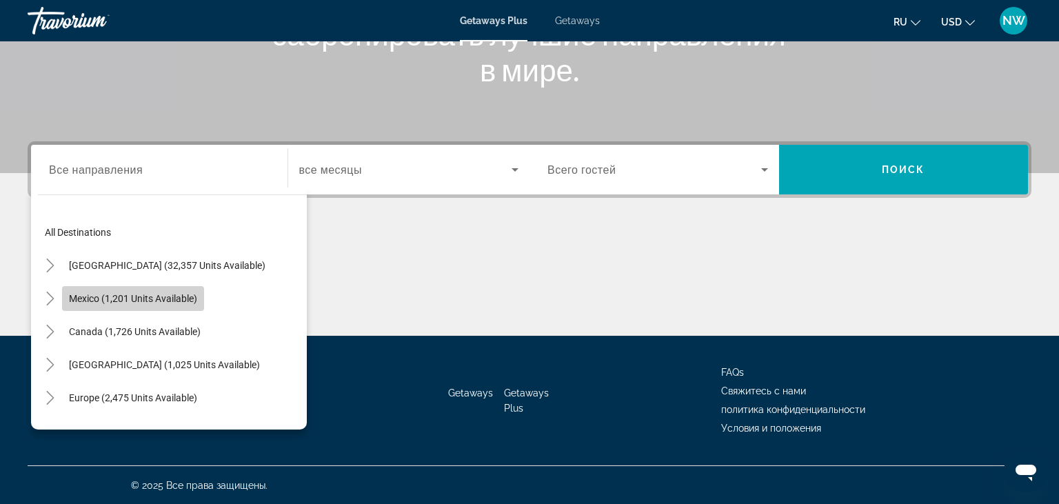
click at [103, 294] on span "Mexico (1,201 units available)" at bounding box center [133, 298] width 128 height 11
type input "**********"
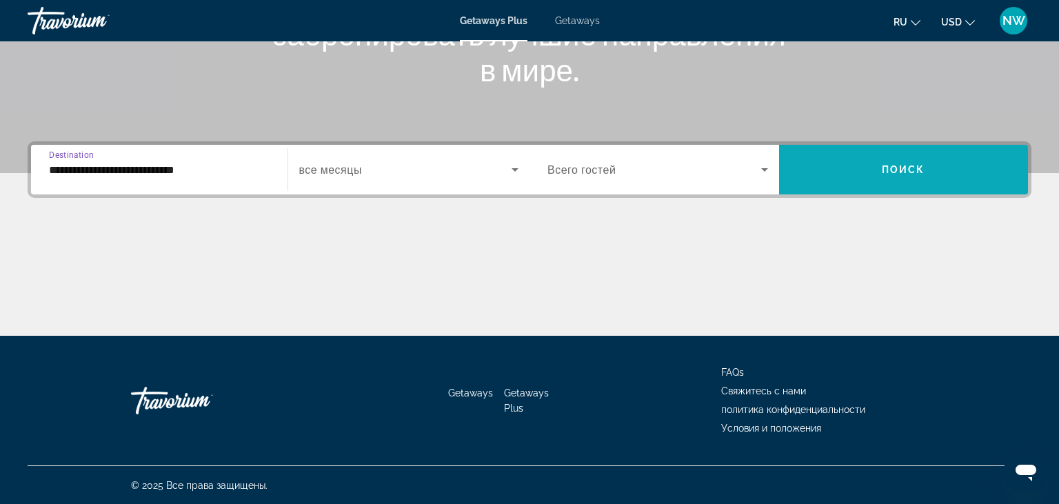
click at [894, 170] on span "Поиск" at bounding box center [903, 169] width 43 height 11
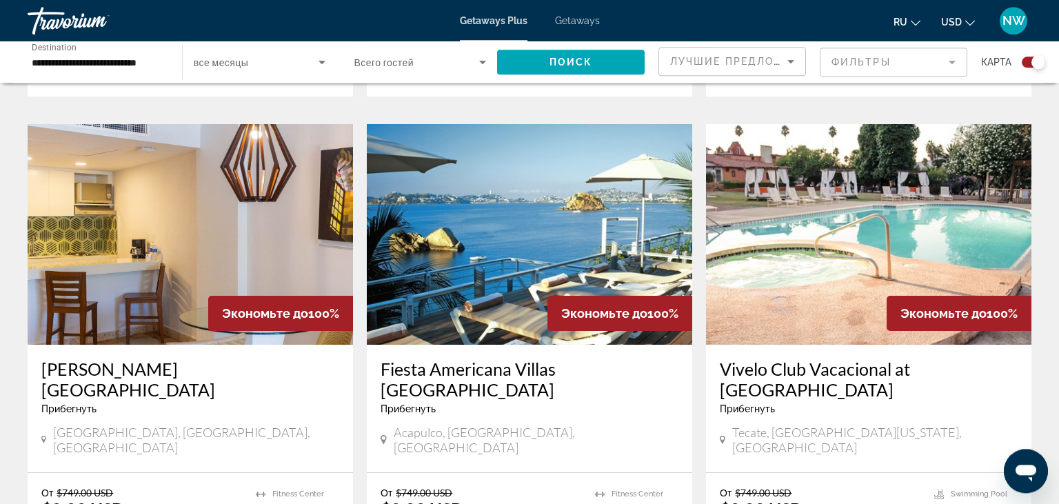
scroll to position [2112, 0]
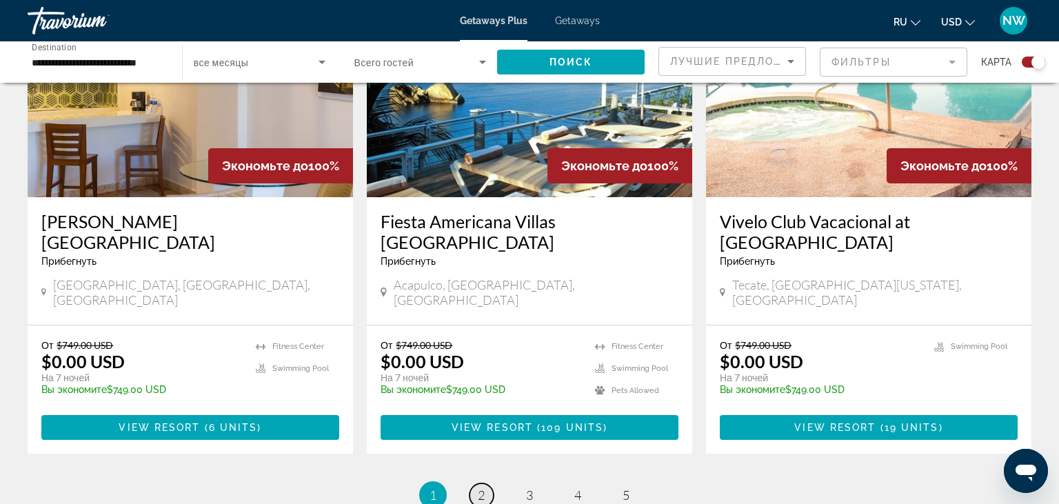
click at [478, 488] on span "2" at bounding box center [481, 495] width 7 height 15
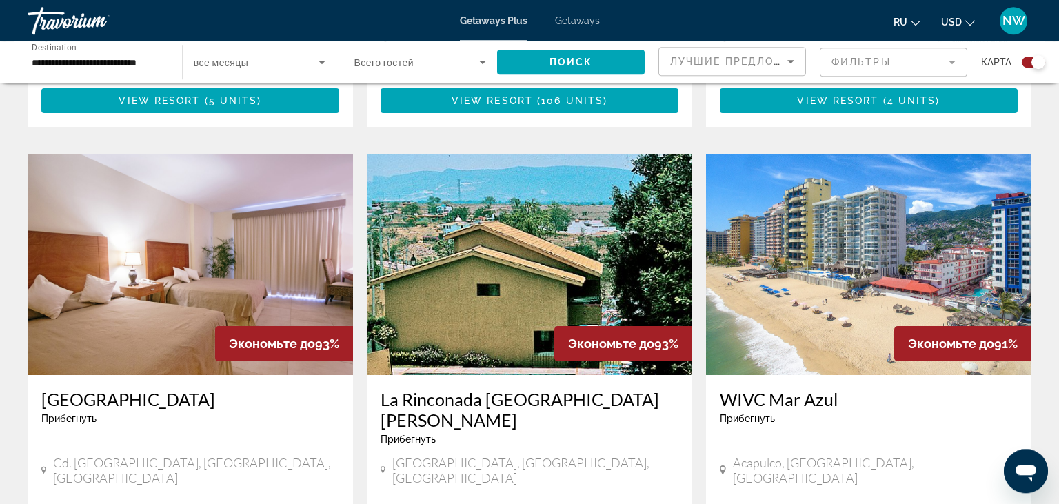
scroll to position [1439, 0]
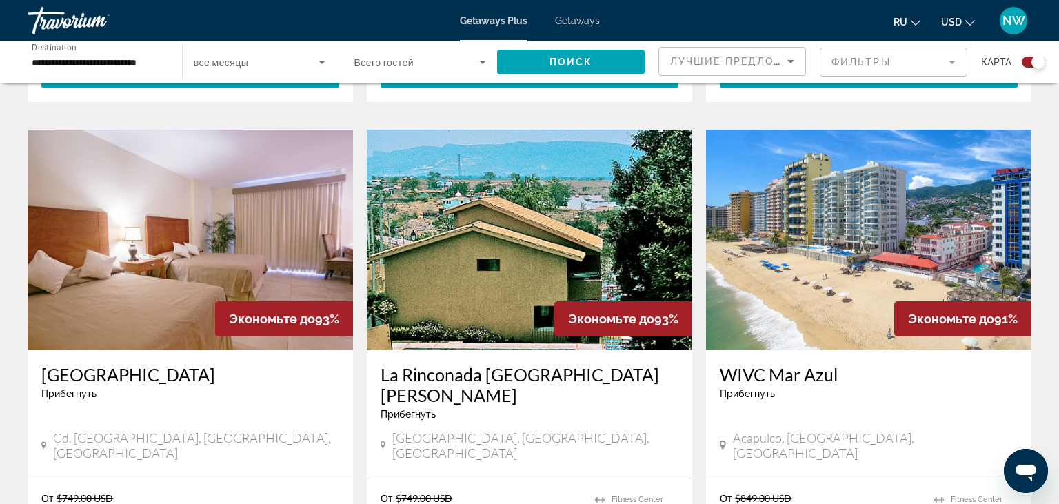
click at [272, 205] on img "Main content" at bounding box center [191, 240] width 326 height 221
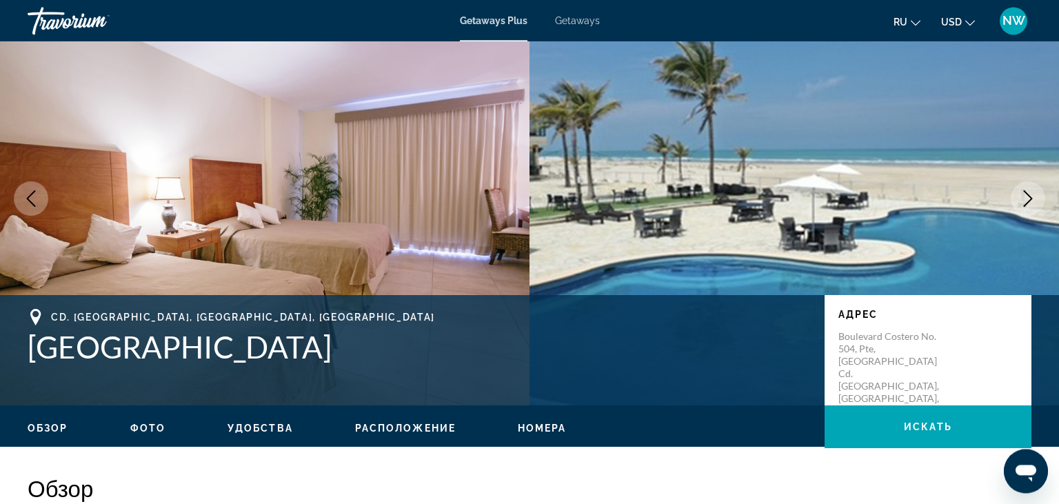
scroll to position [72, 0]
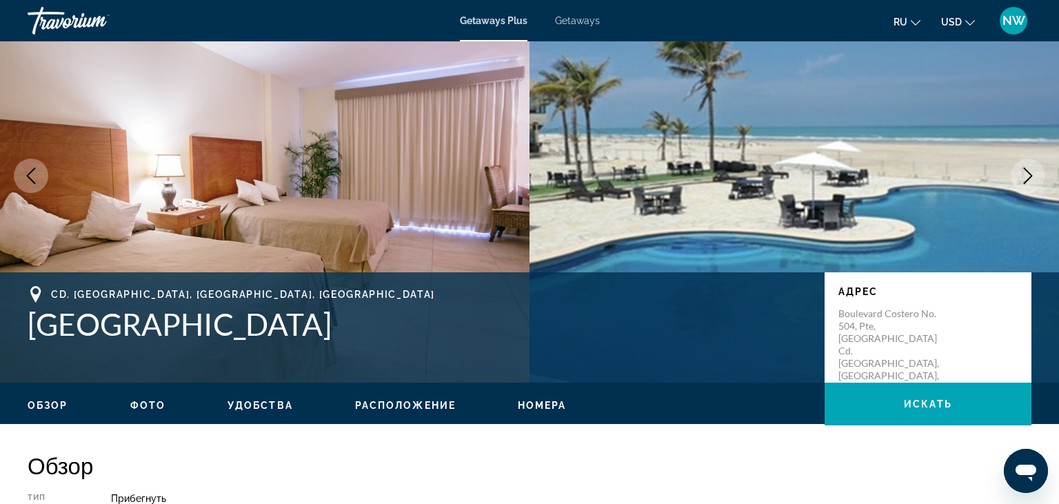
click at [1028, 172] on icon "Next image" at bounding box center [1028, 176] width 17 height 17
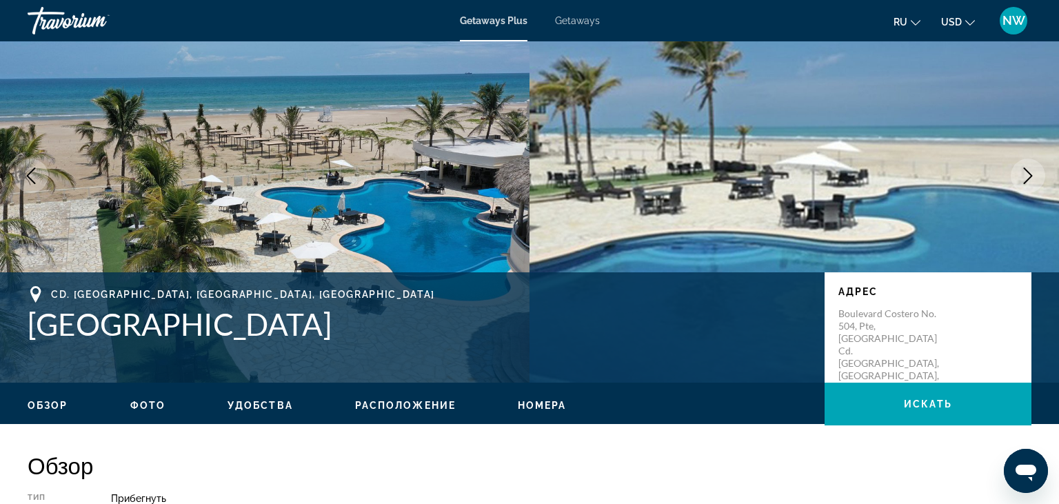
click at [1025, 177] on icon "Next image" at bounding box center [1028, 176] width 17 height 17
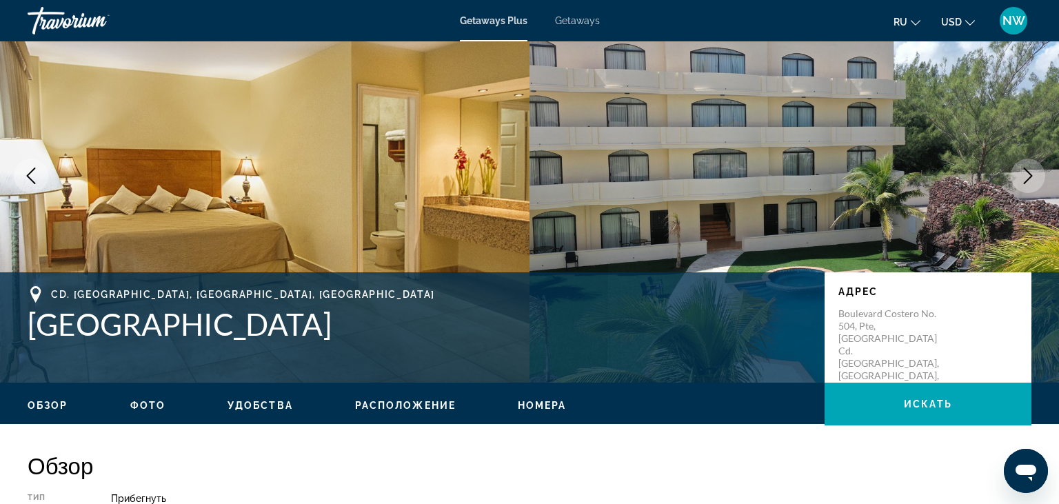
click at [1025, 182] on icon "Next image" at bounding box center [1028, 176] width 9 height 17
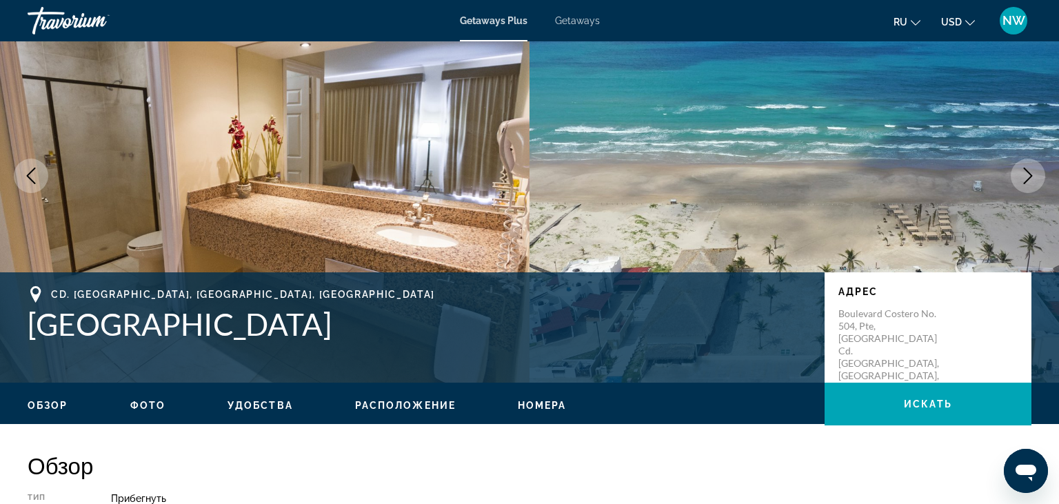
click at [1025, 182] on icon "Next image" at bounding box center [1028, 176] width 9 height 17
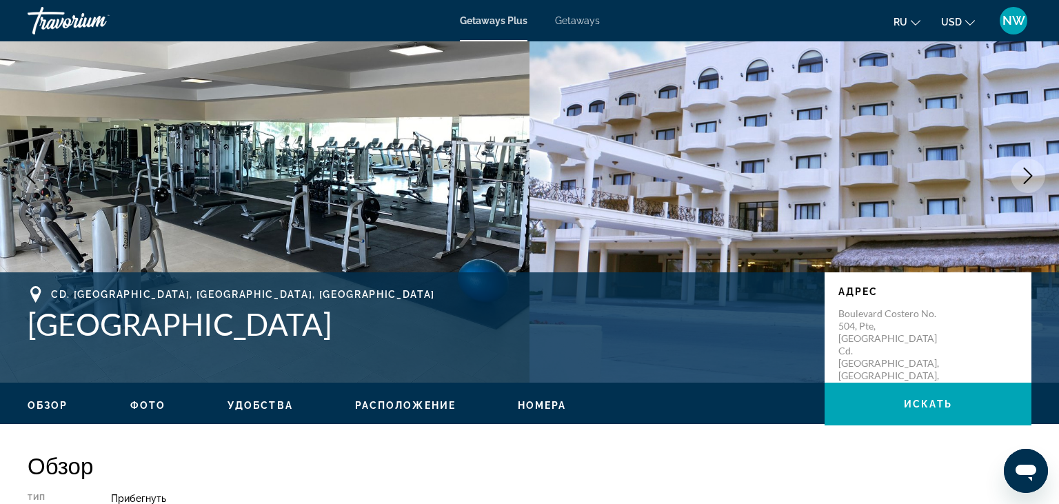
click at [1025, 182] on icon "Next image" at bounding box center [1028, 176] width 9 height 17
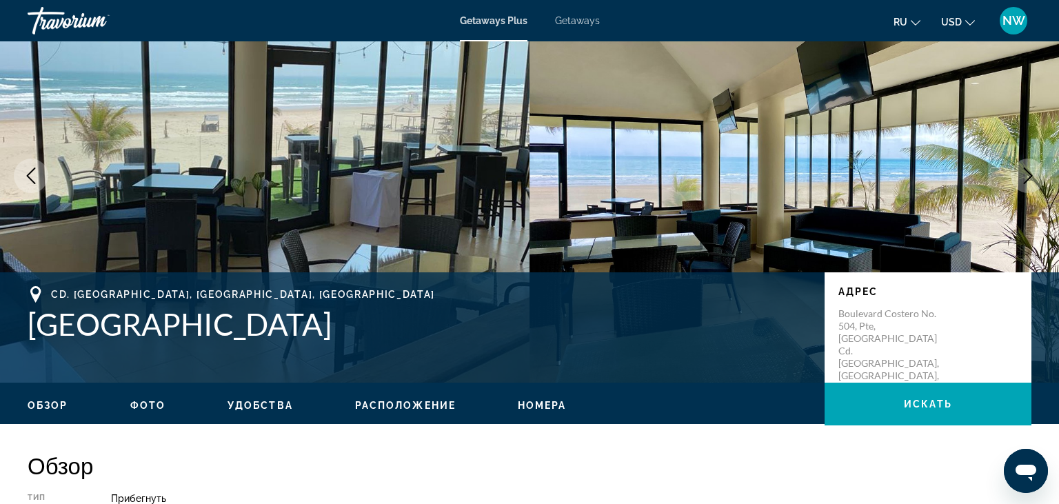
click at [1025, 181] on icon "Next image" at bounding box center [1028, 176] width 9 height 17
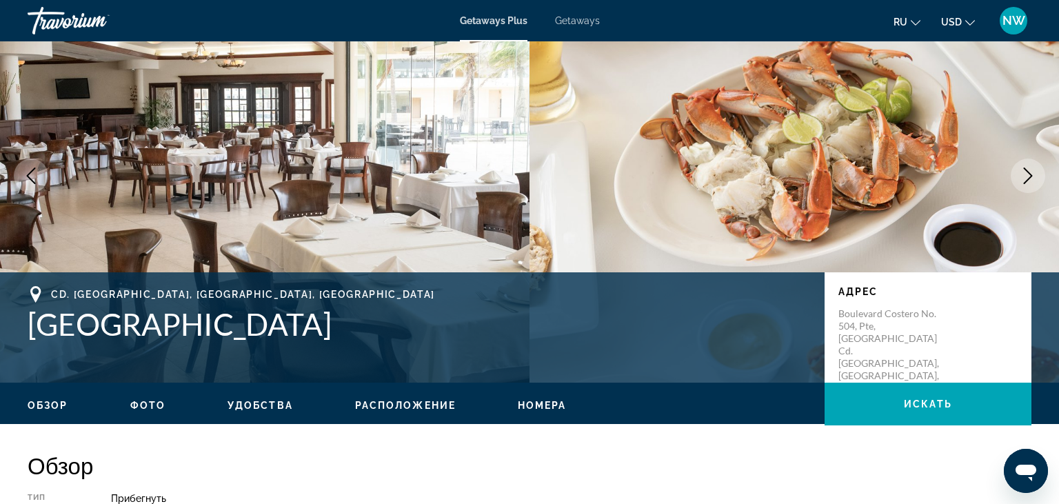
click at [1025, 181] on icon "Next image" at bounding box center [1028, 176] width 9 height 17
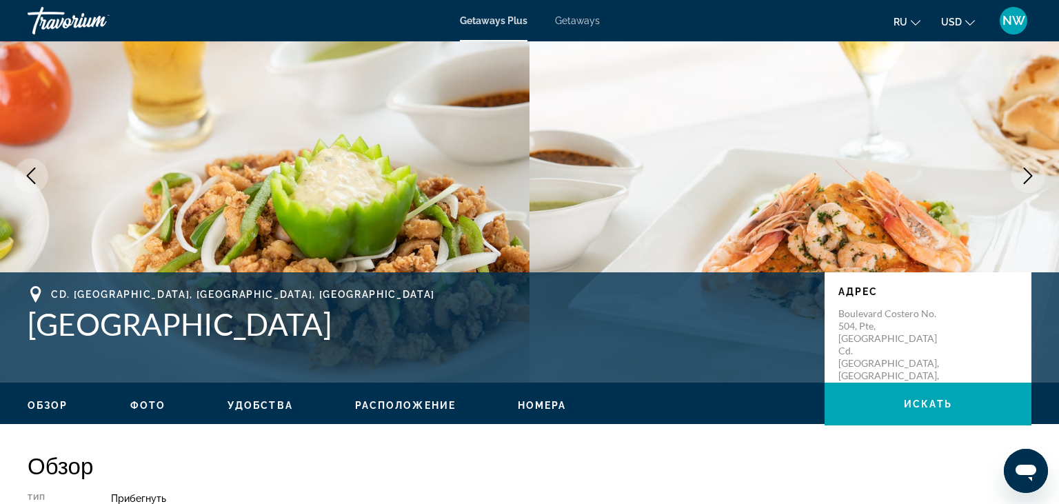
click at [1026, 181] on icon "Next image" at bounding box center [1028, 176] width 9 height 17
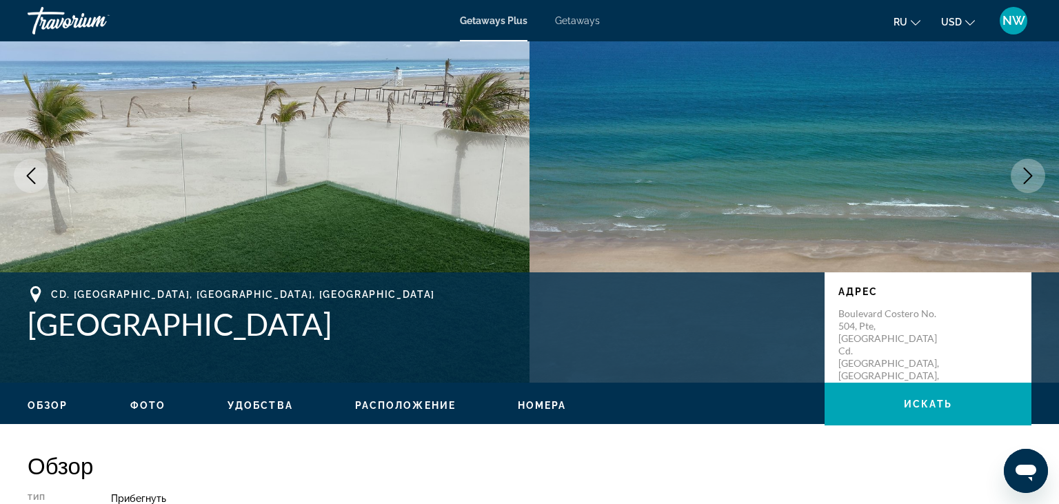
click at [1028, 182] on icon "Next image" at bounding box center [1028, 176] width 17 height 17
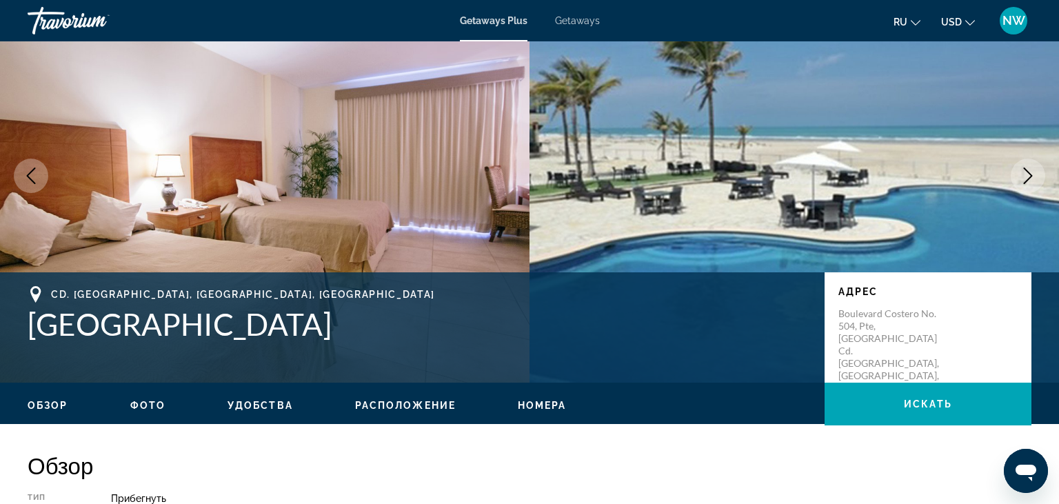
click at [1029, 182] on icon "Next image" at bounding box center [1028, 176] width 17 height 17
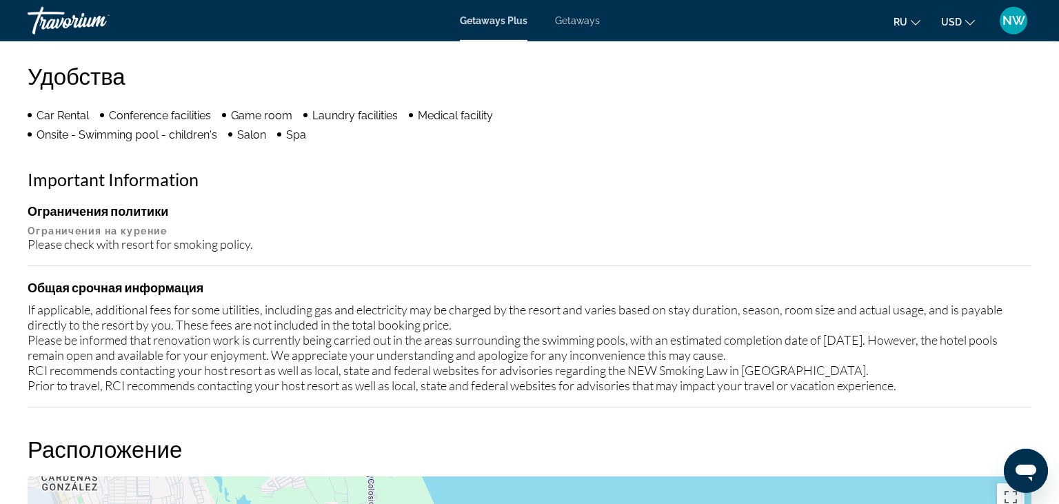
scroll to position [1238, 0]
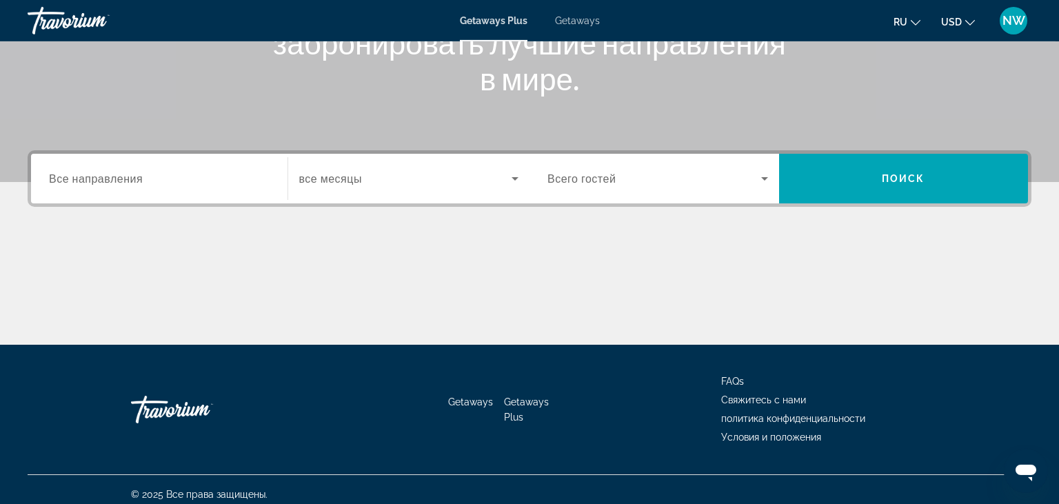
scroll to position [241, 0]
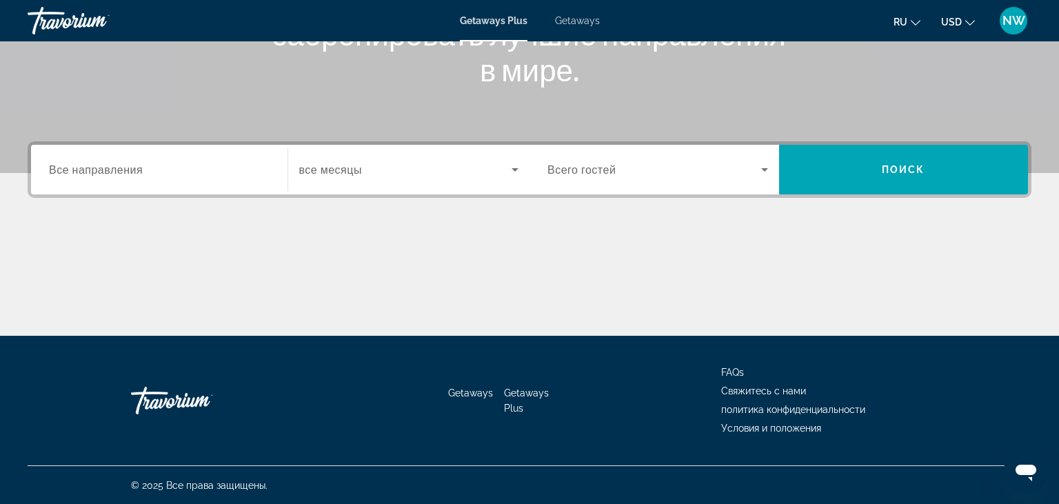
click at [121, 164] on span "Все направления" at bounding box center [96, 169] width 94 height 13
click at [121, 164] on input "Destination Все направления" at bounding box center [159, 170] width 221 height 17
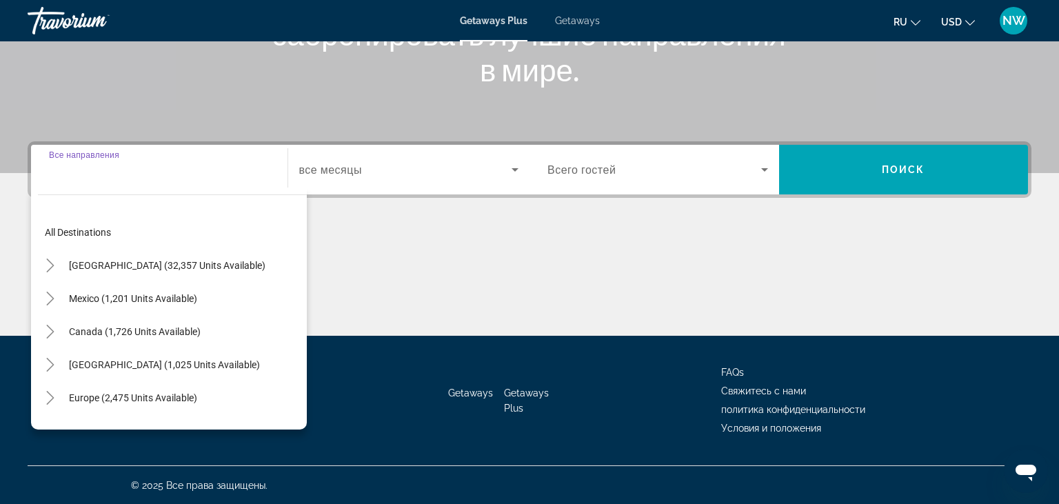
click at [144, 171] on input "Destination Все направления" at bounding box center [159, 170] width 221 height 17
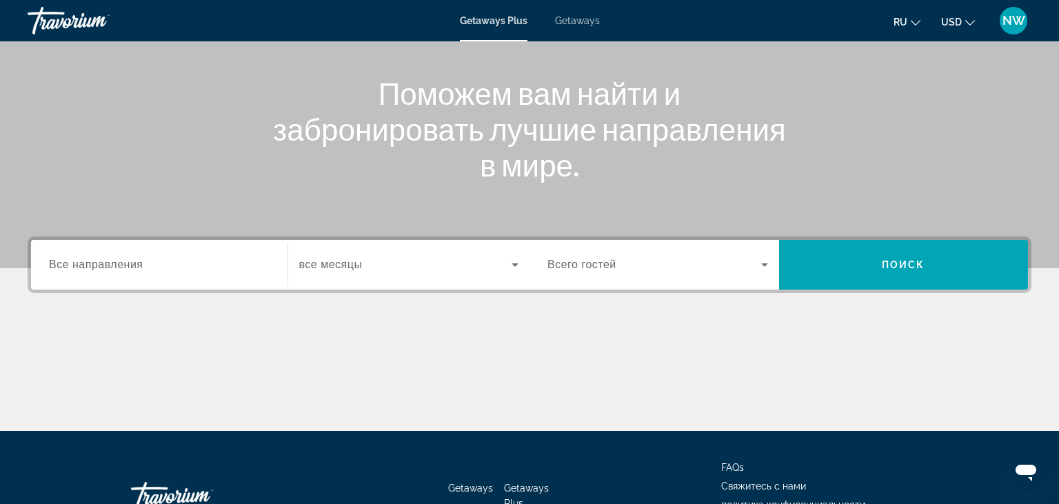
click at [137, 266] on span "Все направления" at bounding box center [96, 265] width 94 height 12
click at [137, 266] on input "Destination Все направления" at bounding box center [159, 265] width 221 height 17
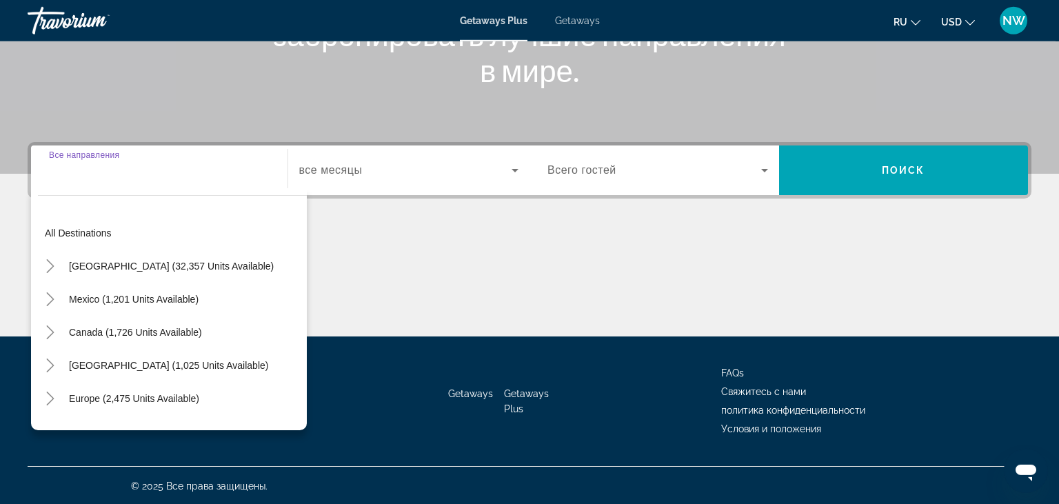
scroll to position [241, 0]
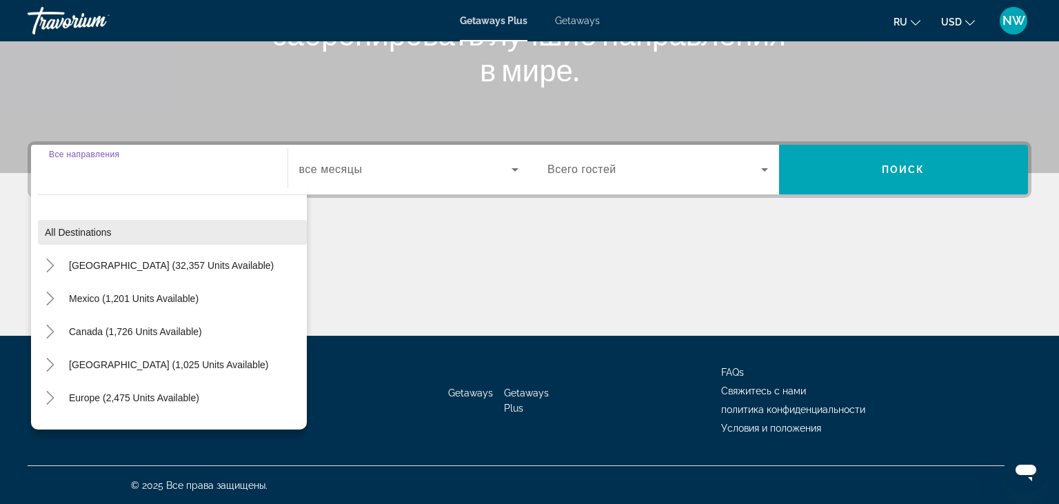
click at [68, 233] on span "All destinations" at bounding box center [78, 232] width 67 height 11
type input "**********"
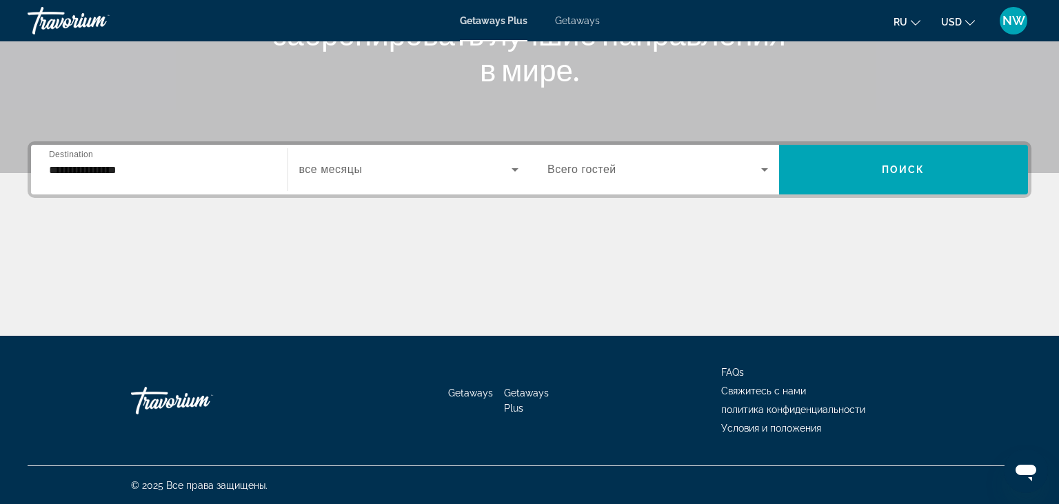
click at [448, 178] on div "Search widget" at bounding box center [409, 169] width 220 height 39
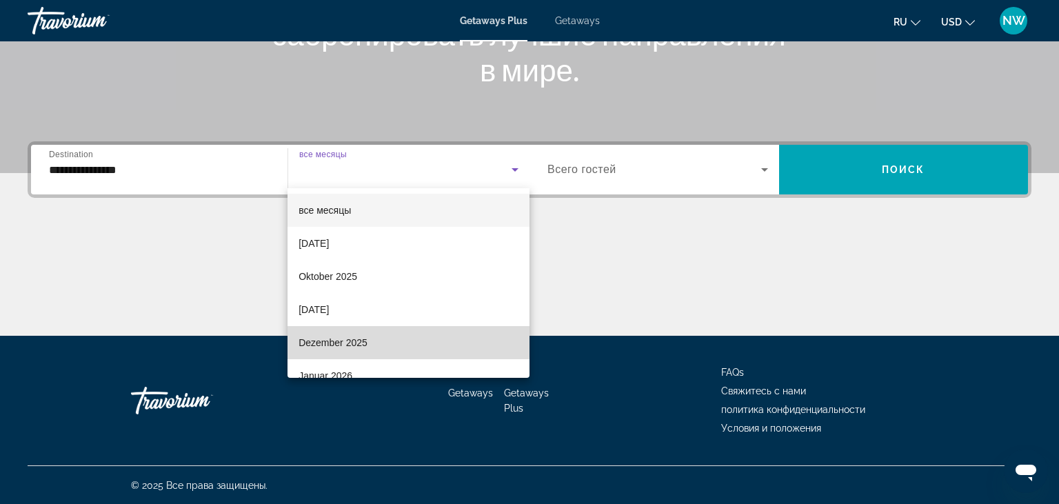
click at [335, 341] on span "Dezember 2025" at bounding box center [333, 342] width 69 height 17
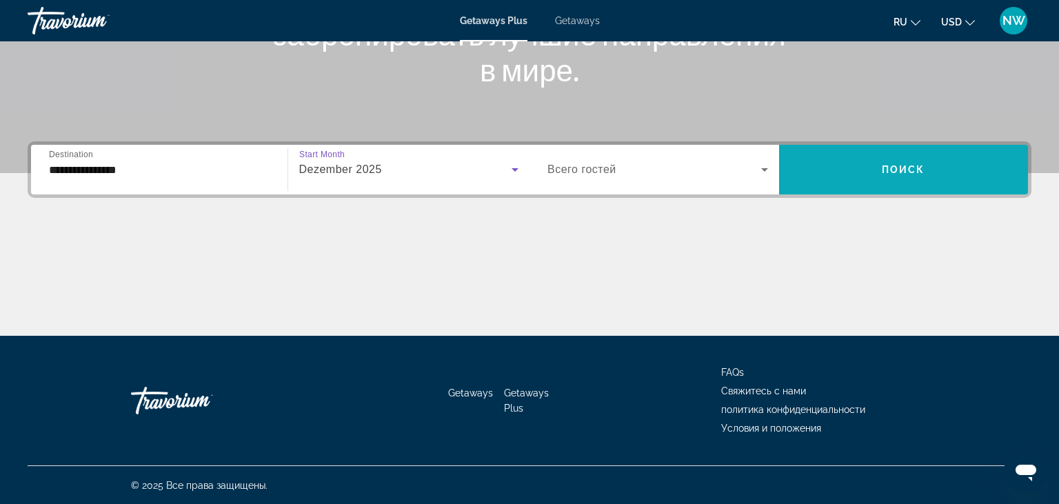
click at [905, 166] on span "Поиск" at bounding box center [903, 169] width 43 height 11
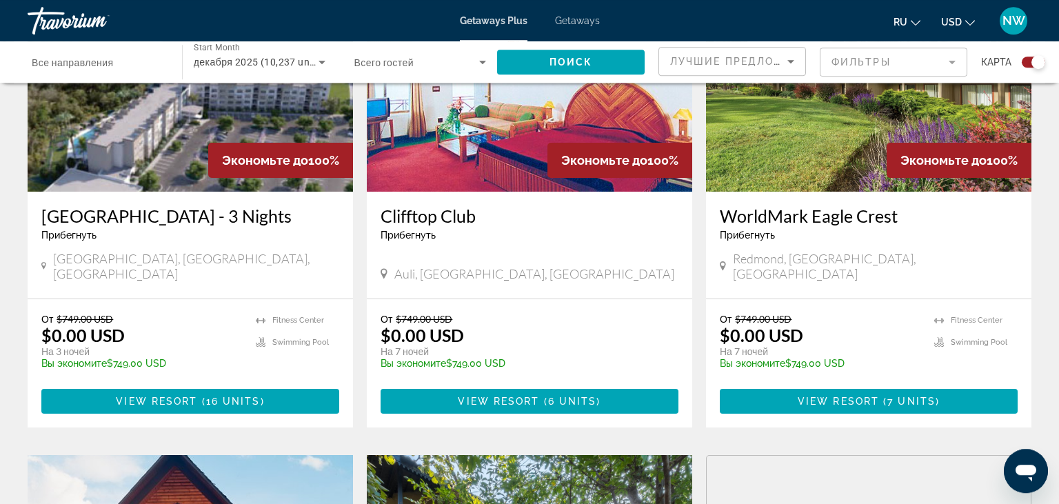
scroll to position [1019, 0]
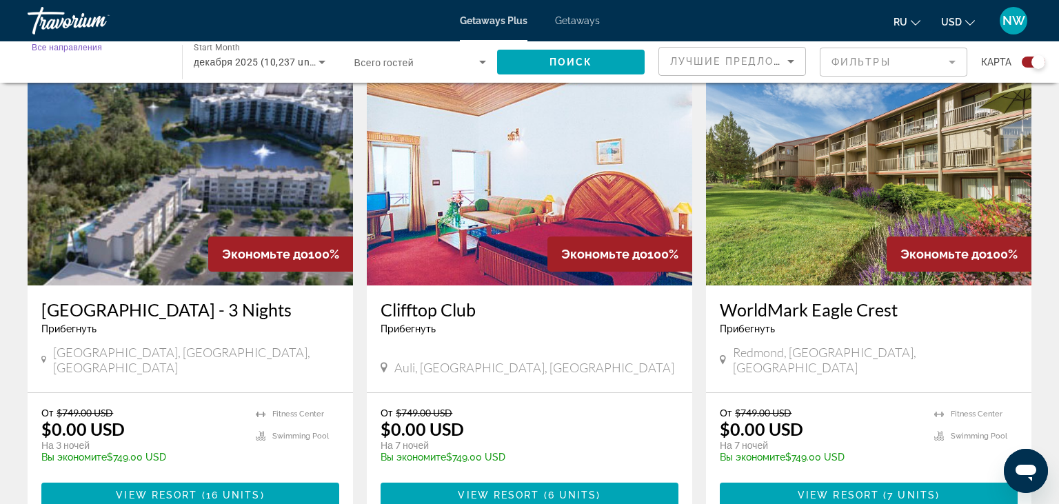
click at [127, 62] on input "Destination Все направления" at bounding box center [98, 62] width 132 height 17
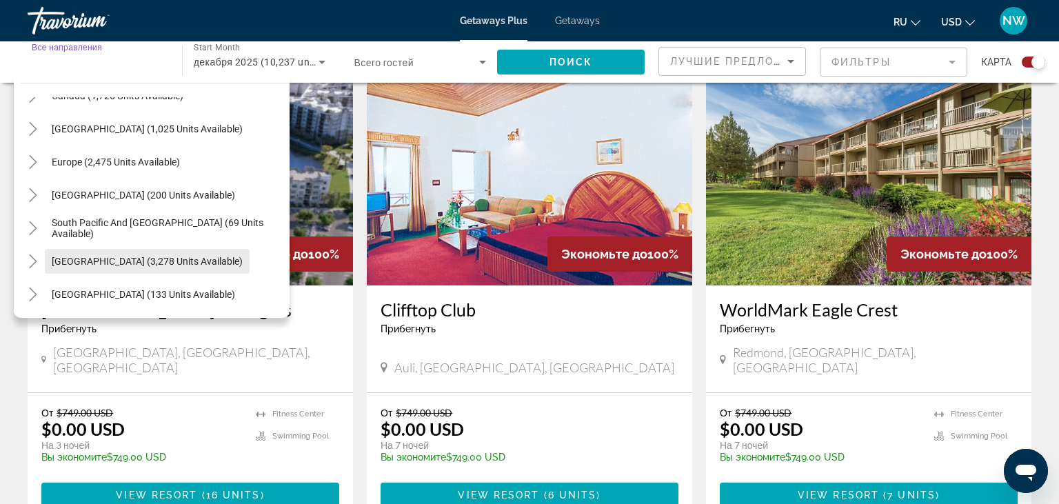
scroll to position [132, 0]
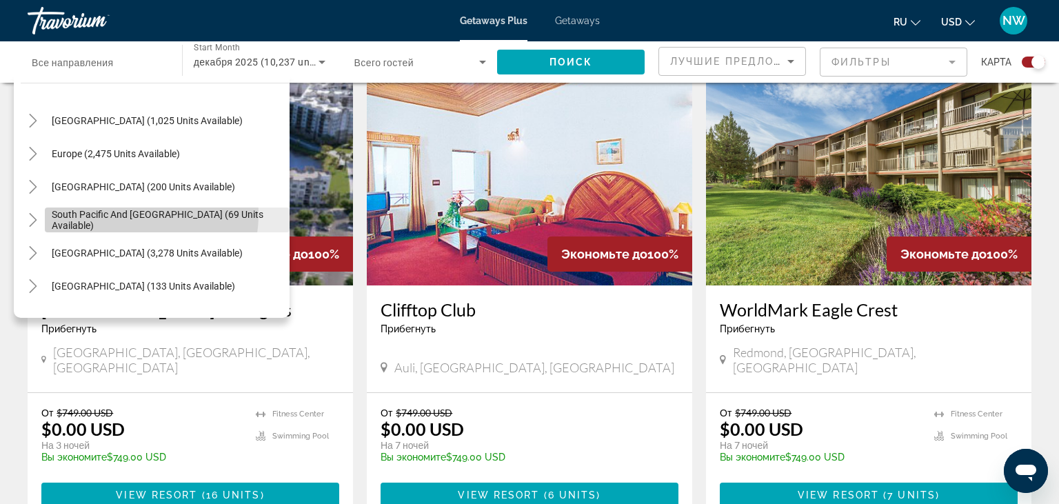
click at [119, 214] on span "South Pacific and Oceania (69 units available)" at bounding box center [167, 220] width 231 height 22
type input "**********"
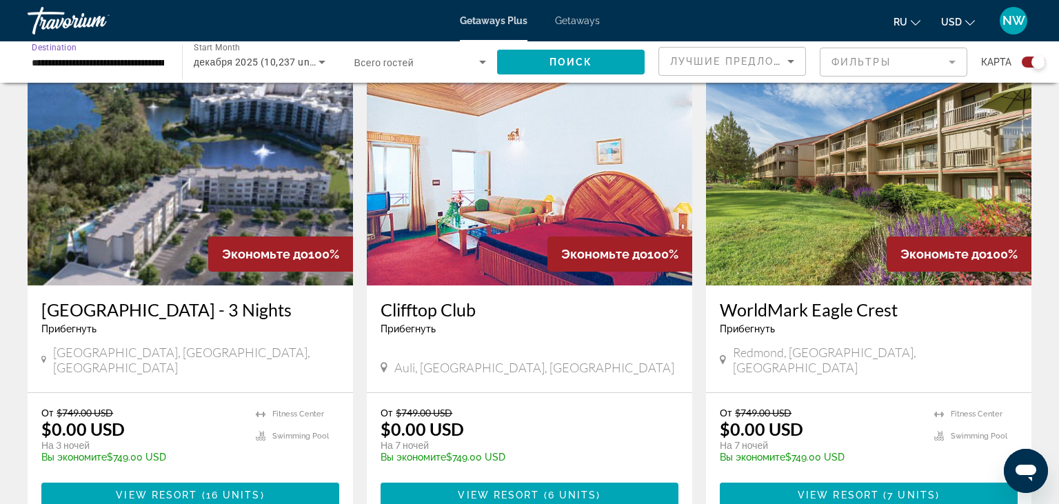
scroll to position [0, 77]
click at [552, 57] on span "Поиск" at bounding box center [571, 62] width 43 height 11
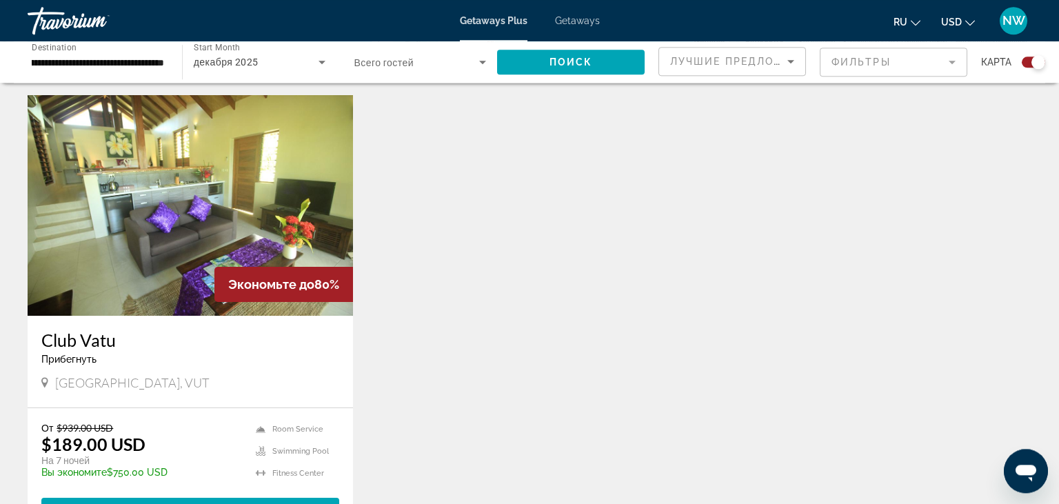
scroll to position [510, 0]
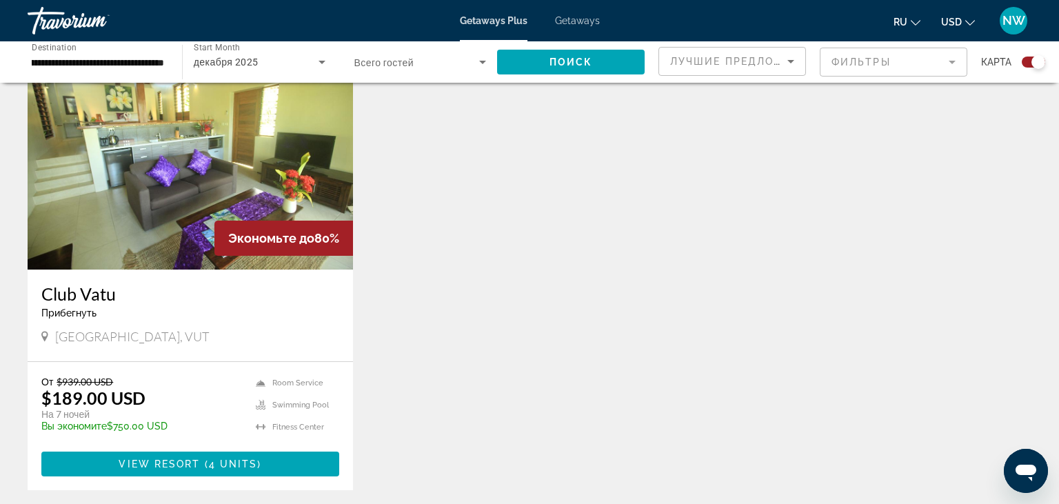
click at [204, 206] on img "Main content" at bounding box center [191, 159] width 326 height 221
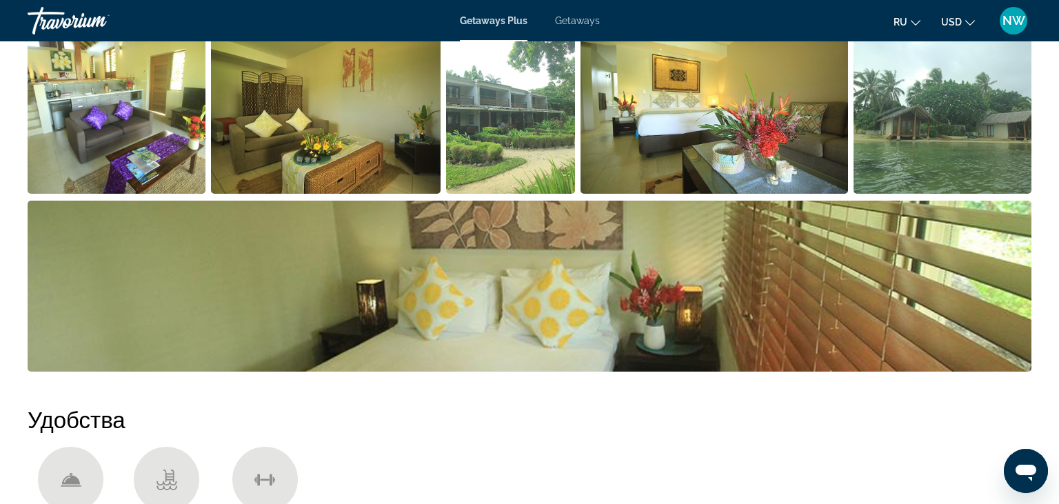
scroll to position [655, 0]
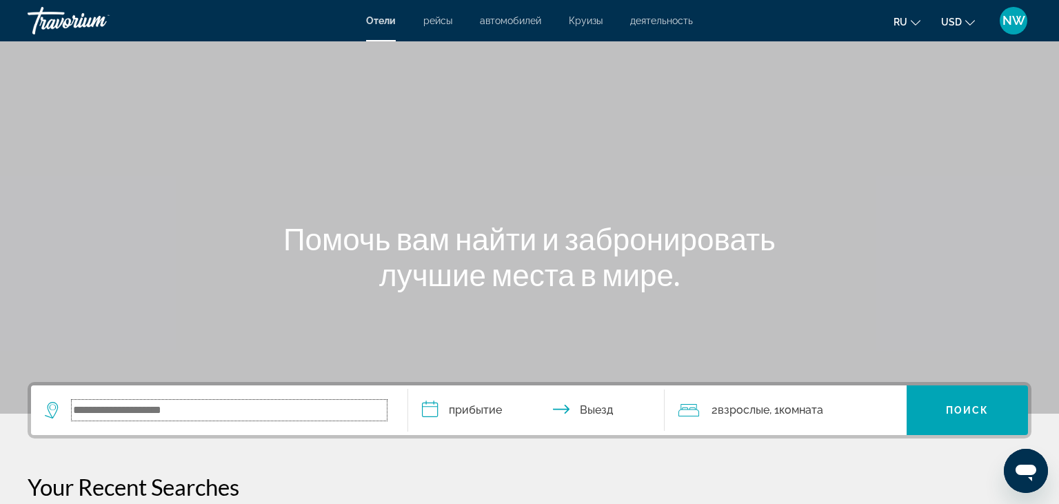
click at [144, 413] on input "Search widget" at bounding box center [229, 410] width 315 height 21
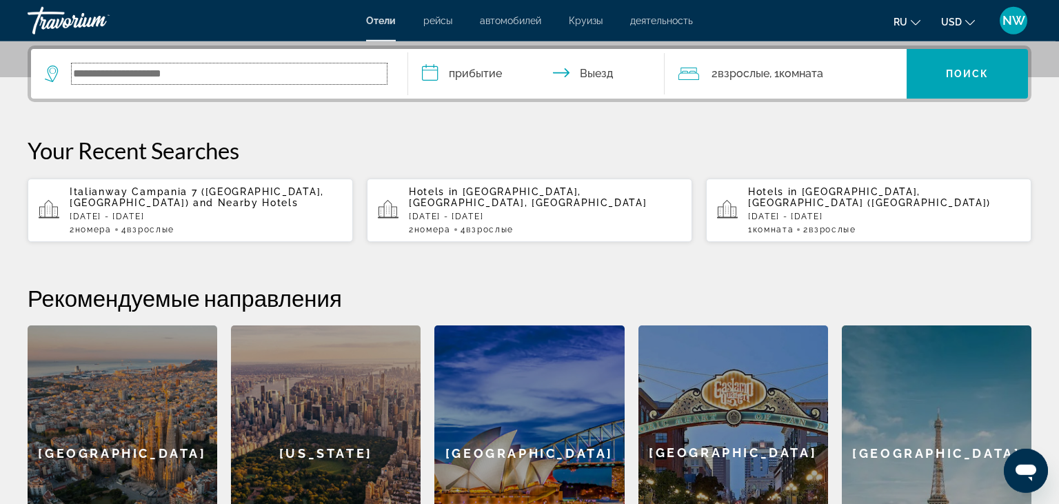
scroll to position [337, 0]
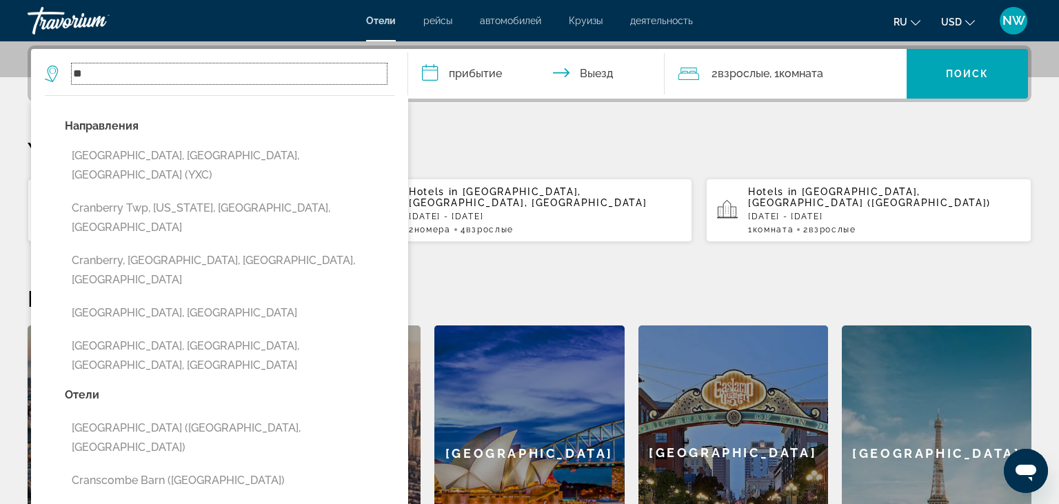
type input "*"
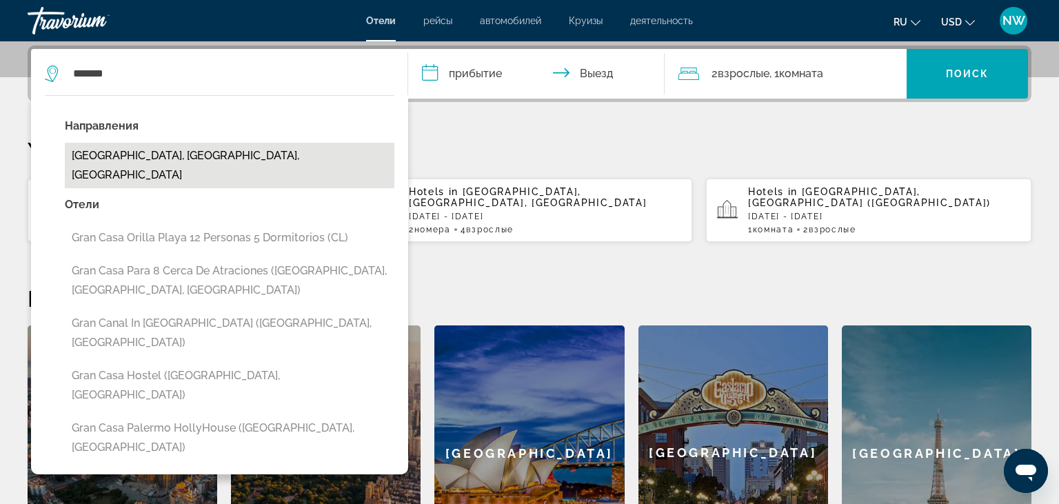
click at [142, 152] on button "[GEOGRAPHIC_DATA], [GEOGRAPHIC_DATA], [GEOGRAPHIC_DATA]" at bounding box center [230, 166] width 330 height 46
type input "**********"
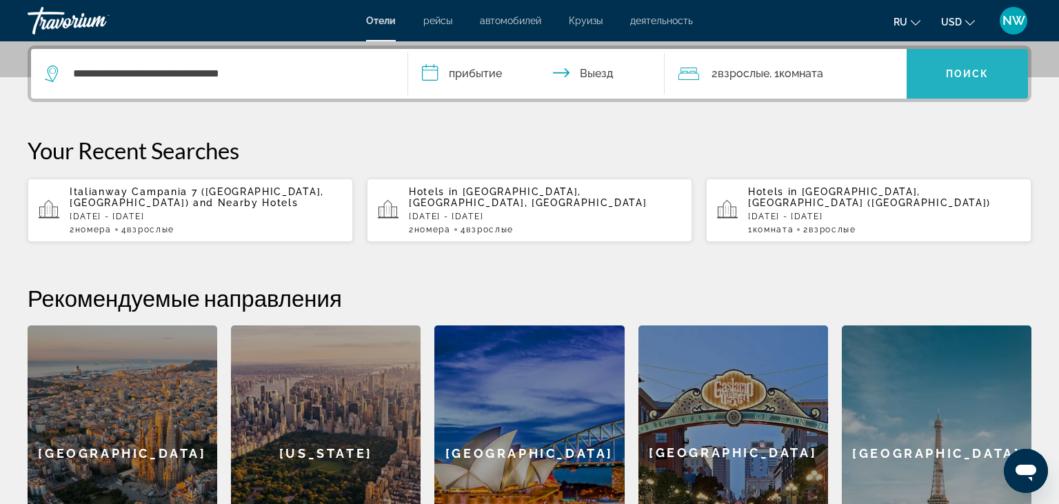
click at [970, 68] on span "Поиск" at bounding box center [967, 73] width 43 height 11
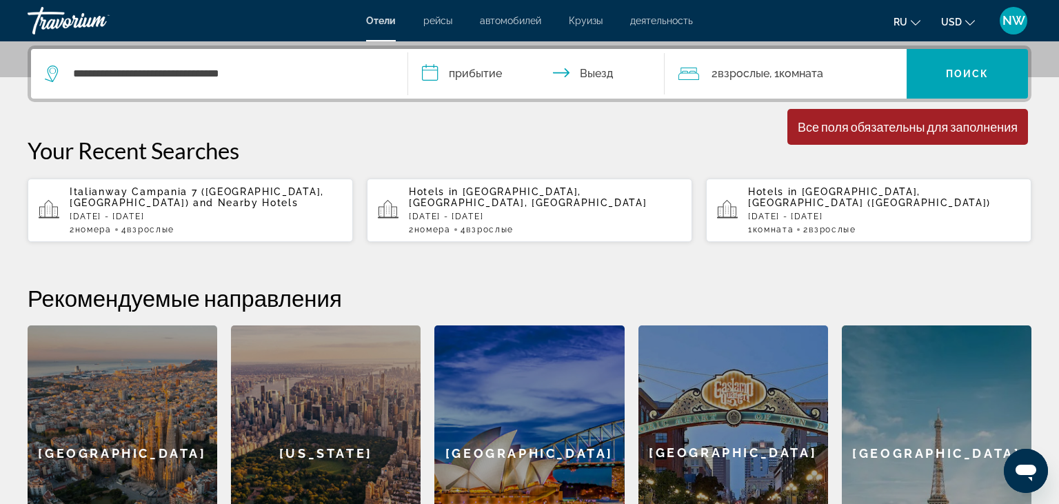
click at [462, 75] on input "**********" at bounding box center [539, 76] width 262 height 54
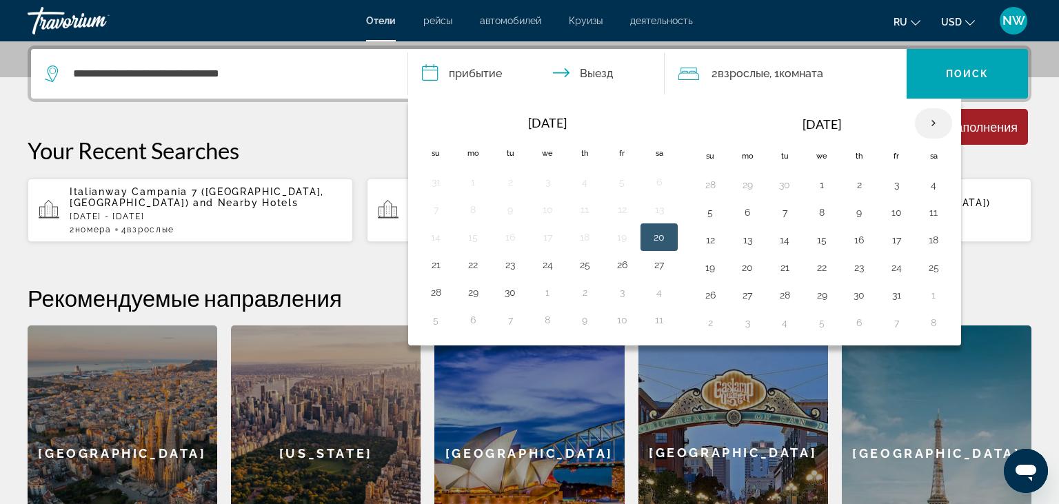
click at [931, 120] on th "Next month" at bounding box center [933, 123] width 37 height 30
click at [710, 322] on button "30" at bounding box center [710, 322] width 22 height 19
click at [932, 119] on th "Next month" at bounding box center [933, 123] width 37 height 30
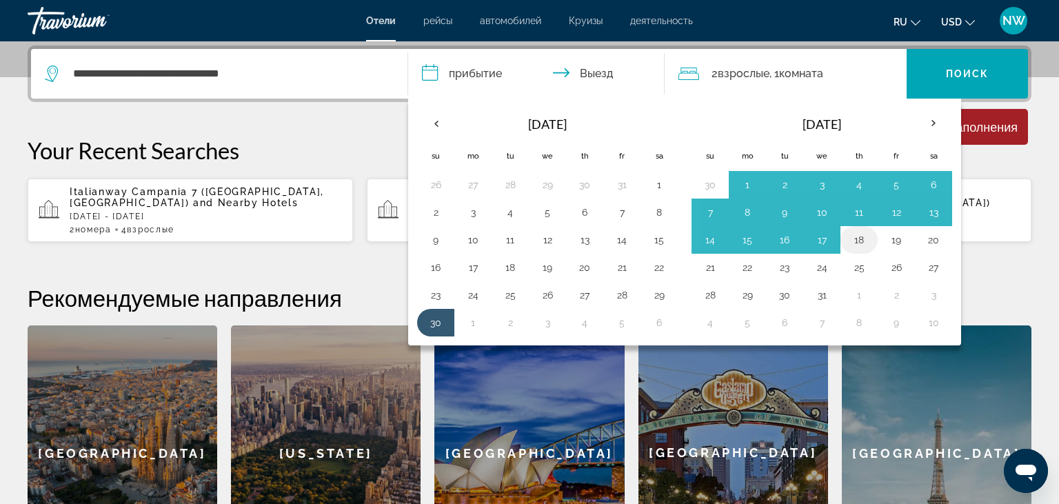
click at [854, 239] on button "18" at bounding box center [859, 239] width 22 height 19
type input "**********"
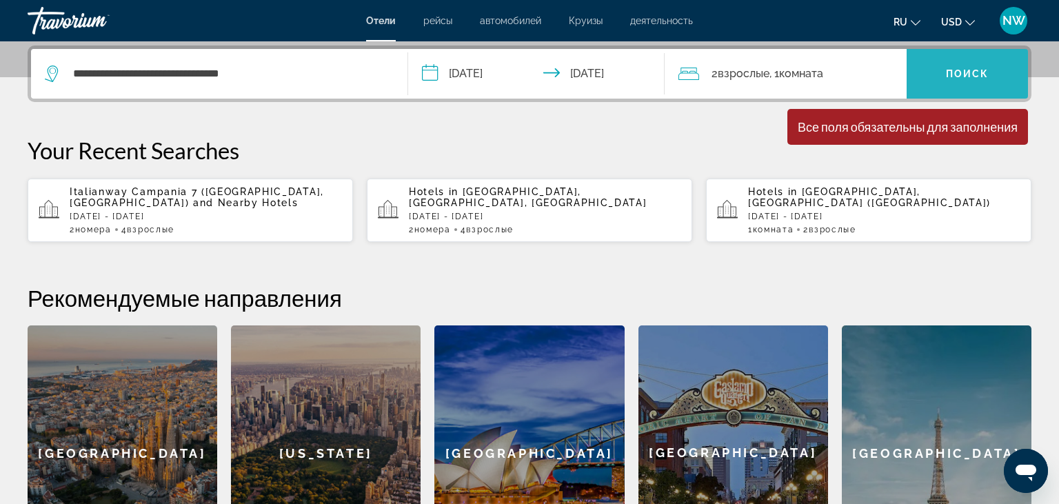
click at [966, 76] on span "Поиск" at bounding box center [967, 73] width 43 height 11
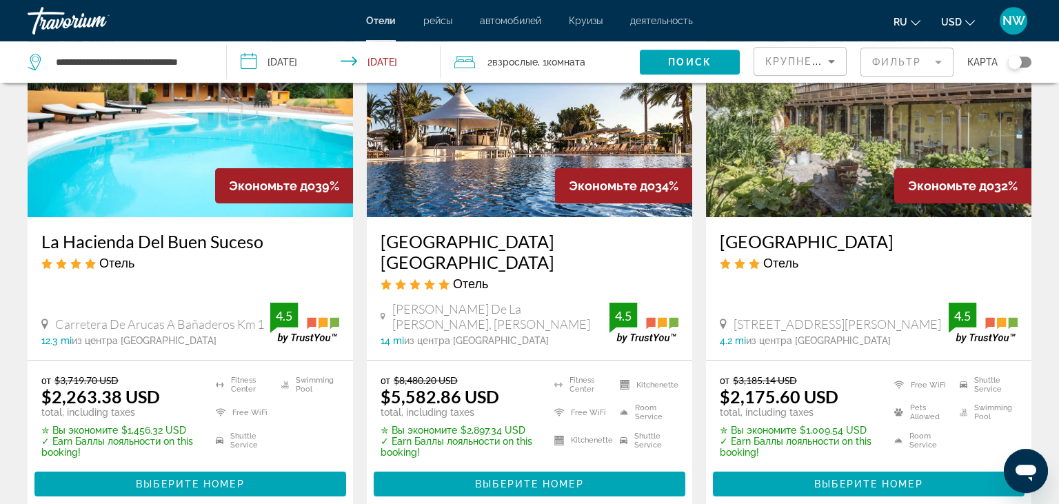
scroll to position [146, 0]
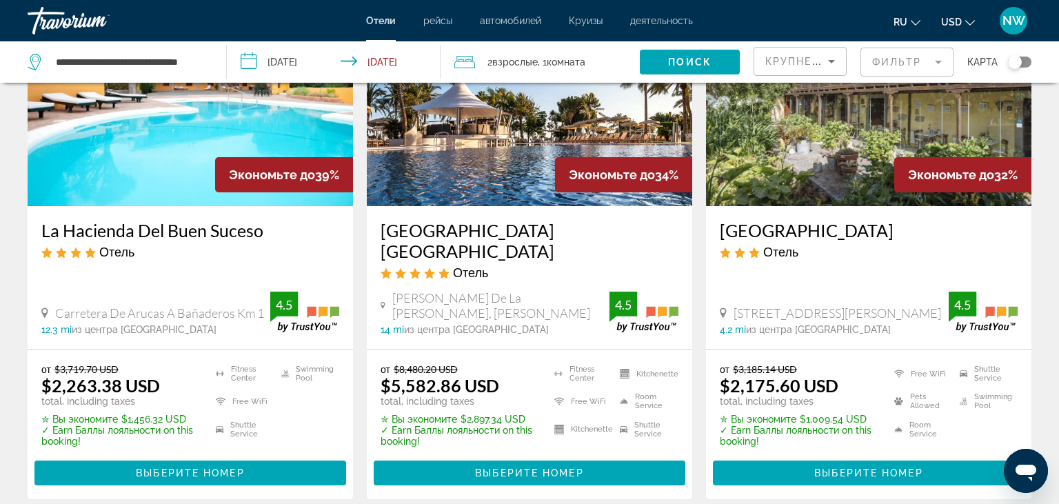
click at [917, 24] on icon "Change language" at bounding box center [916, 23] width 10 height 10
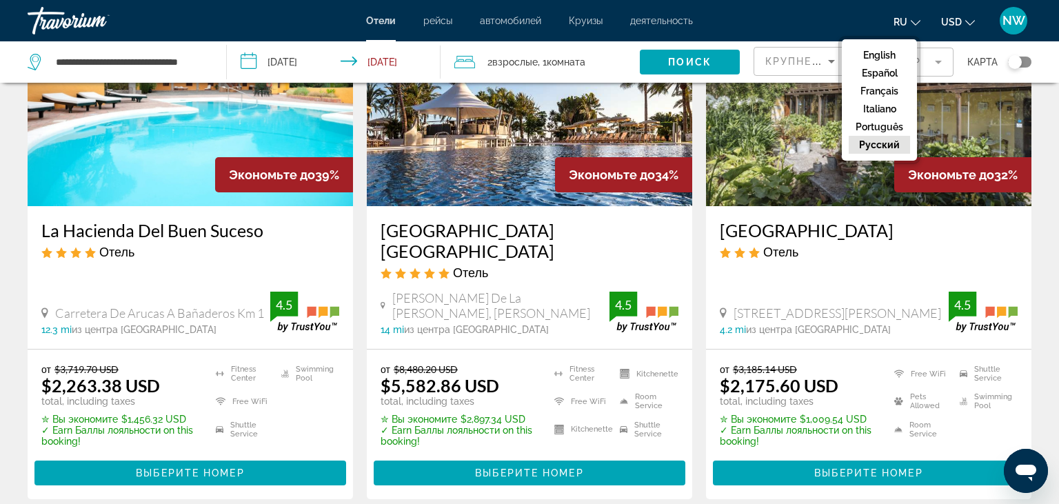
click at [874, 142] on button "русский" at bounding box center [879, 145] width 61 height 18
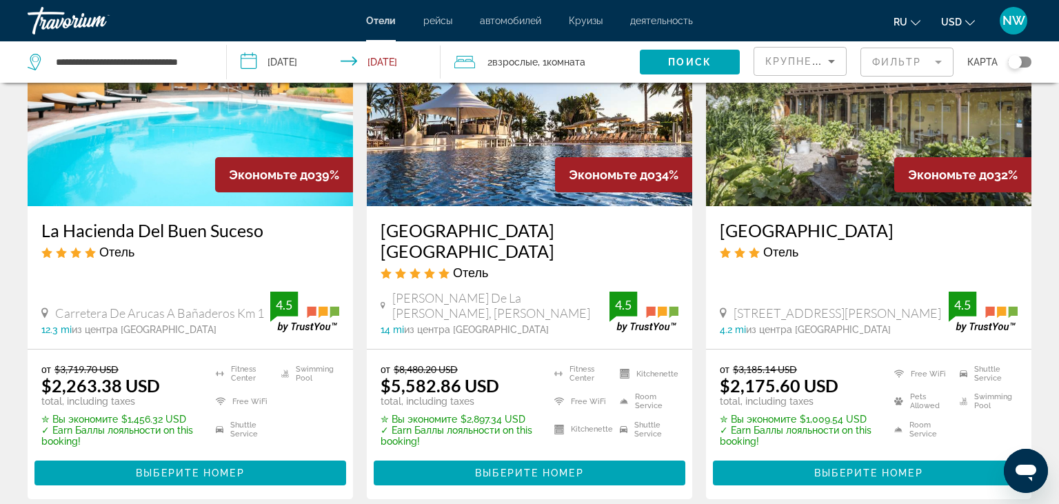
click at [975, 18] on mat-icon "Change currency" at bounding box center [970, 21] width 10 height 10
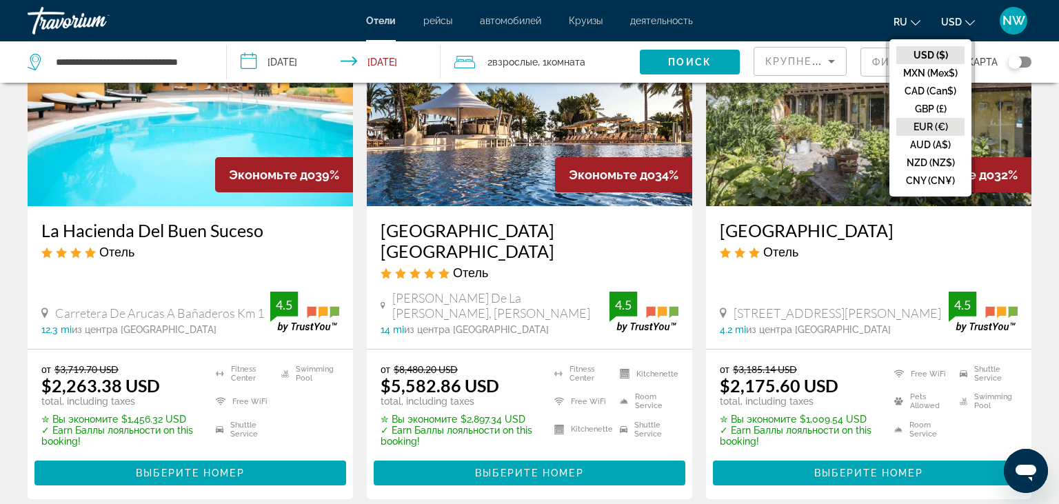
click at [930, 128] on button "EUR (€)" at bounding box center [931, 127] width 68 height 18
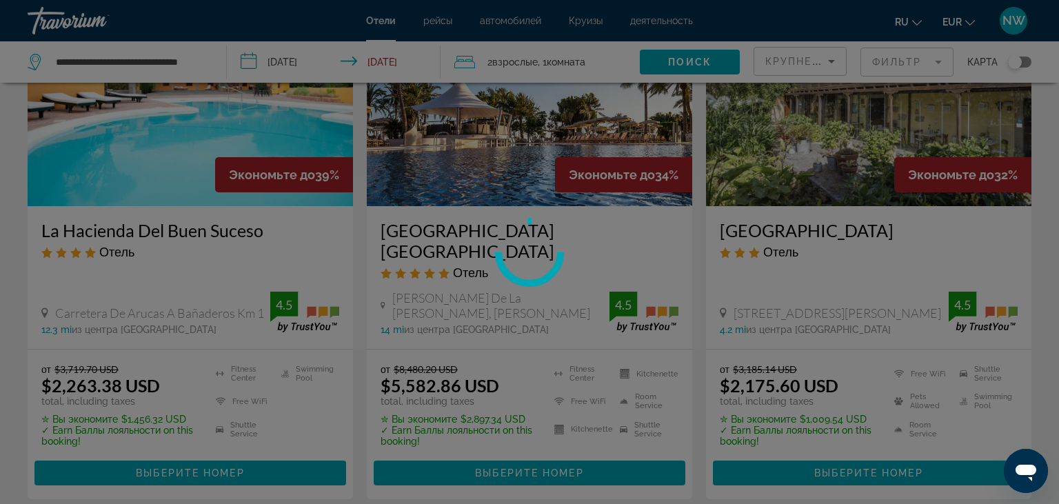
scroll to position [0, 0]
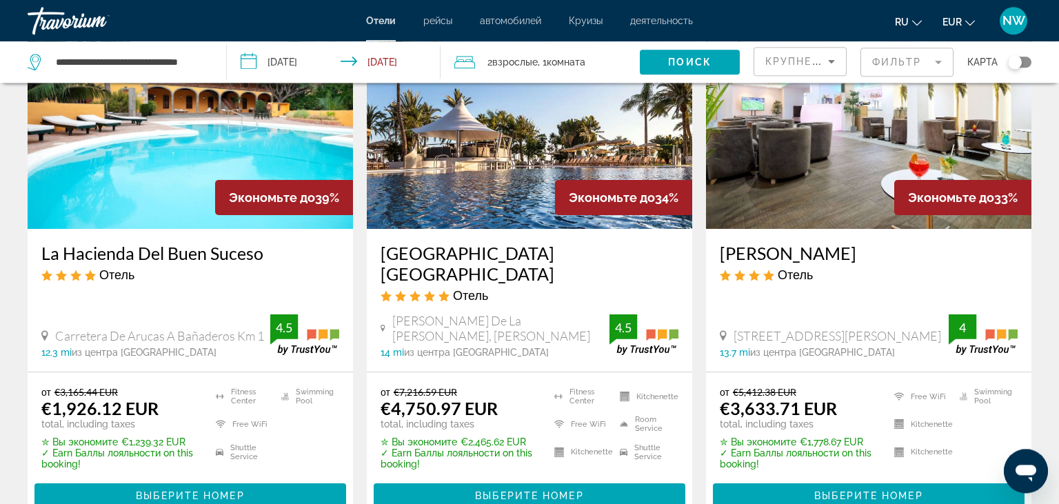
scroll to position [146, 0]
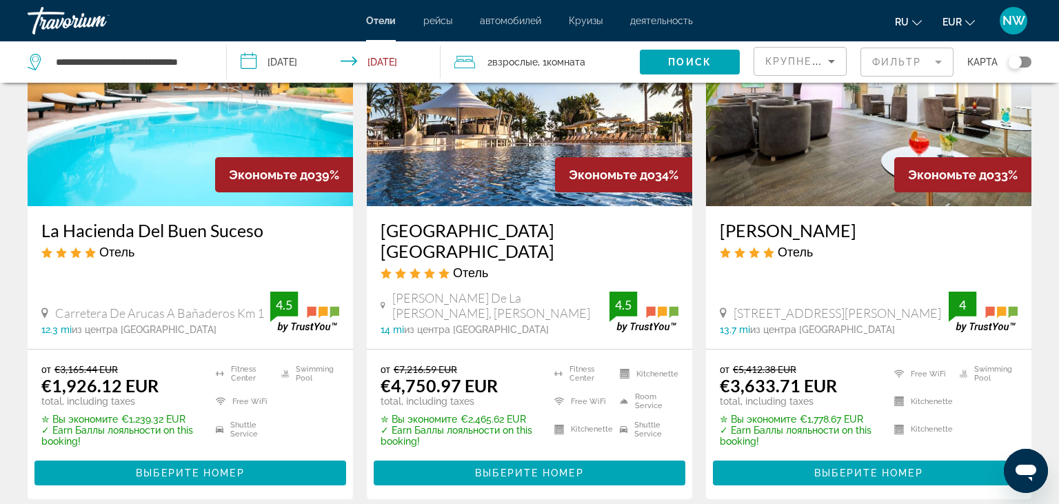
click at [298, 65] on input "**********" at bounding box center [336, 64] width 219 height 46
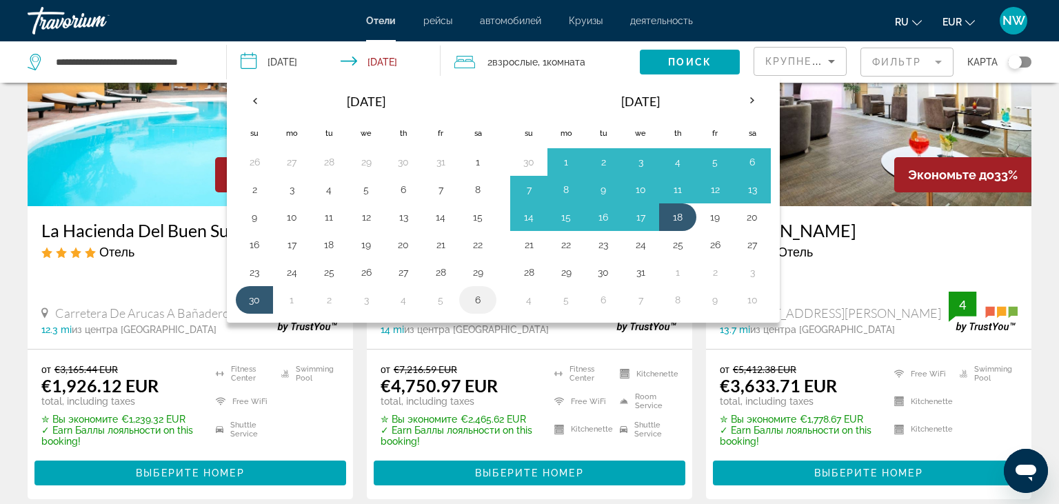
click at [476, 302] on button "6" at bounding box center [478, 299] width 22 height 19
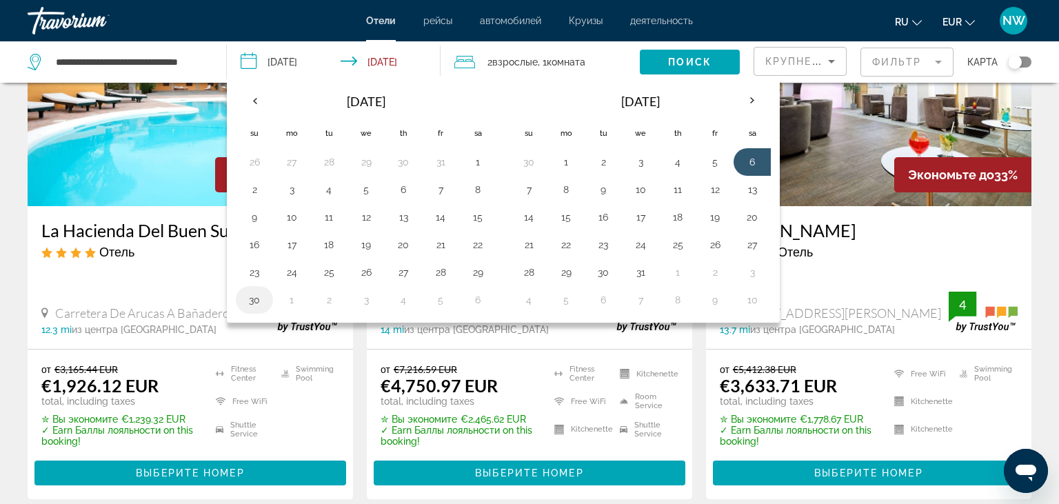
click at [251, 301] on button "30" at bounding box center [254, 299] width 22 height 19
type input "**********"
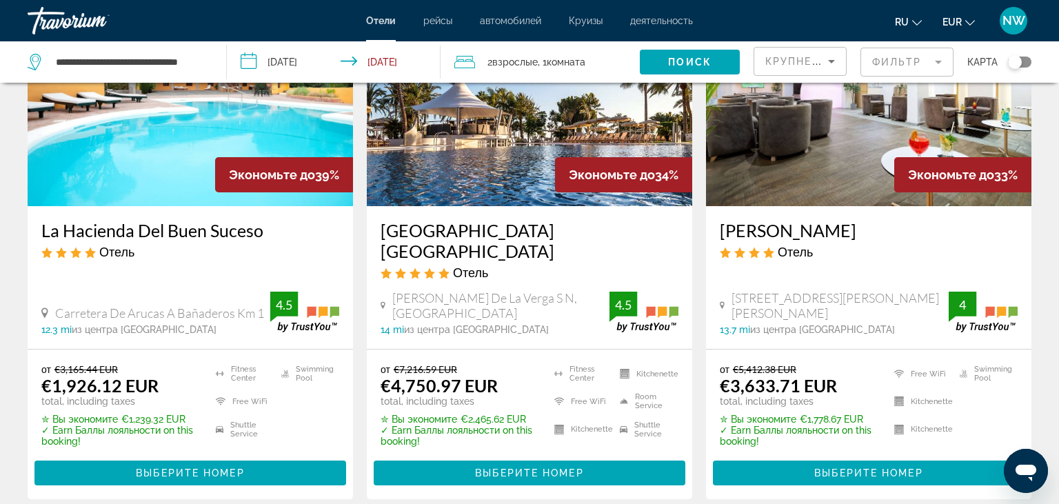
click input "**********"
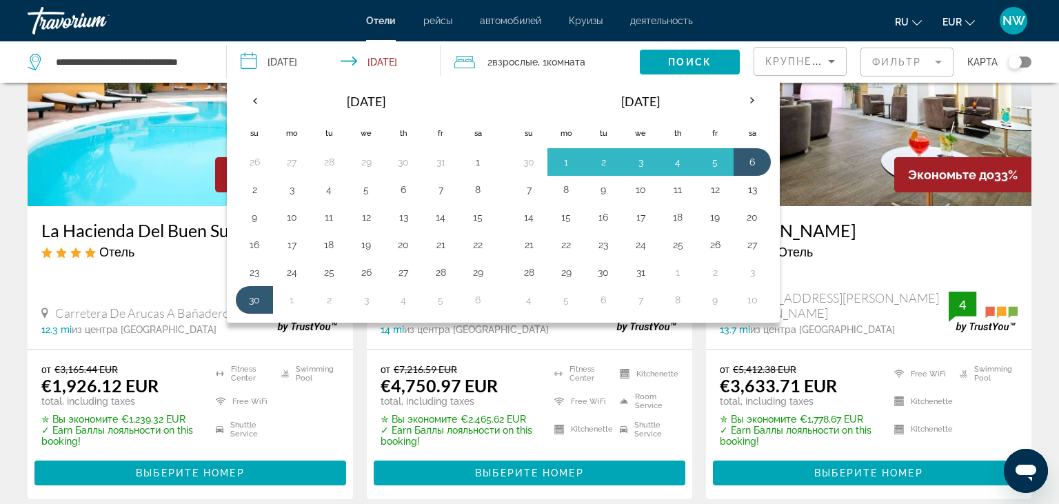
click input "**********"
click div "2 Взрослый Взрослые , 1 Комната номера"
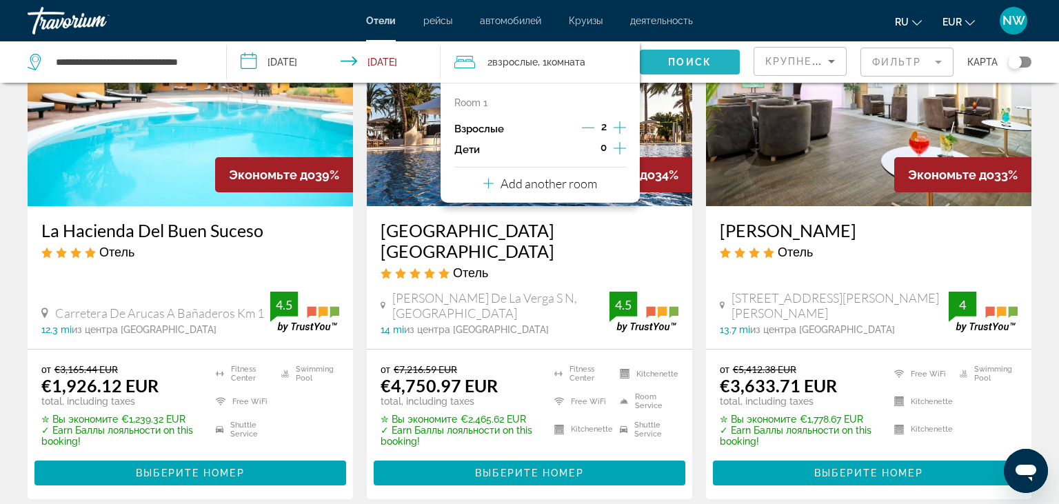
click span "Поиск"
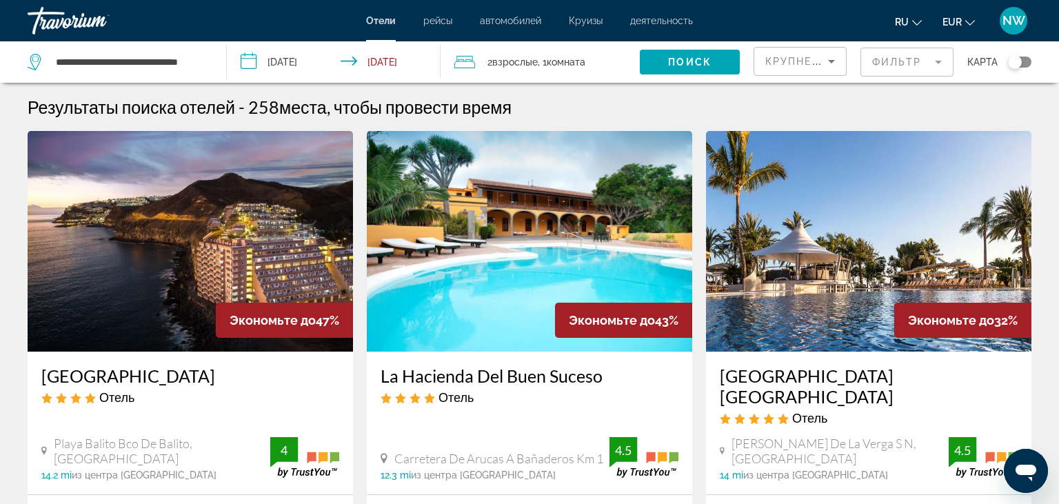
click img "Main content"
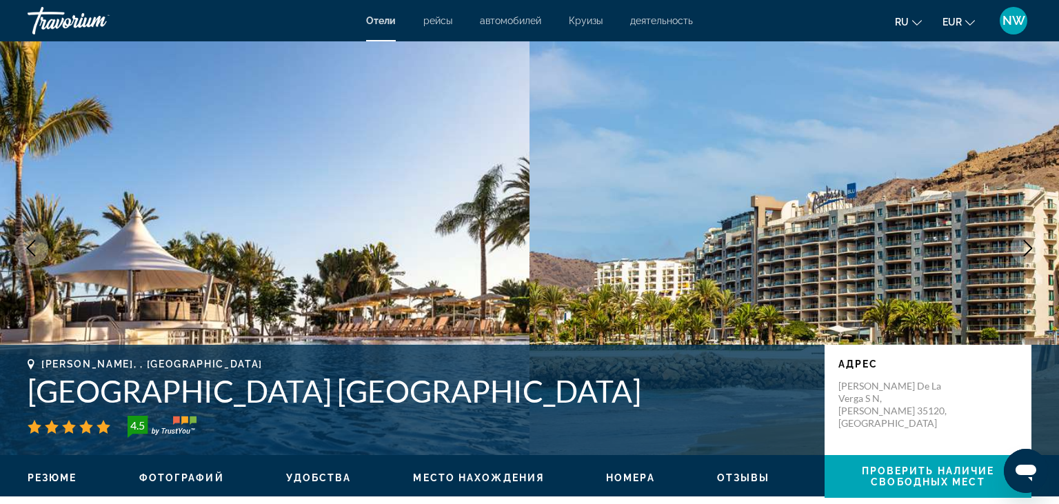
scroll to position [72, 0]
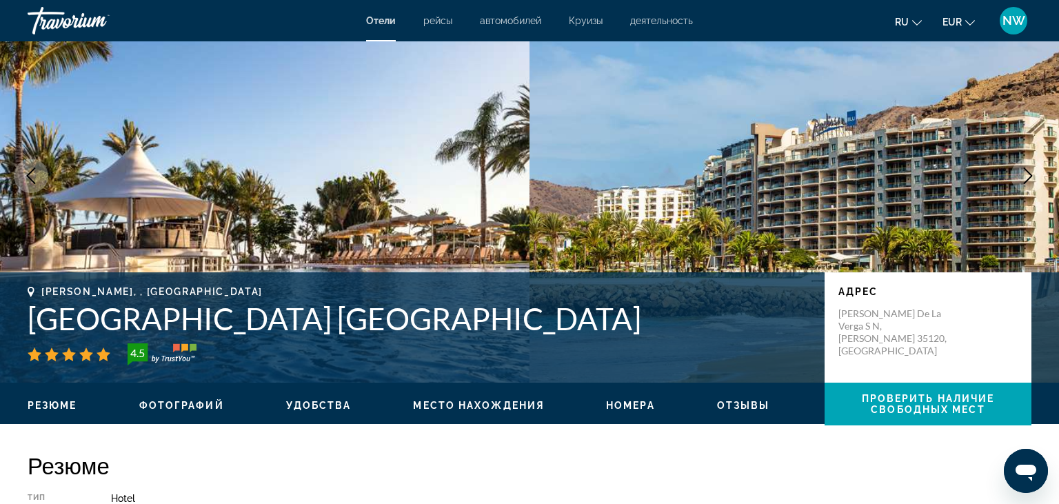
click span "Фотографий"
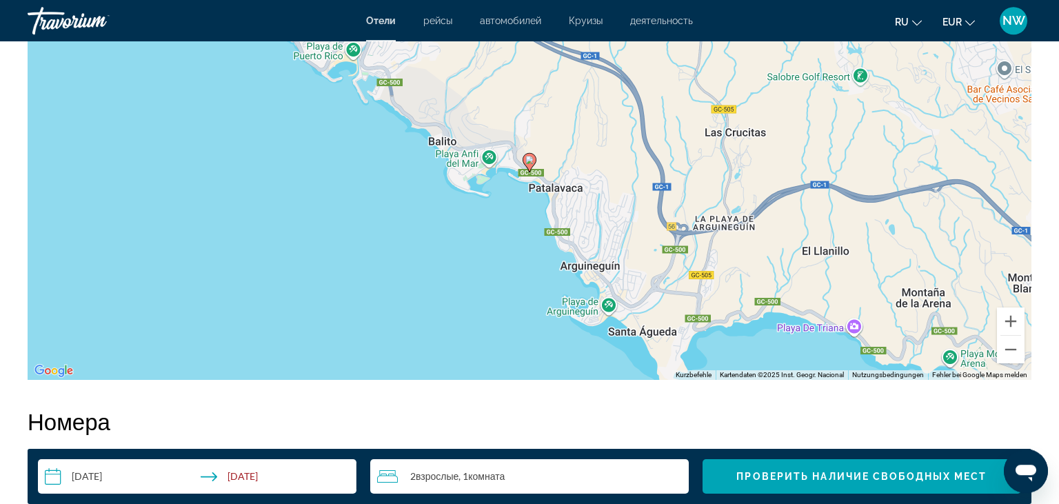
scroll to position [1401, 0]
